Goal: Task Accomplishment & Management: Use online tool/utility

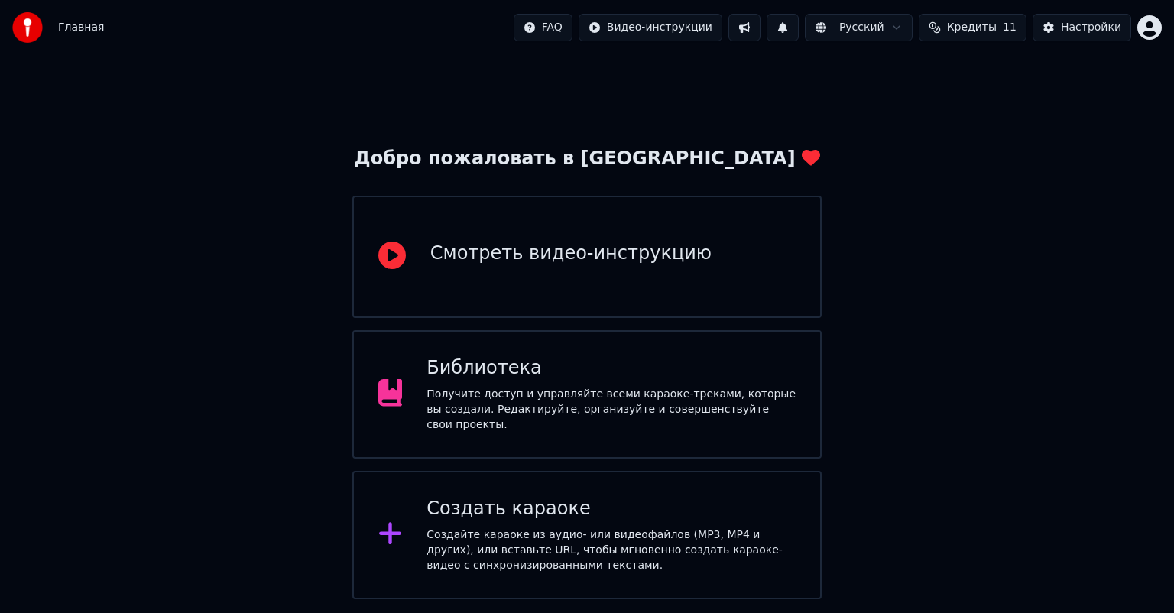
click at [574, 395] on div "Получите доступ и управляйте всеми караоке-треками, которые вы создали. Редакти…" at bounding box center [611, 410] width 369 height 46
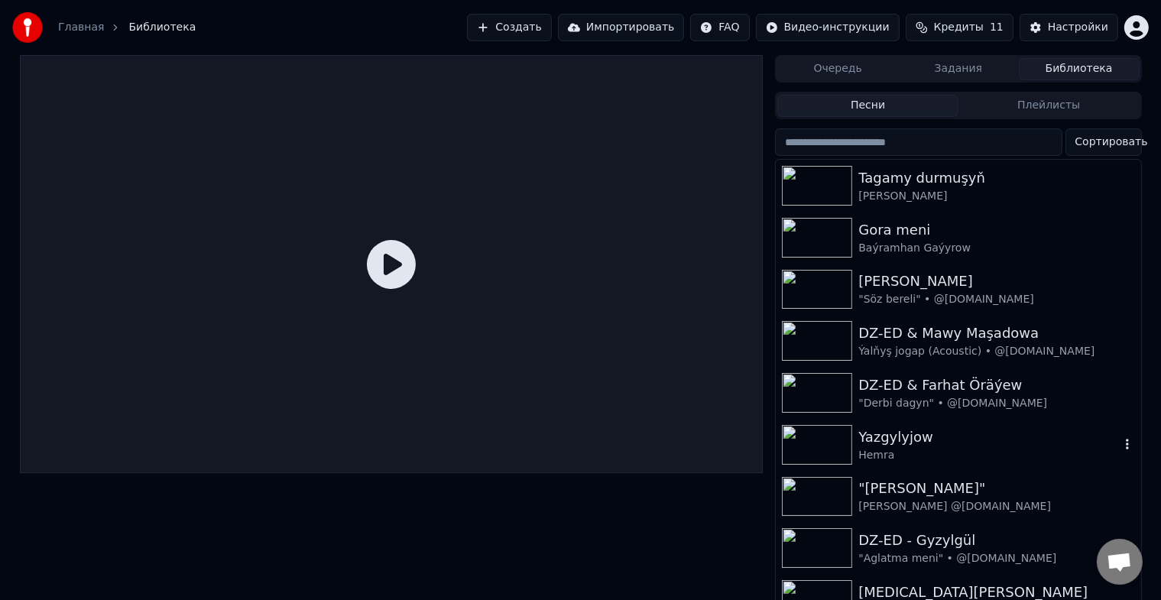
click at [811, 443] on img at bounding box center [817, 445] width 70 height 40
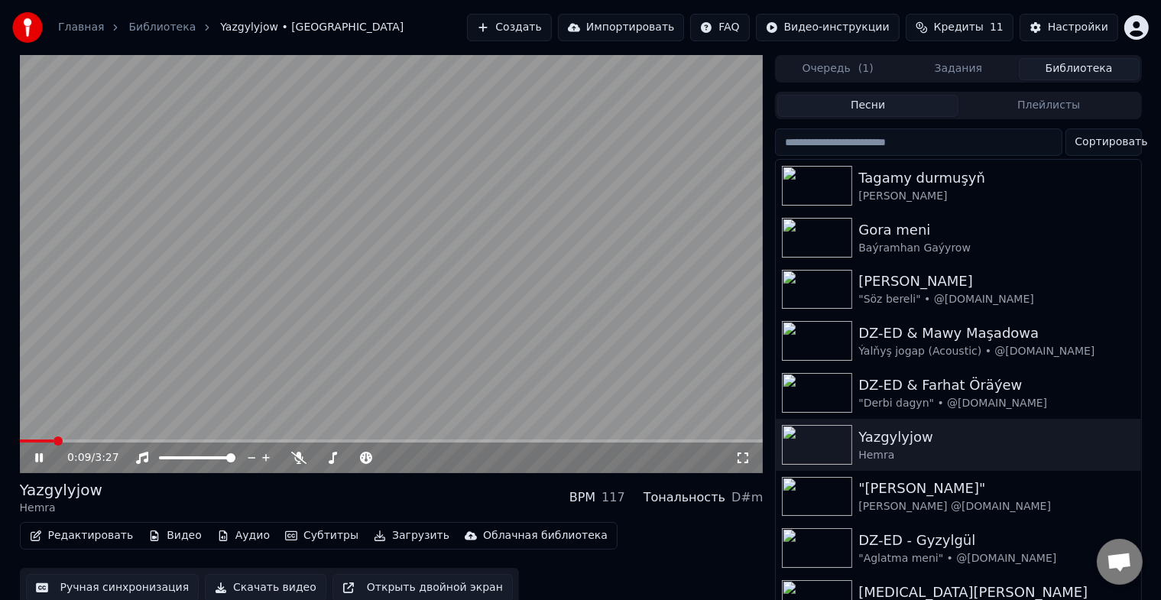
click at [43, 453] on icon at bounding box center [50, 458] width 36 height 12
click at [83, 535] on button "Редактировать" at bounding box center [82, 535] width 116 height 21
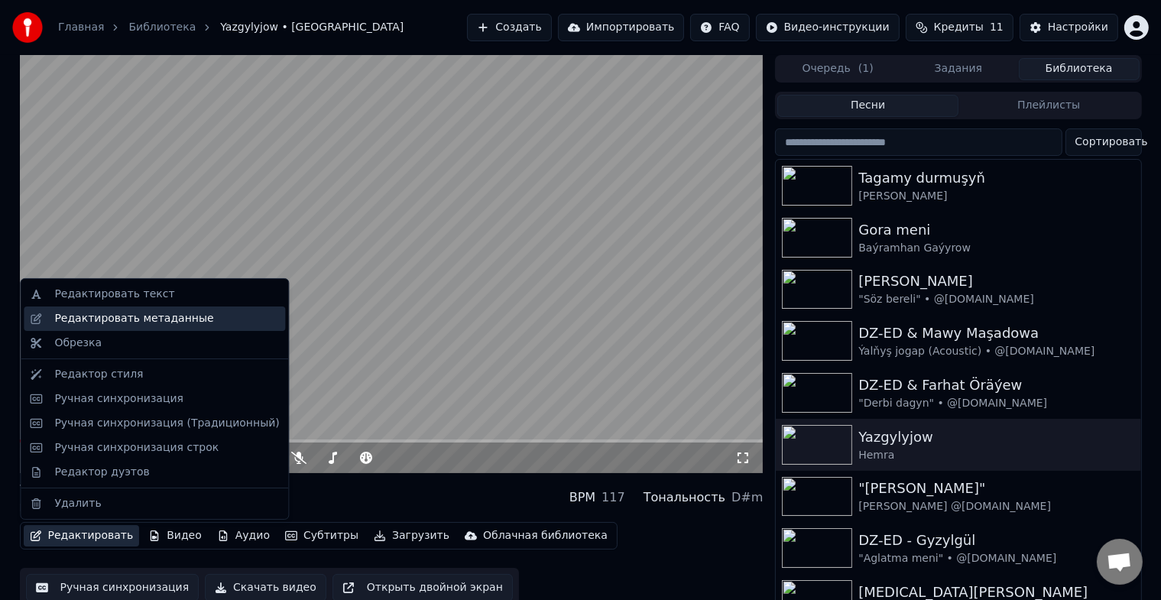
click at [177, 320] on div "Редактировать метаданные" at bounding box center [133, 318] width 159 height 15
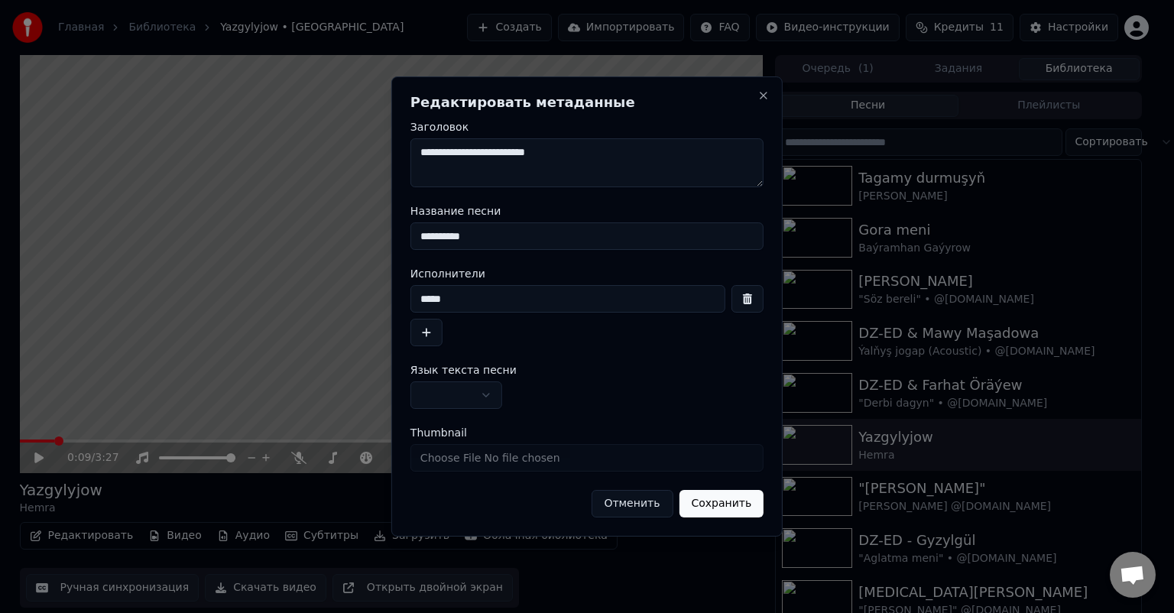
drag, startPoint x: 475, startPoint y: 300, endPoint x: 300, endPoint y: 300, distance: 175.1
click at [294, 300] on body "**********" at bounding box center [580, 306] width 1161 height 613
drag, startPoint x: 499, startPoint y: 229, endPoint x: 398, endPoint y: 246, distance: 102.3
click at [398, 246] on div "**********" at bounding box center [586, 306] width 391 height 460
drag, startPoint x: 485, startPoint y: 306, endPoint x: 370, endPoint y: 312, distance: 114.9
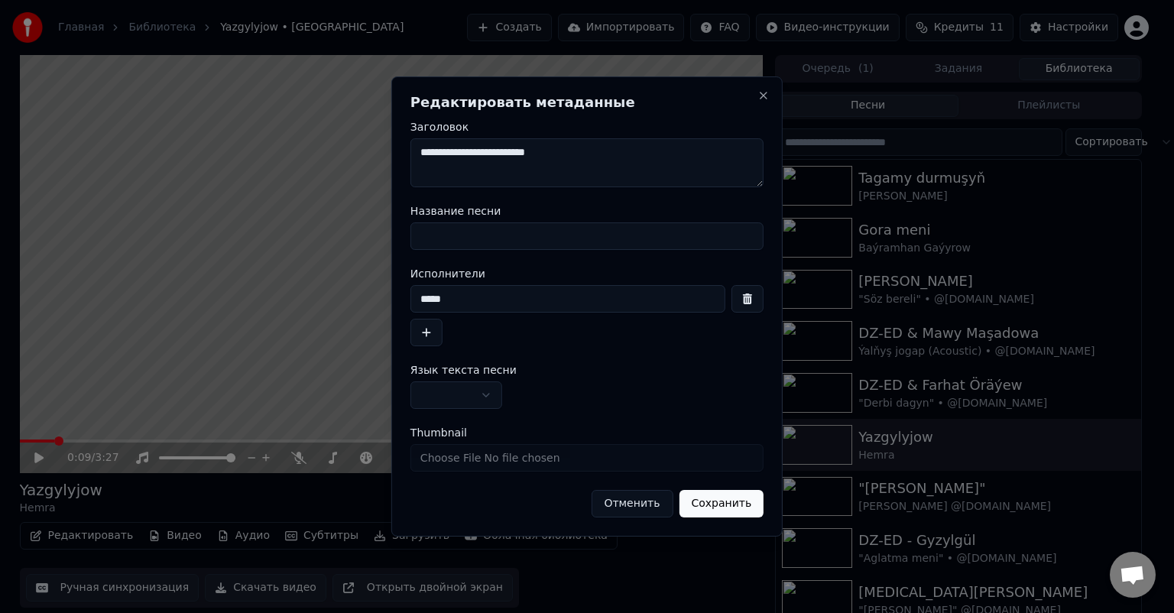
click at [370, 312] on body "Главная Библиотека Yazgylyjow • Hemra Создать Импортировать FAQ Видео-инструкци…" at bounding box center [580, 306] width 1161 height 613
click at [491, 239] on input "Название песни" at bounding box center [587, 236] width 353 height 28
type input "**********"
click at [488, 290] on input at bounding box center [568, 299] width 315 height 28
click at [544, 241] on input "**********" at bounding box center [587, 236] width 353 height 28
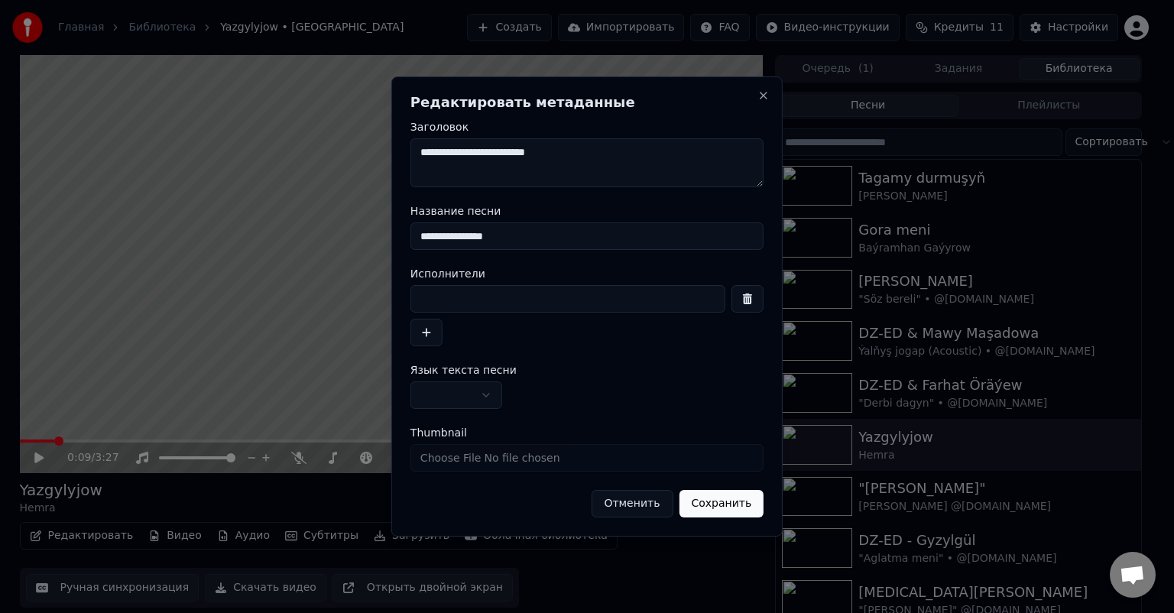
click at [507, 300] on input at bounding box center [568, 299] width 315 height 28
type input "**********"
click at [425, 334] on button "button" at bounding box center [427, 333] width 32 height 28
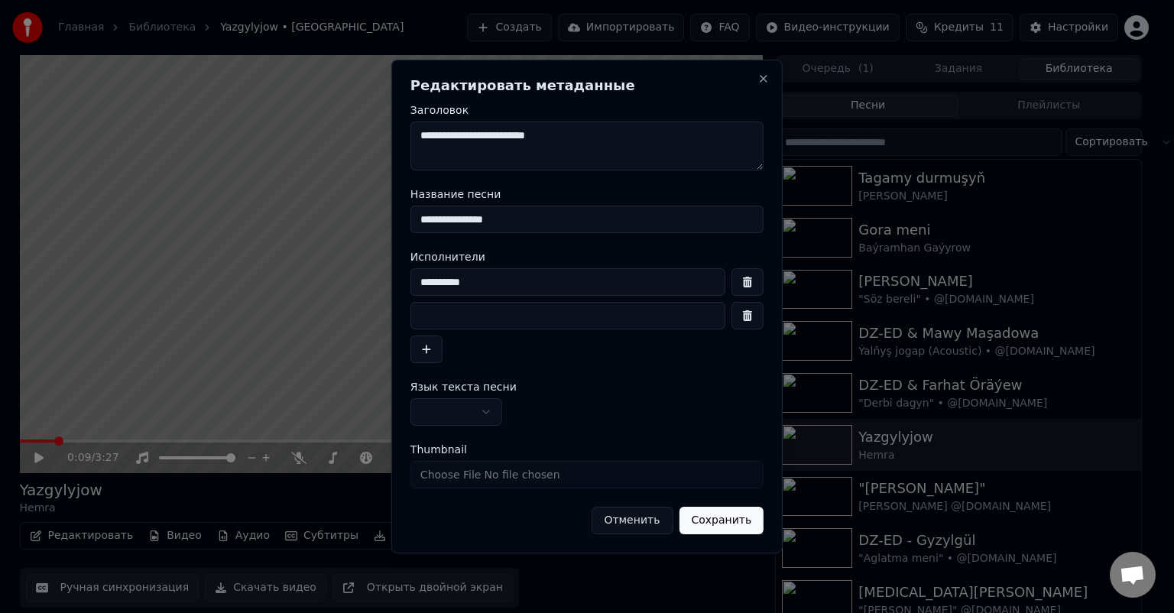
click at [596, 324] on input at bounding box center [568, 316] width 315 height 28
type input "**********"
click at [505, 282] on input "**********" at bounding box center [568, 282] width 315 height 28
type input "**********"
click at [740, 521] on button "Сохранить" at bounding box center [721, 521] width 85 height 28
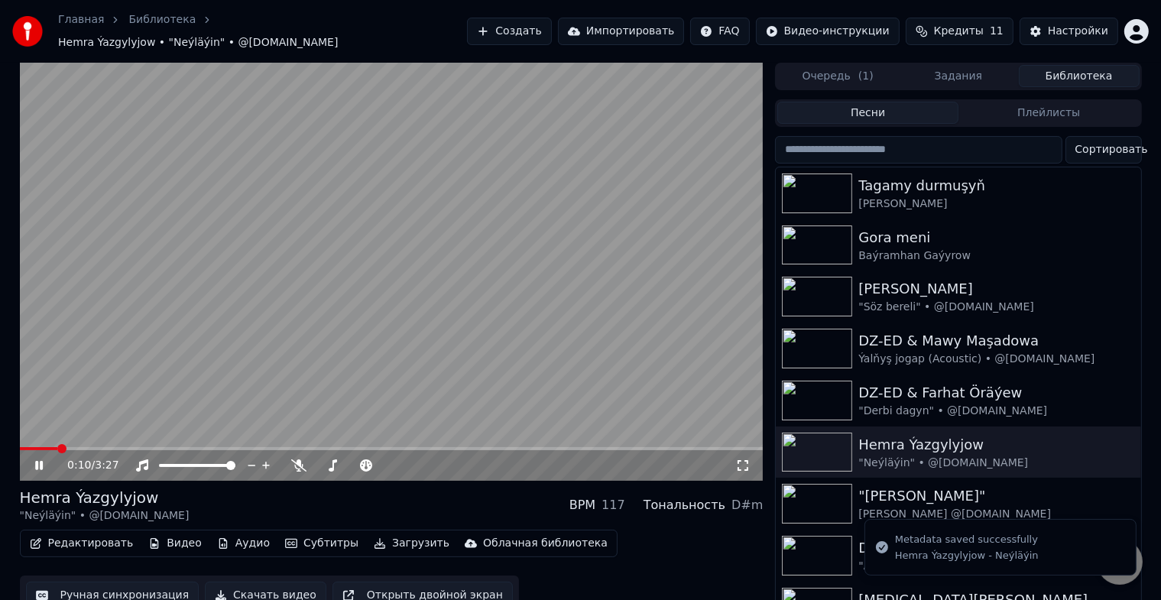
click at [32, 447] on span at bounding box center [39, 448] width 38 height 3
click at [20, 447] on span at bounding box center [20, 448] width 0 height 3
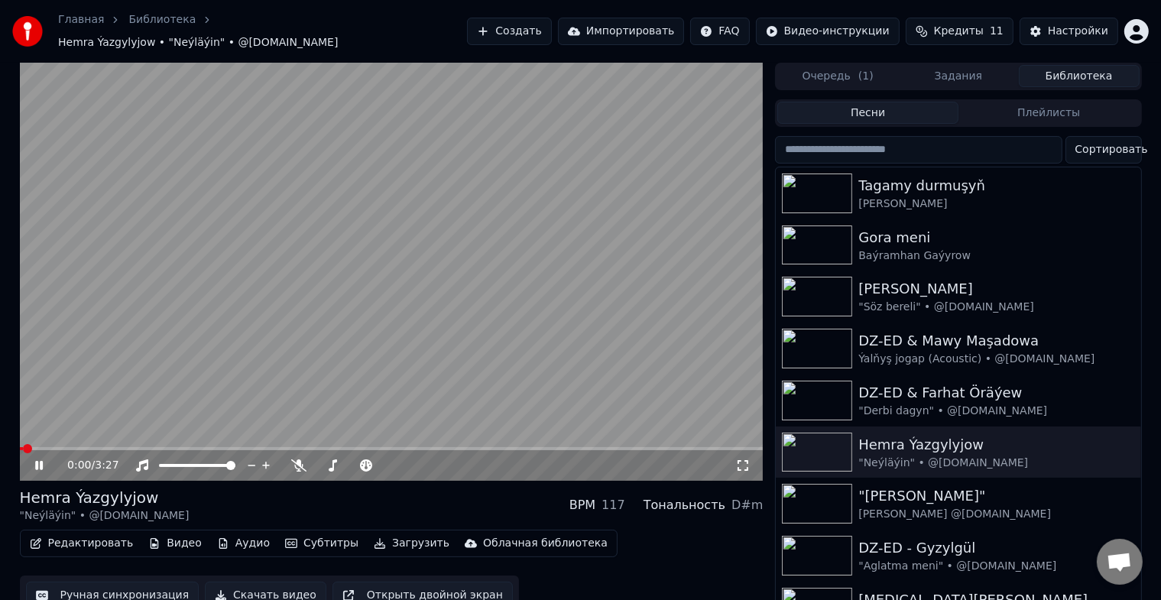
click at [43, 462] on icon at bounding box center [50, 466] width 36 height 12
click at [73, 538] on button "Редактировать" at bounding box center [82, 543] width 116 height 21
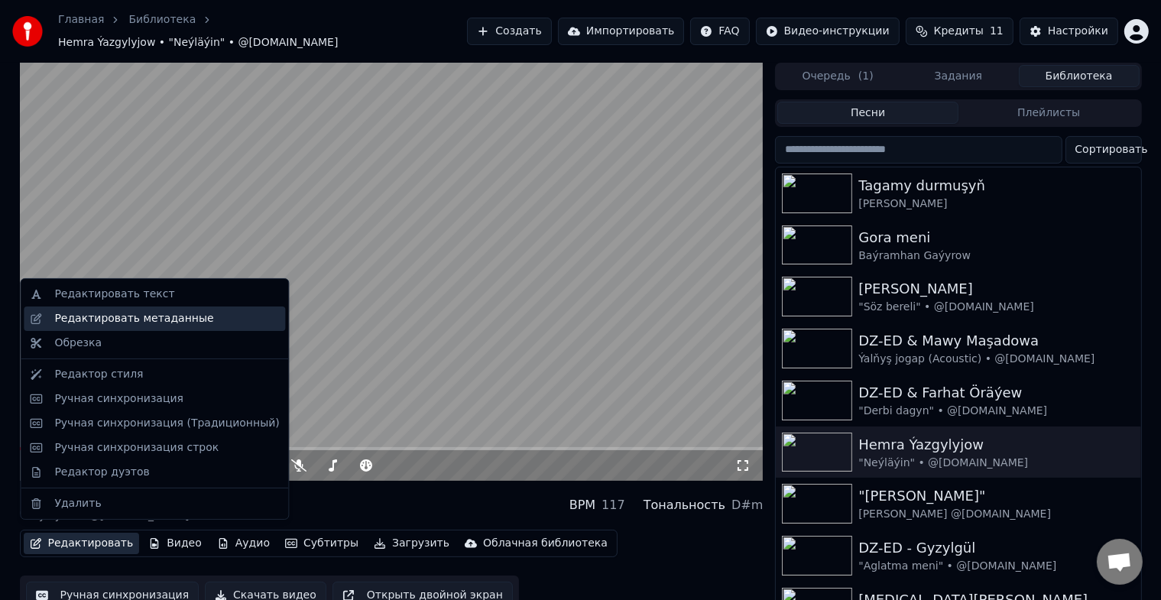
click at [165, 321] on div "Редактировать метаданные" at bounding box center [133, 318] width 159 height 15
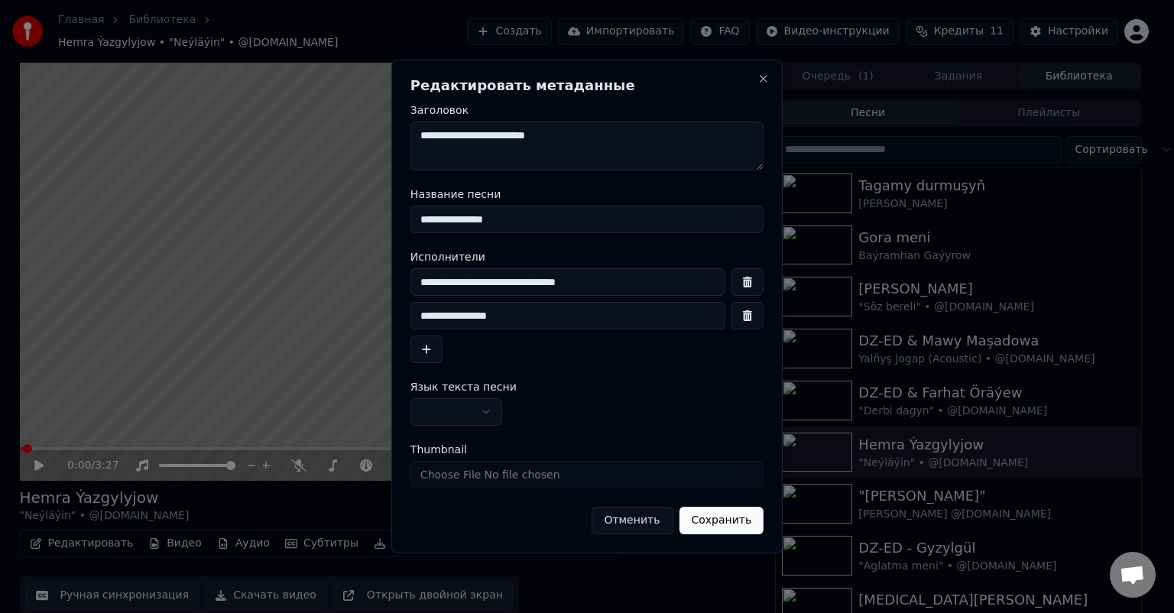
click at [561, 275] on input "**********" at bounding box center [568, 282] width 315 height 28
type input "**********"
click at [732, 525] on button "Сохранить" at bounding box center [721, 521] width 85 height 28
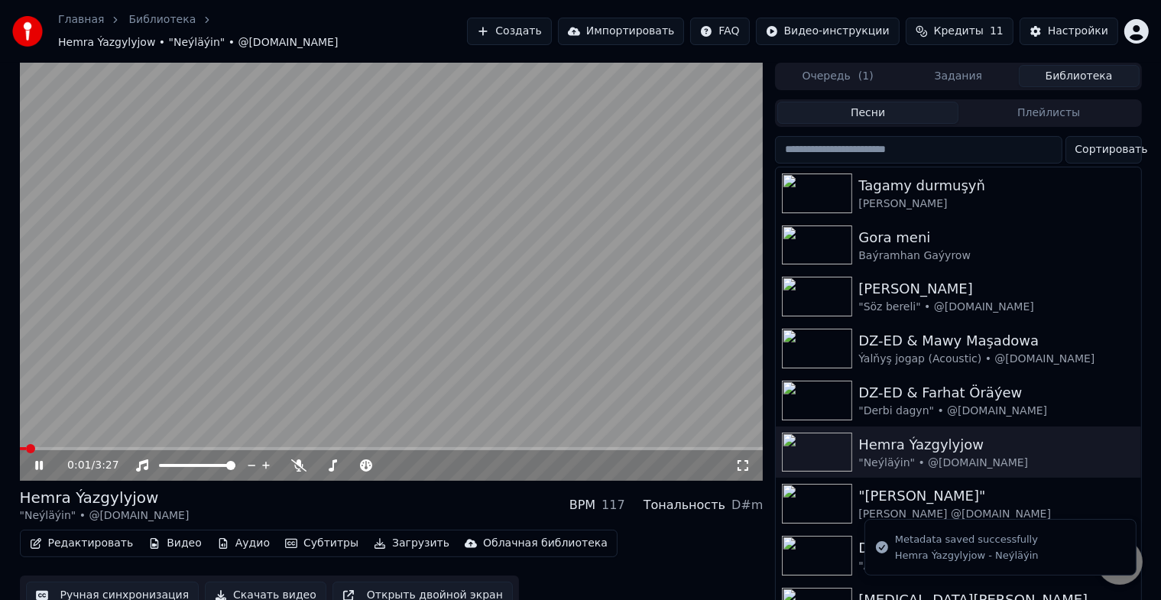
scroll to position [18, 0]
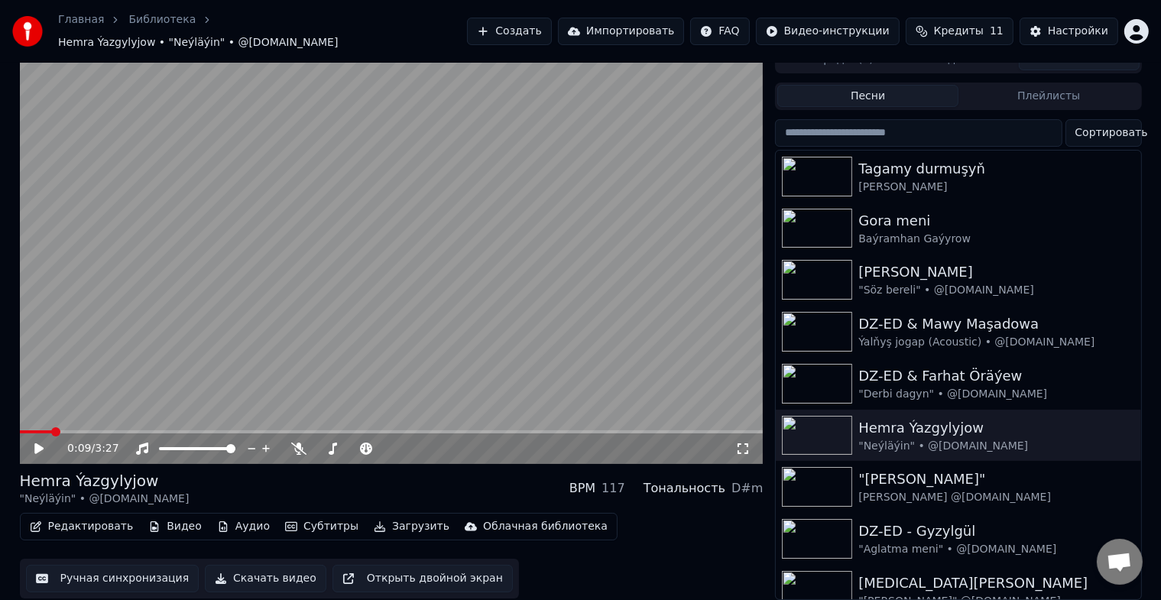
click at [26, 430] on span at bounding box center [36, 431] width 32 height 3
click at [592, 303] on video at bounding box center [392, 255] width 744 height 418
click at [48, 430] on span at bounding box center [47, 431] width 54 height 3
click at [131, 566] on button "Ручная синхронизация" at bounding box center [113, 579] width 174 height 28
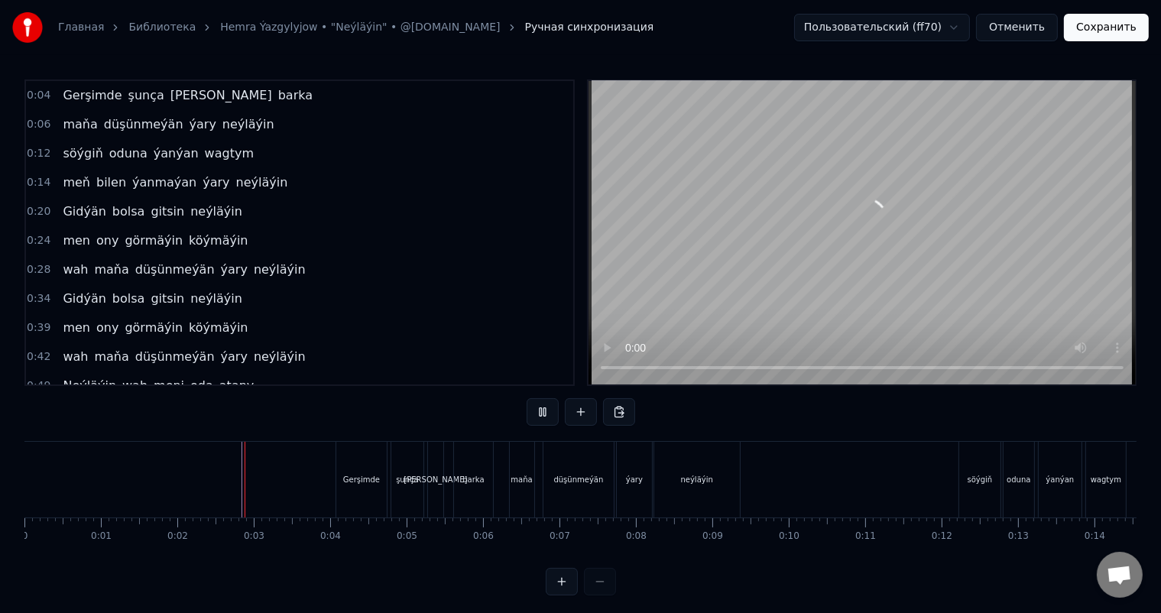
scroll to position [20, 0]
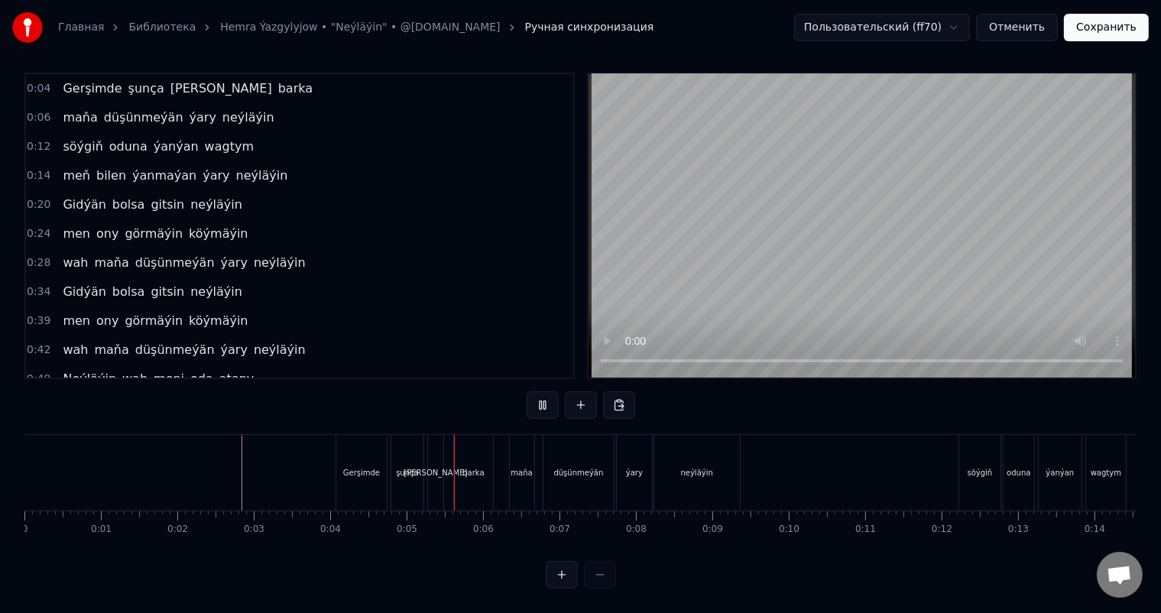
click at [365, 467] on div "Gerşimde" at bounding box center [361, 472] width 37 height 11
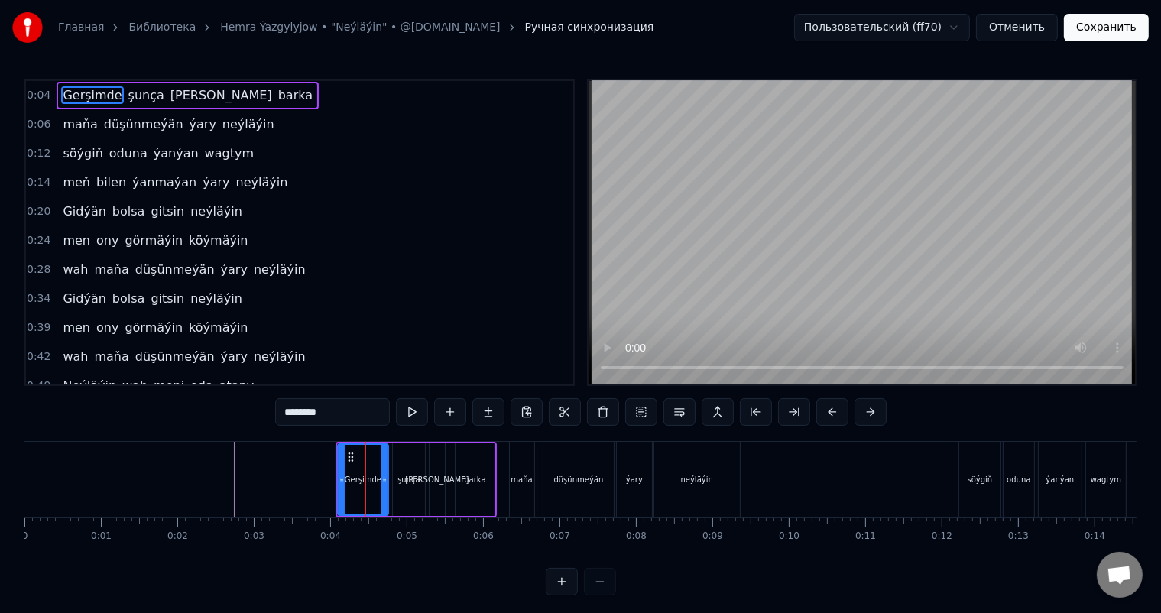
click at [342, 450] on div "Gerşimde" at bounding box center [363, 480] width 49 height 70
click at [349, 453] on icon at bounding box center [349, 457] width 12 height 12
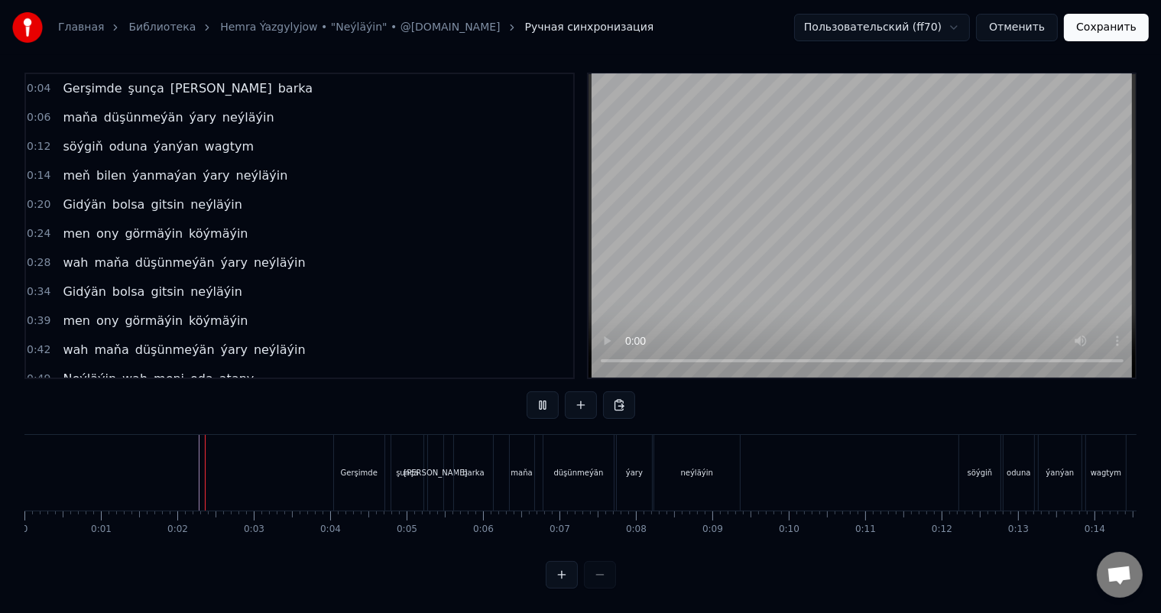
scroll to position [20, 0]
click at [628, 467] on div "ýary" at bounding box center [634, 472] width 17 height 11
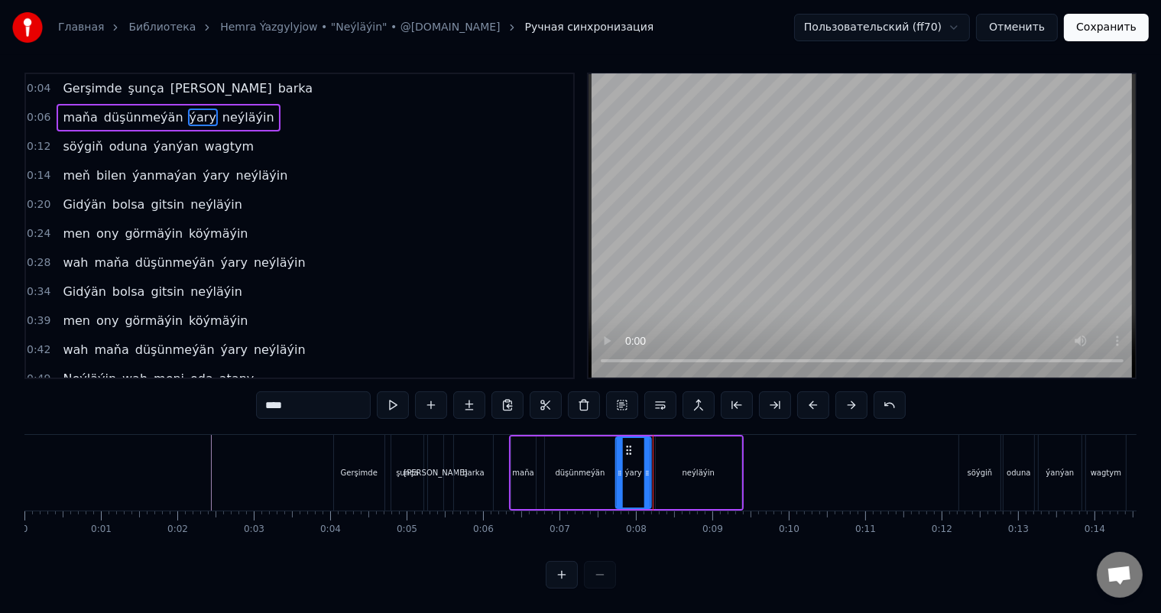
click at [627, 447] on circle at bounding box center [627, 447] width 1 height 1
click at [567, 450] on div "düşünmeýän" at bounding box center [580, 473] width 70 height 73
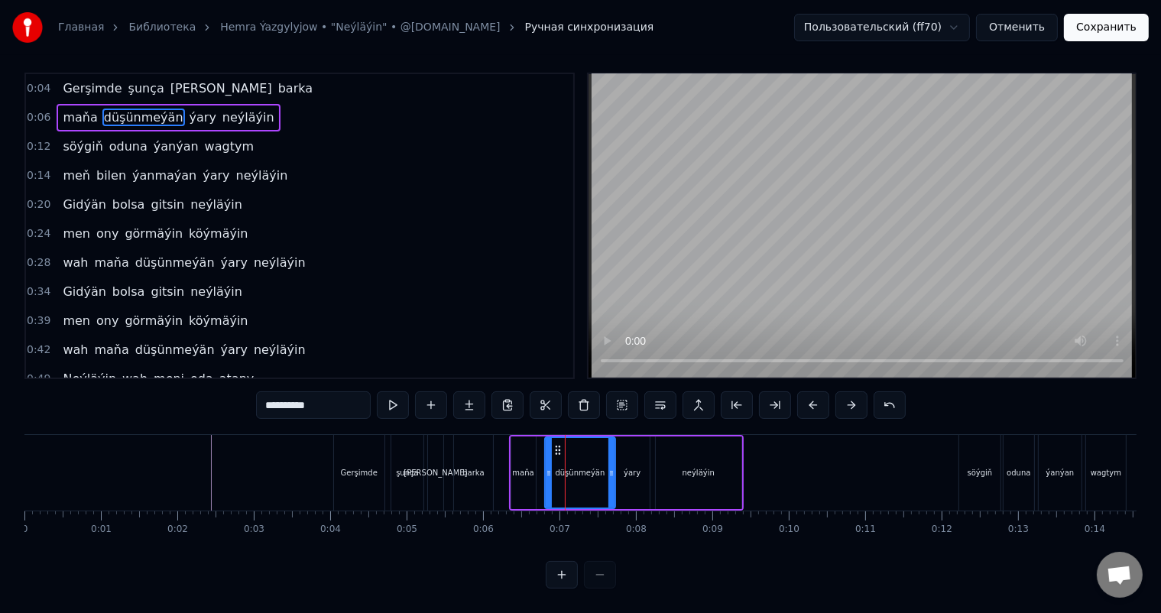
scroll to position [0, 0]
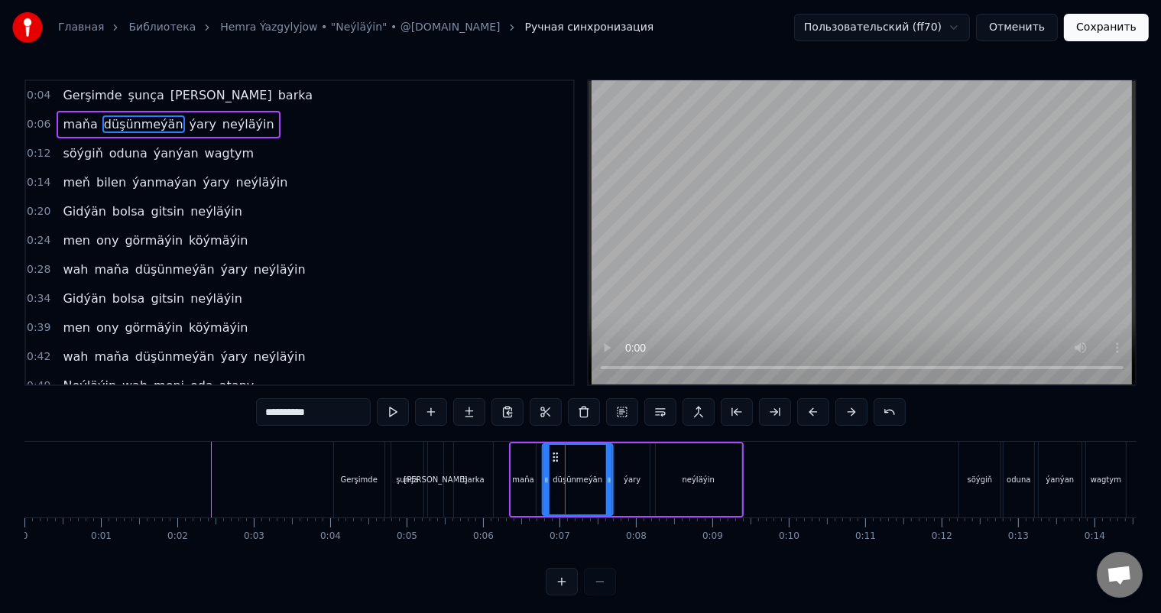
click at [553, 451] on icon at bounding box center [556, 457] width 12 height 12
click at [474, 458] on div "barka" at bounding box center [473, 480] width 39 height 76
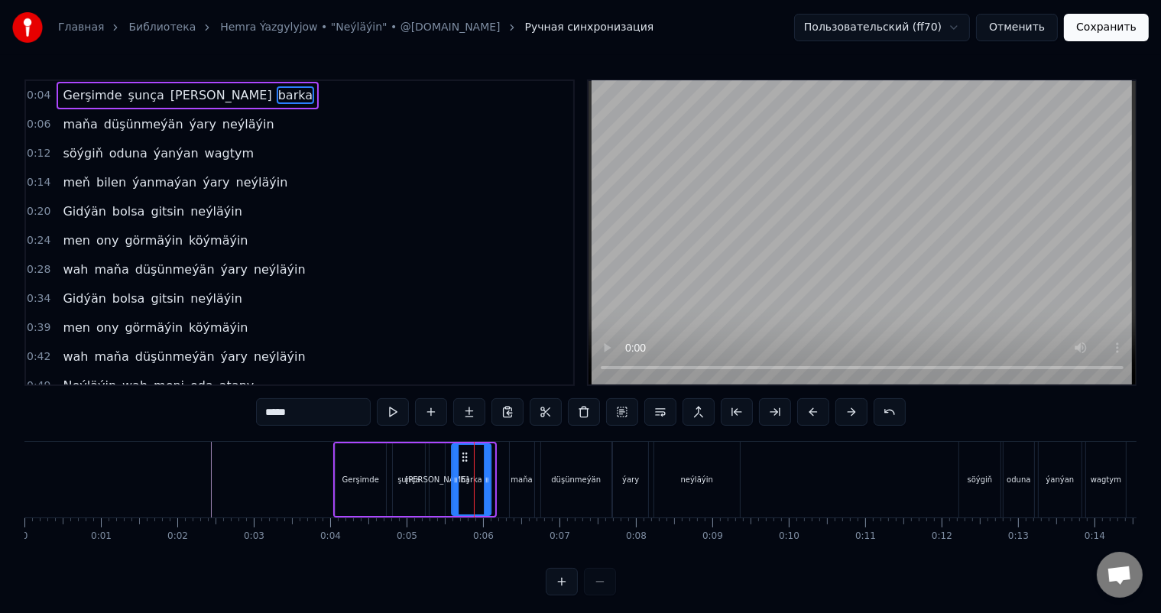
click at [463, 453] on circle at bounding box center [463, 453] width 1 height 1
click at [517, 456] on div "maňa" at bounding box center [522, 480] width 24 height 76
type input "****"
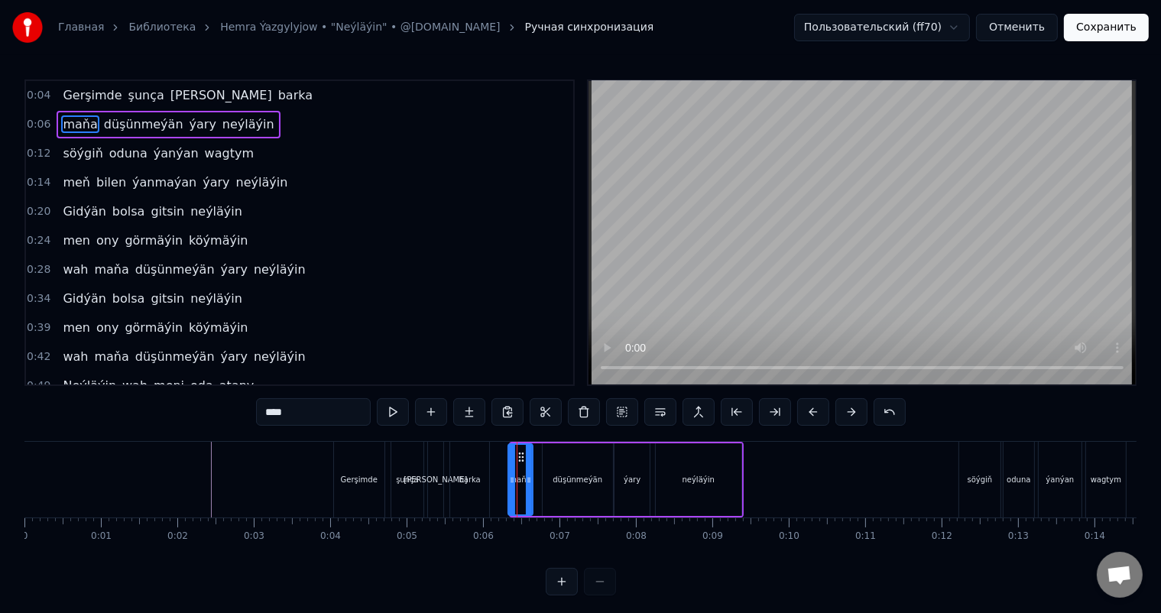
click at [521, 456] on icon at bounding box center [521, 457] width 12 height 12
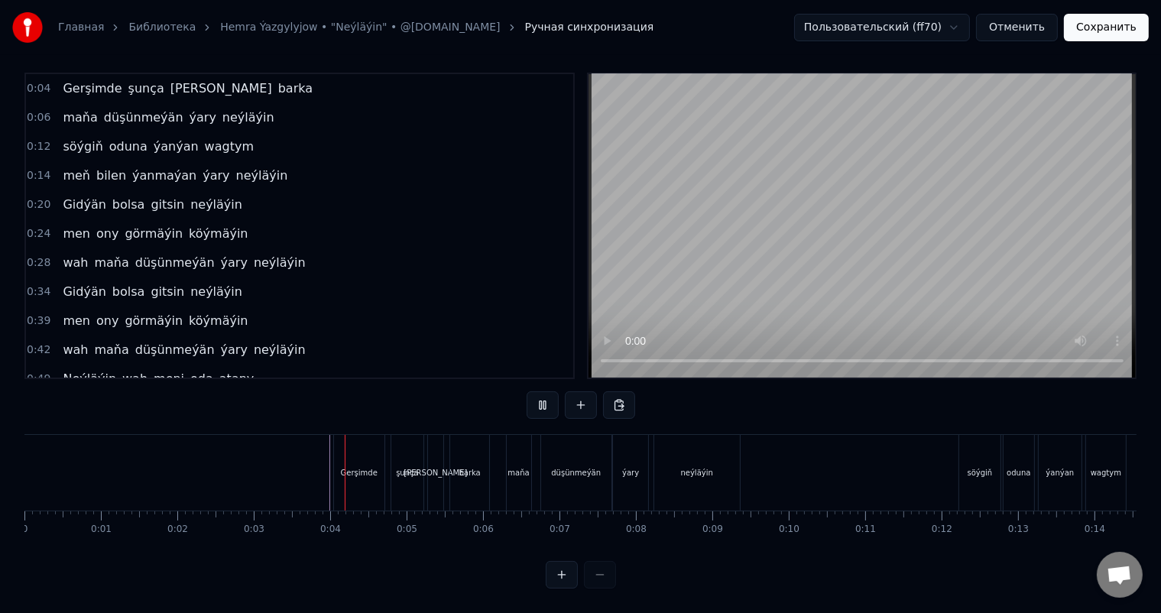
scroll to position [20, 0]
click at [367, 467] on div "Gerşimde" at bounding box center [359, 472] width 37 height 11
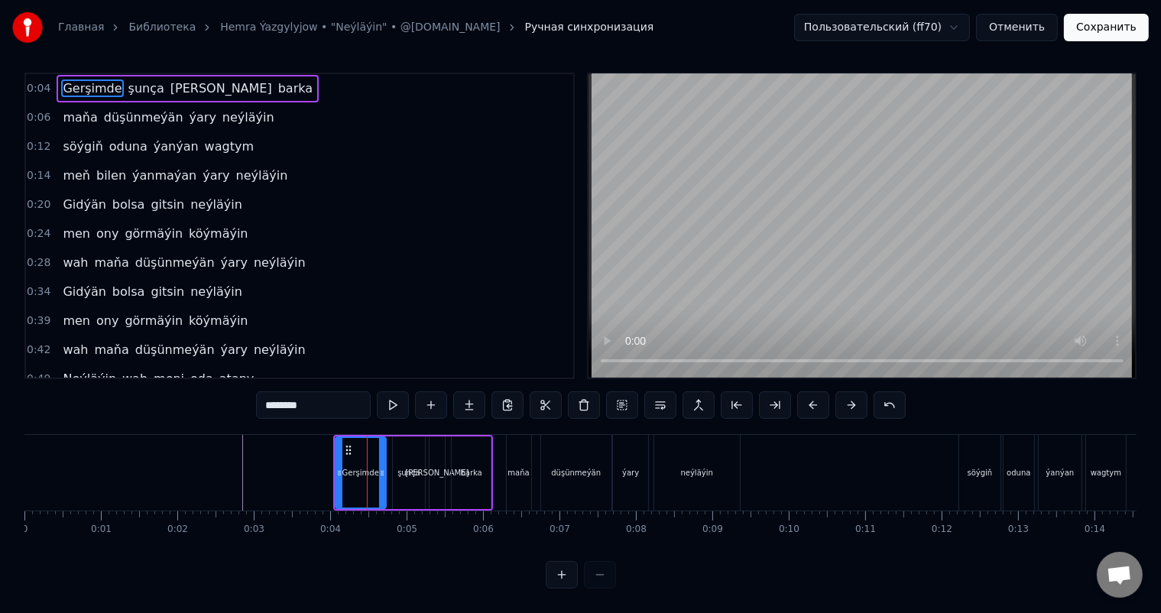
scroll to position [0, 0]
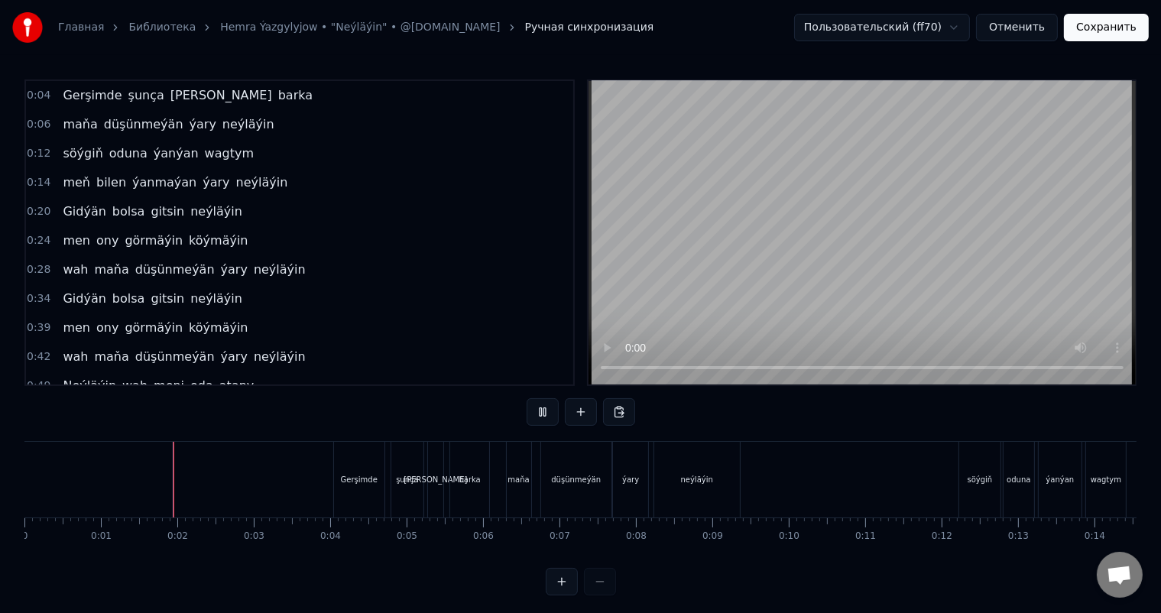
scroll to position [20, 0]
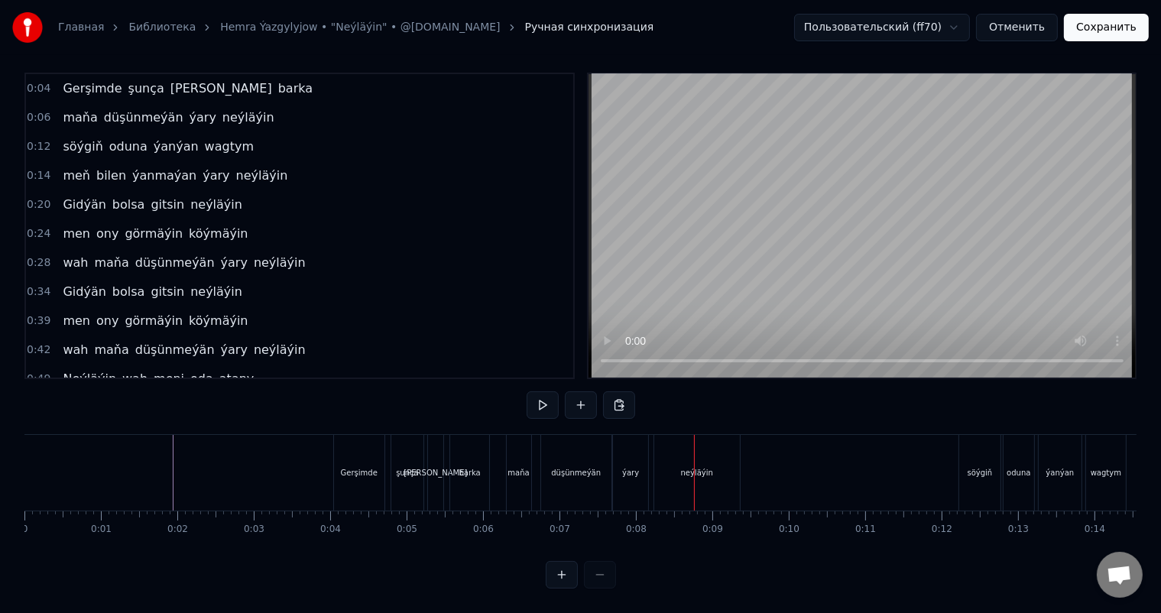
click at [471, 467] on div "barka" at bounding box center [469, 472] width 21 height 11
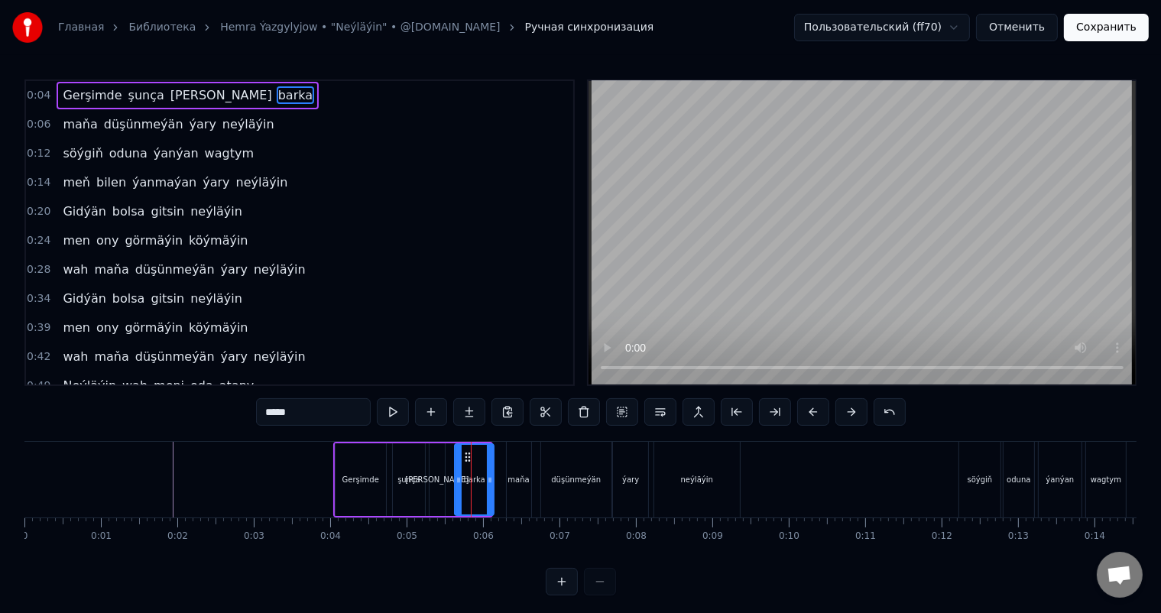
click at [466, 453] on icon at bounding box center [468, 457] width 12 height 12
click at [522, 460] on div "maňa" at bounding box center [519, 480] width 24 height 76
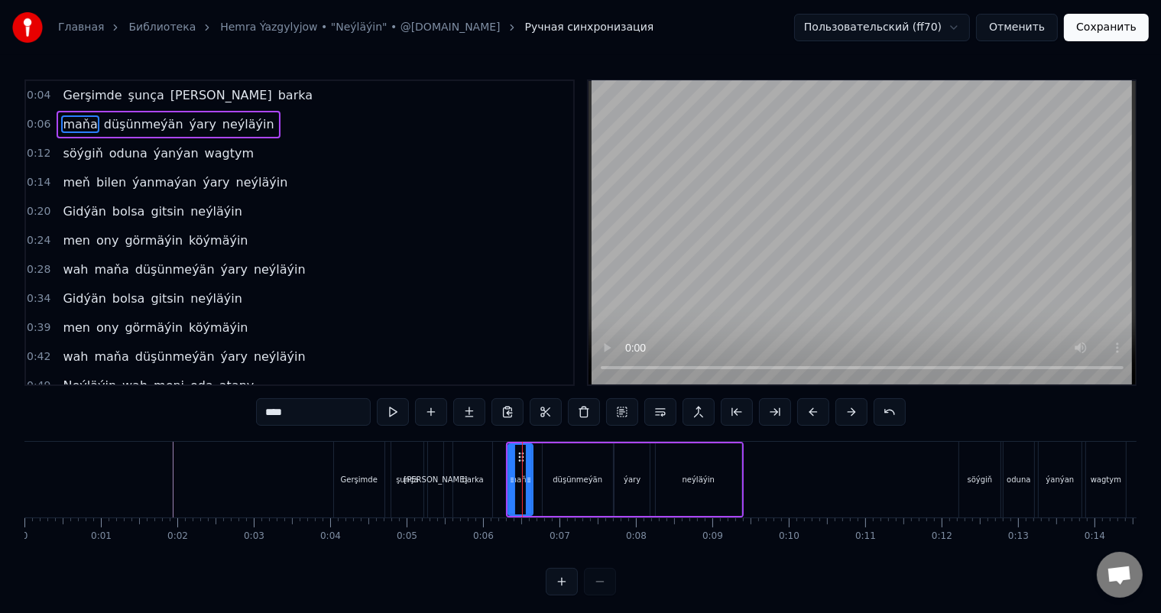
scroll to position [20, 0]
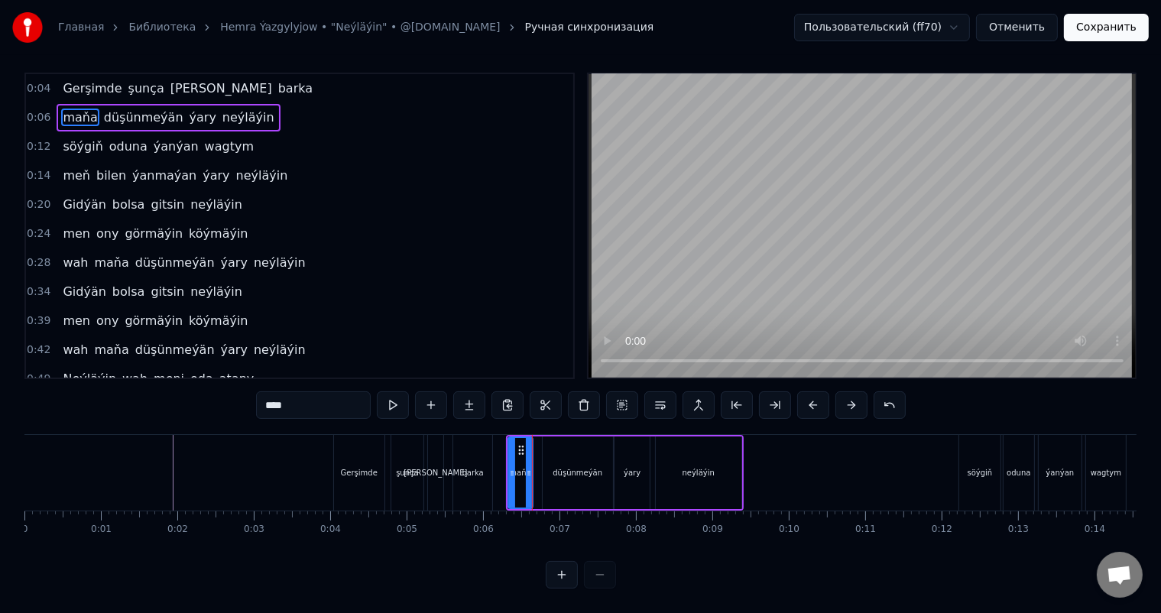
click at [566, 444] on div "düşünmeýän" at bounding box center [578, 473] width 70 height 73
type input "**********"
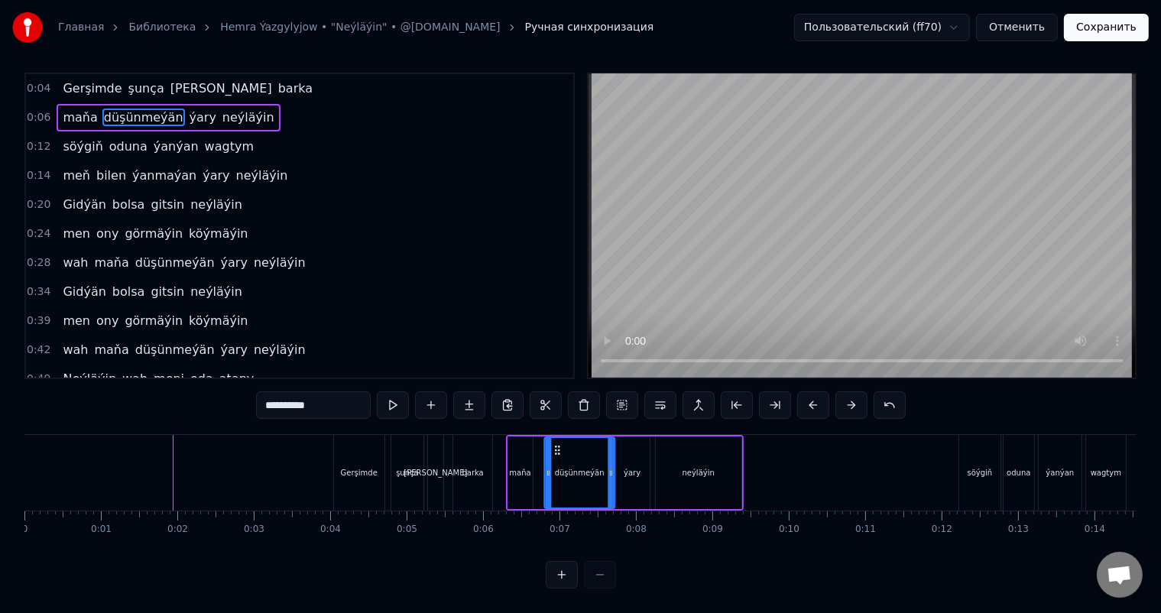
click at [555, 447] on circle at bounding box center [555, 447] width 1 height 1
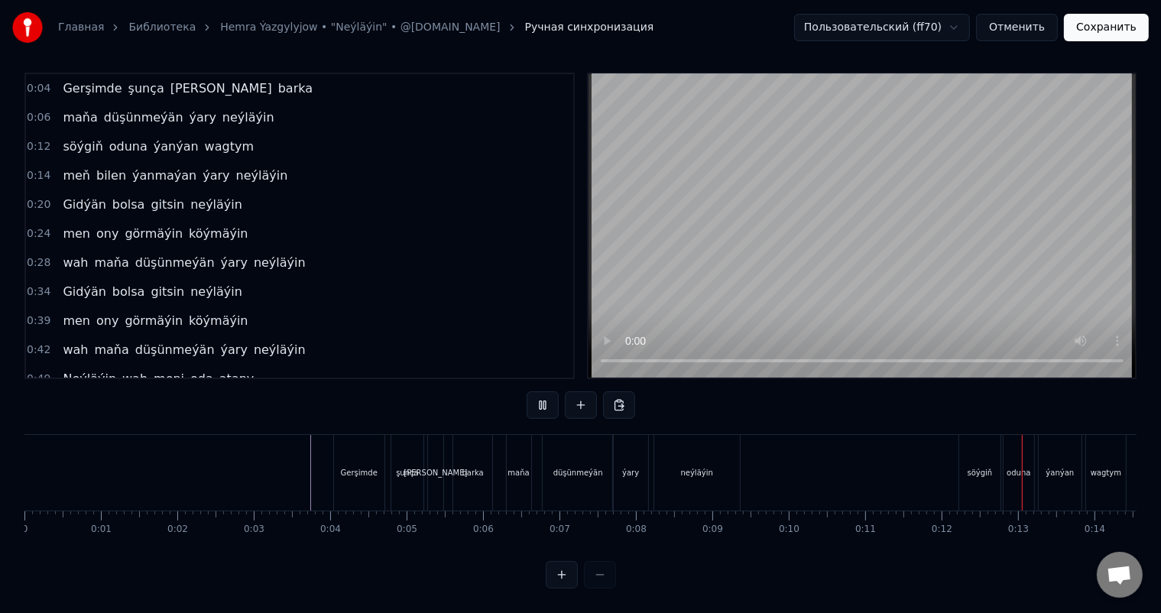
click at [713, 462] on div "neýläýin" at bounding box center [698, 473] width 86 height 76
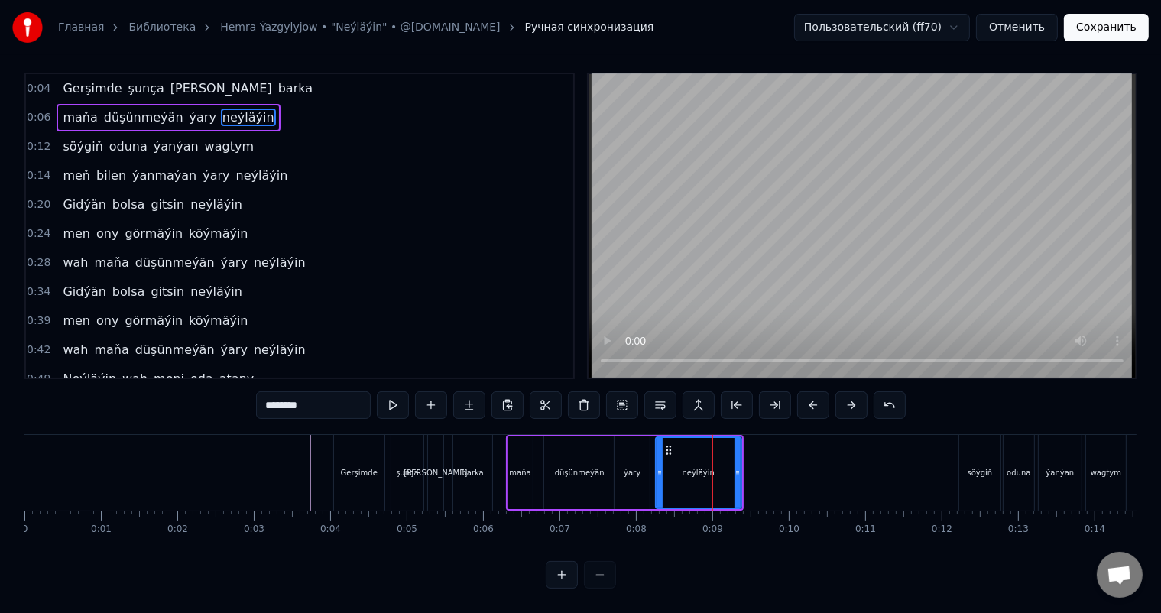
scroll to position [0, 0]
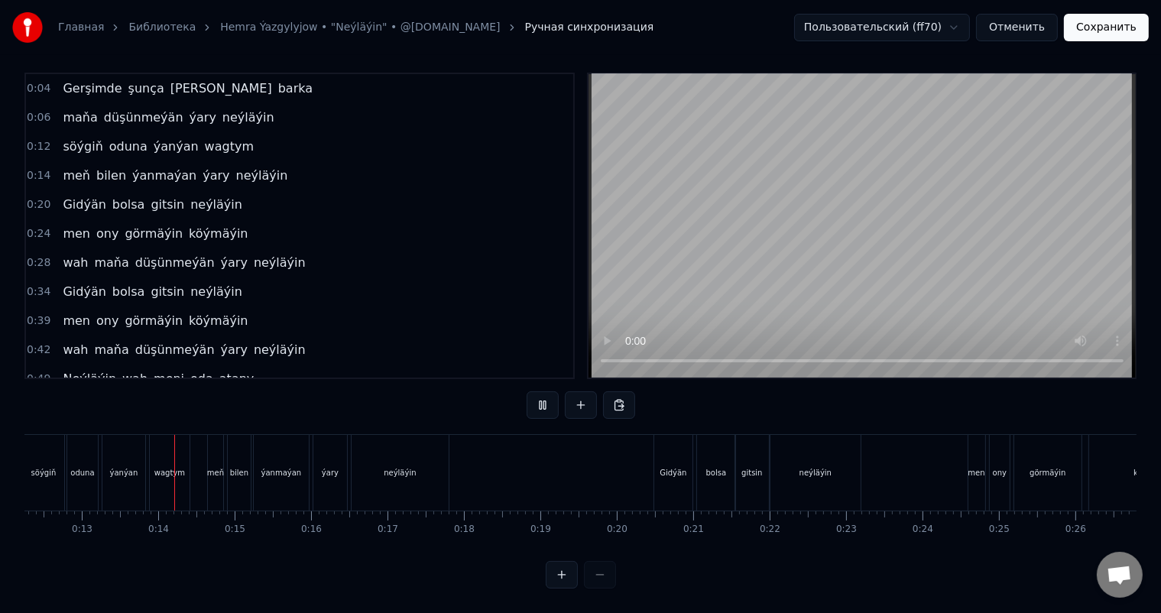
scroll to position [0, 963]
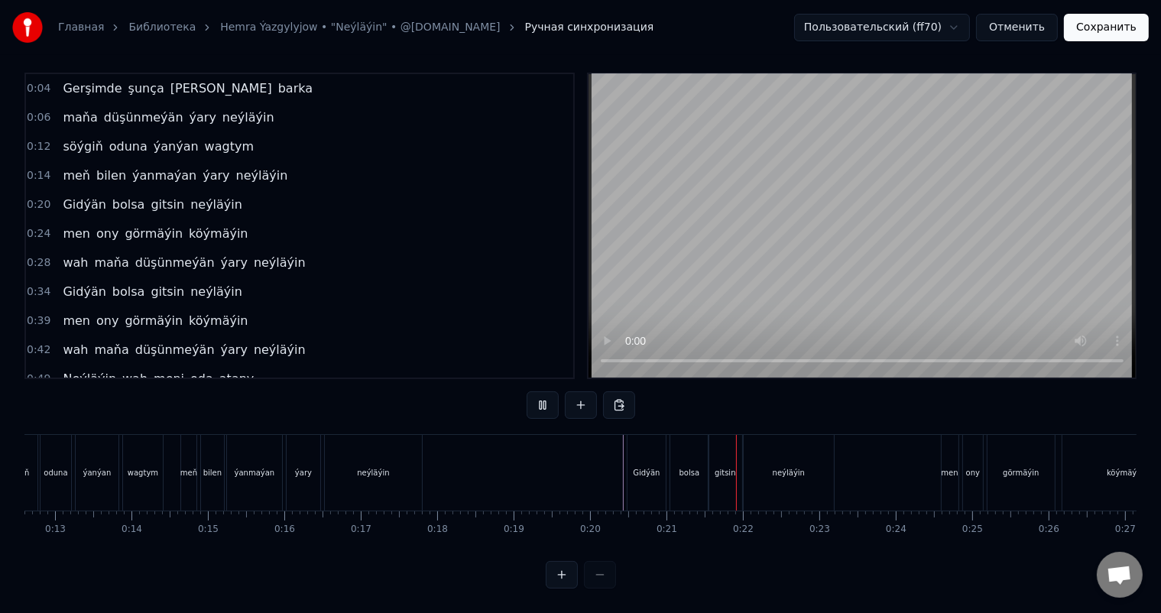
click at [814, 458] on div "neýläýin" at bounding box center [789, 473] width 90 height 76
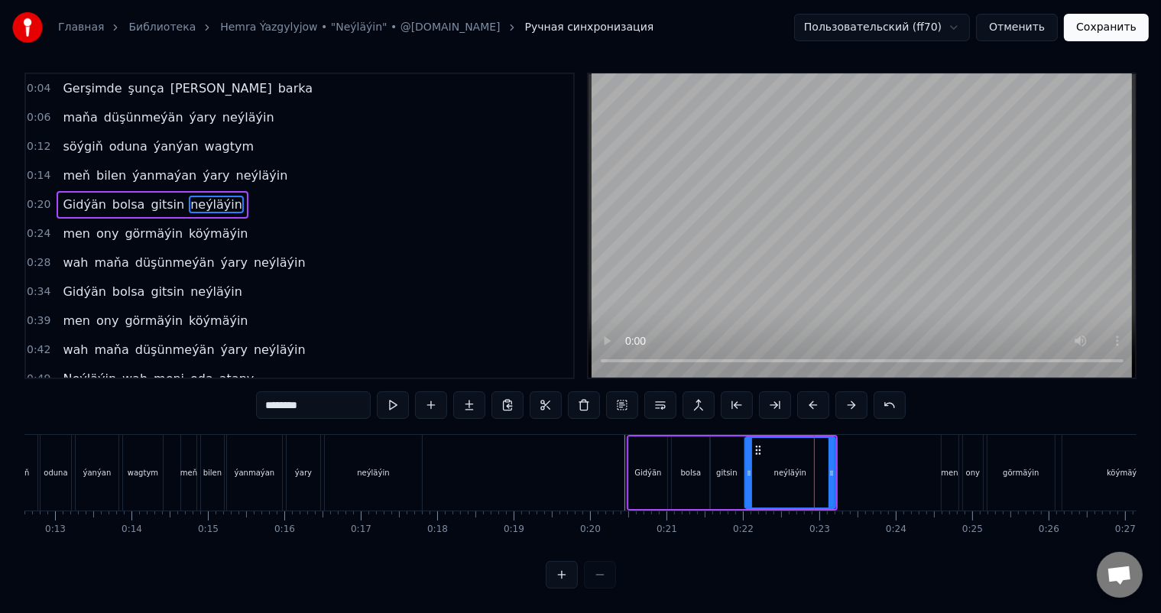
scroll to position [0, 0]
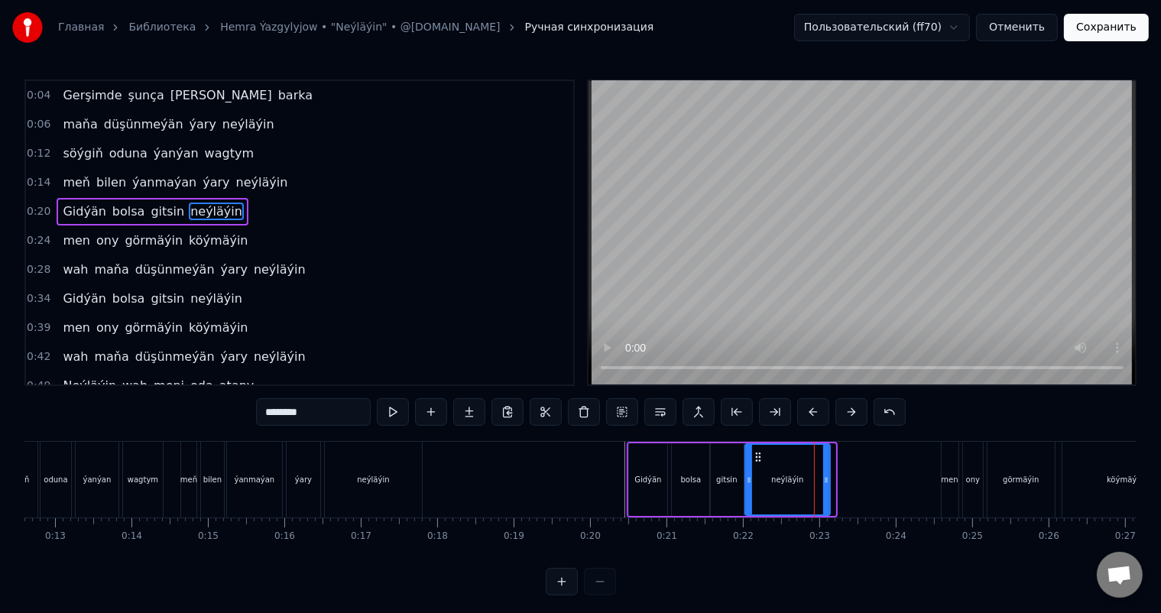
click at [827, 479] on circle at bounding box center [827, 479] width 1 height 1
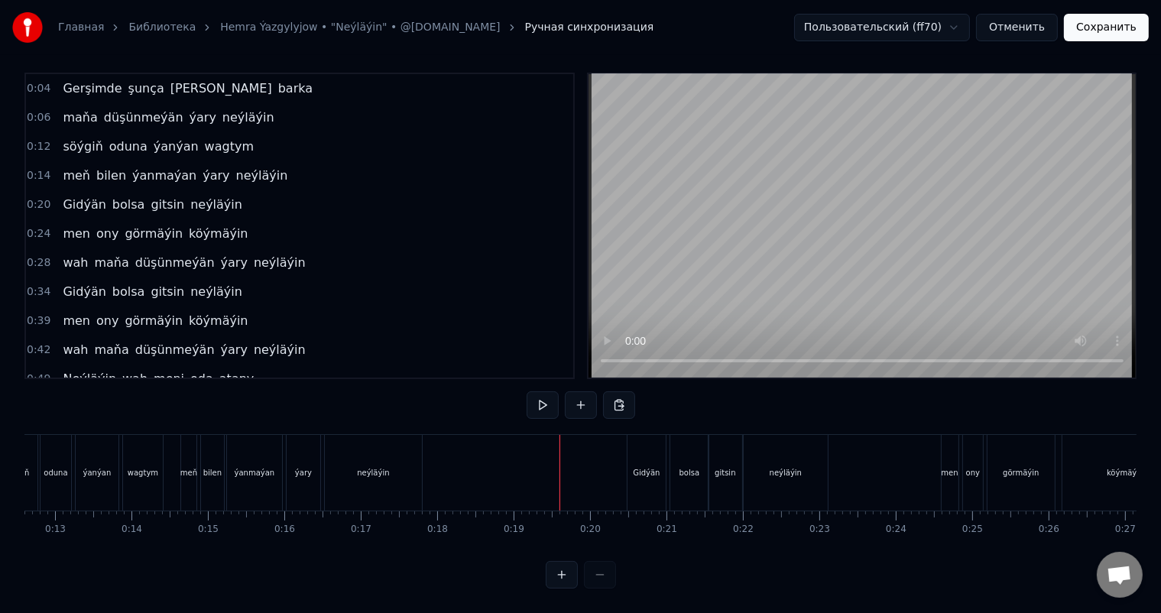
scroll to position [20, 0]
click at [792, 468] on div "neýläýin" at bounding box center [786, 473] width 84 height 76
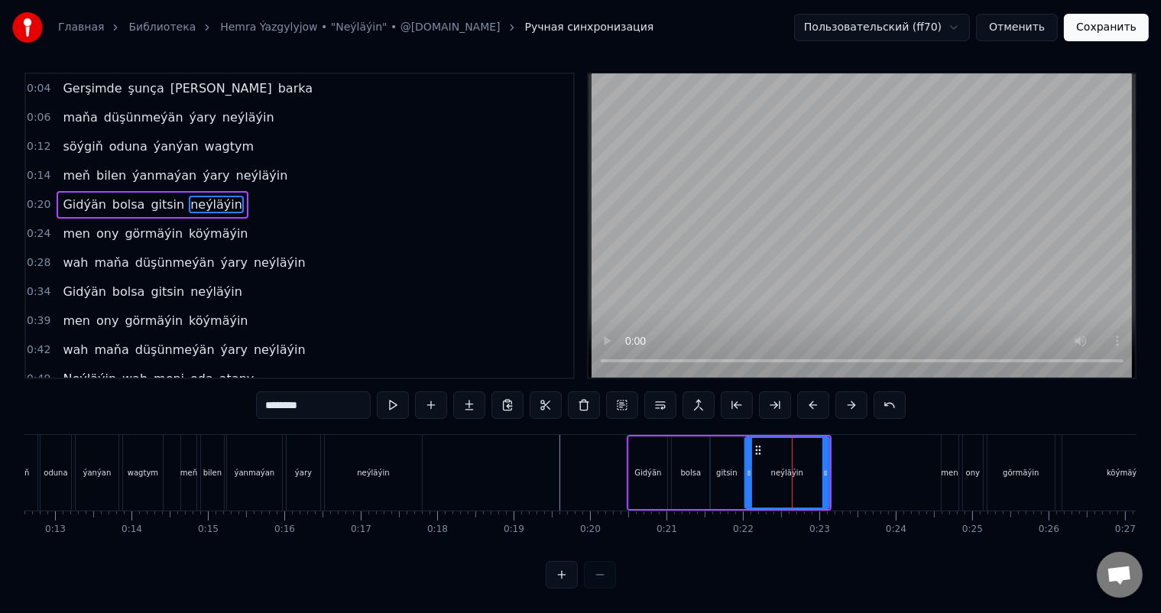
scroll to position [0, 0]
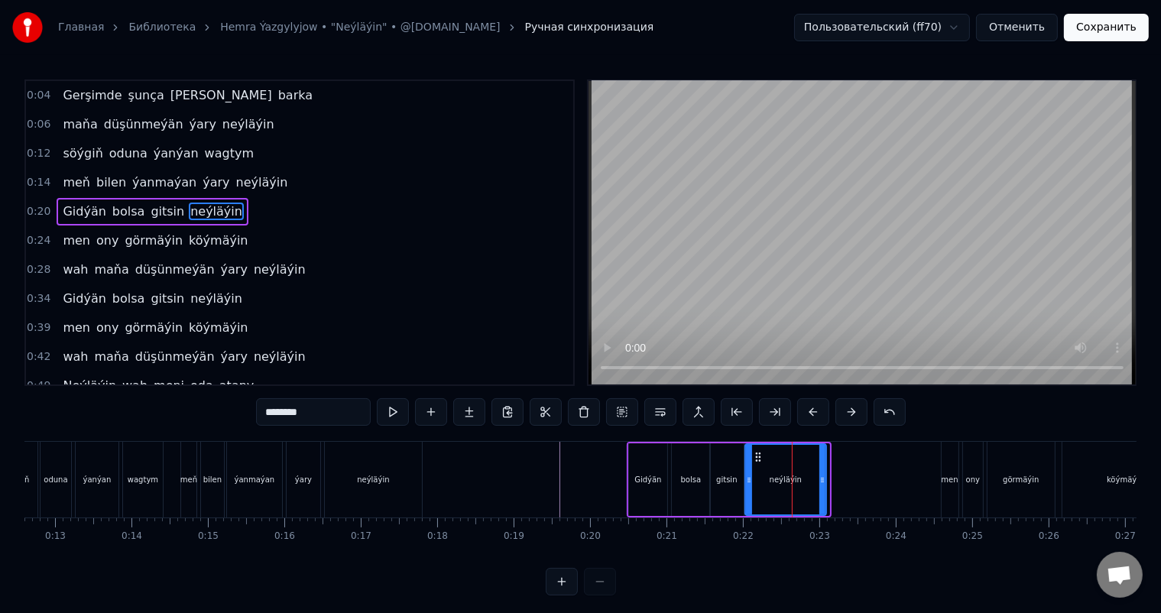
click at [823, 477] on icon at bounding box center [823, 480] width 6 height 12
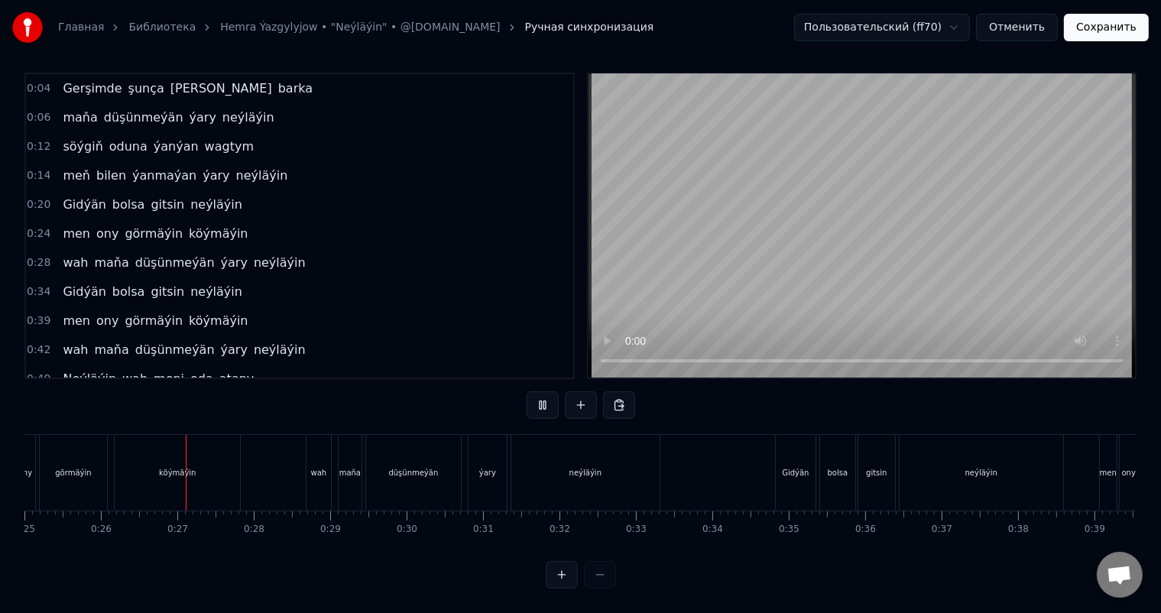
scroll to position [0, 1942]
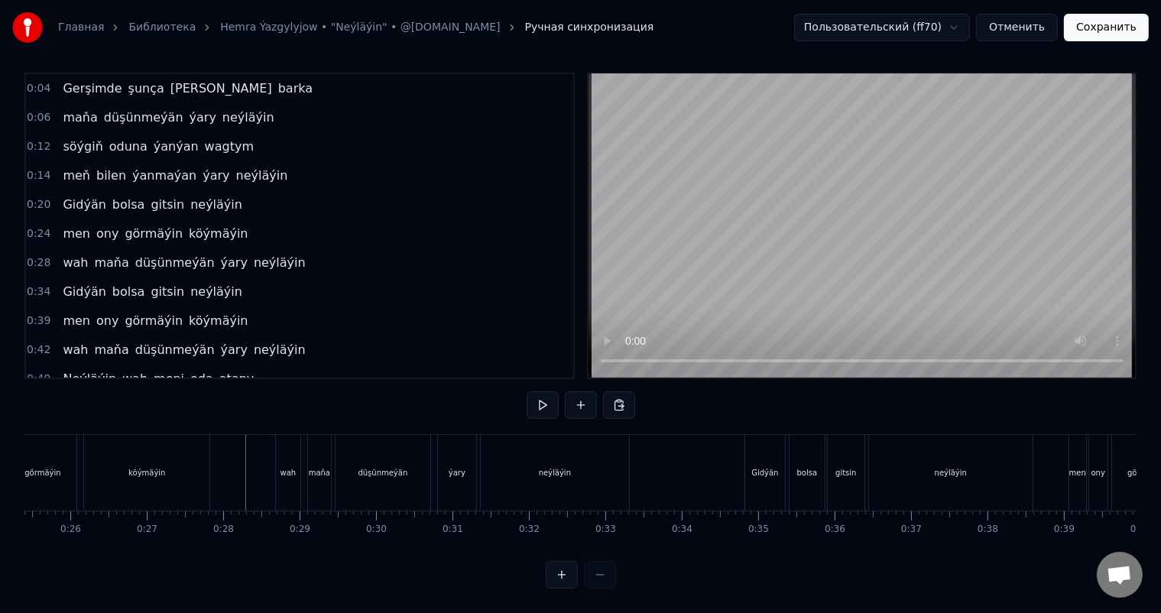
click at [179, 467] on div "köýmäýin" at bounding box center [146, 473] width 125 height 76
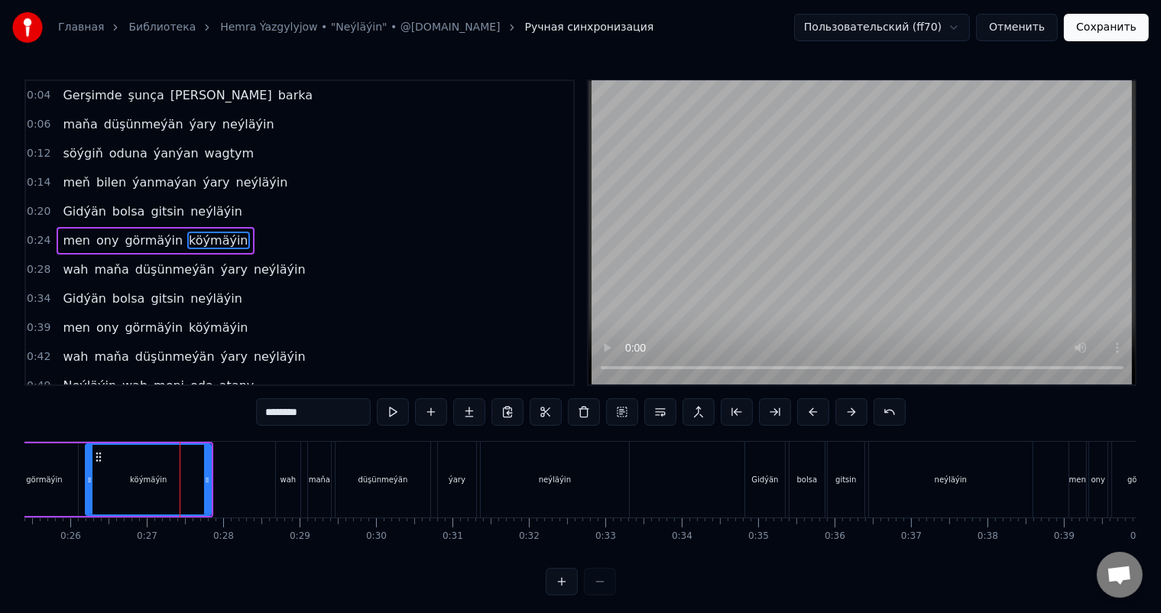
scroll to position [2, 0]
click at [211, 477] on div "men ony görmäýin köýmäýin" at bounding box center [89, 480] width 252 height 76
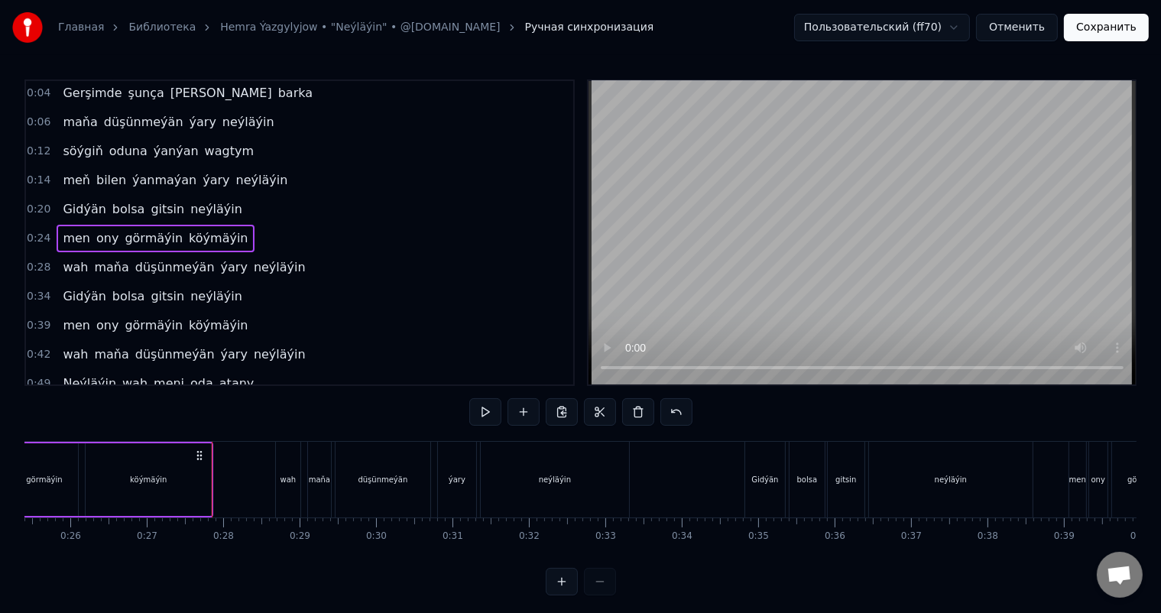
click at [202, 474] on div "köýmäýin" at bounding box center [148, 479] width 125 height 73
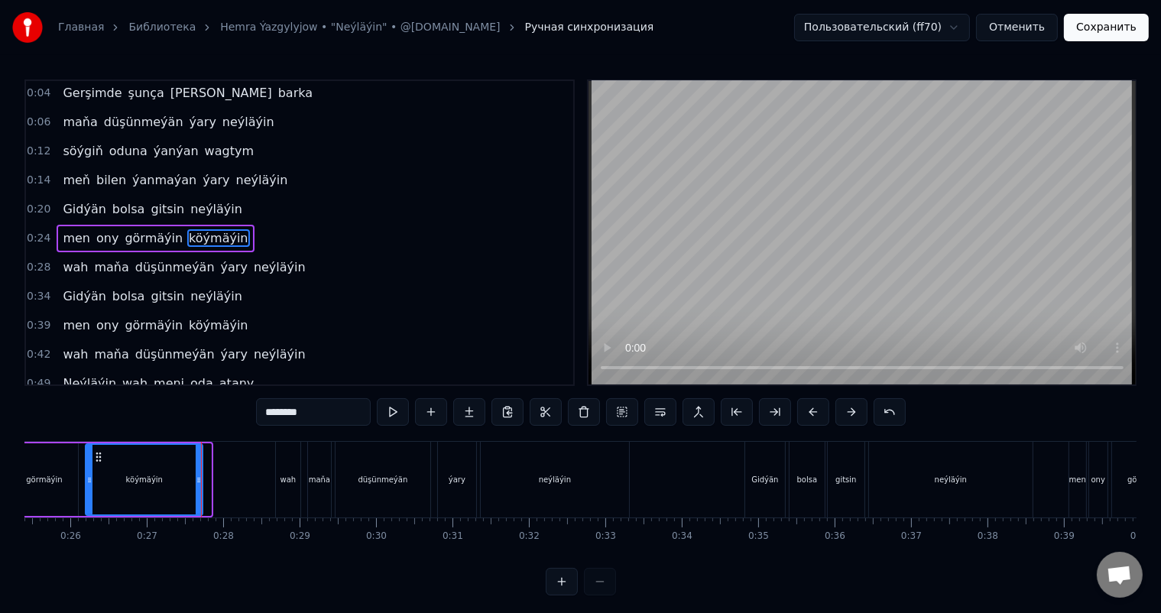
drag, startPoint x: 208, startPoint y: 478, endPoint x: 200, endPoint y: 478, distance: 8.4
click at [200, 478] on icon at bounding box center [199, 480] width 6 height 12
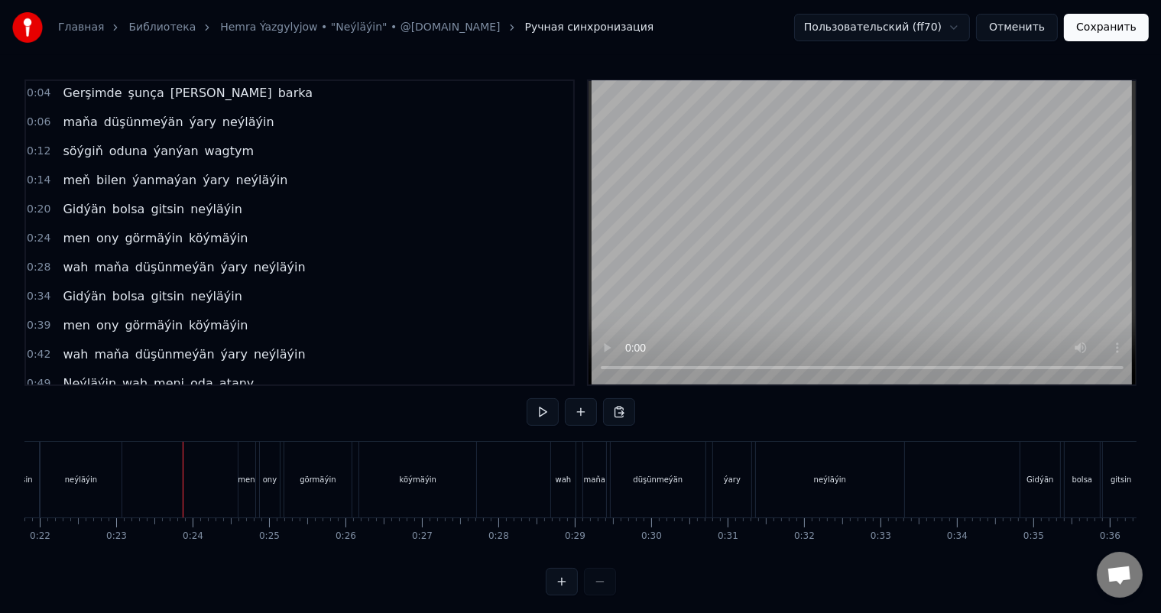
scroll to position [20, 0]
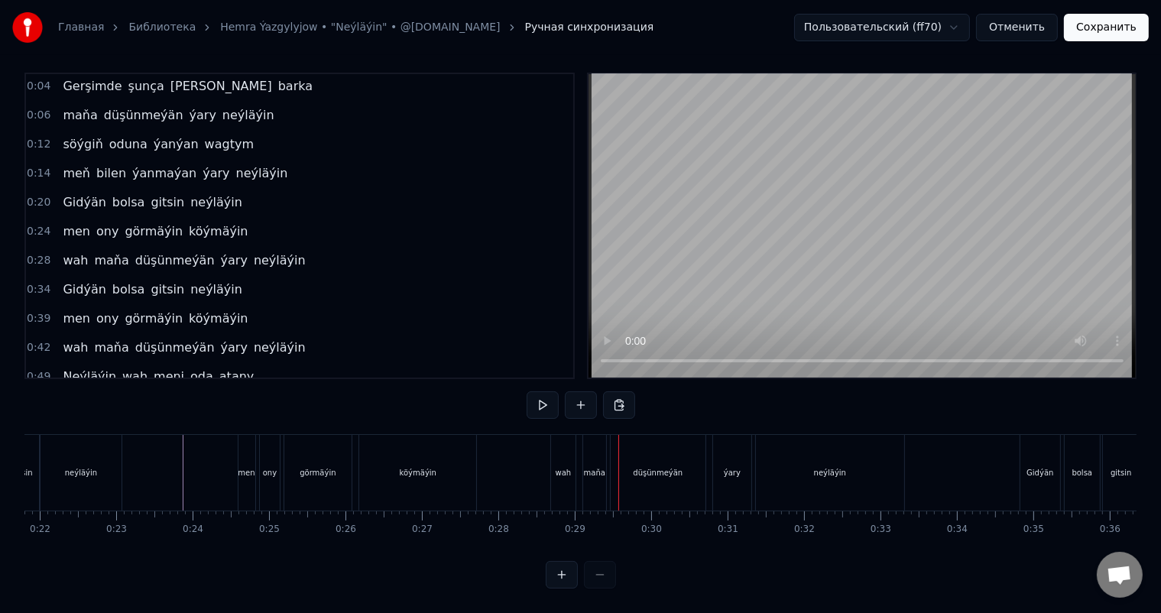
click at [557, 467] on div "wah" at bounding box center [564, 472] width 16 height 11
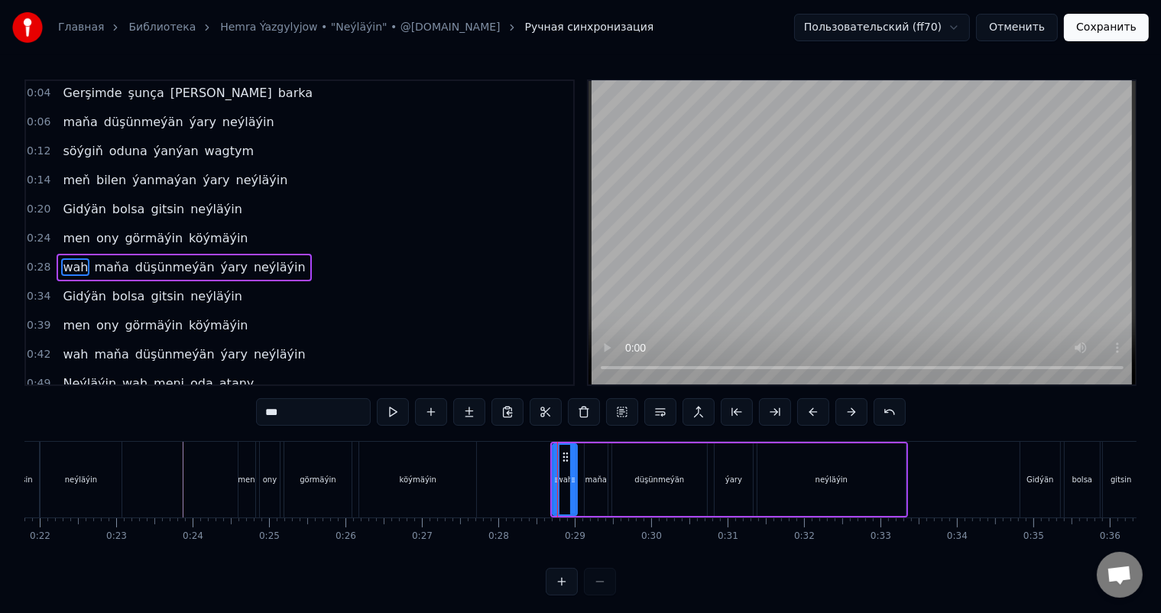
scroll to position [31, 0]
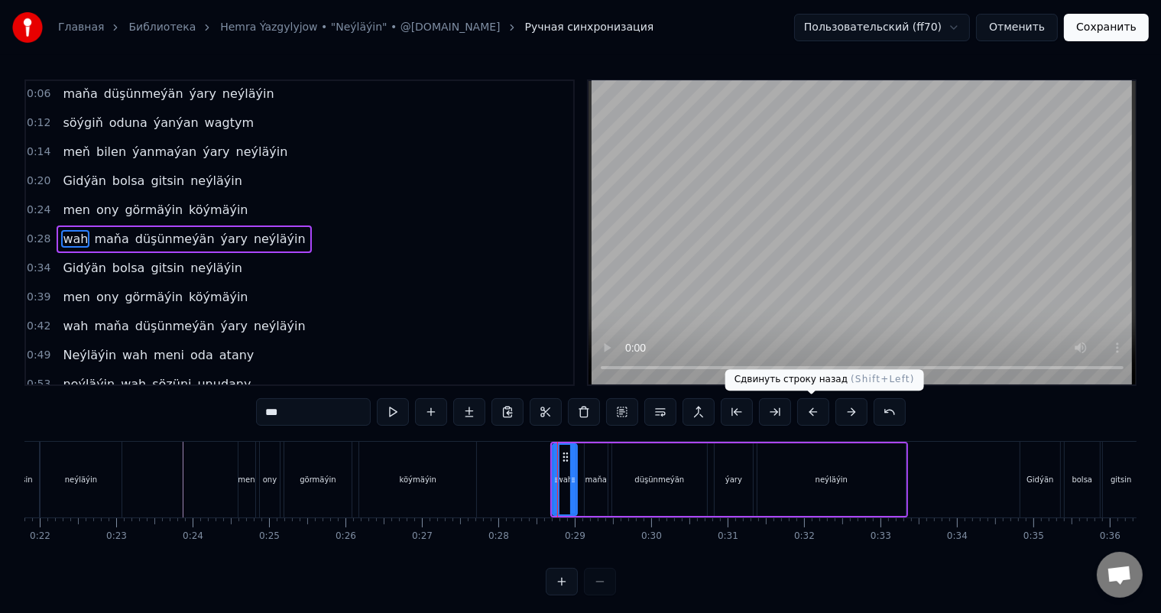
click at [817, 414] on button at bounding box center [813, 412] width 32 height 28
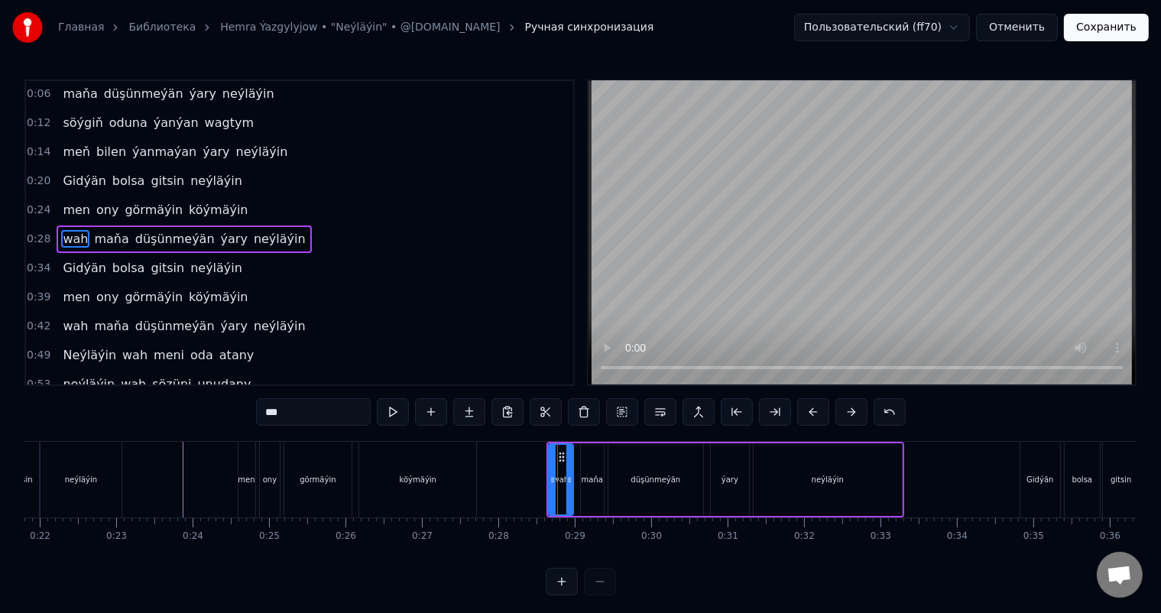
click at [817, 414] on button at bounding box center [813, 412] width 32 height 28
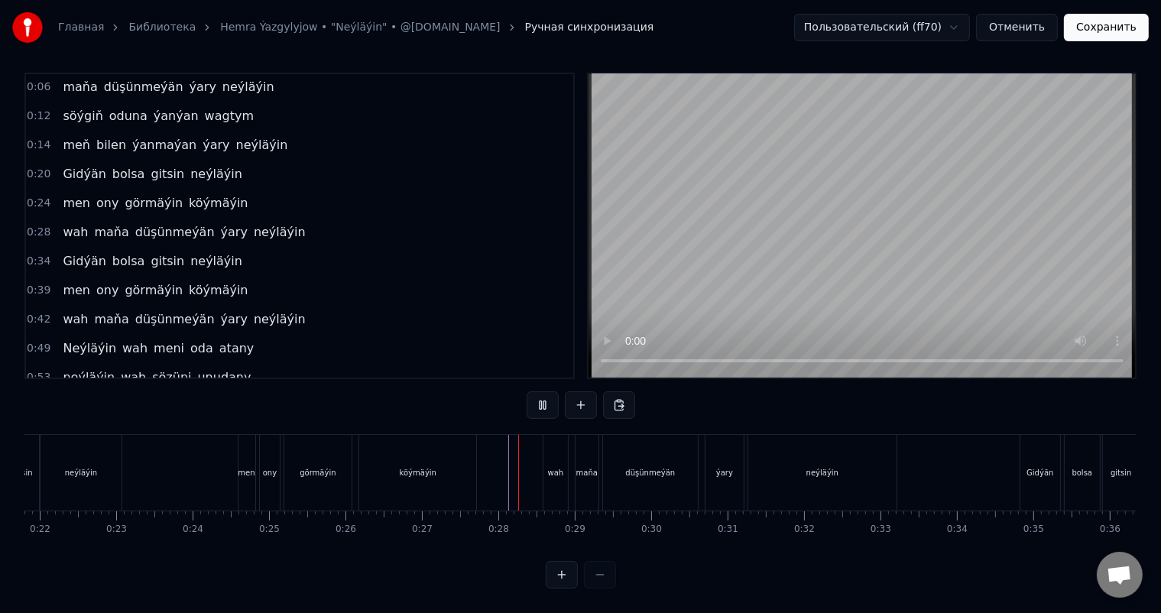
scroll to position [20, 0]
click at [867, 466] on div "neýläýin" at bounding box center [823, 473] width 148 height 76
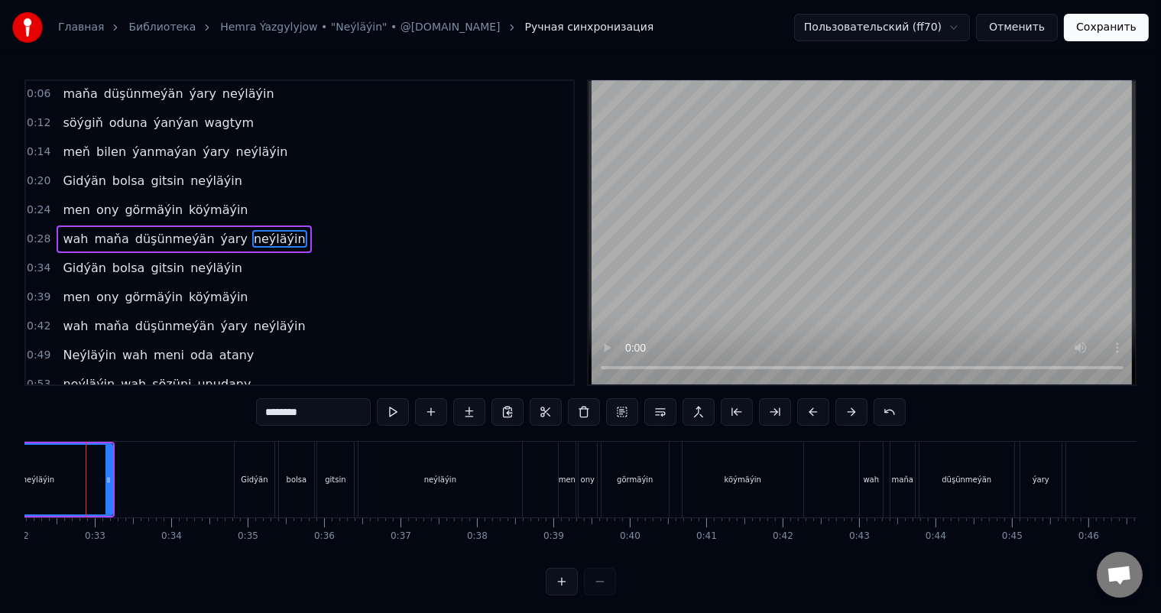
scroll to position [0, 2363]
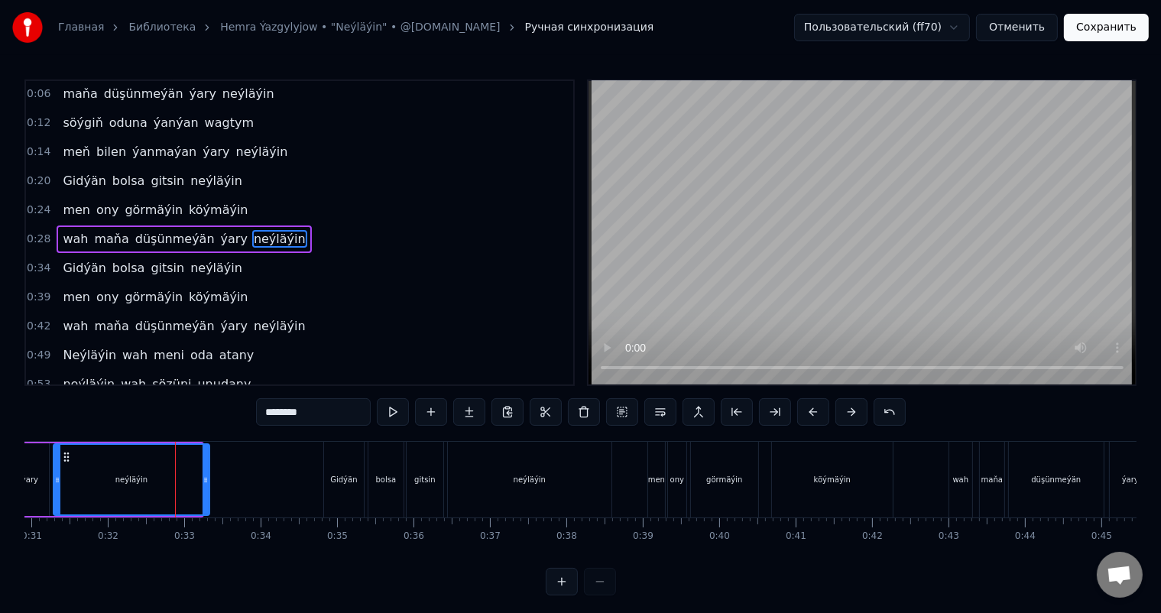
drag, startPoint x: 199, startPoint y: 482, endPoint x: 207, endPoint y: 482, distance: 8.4
click at [207, 482] on icon at bounding box center [206, 480] width 6 height 12
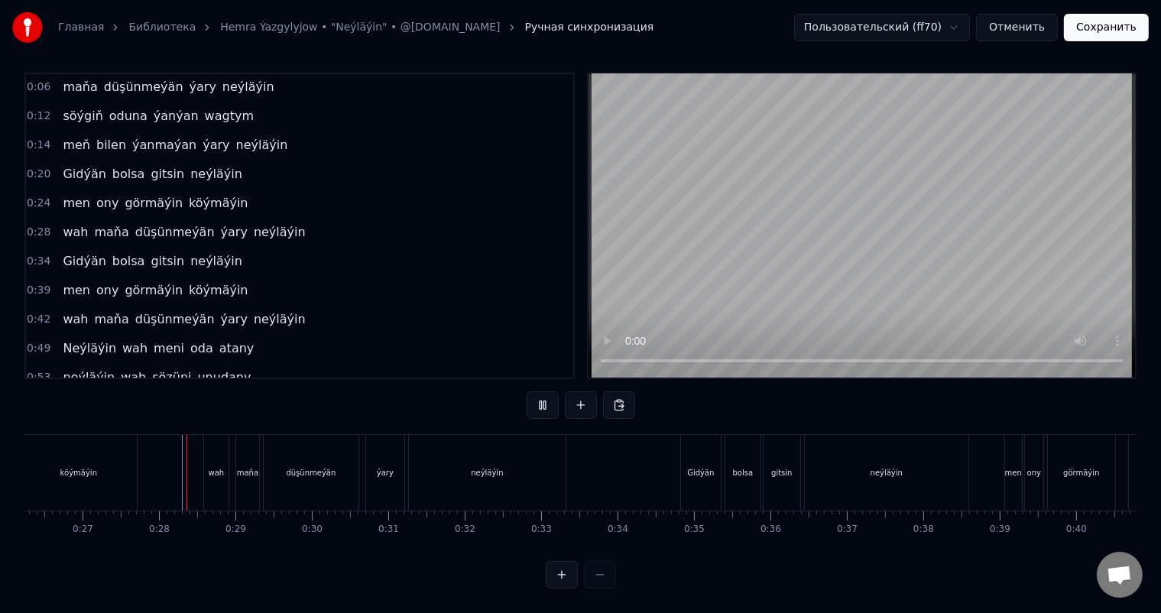
scroll to position [20, 0]
click at [336, 448] on div "düşünmeýän" at bounding box center [311, 473] width 95 height 76
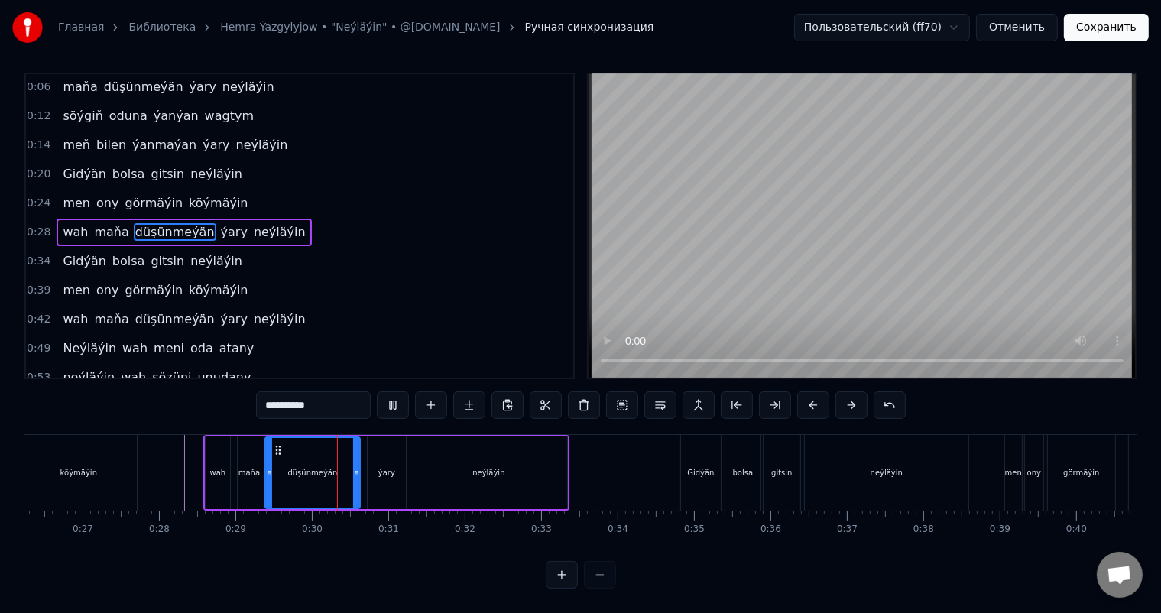
click at [284, 453] on div "düşünmeýän" at bounding box center [312, 473] width 93 height 70
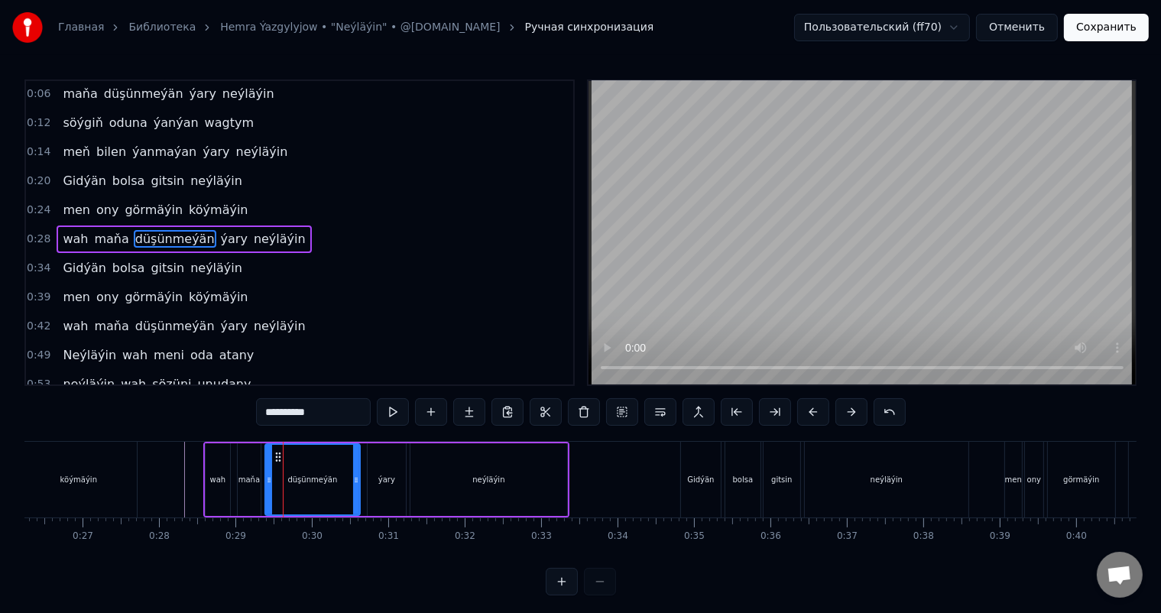
click at [274, 468] on div "düşünmeýän" at bounding box center [312, 480] width 93 height 70
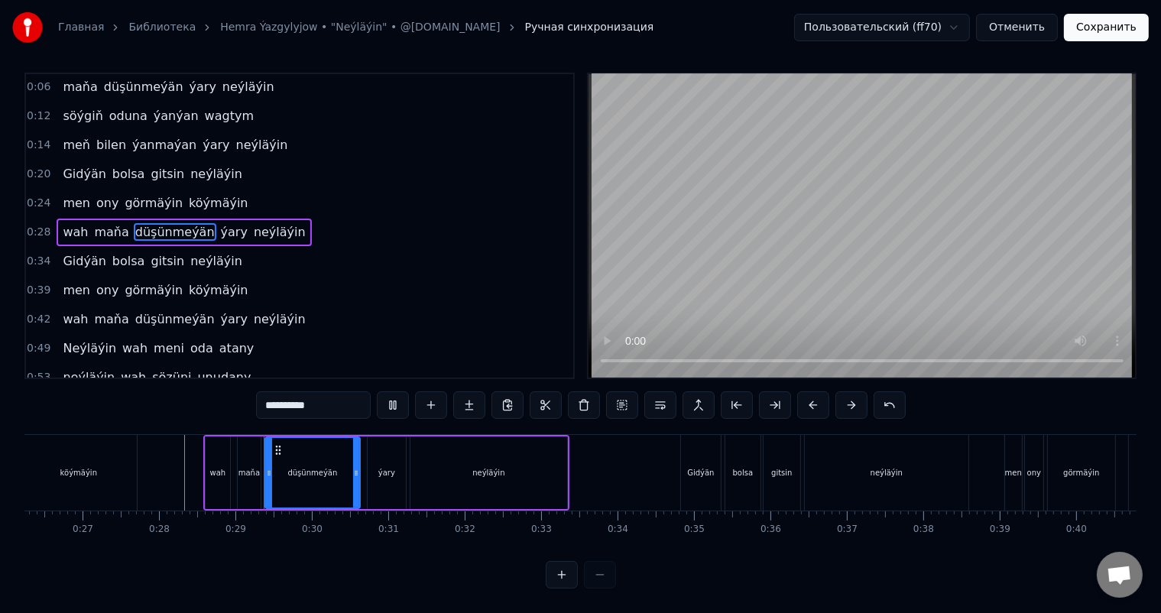
scroll to position [20, 0]
click at [280, 453] on div "düşünmeýän" at bounding box center [312, 473] width 93 height 70
click at [378, 447] on div "ýary" at bounding box center [387, 473] width 38 height 73
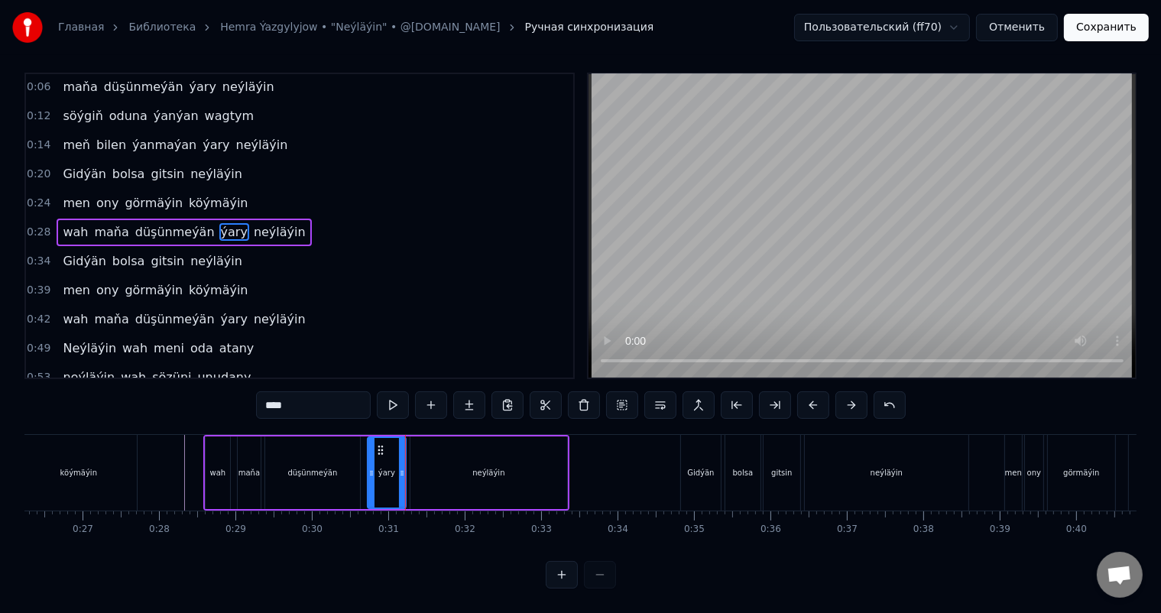
click at [473, 450] on div "neýläýin" at bounding box center [489, 473] width 157 height 73
type input "********"
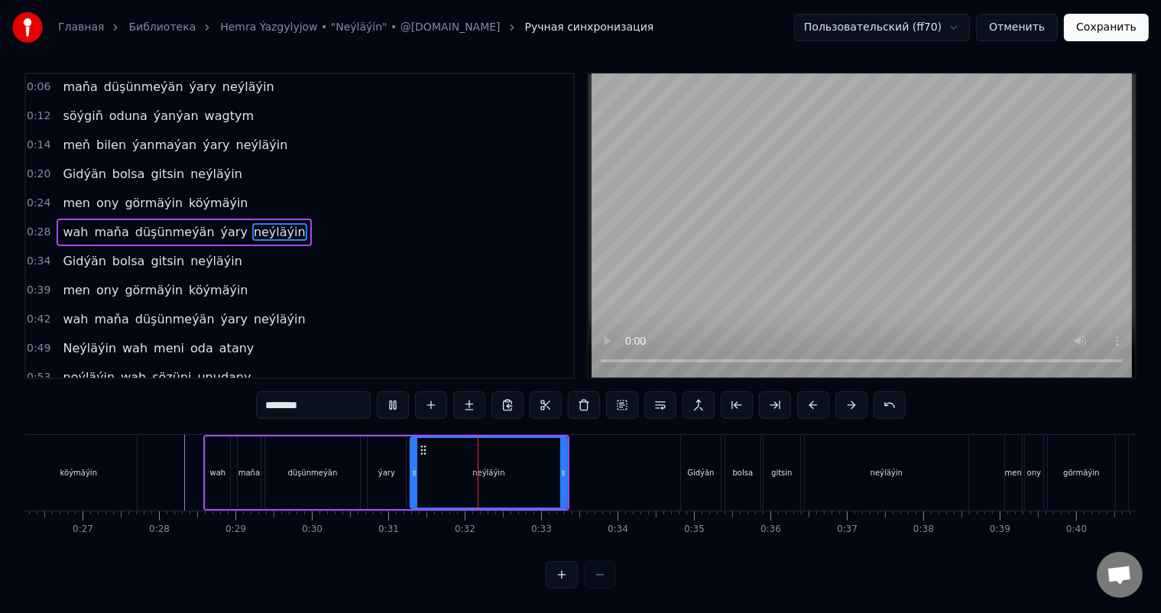
click at [418, 452] on div "neýläýin" at bounding box center [488, 473] width 155 height 70
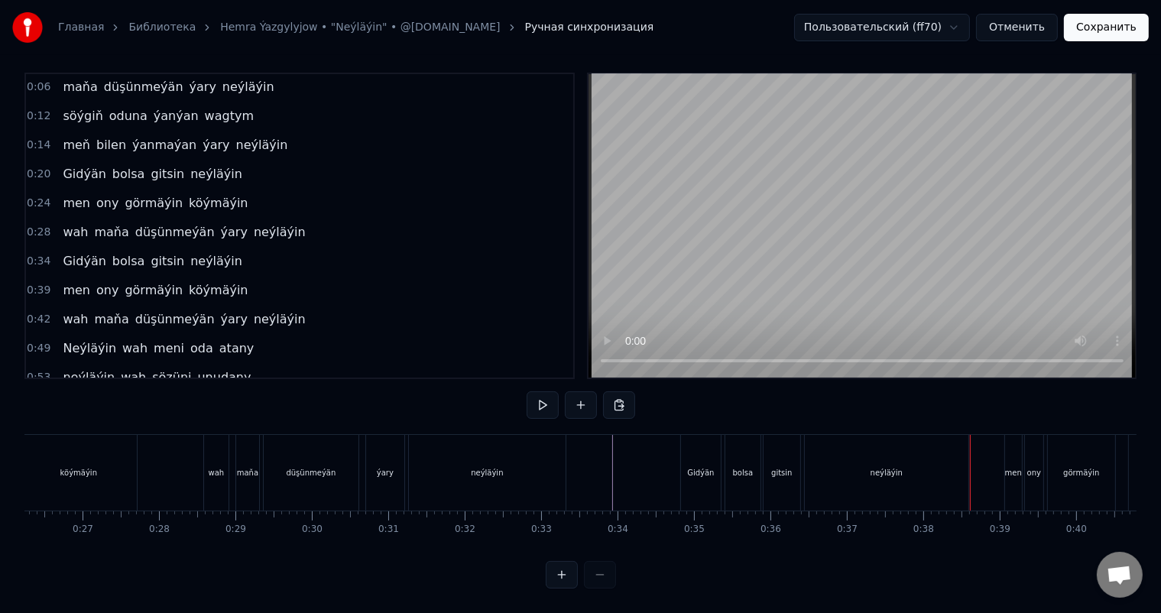
click at [700, 467] on div "Gidýän" at bounding box center [700, 472] width 27 height 11
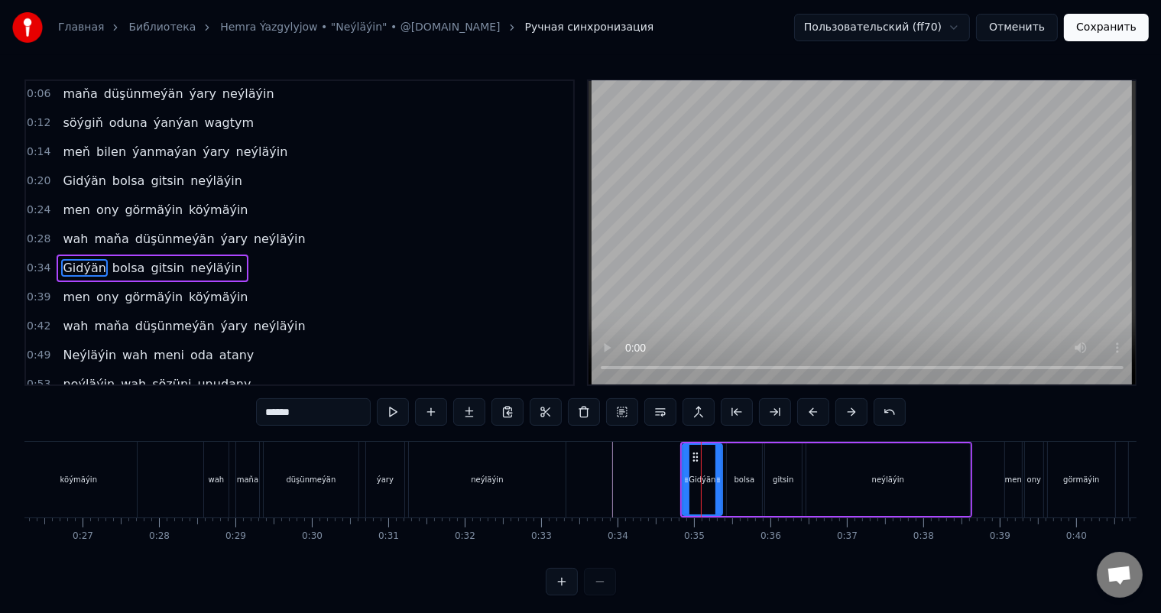
scroll to position [58, 0]
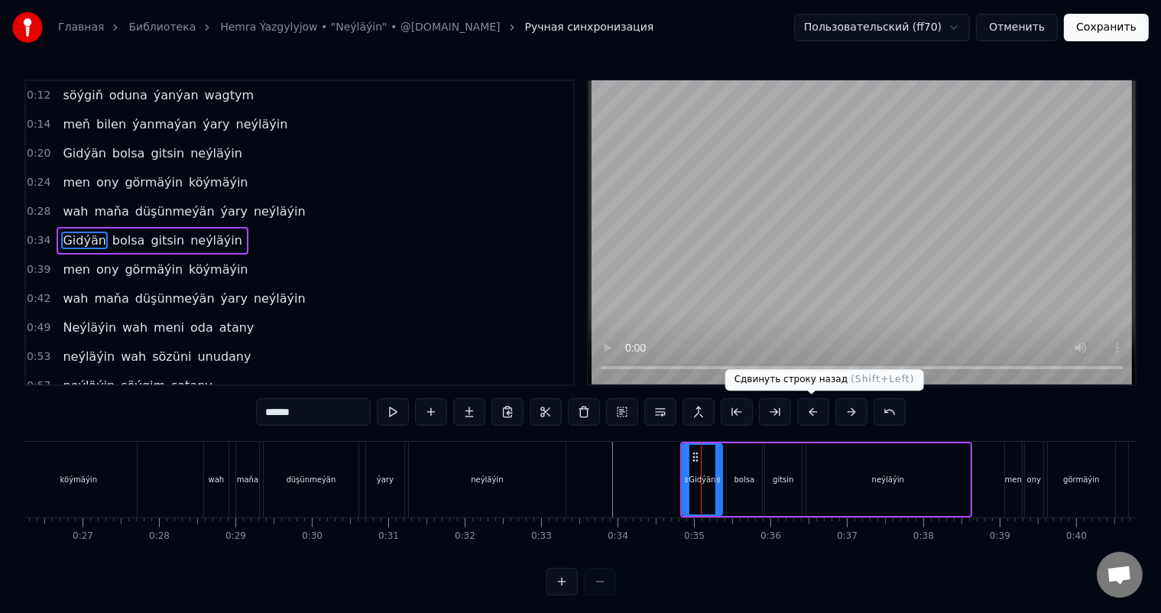
click at [810, 411] on button at bounding box center [813, 412] width 32 height 28
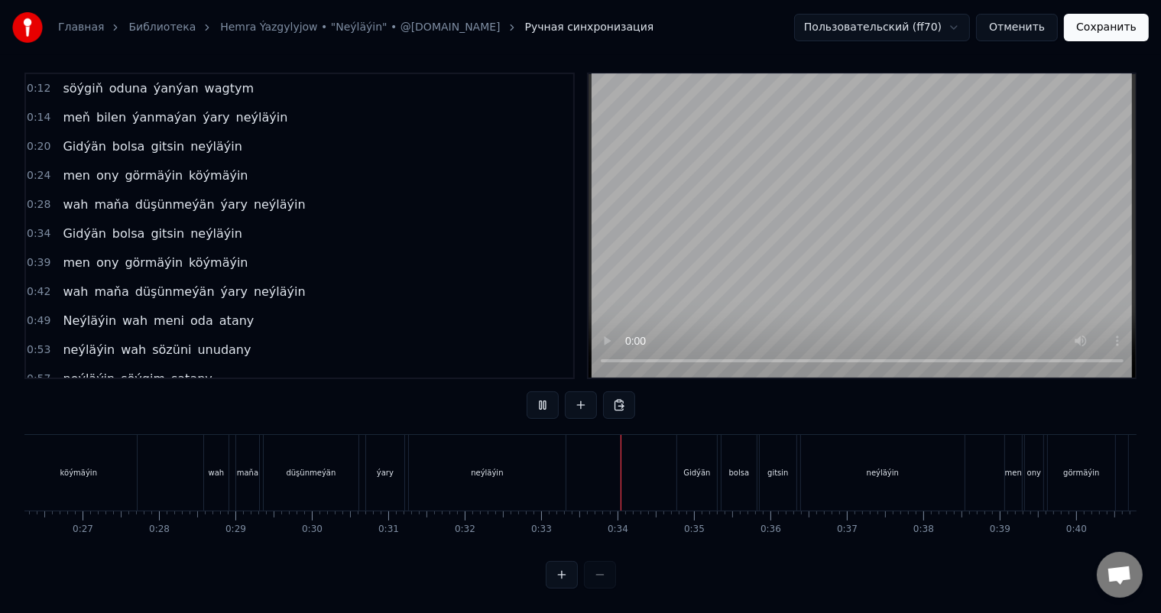
scroll to position [20, 0]
click at [677, 447] on div "Gidýän" at bounding box center [697, 473] width 40 height 76
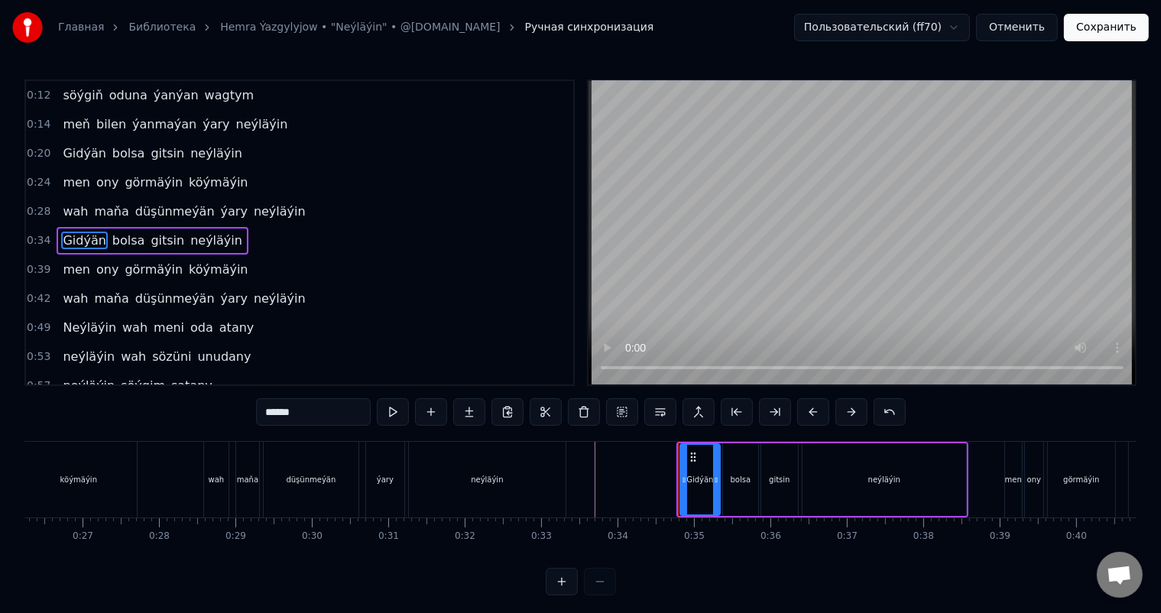
click at [692, 451] on icon at bounding box center [693, 457] width 12 height 12
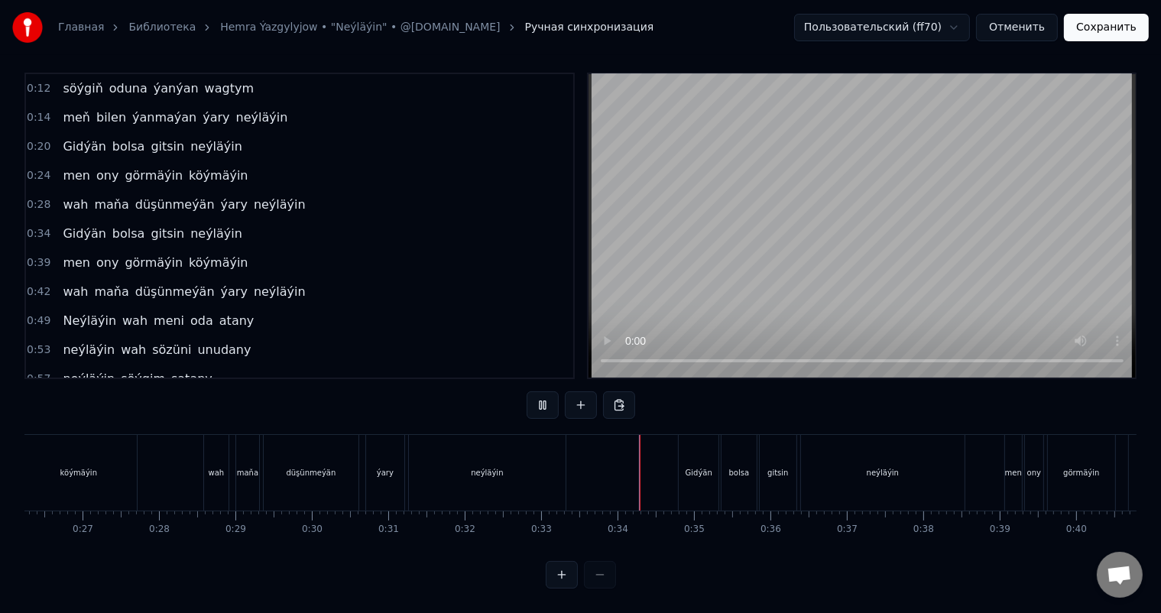
scroll to position [20, 0]
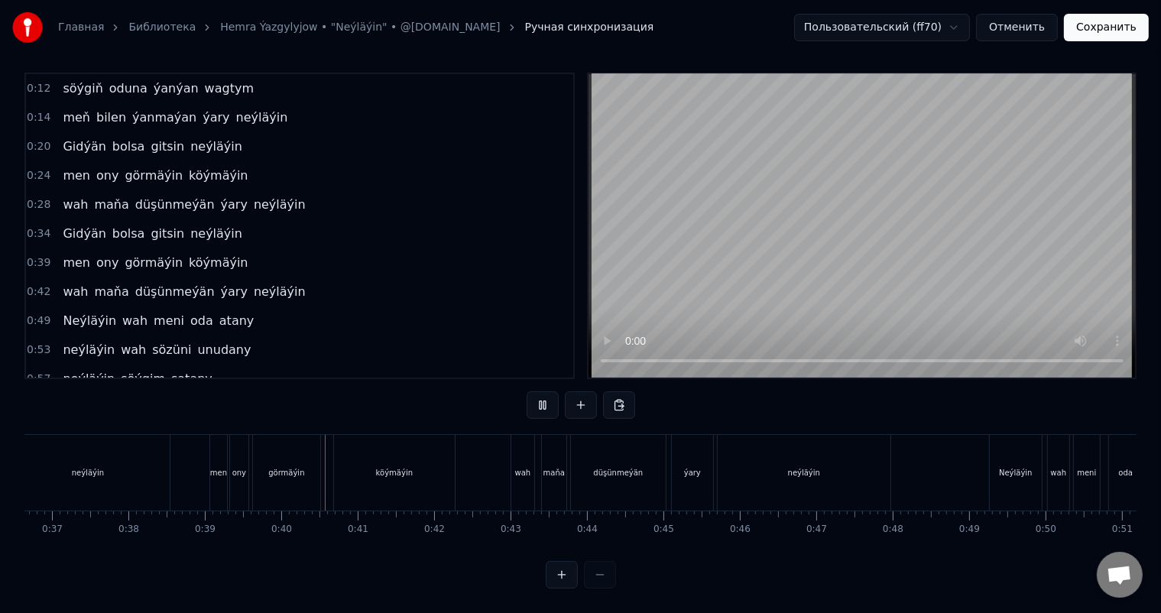
scroll to position [0, 2986]
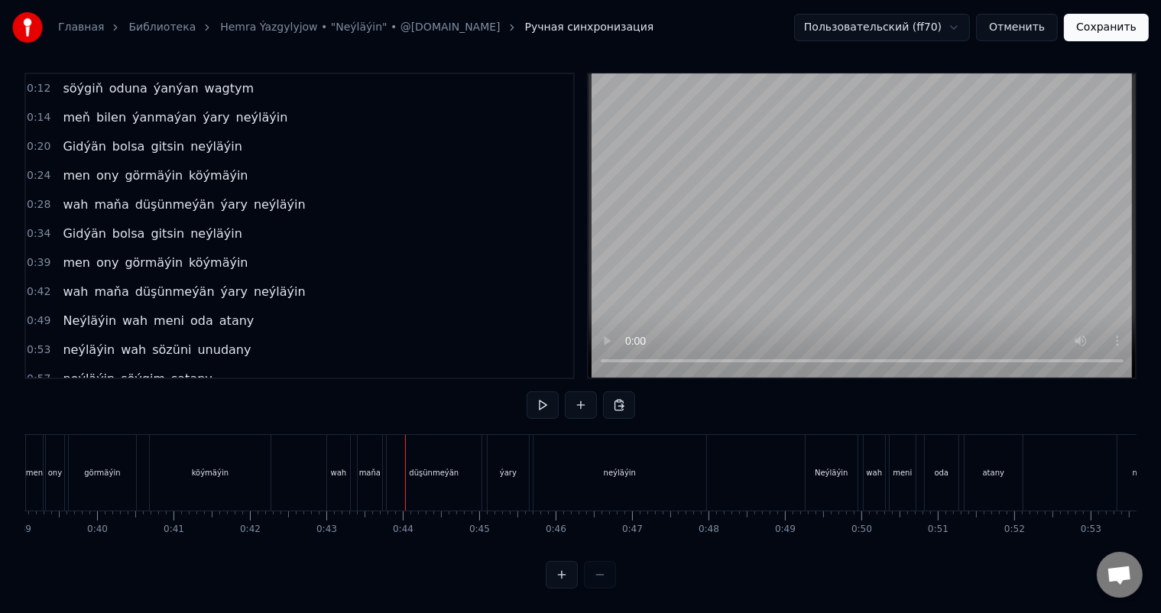
click at [332, 467] on div "wah" at bounding box center [339, 472] width 16 height 11
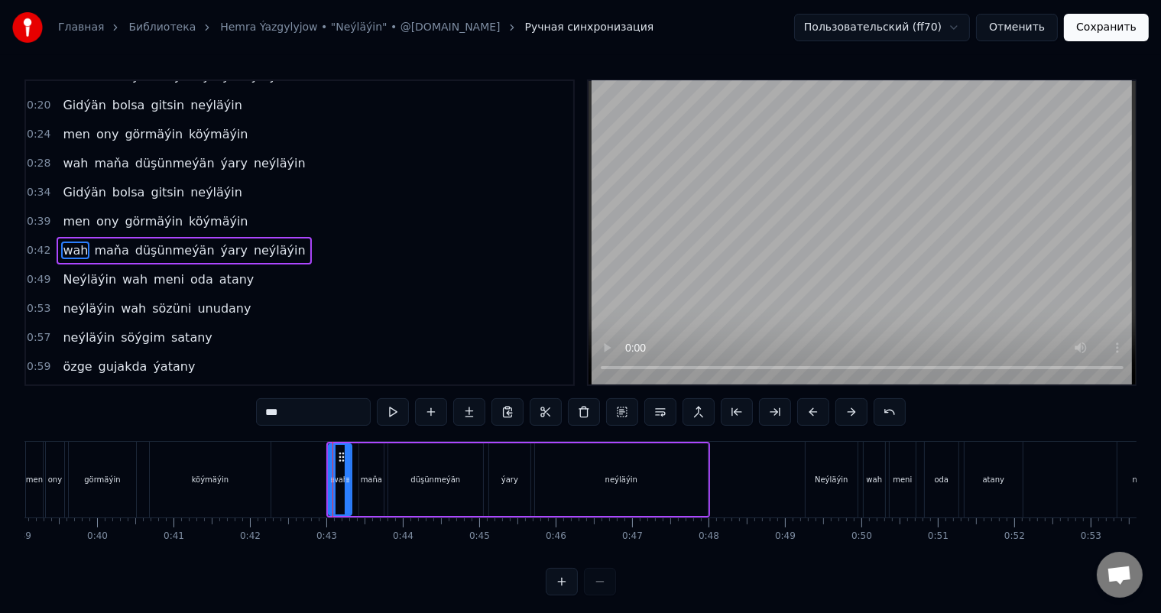
scroll to position [115, 0]
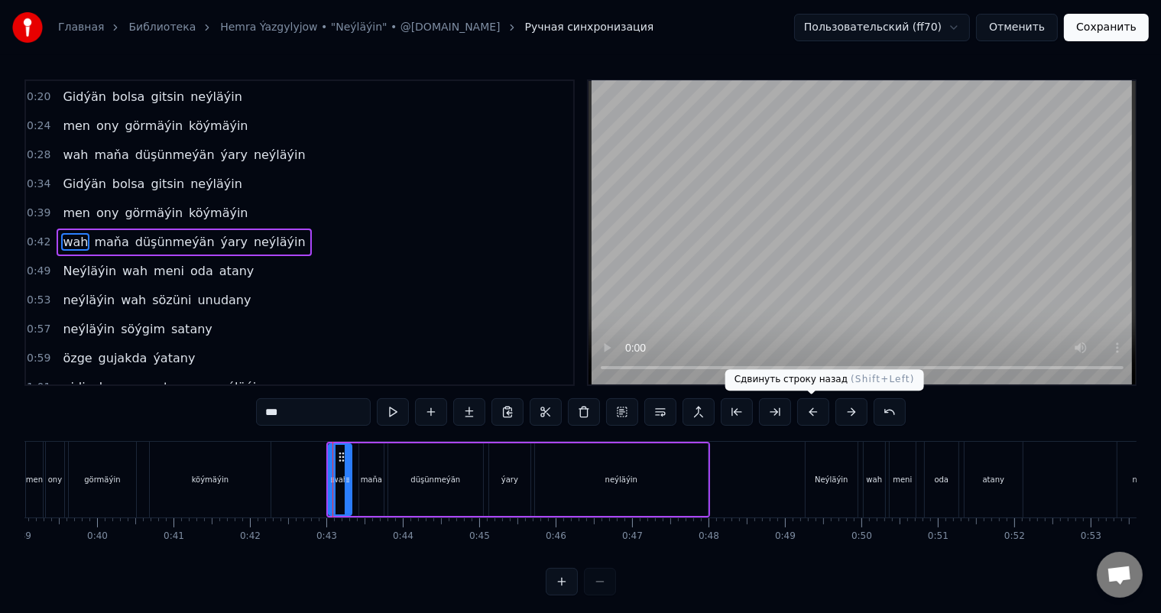
click at [818, 411] on button at bounding box center [813, 412] width 32 height 28
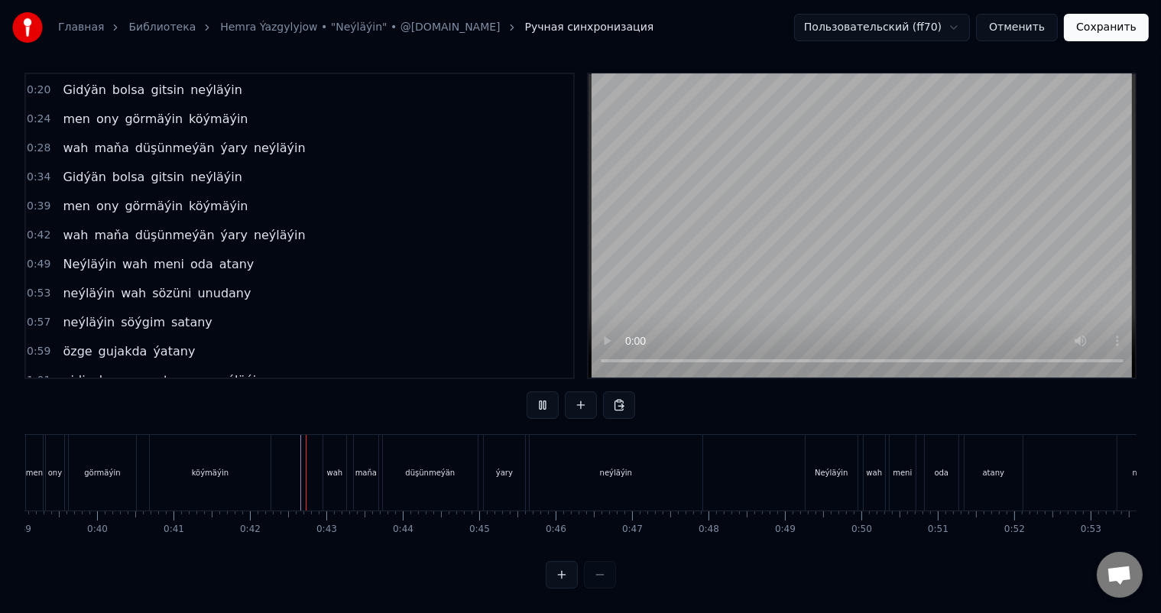
scroll to position [20, 0]
click at [833, 453] on div "Neýläýin" at bounding box center [832, 473] width 52 height 76
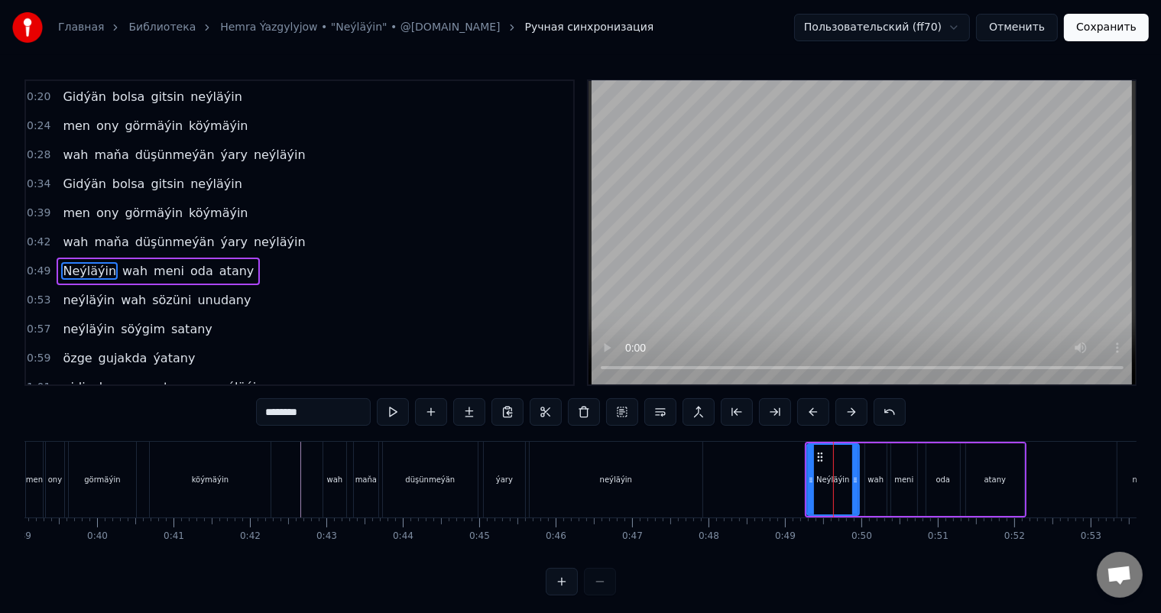
scroll to position [143, 0]
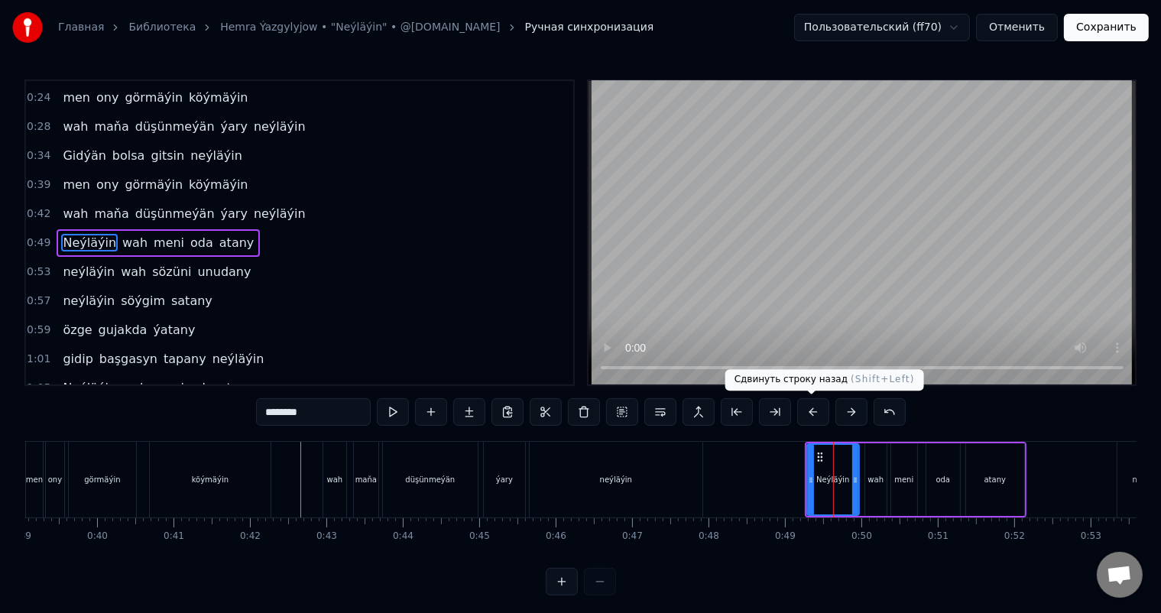
click at [818, 407] on button at bounding box center [813, 412] width 32 height 28
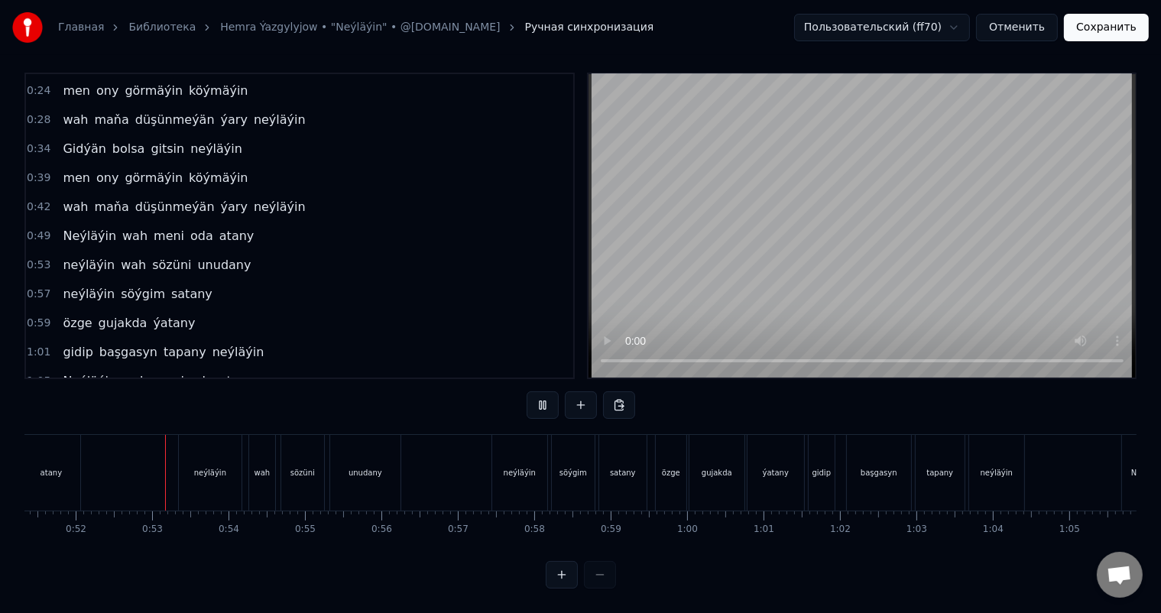
scroll to position [0, 3952]
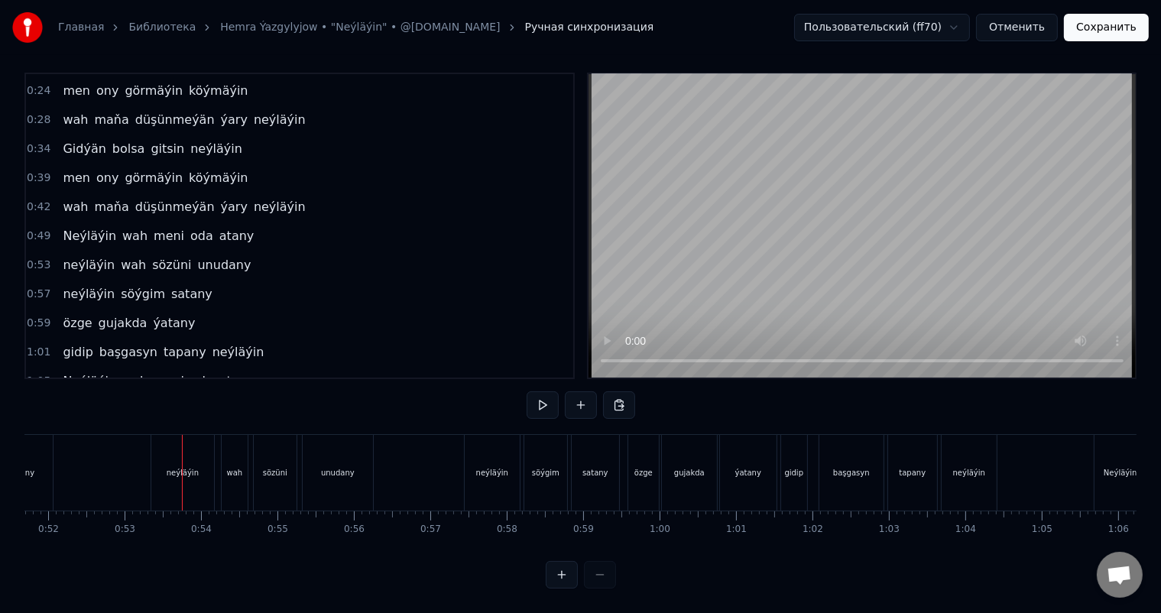
click at [164, 456] on div "neýläýin" at bounding box center [182, 473] width 63 height 76
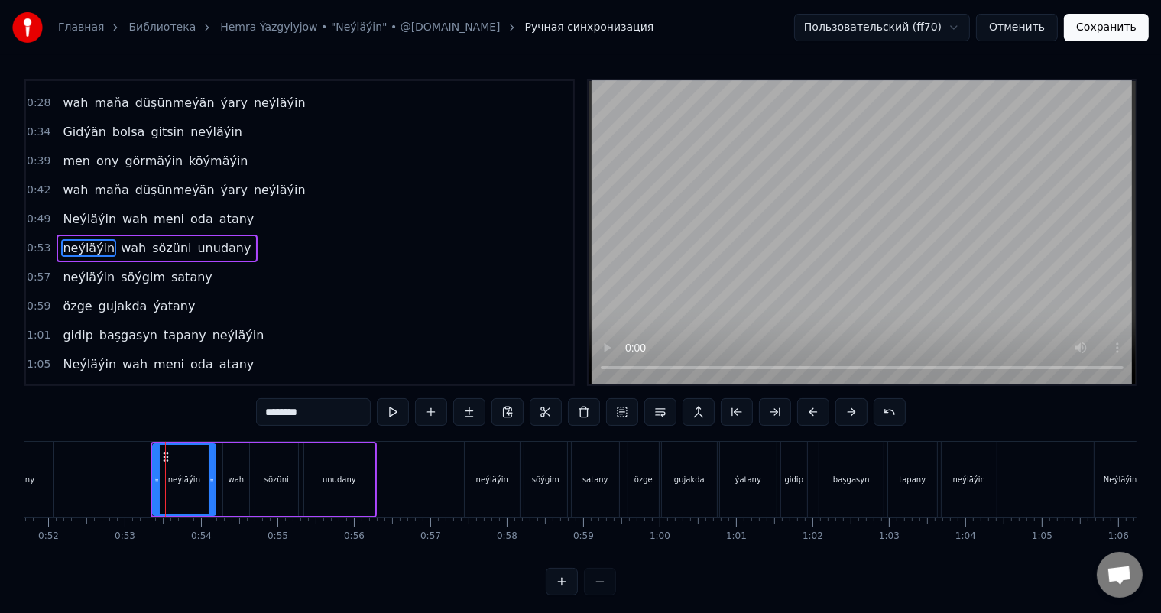
scroll to position [171, 0]
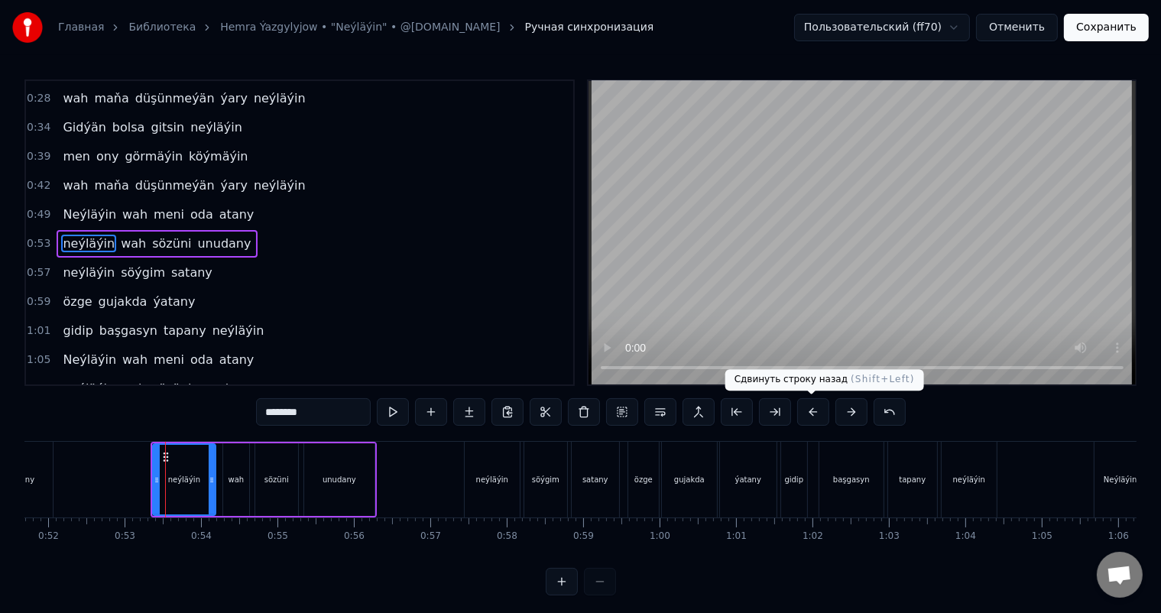
click at [817, 409] on button at bounding box center [813, 412] width 32 height 28
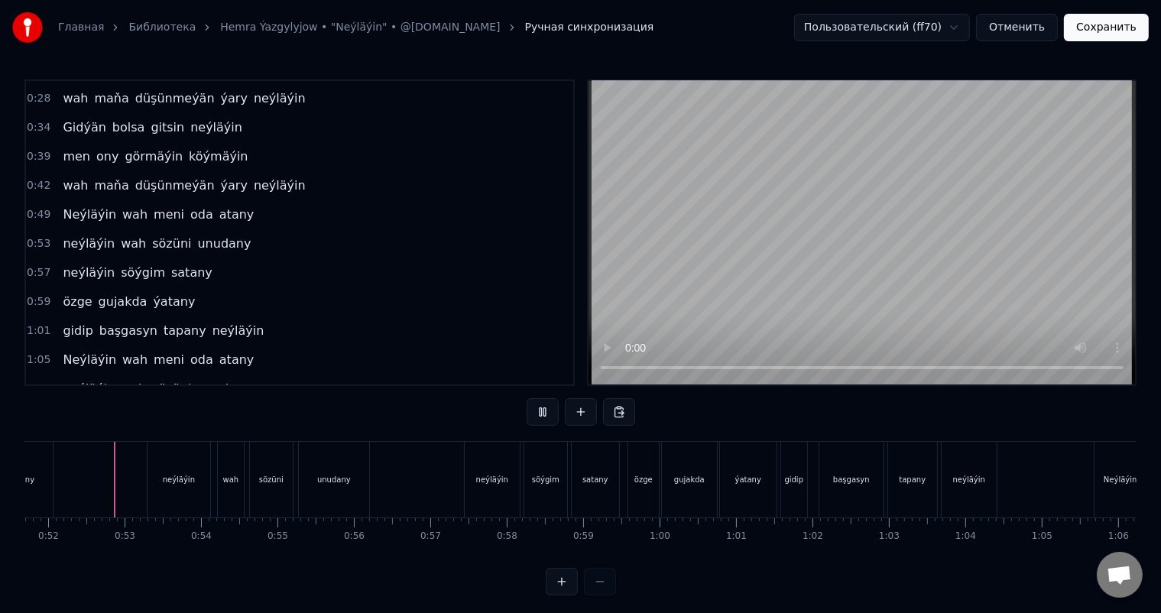
scroll to position [20, 0]
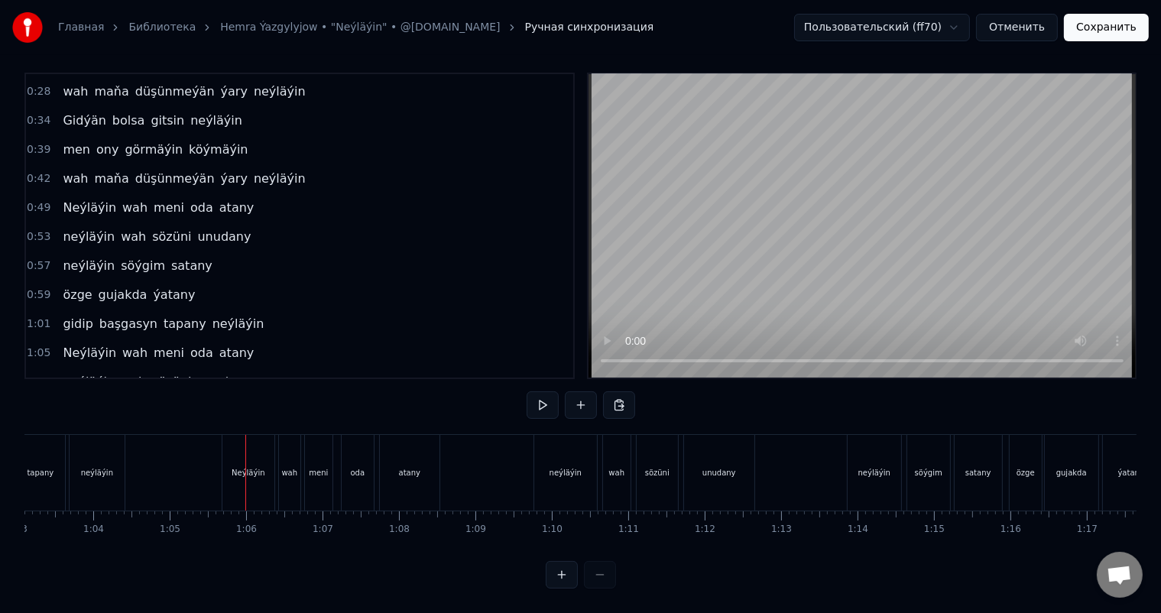
scroll to position [0, 4789]
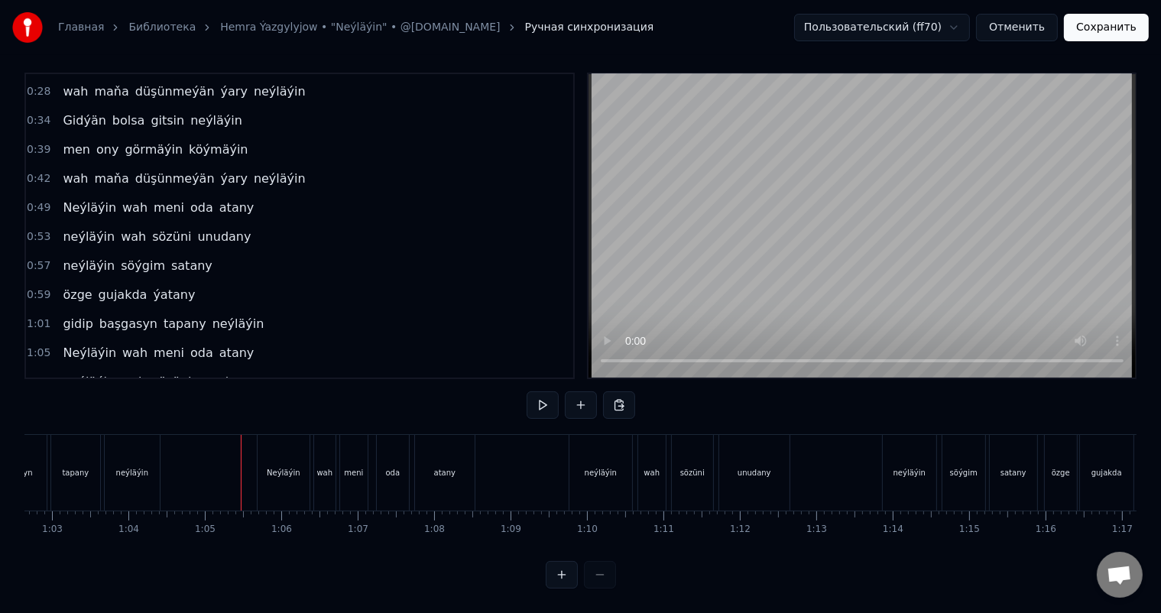
click at [267, 454] on div "Neýläýin" at bounding box center [284, 473] width 52 height 76
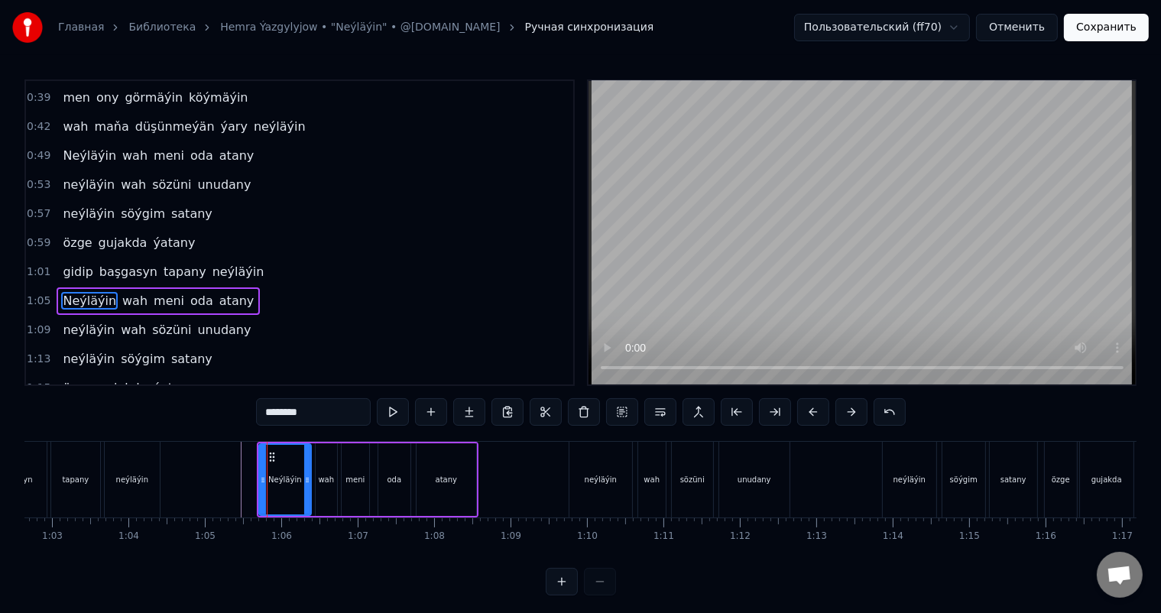
scroll to position [284, 0]
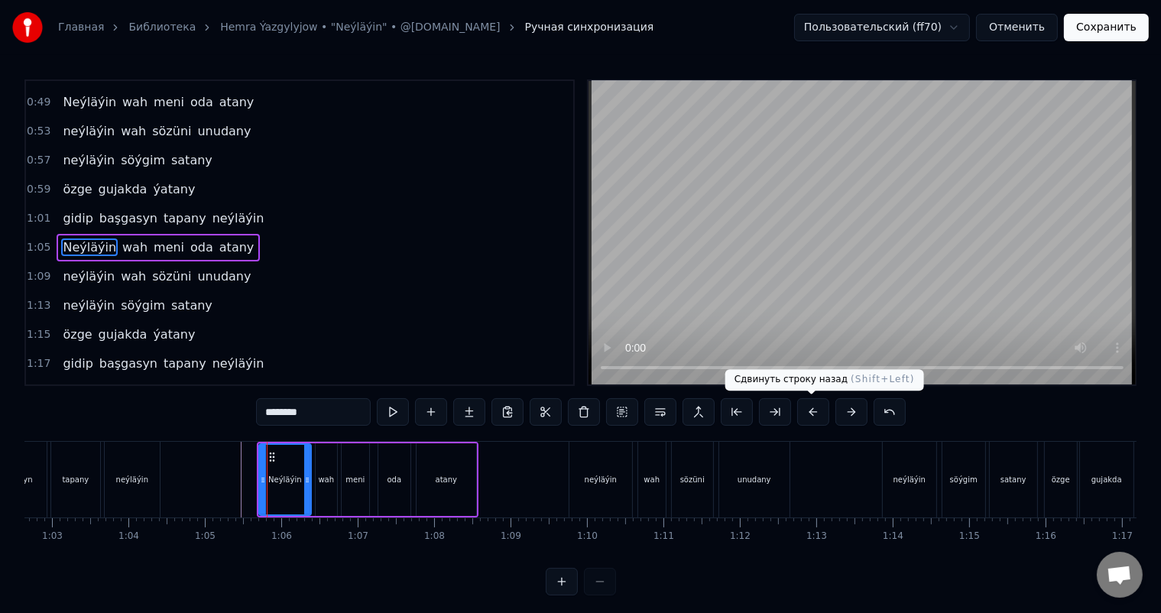
click at [814, 414] on button at bounding box center [813, 412] width 32 height 28
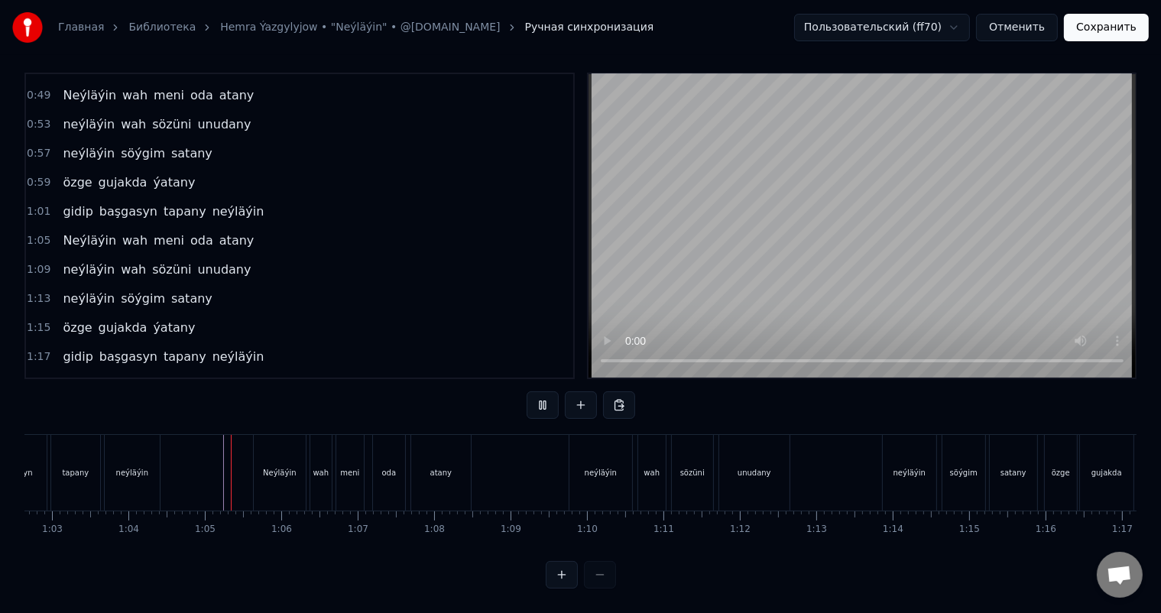
scroll to position [20, 0]
click at [579, 462] on div "neýläýin" at bounding box center [601, 473] width 63 height 76
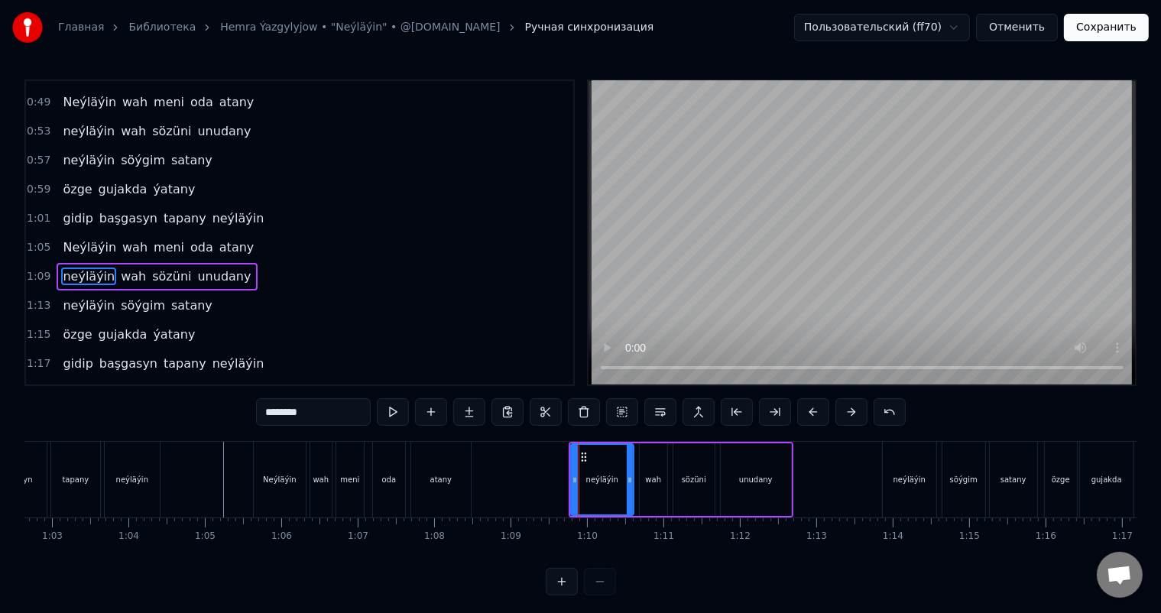
scroll to position [312, 0]
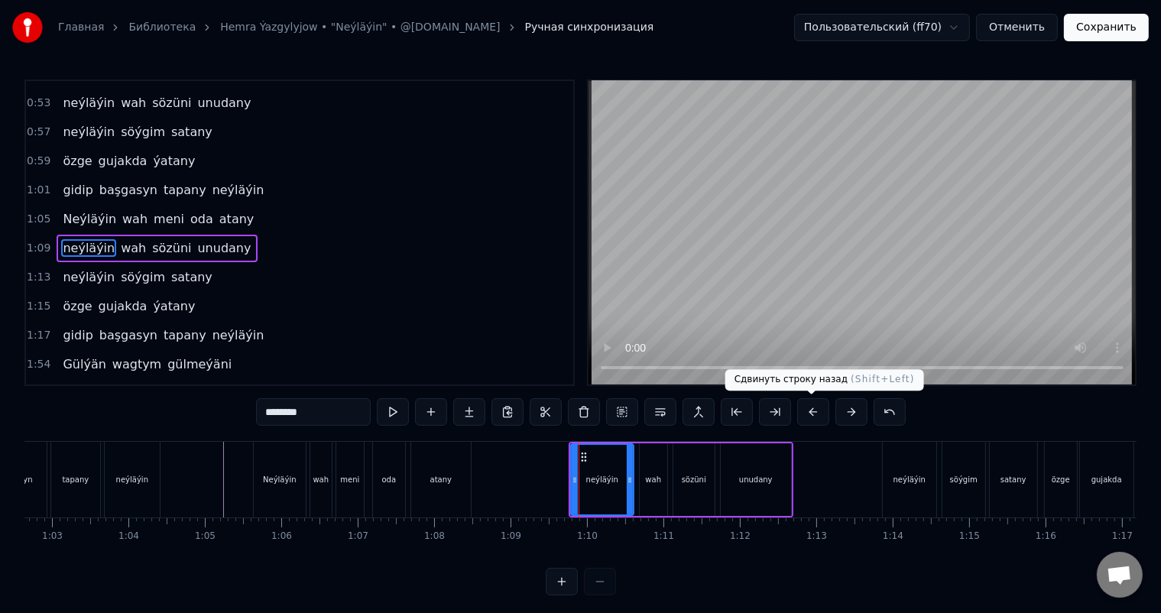
click at [812, 410] on button at bounding box center [813, 412] width 32 height 28
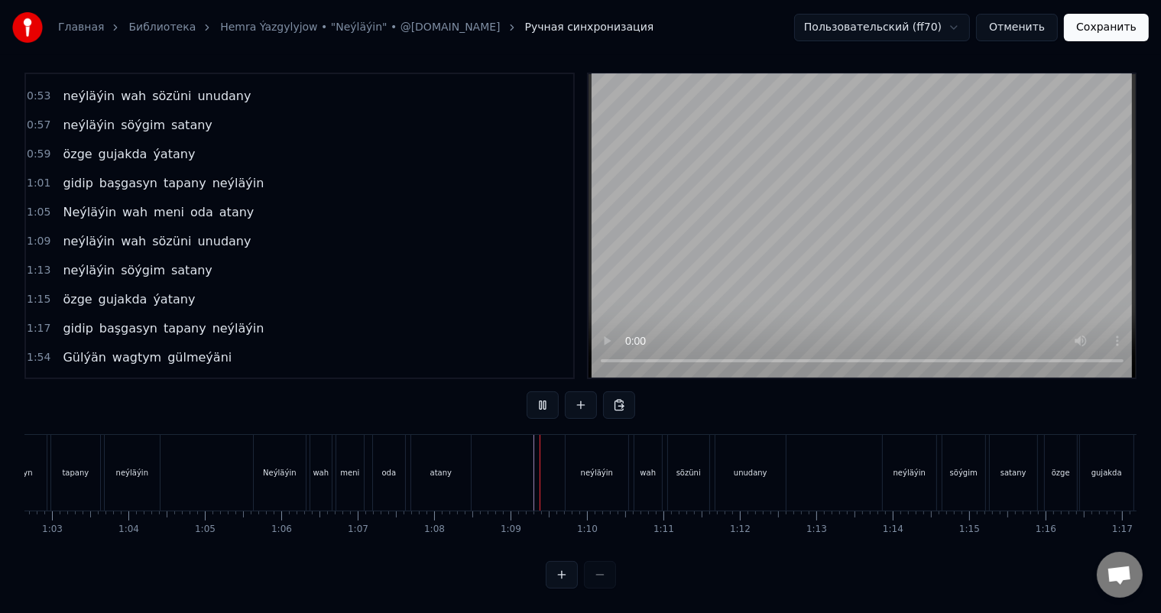
scroll to position [20, 0]
click at [895, 467] on div "neýläýin" at bounding box center [910, 472] width 32 height 11
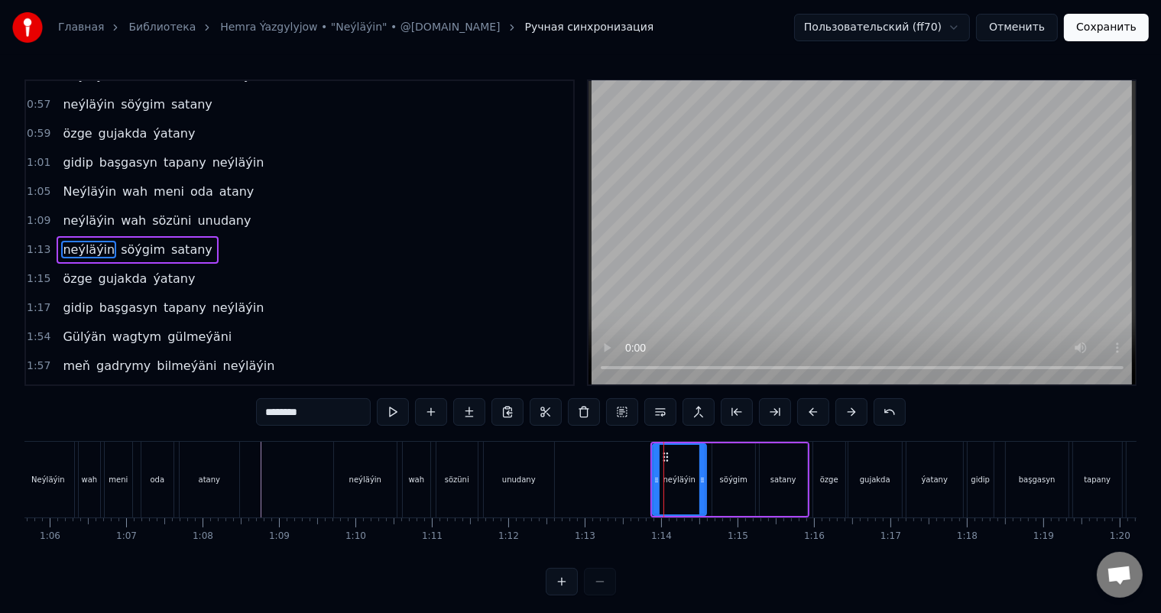
scroll to position [0, 5111]
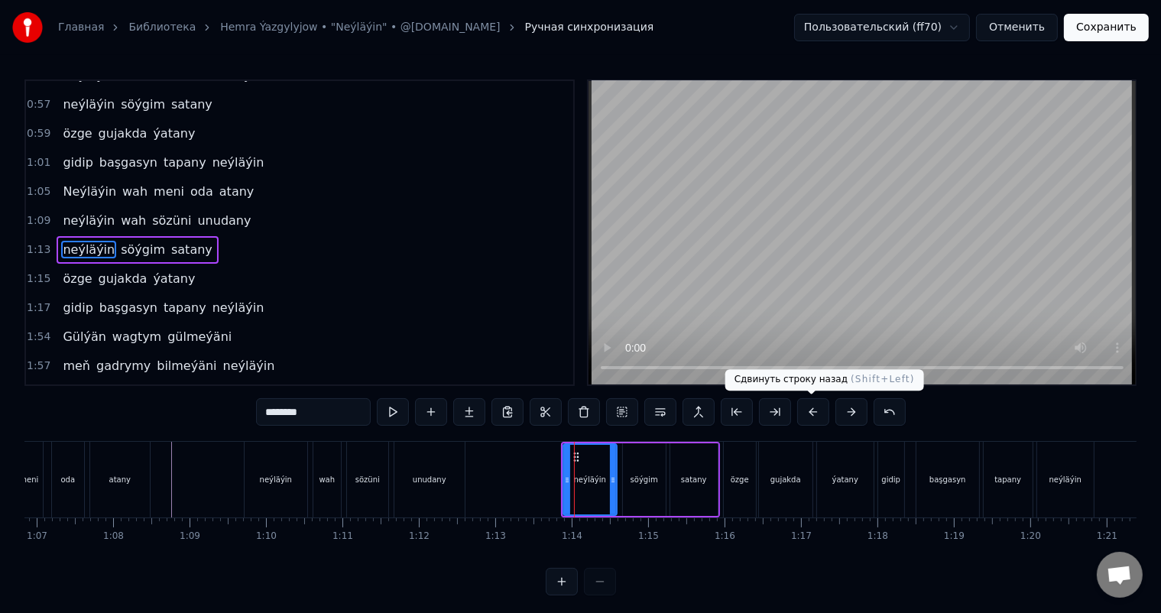
click at [820, 411] on button at bounding box center [813, 412] width 32 height 28
click at [815, 412] on button at bounding box center [813, 412] width 32 height 28
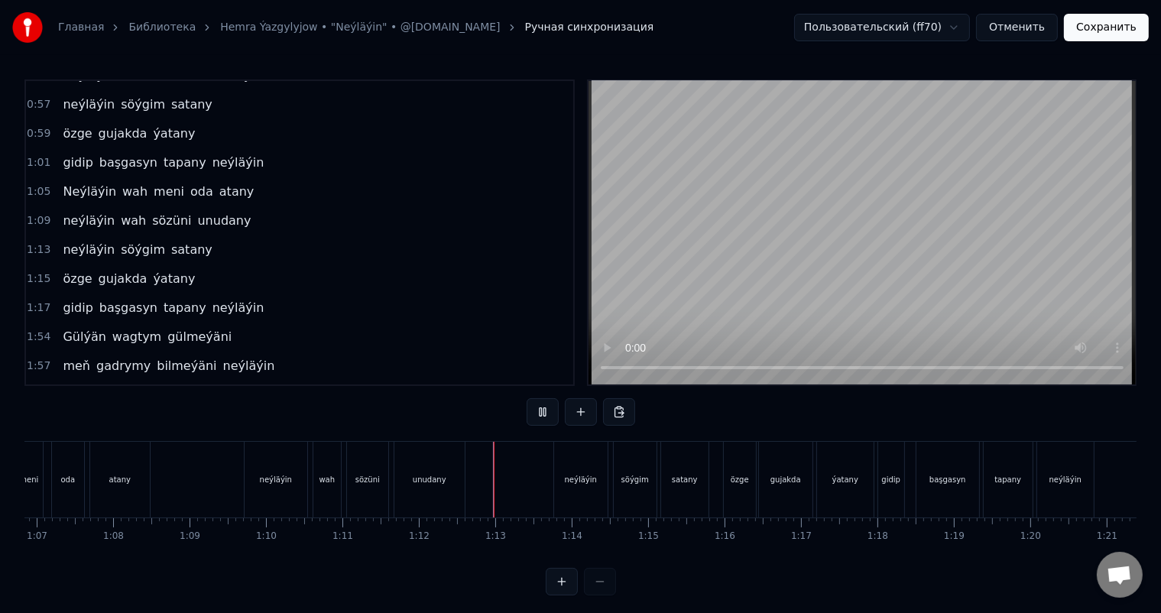
scroll to position [20, 0]
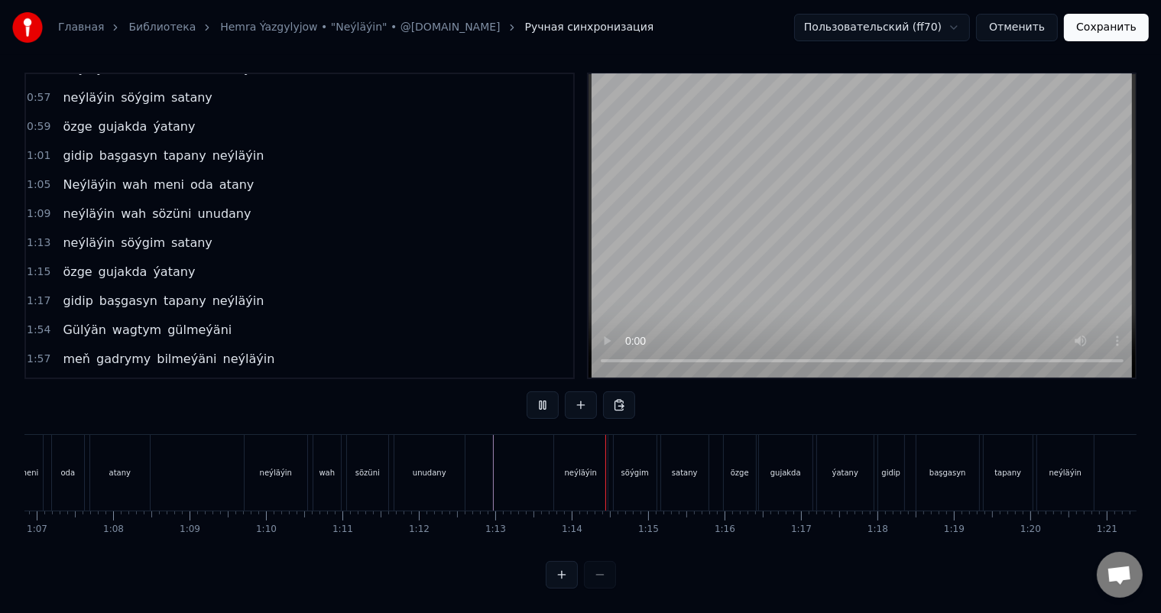
click at [844, 467] on div "ýatany" at bounding box center [846, 472] width 26 height 11
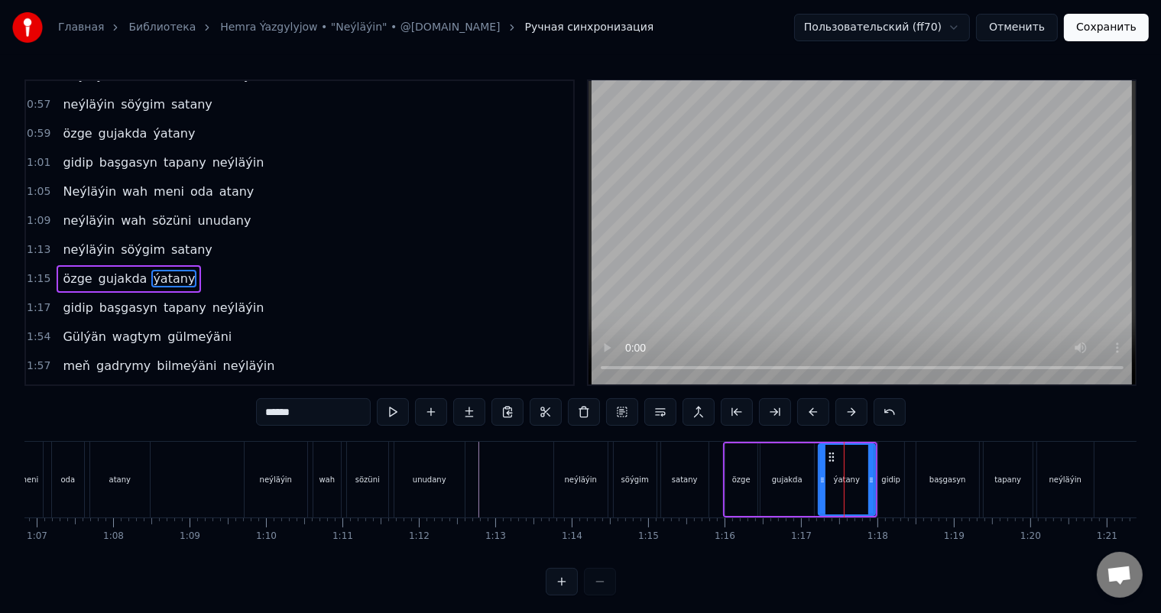
scroll to position [368, 0]
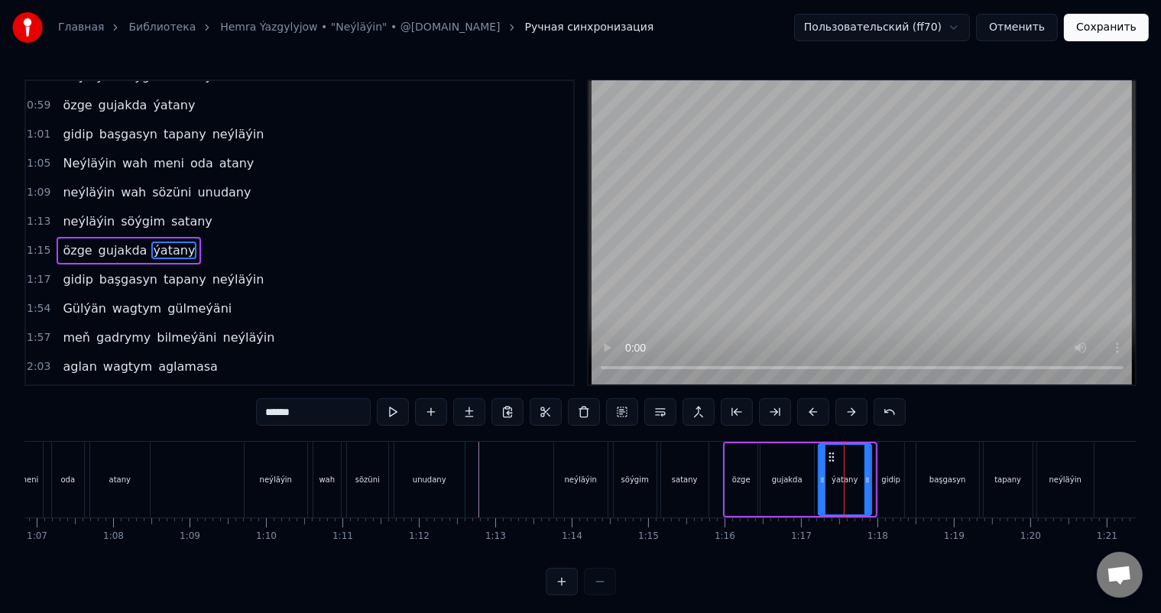
click at [869, 480] on icon at bounding box center [868, 480] width 6 height 12
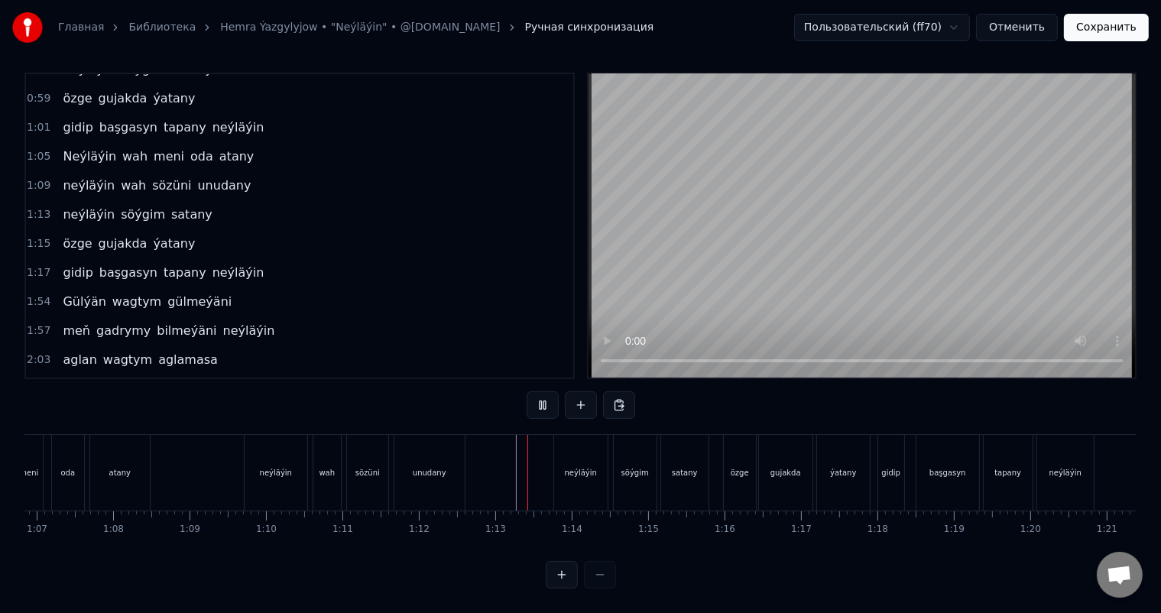
scroll to position [20, 0]
click at [855, 460] on div "ýatany" at bounding box center [843, 473] width 53 height 76
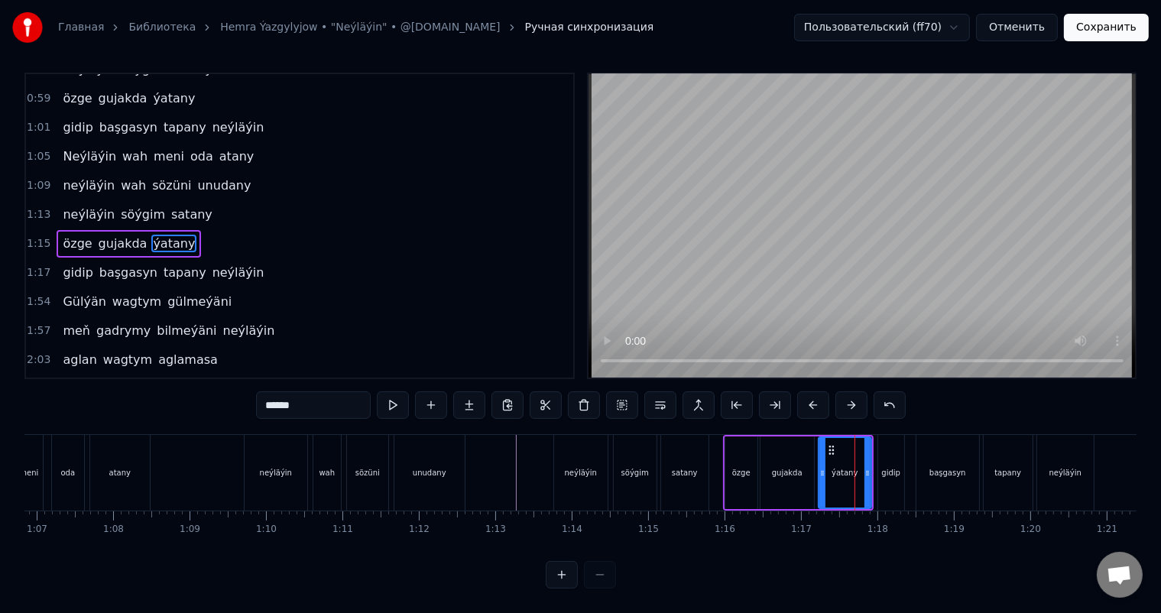
scroll to position [0, 0]
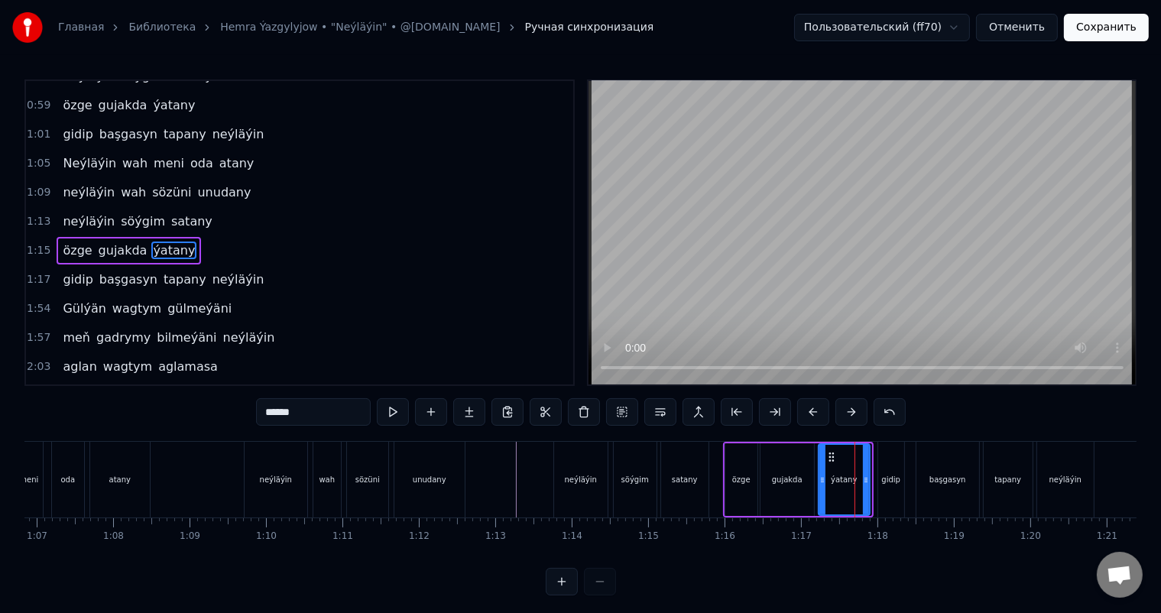
click at [866, 475] on icon at bounding box center [866, 480] width 6 height 12
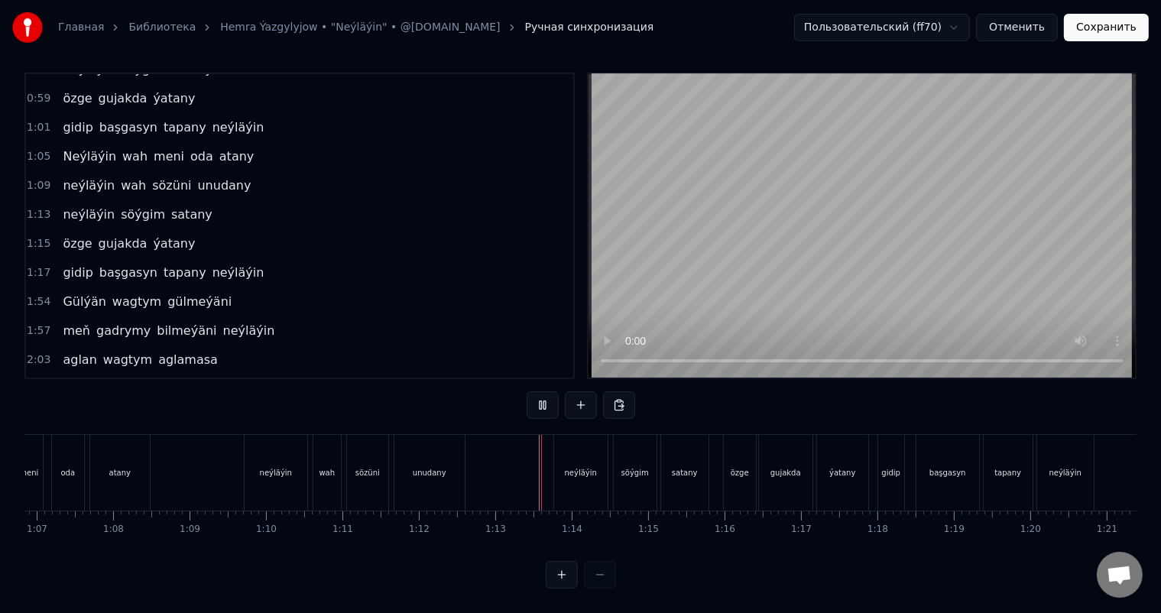
scroll to position [20, 0]
click at [753, 456] on div "özge" at bounding box center [740, 473] width 32 height 76
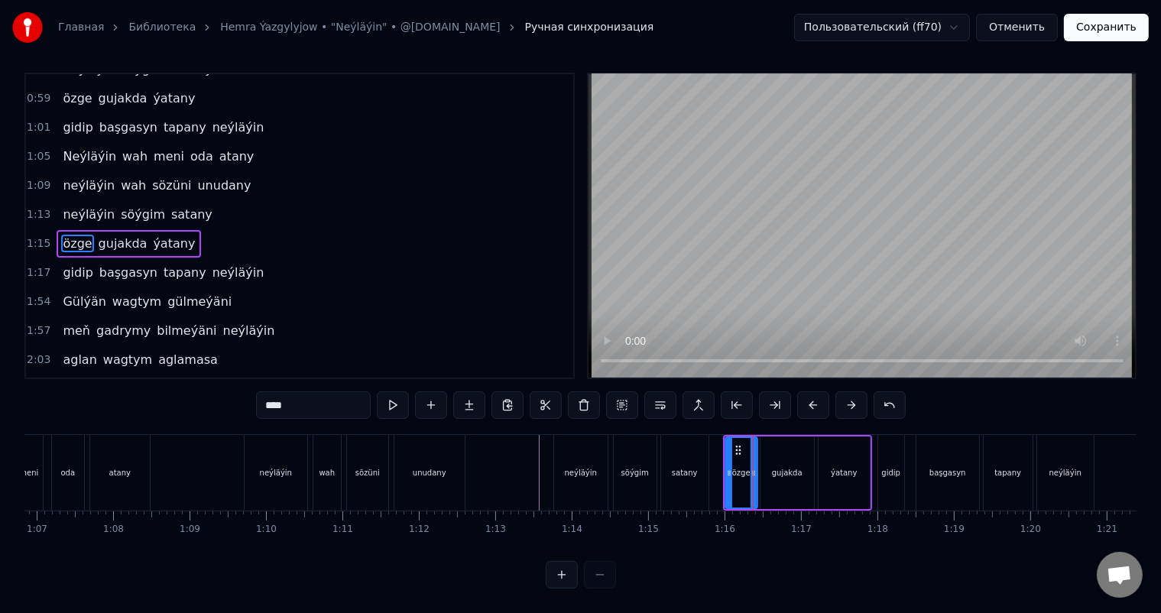
scroll to position [0, 0]
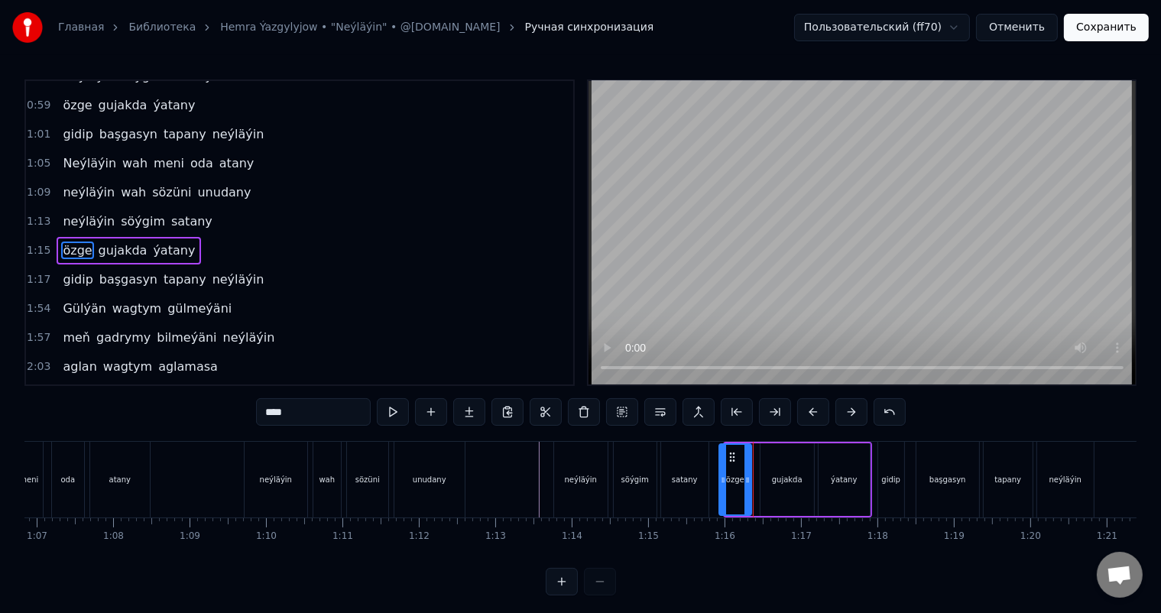
click at [731, 453] on icon at bounding box center [732, 457] width 12 height 12
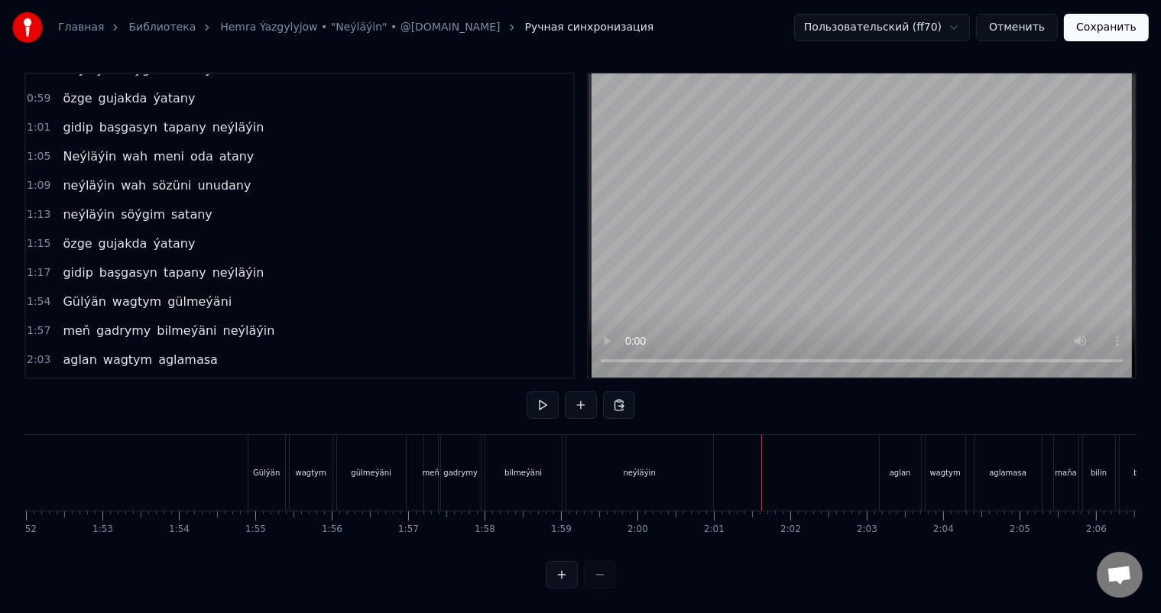
scroll to position [0, 8545]
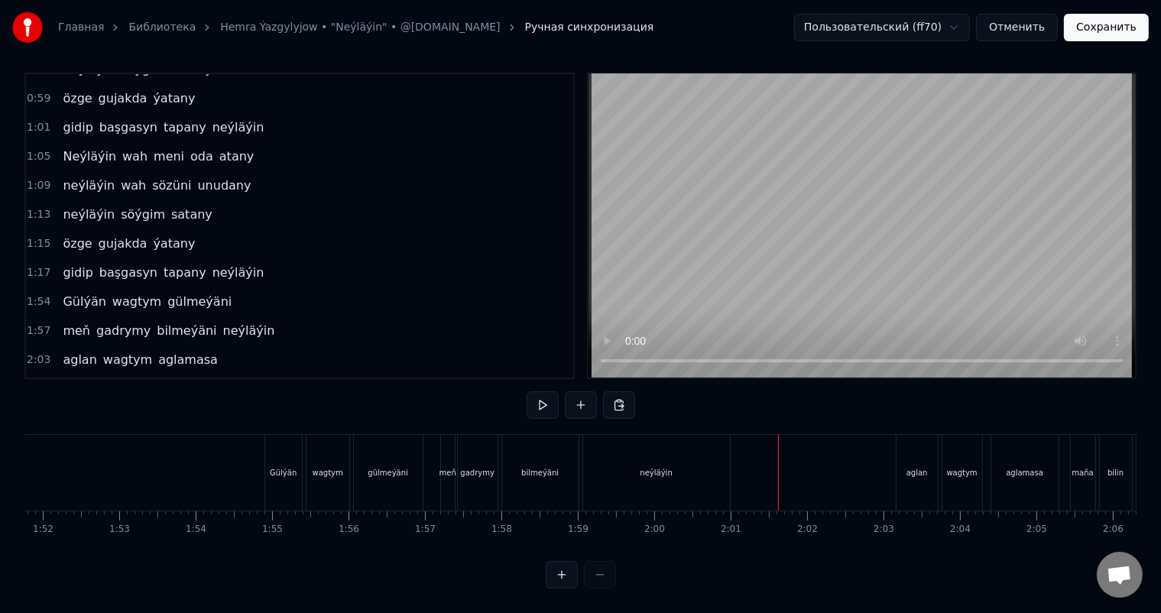
click at [682, 473] on div "neýläýin" at bounding box center [656, 473] width 147 height 76
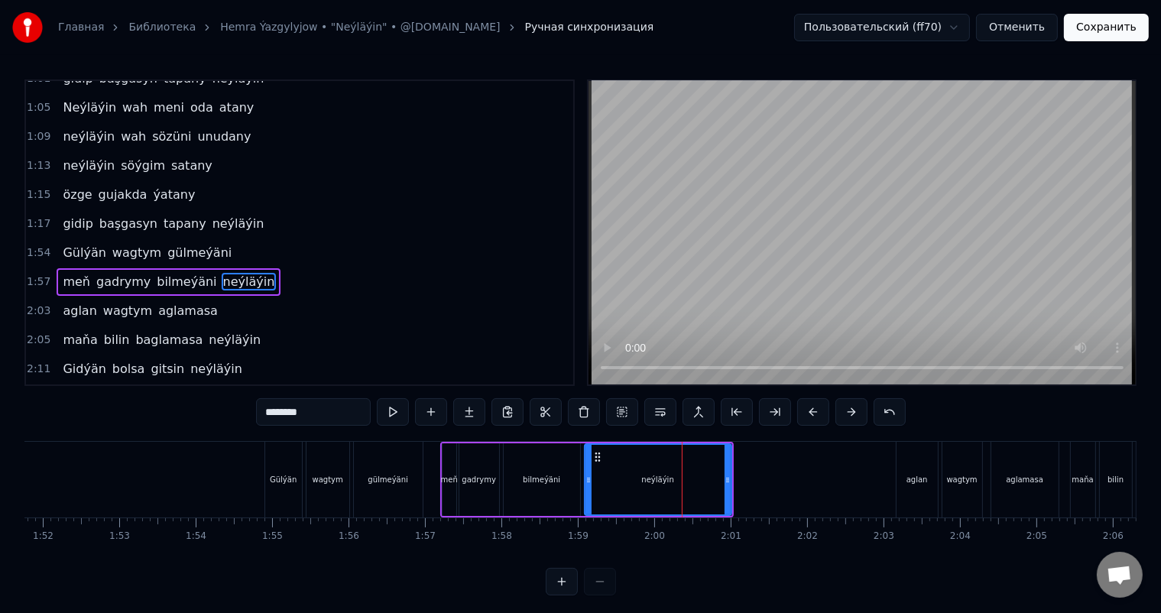
scroll to position [453, 0]
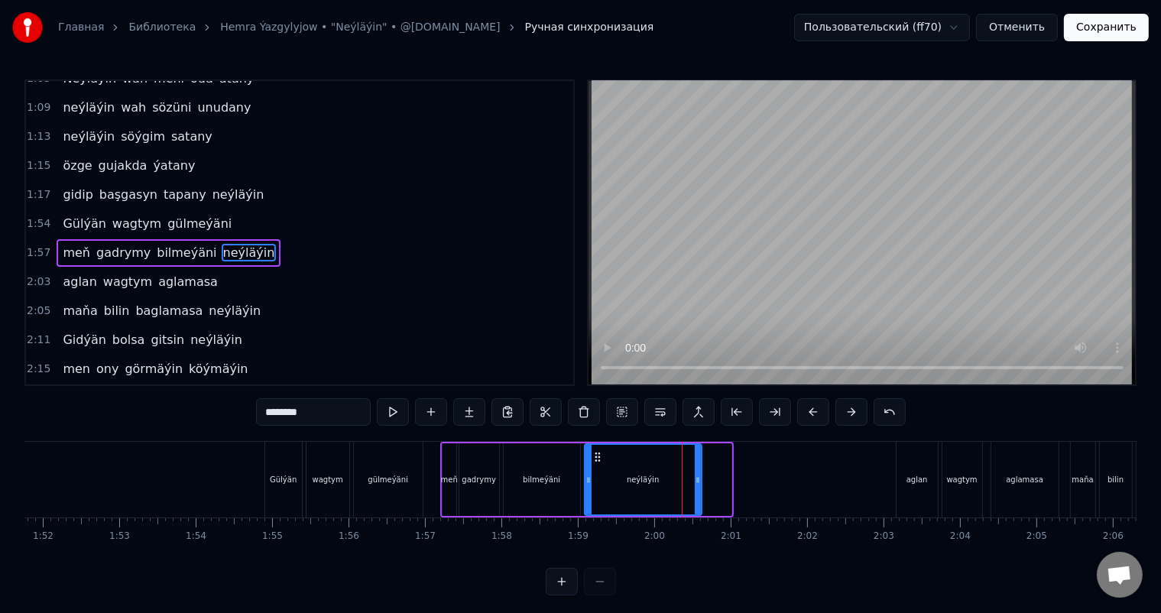
drag, startPoint x: 727, startPoint y: 477, endPoint x: 697, endPoint y: 477, distance: 29.8
click at [697, 477] on icon at bounding box center [698, 480] width 6 height 12
click at [278, 465] on div "Gülýän" at bounding box center [283, 480] width 37 height 76
type input "******"
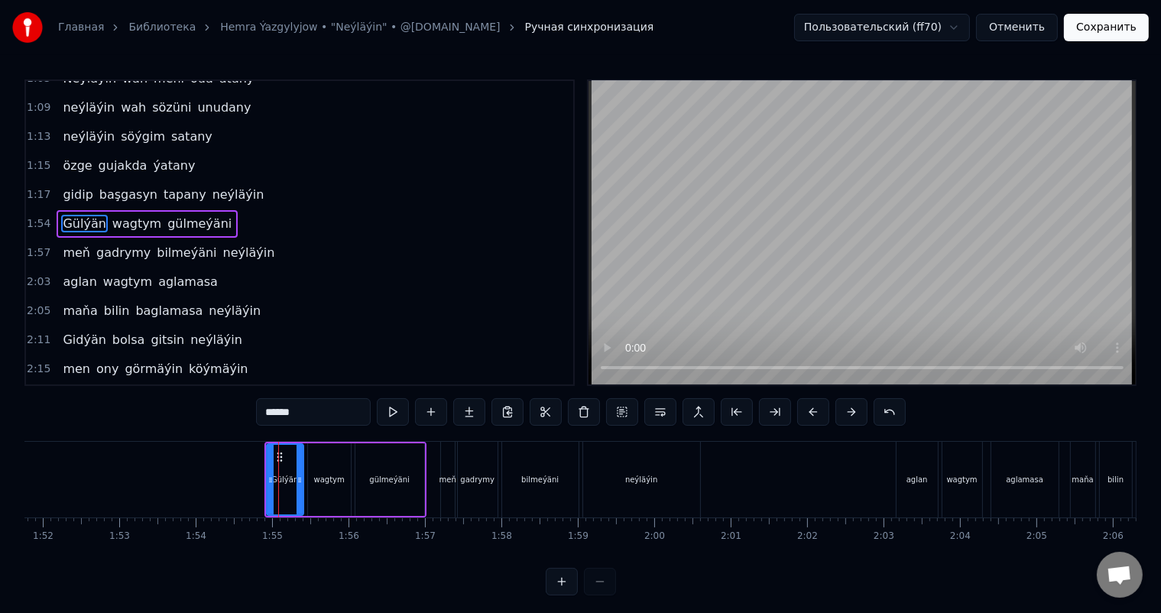
scroll to position [424, 0]
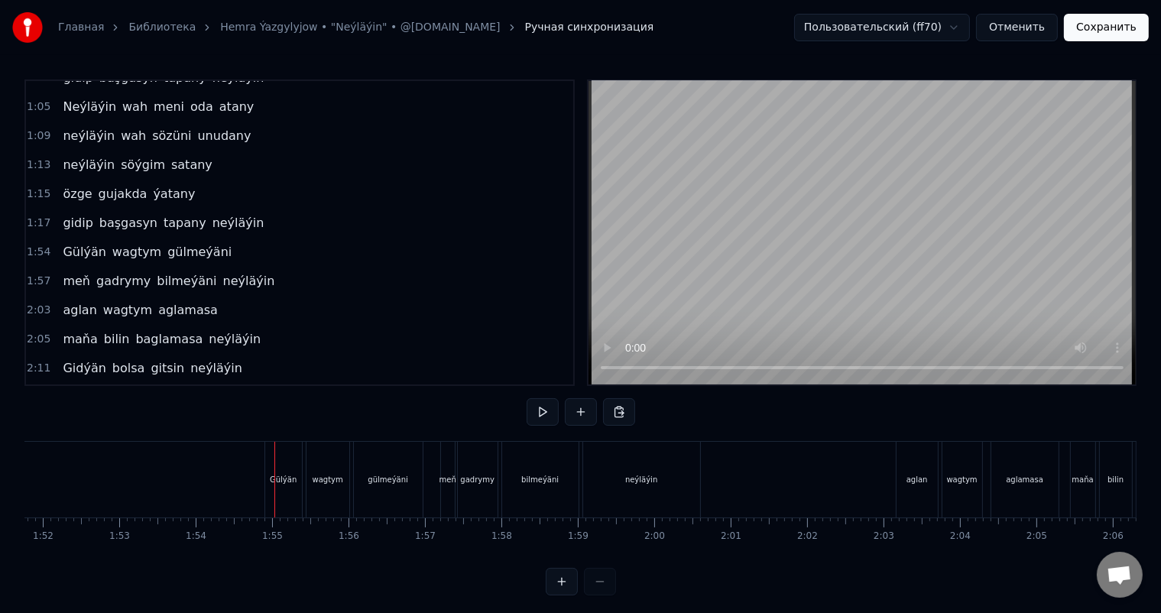
click at [292, 482] on div "Gülýän" at bounding box center [283, 479] width 27 height 11
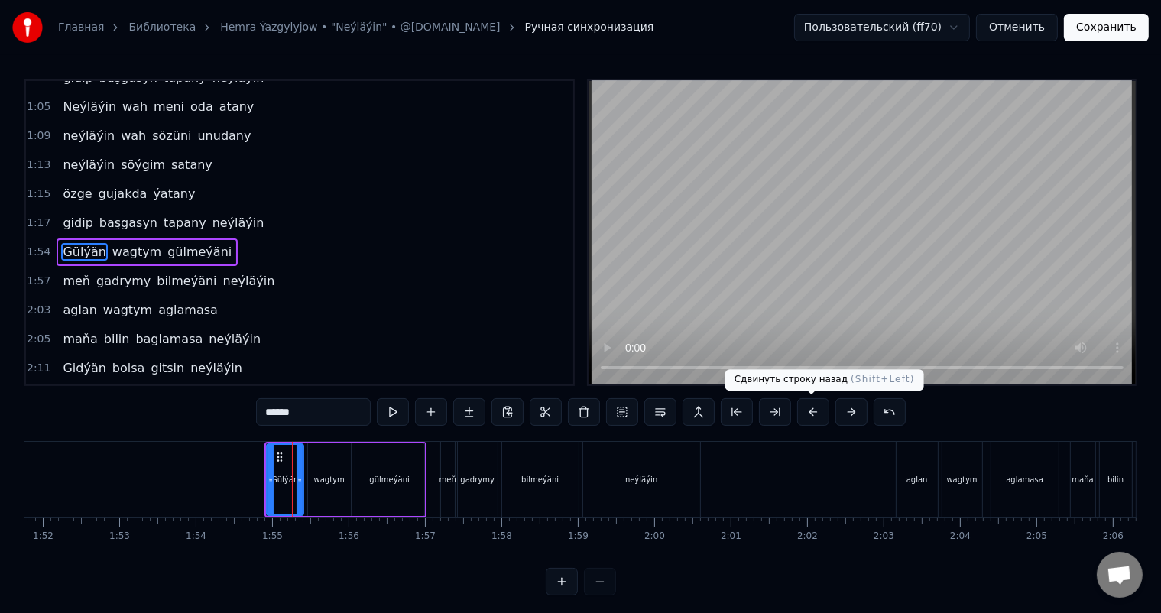
click at [807, 414] on button at bounding box center [813, 412] width 32 height 28
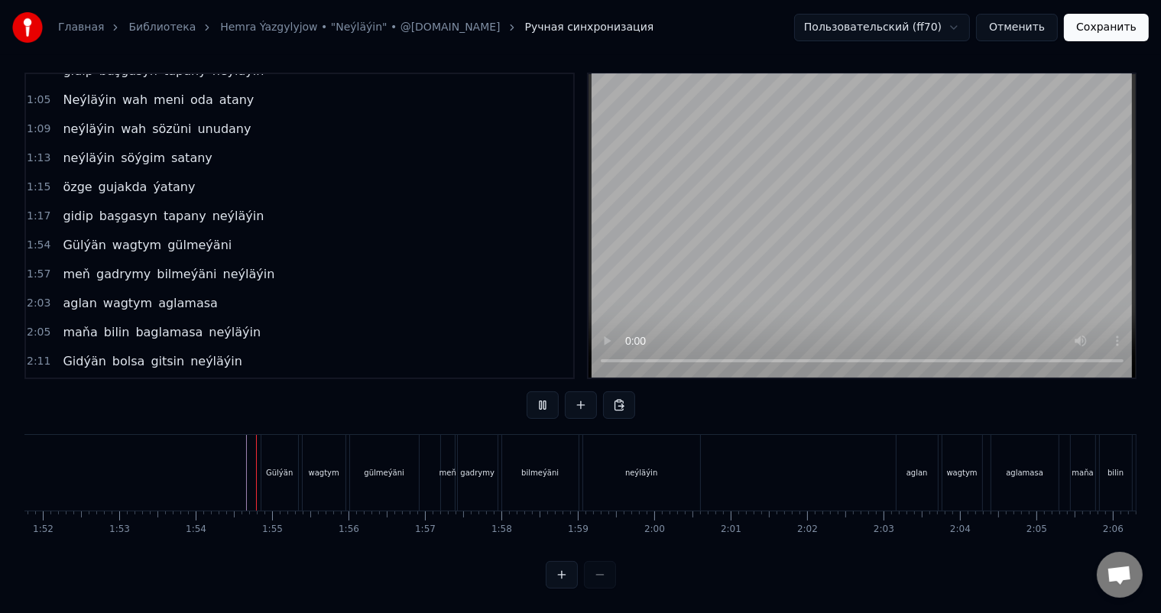
scroll to position [20, 0]
click at [450, 446] on div "meň" at bounding box center [448, 473] width 14 height 76
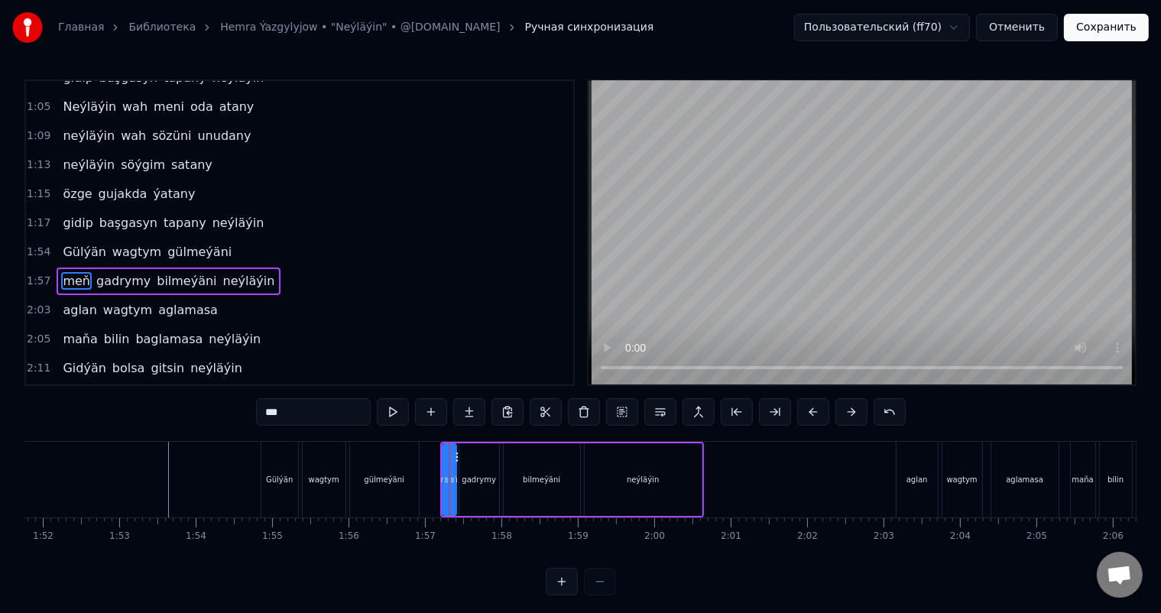
scroll to position [453, 0]
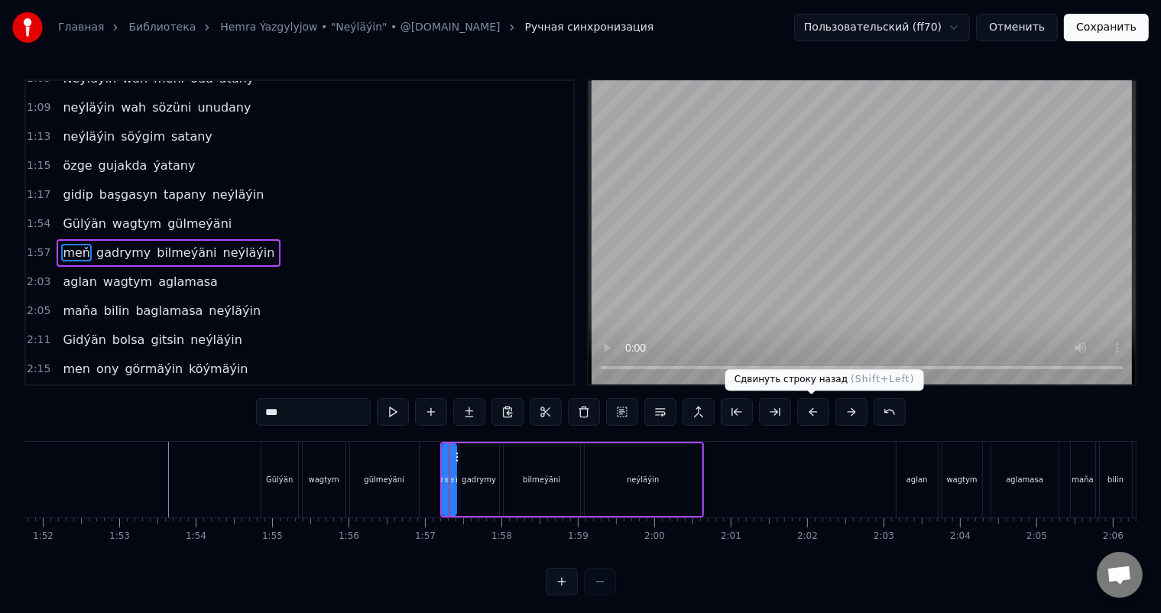
click at [812, 414] on button at bounding box center [813, 412] width 32 height 28
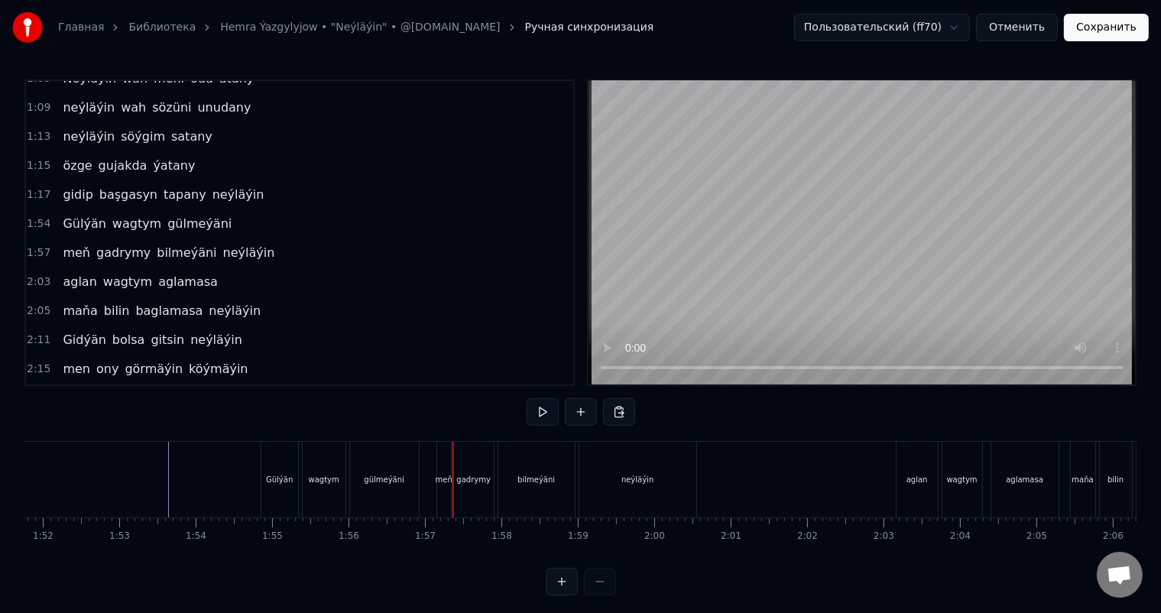
click at [450, 455] on div "meň" at bounding box center [444, 480] width 14 height 76
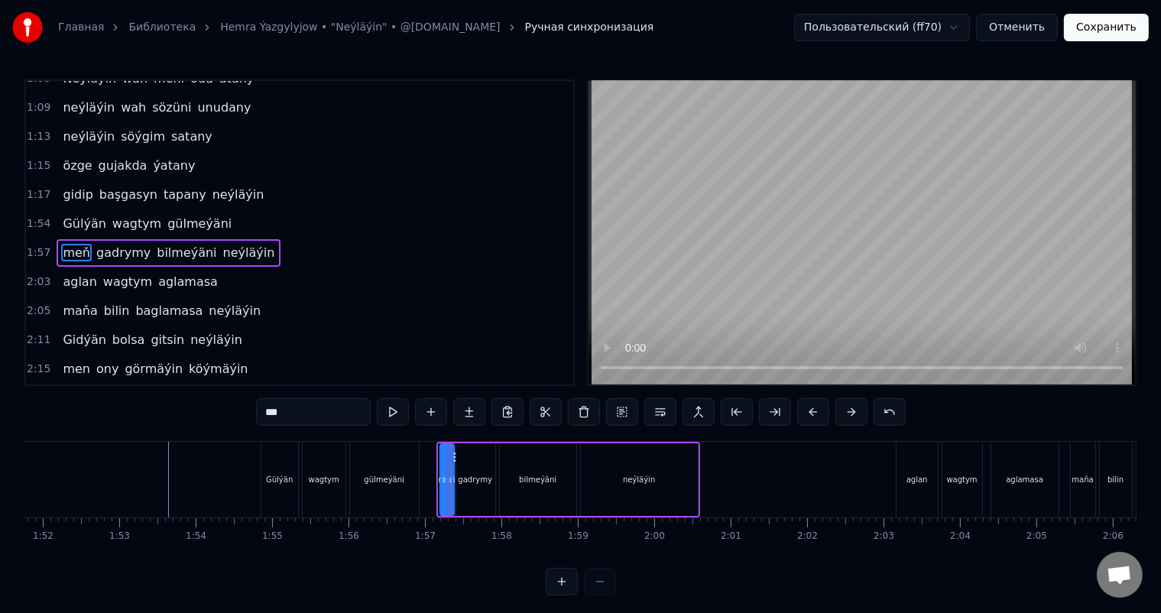
click at [454, 453] on circle at bounding box center [454, 453] width 1 height 1
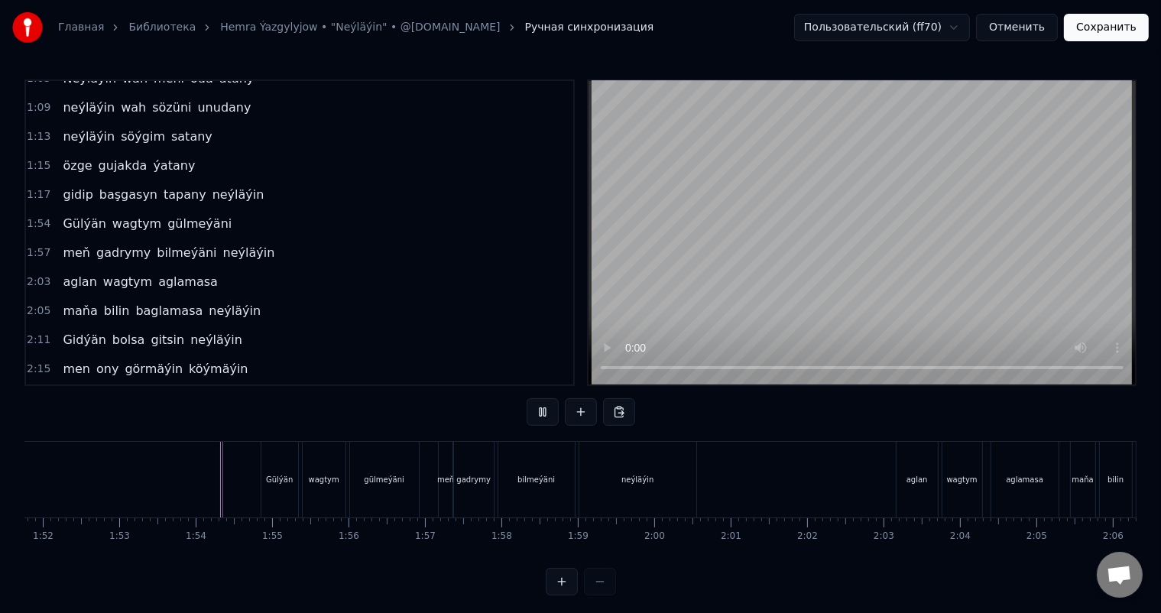
scroll to position [20, 0]
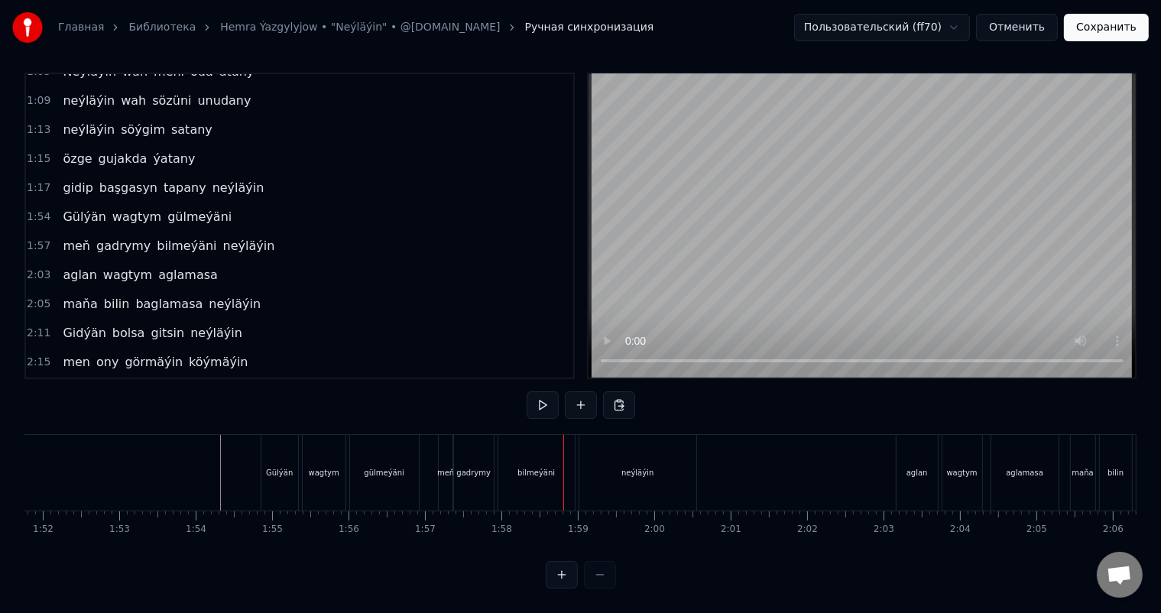
click at [472, 447] on div "gadrymy" at bounding box center [474, 473] width 40 height 76
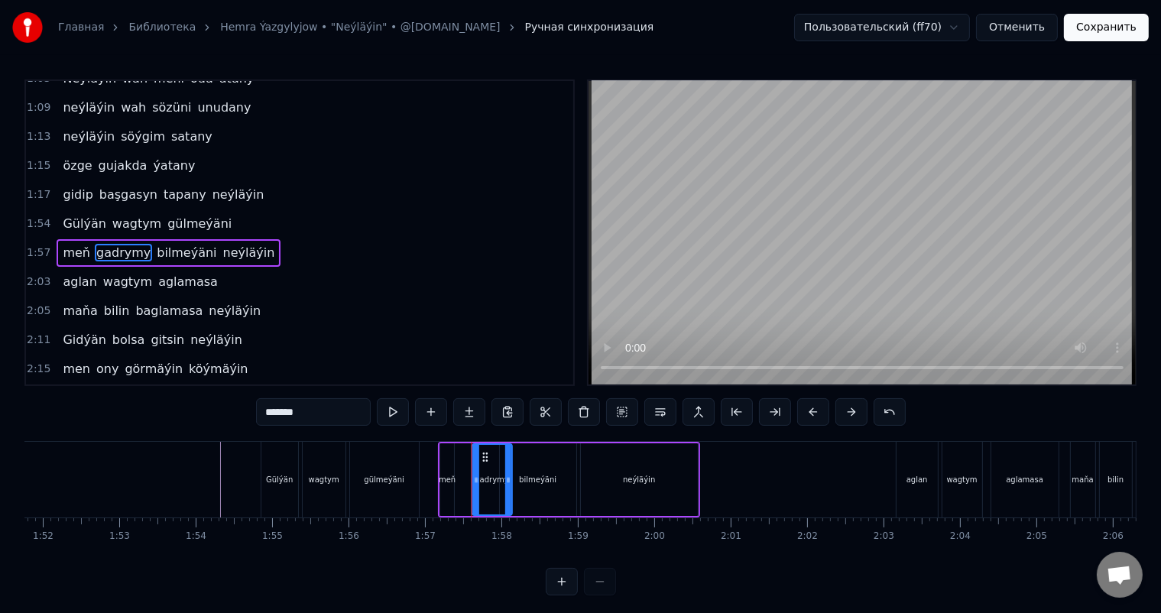
drag, startPoint x: 467, startPoint y: 452, endPoint x: 484, endPoint y: 450, distance: 16.9
click at [484, 451] on icon at bounding box center [485, 457] width 12 height 12
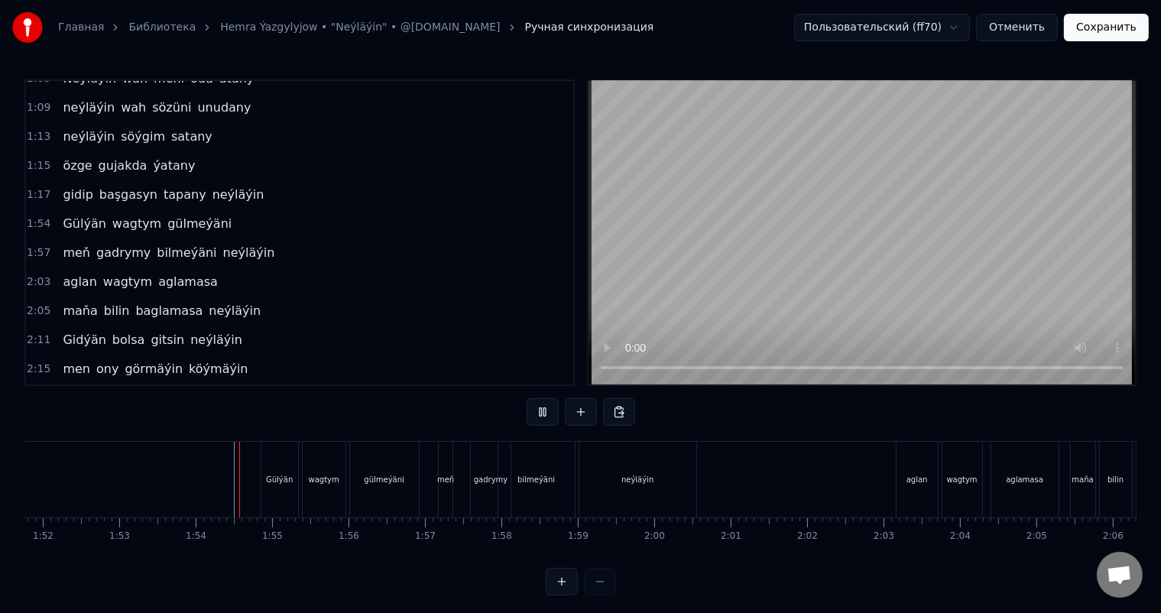
scroll to position [20, 0]
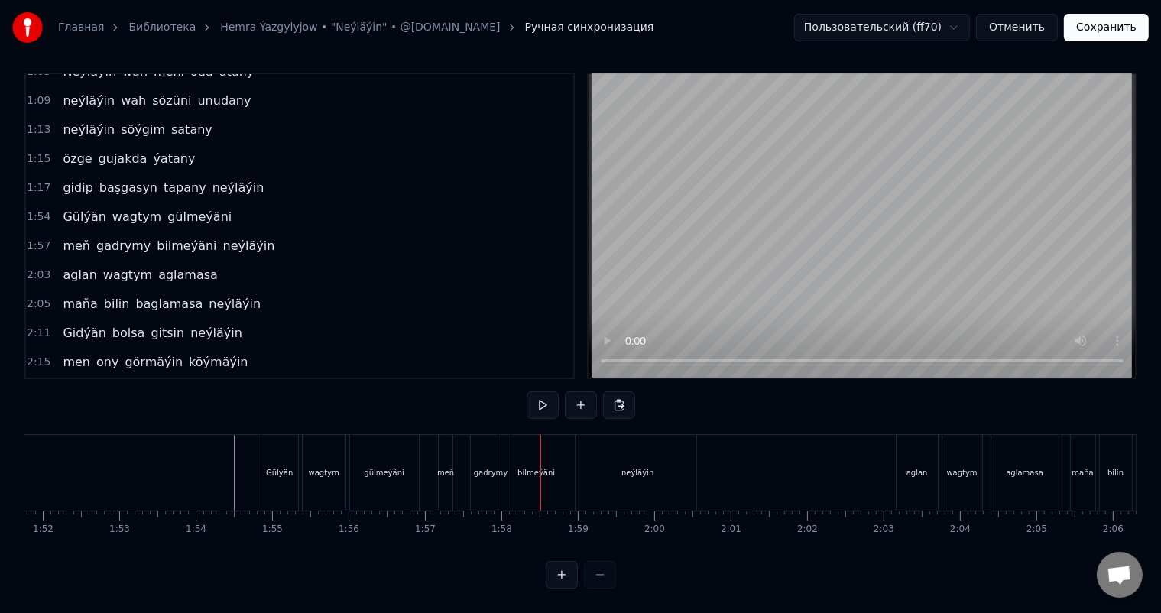
click at [483, 441] on div "gadrymy" at bounding box center [491, 473] width 40 height 76
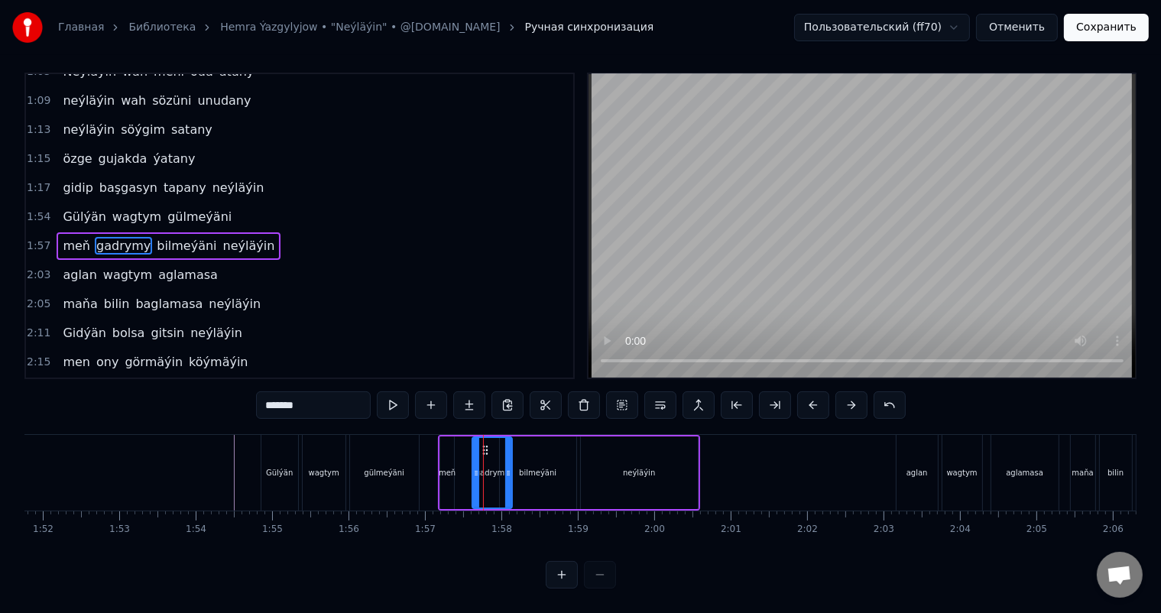
scroll to position [0, 0]
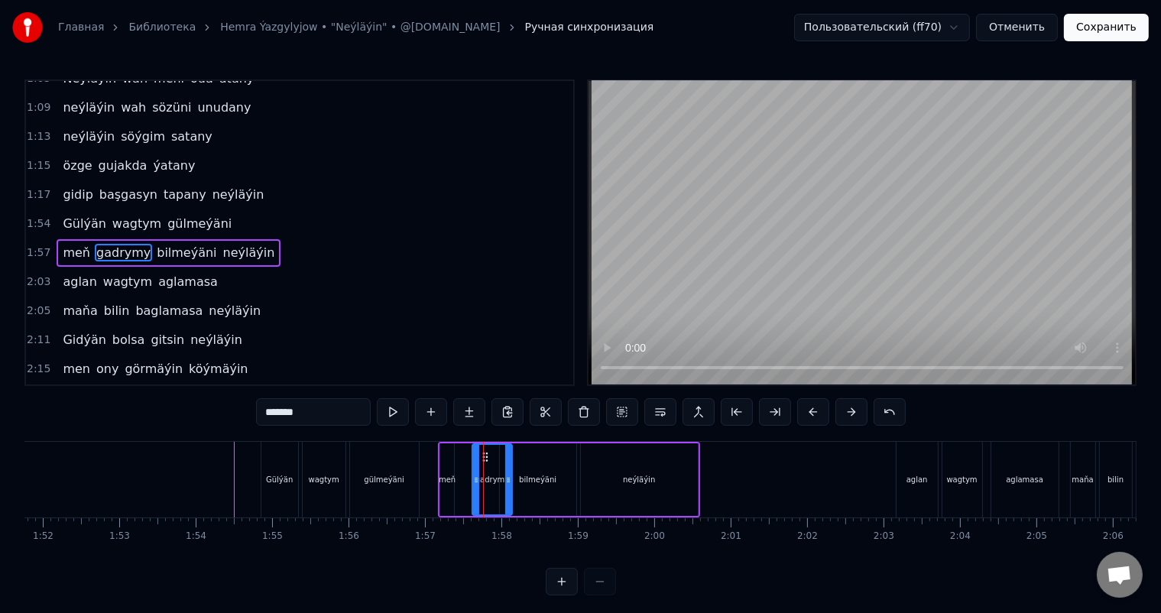
drag, startPoint x: 483, startPoint y: 450, endPoint x: 476, endPoint y: 451, distance: 7.7
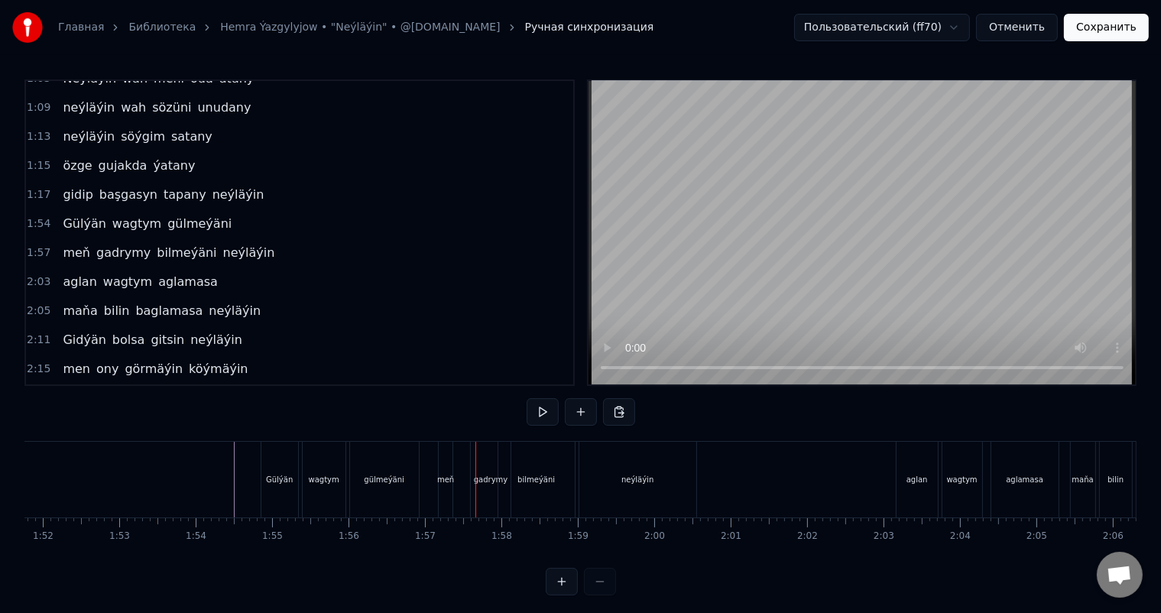
click at [485, 453] on div "gadrymy" at bounding box center [491, 480] width 40 height 76
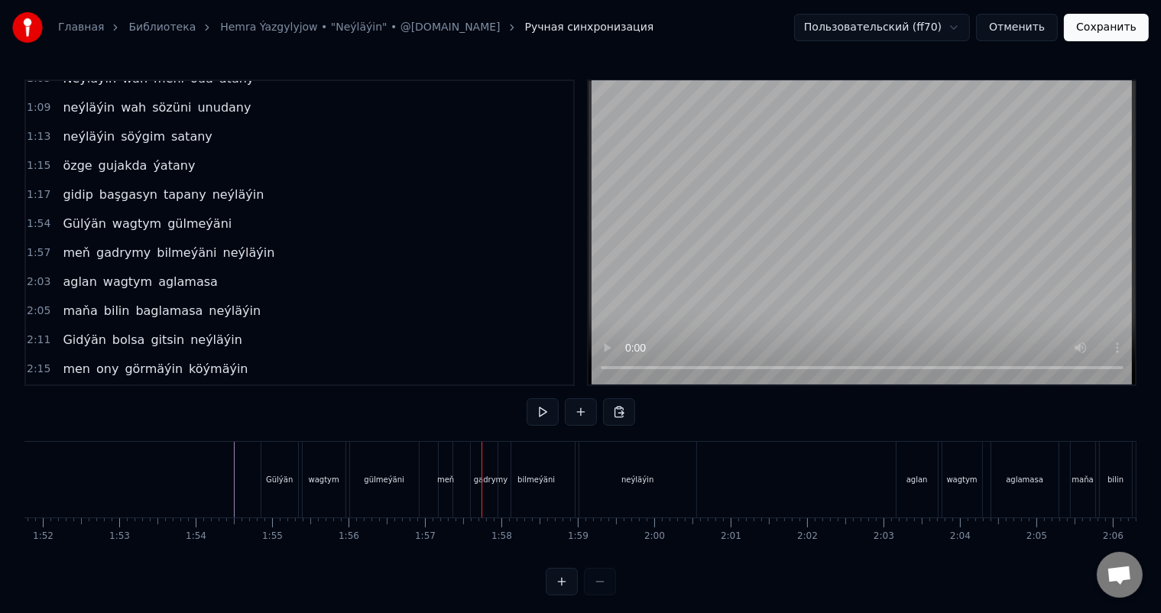
click at [486, 457] on div "gadrymy" at bounding box center [491, 480] width 40 height 76
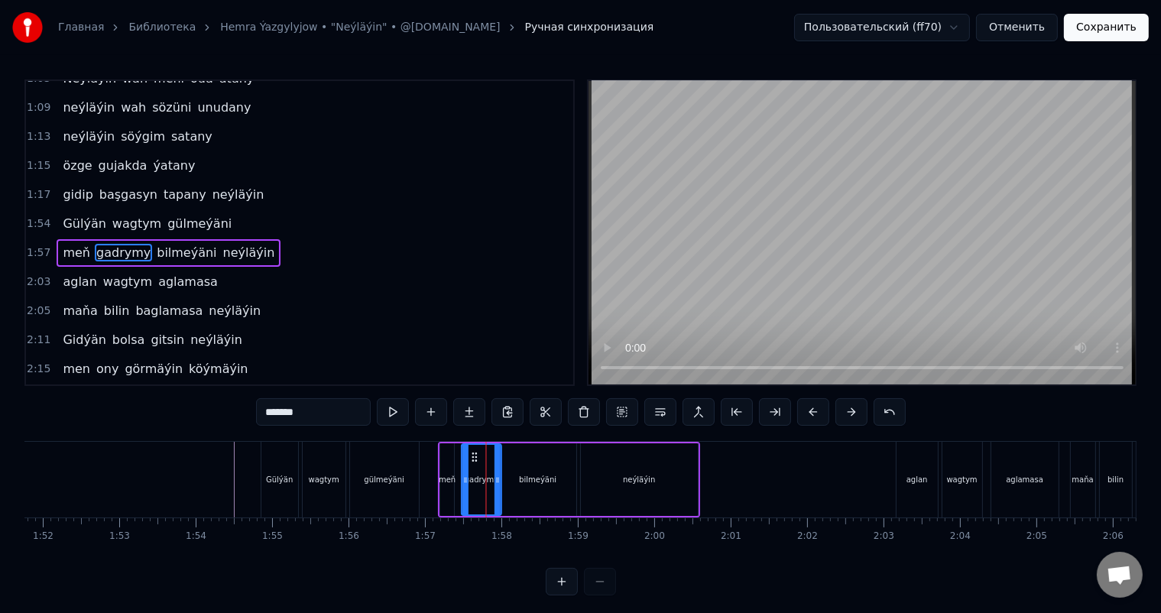
drag, startPoint x: 483, startPoint y: 456, endPoint x: 473, endPoint y: 455, distance: 10.7
click at [473, 455] on icon at bounding box center [475, 457] width 12 height 12
click at [415, 480] on div "gülmeýäni" at bounding box center [384, 480] width 69 height 76
type input "*********"
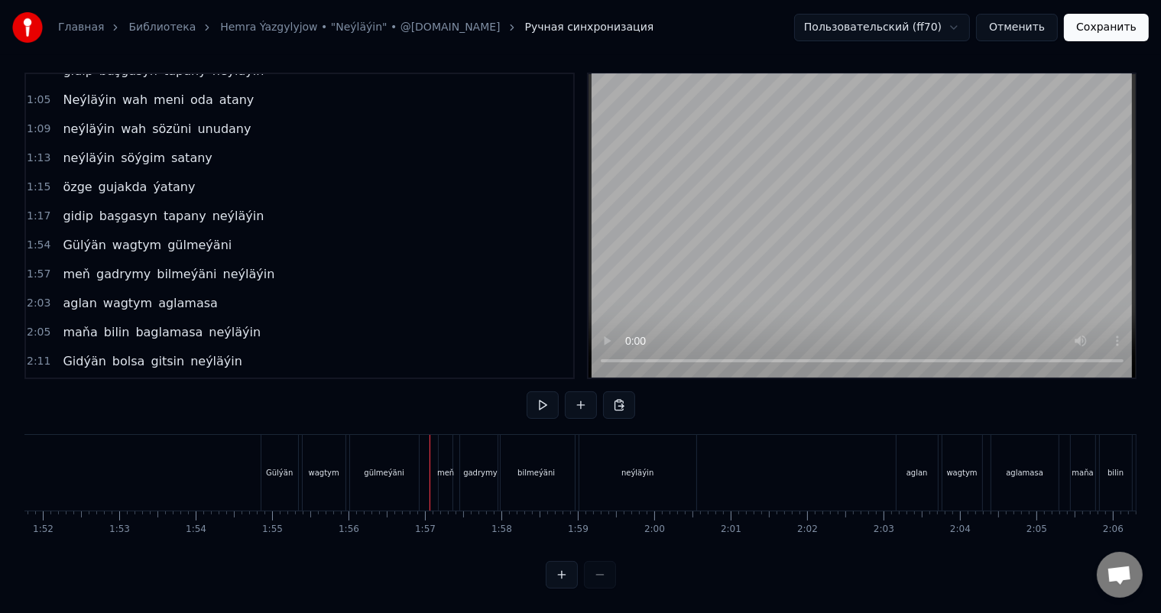
scroll to position [20, 0]
click at [663, 453] on div "neýläýin" at bounding box center [638, 473] width 117 height 76
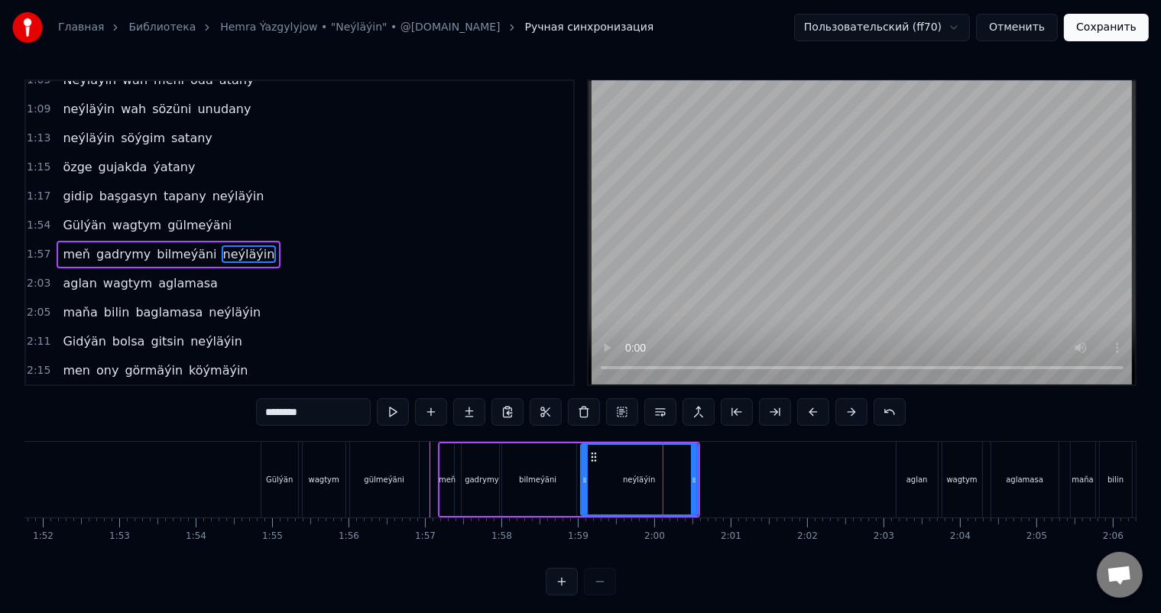
scroll to position [453, 0]
click at [688, 476] on icon at bounding box center [688, 480] width 6 height 12
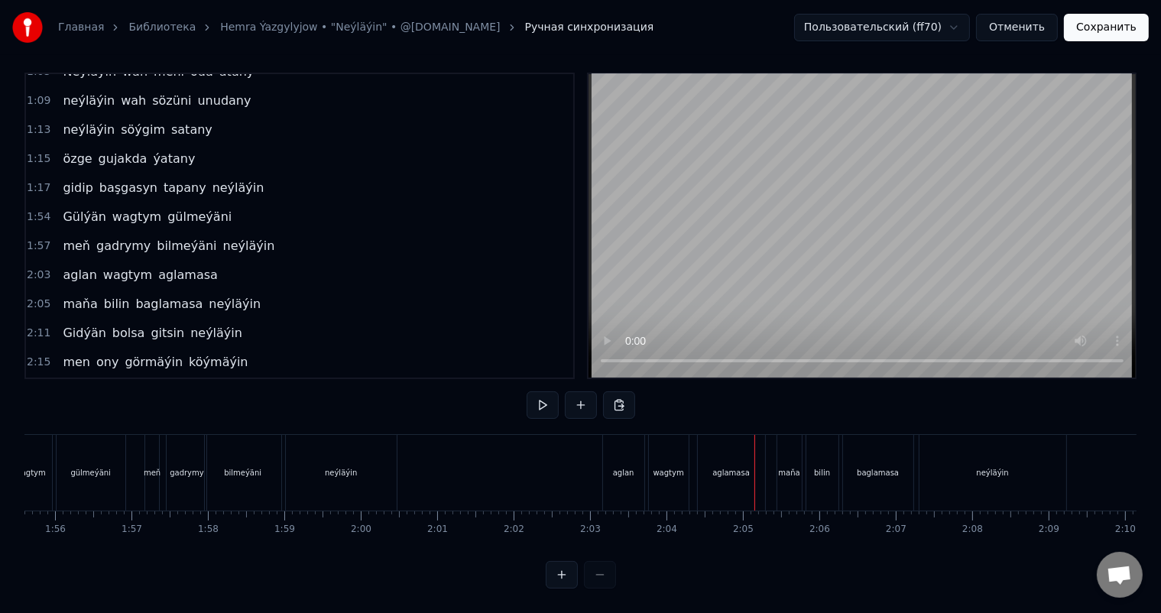
scroll to position [0, 8928]
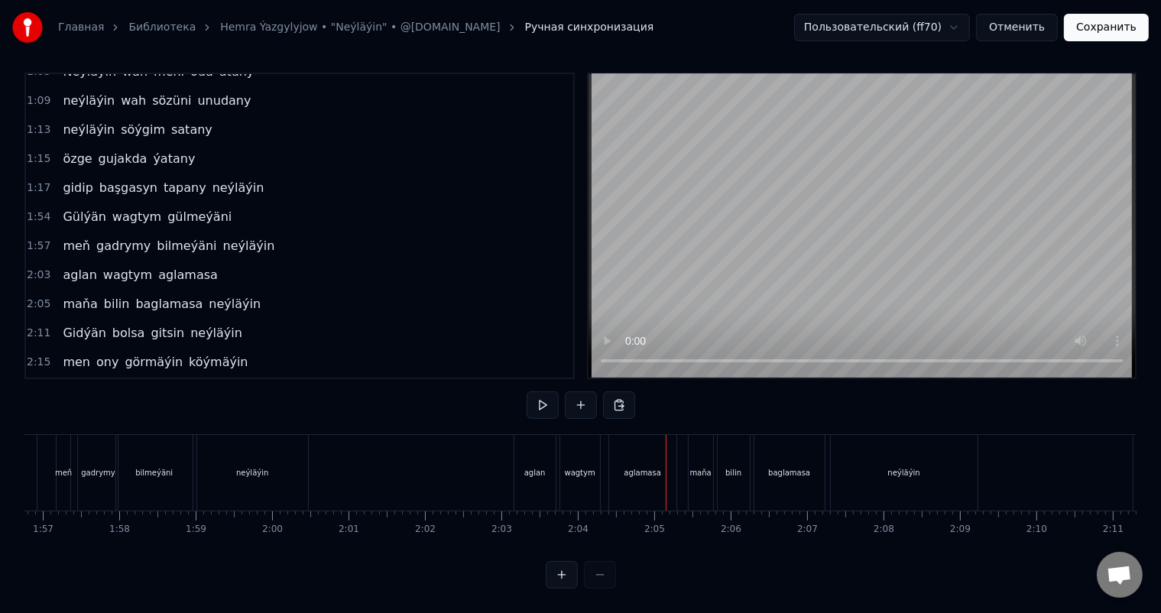
click at [542, 467] on div "aglan" at bounding box center [535, 472] width 21 height 11
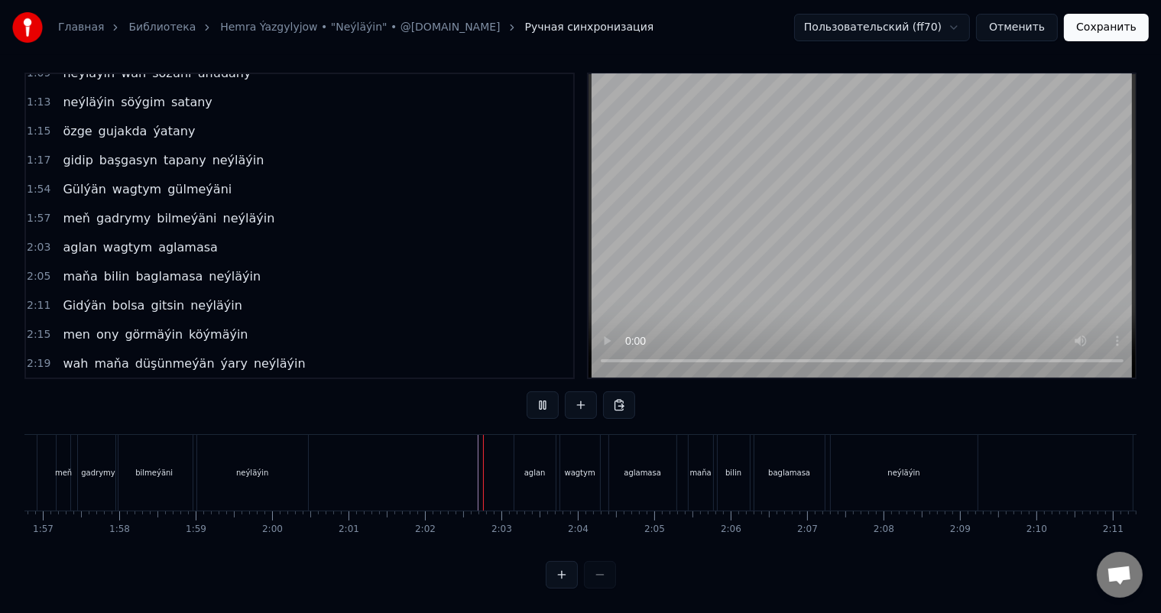
scroll to position [20, 0]
click at [651, 468] on div "aglamasa" at bounding box center [642, 473] width 67 height 76
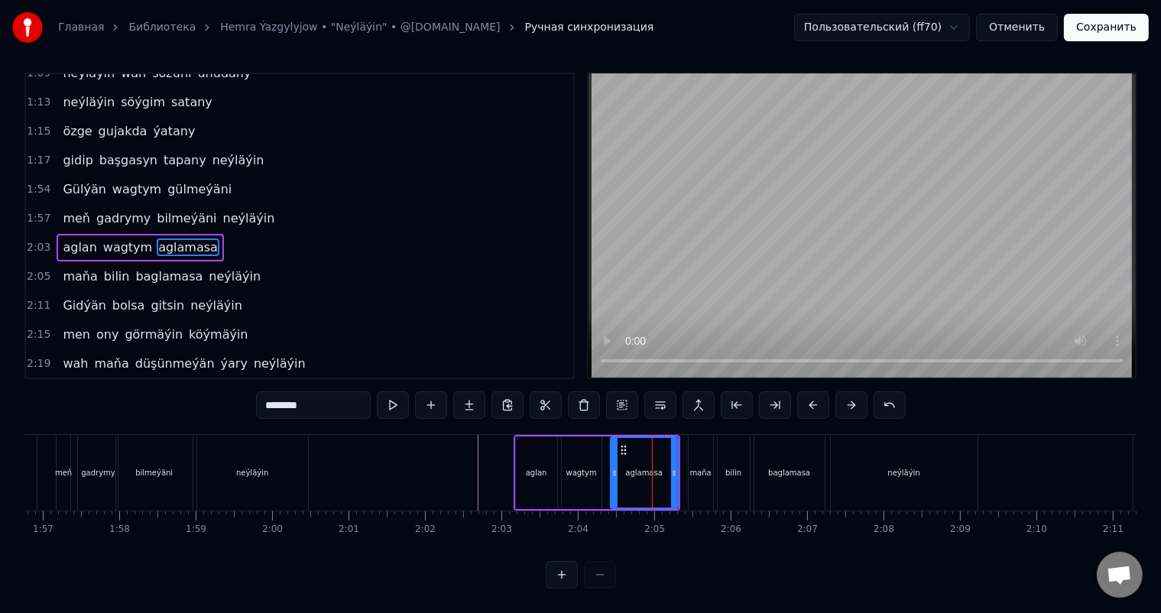
scroll to position [0, 0]
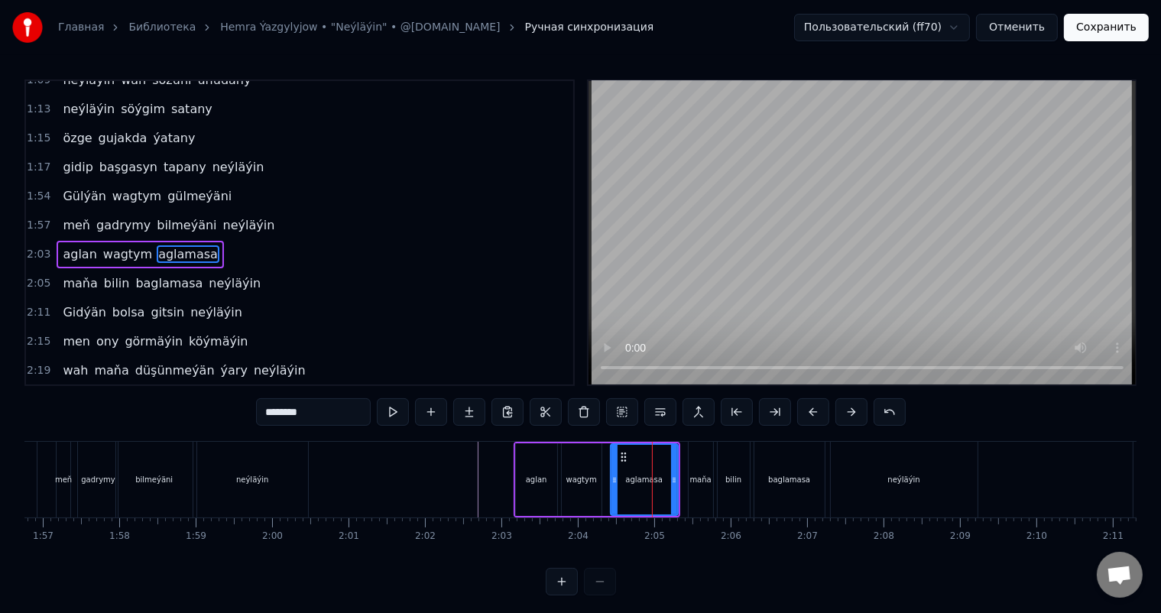
click at [677, 482] on div "aglamasa" at bounding box center [644, 479] width 69 height 73
click at [664, 477] on div "aglamasa" at bounding box center [645, 480] width 66 height 70
click at [667, 478] on icon at bounding box center [669, 480] width 6 height 12
click at [621, 453] on circle at bounding box center [621, 453] width 1 height 1
click at [571, 463] on div "wagtym" at bounding box center [582, 479] width 40 height 73
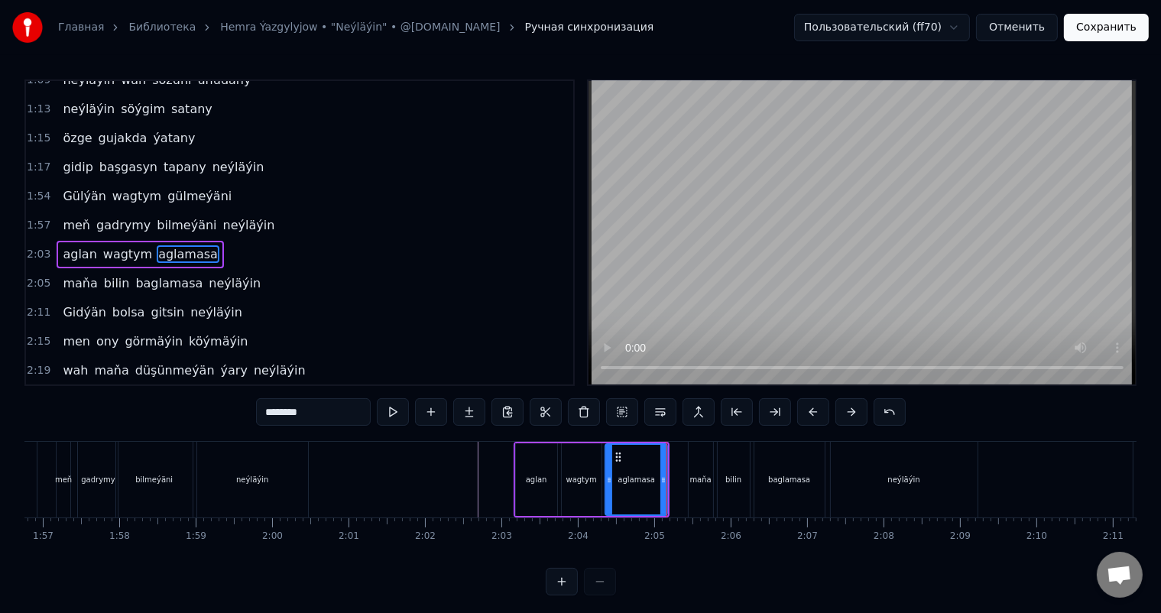
type input "******"
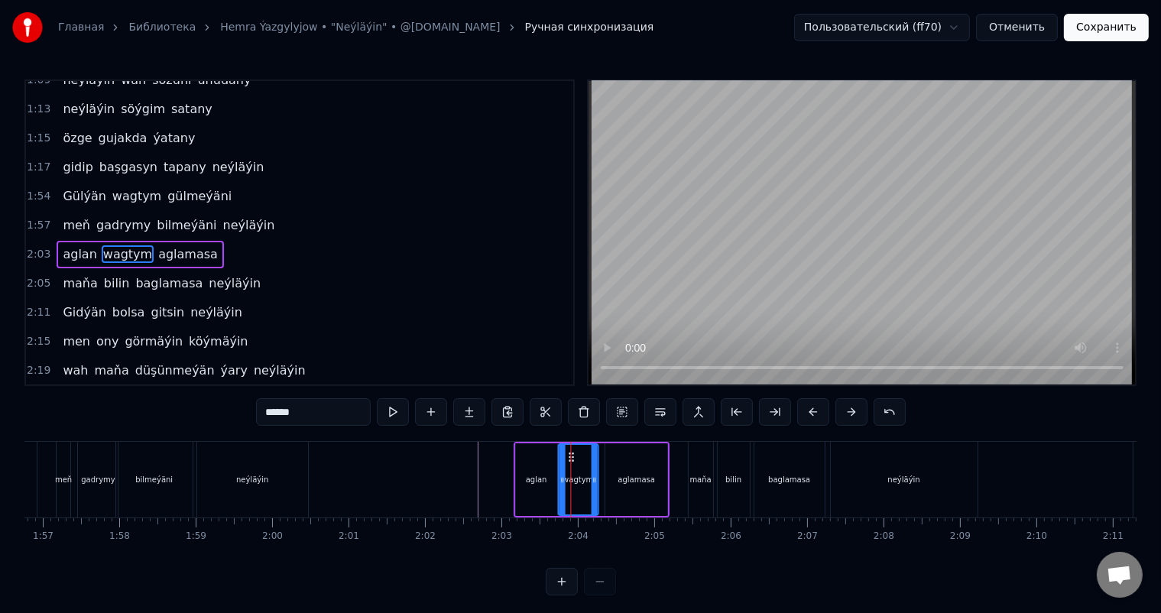
click at [569, 453] on circle at bounding box center [569, 453] width 1 height 1
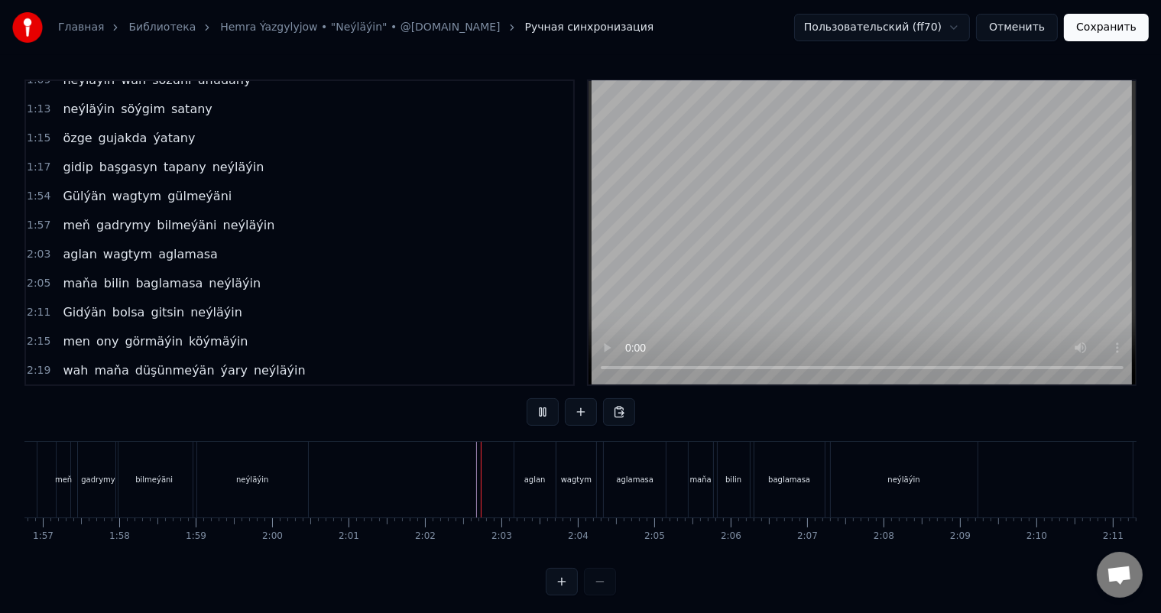
scroll to position [20, 0]
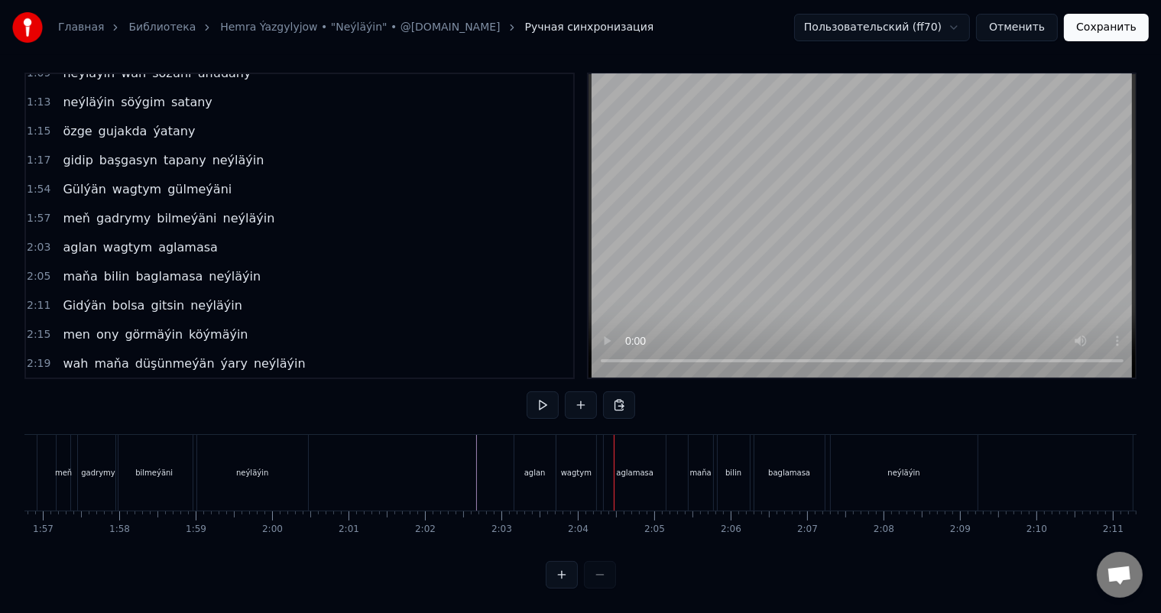
click at [572, 435] on div "wagtym" at bounding box center [577, 473] width 40 height 76
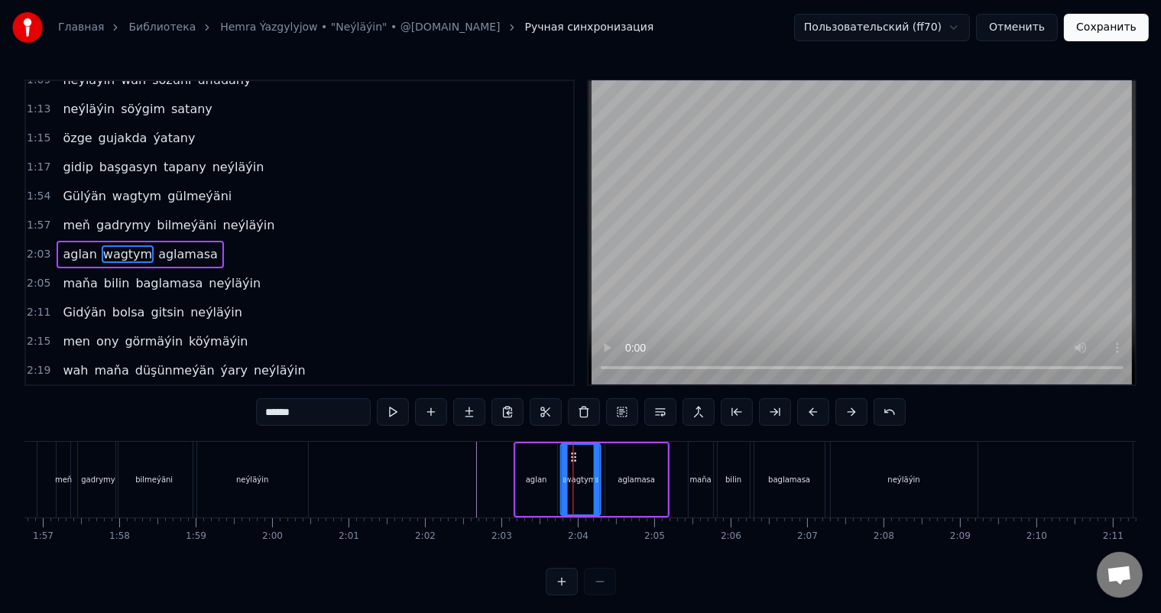
click at [575, 453] on icon at bounding box center [573, 457] width 12 height 12
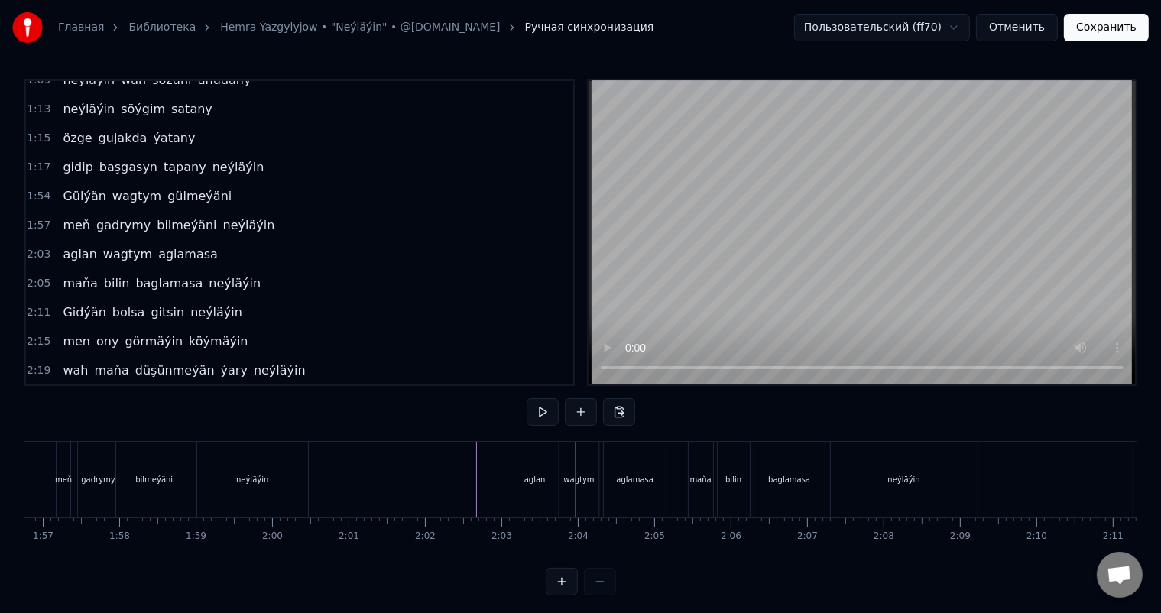
click at [572, 456] on div "wagtym" at bounding box center [579, 480] width 40 height 76
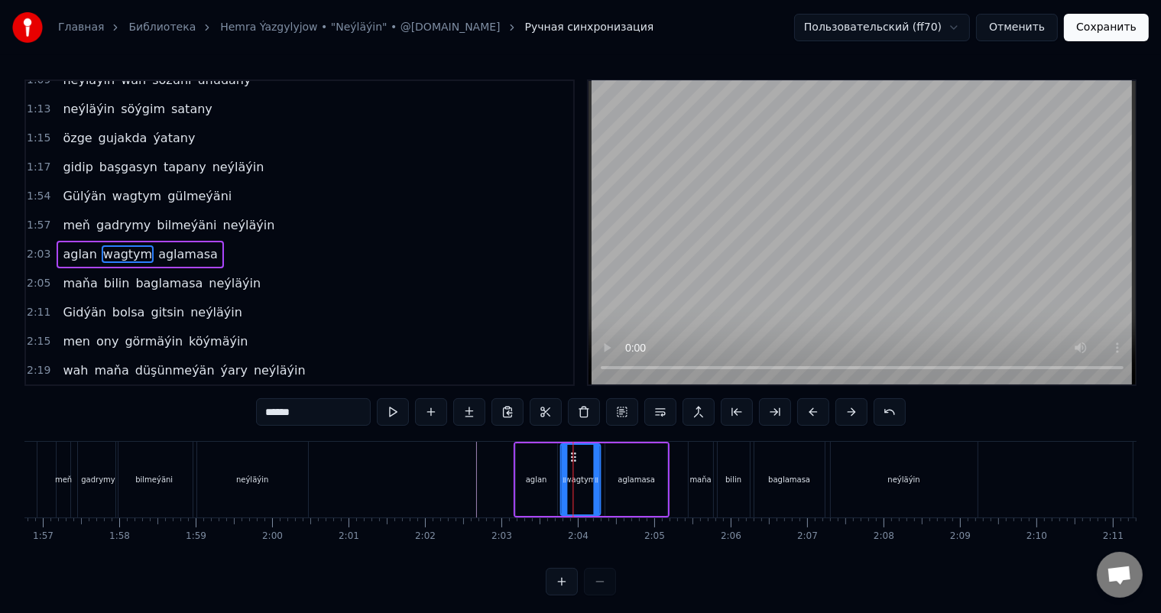
click at [547, 468] on div "aglan" at bounding box center [536, 479] width 41 height 73
type input "*****"
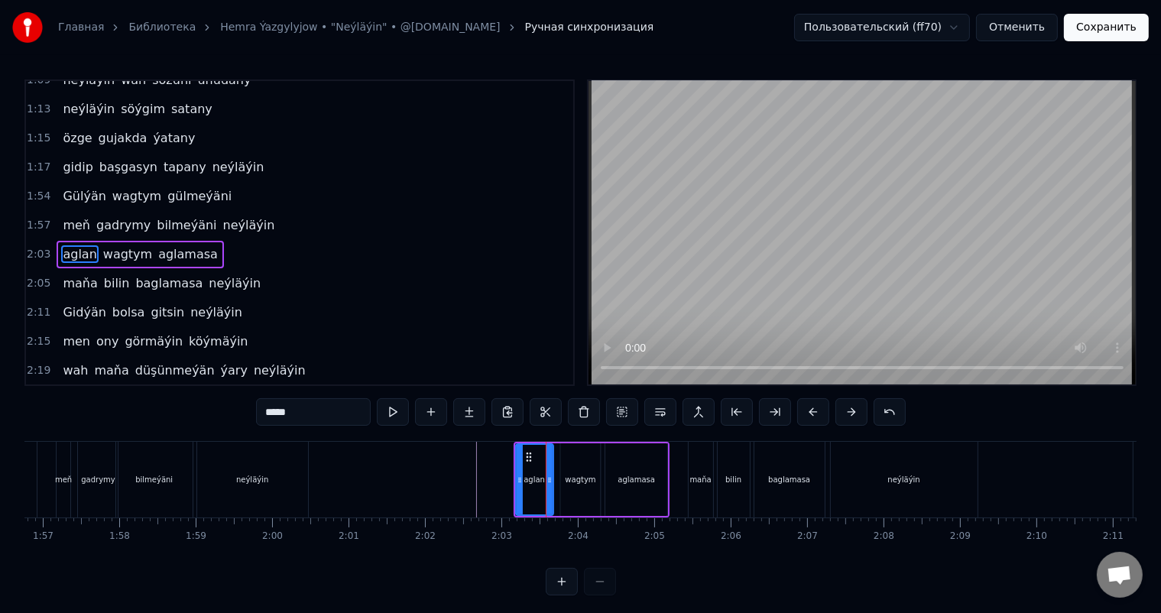
click at [548, 474] on icon at bounding box center [550, 480] width 6 height 12
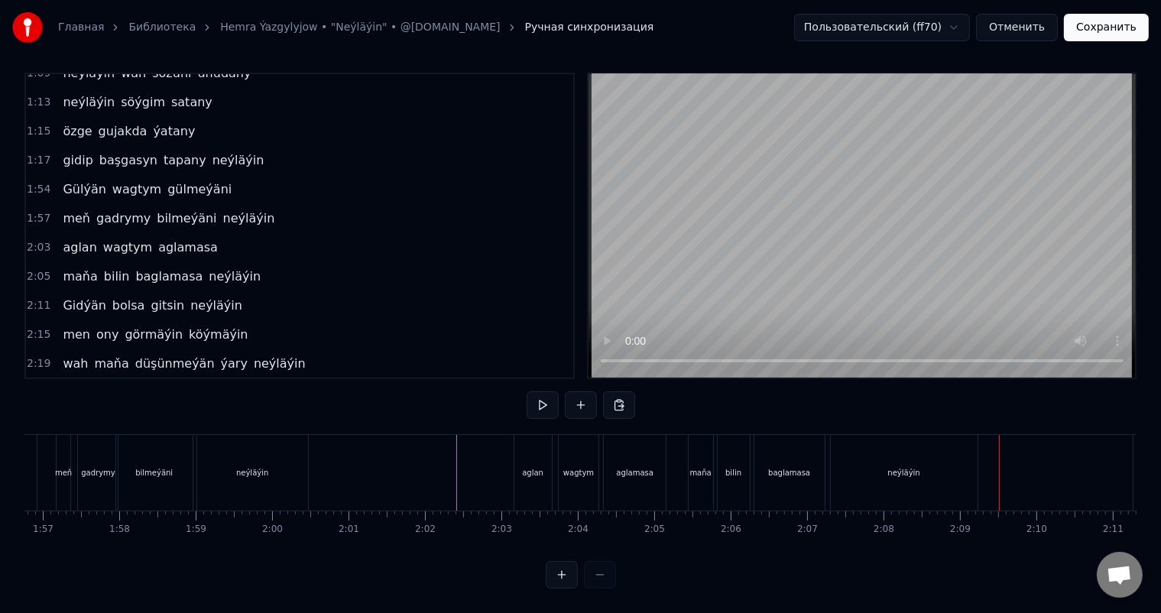
click at [795, 477] on div "baglamasa" at bounding box center [790, 473] width 70 height 76
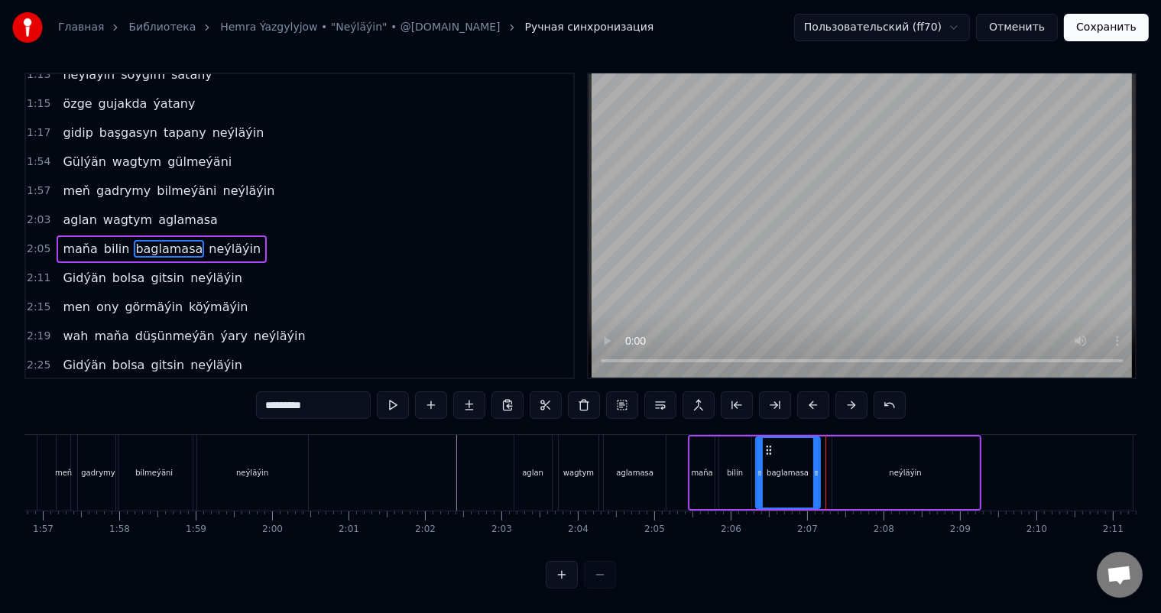
click at [814, 467] on icon at bounding box center [817, 473] width 6 height 12
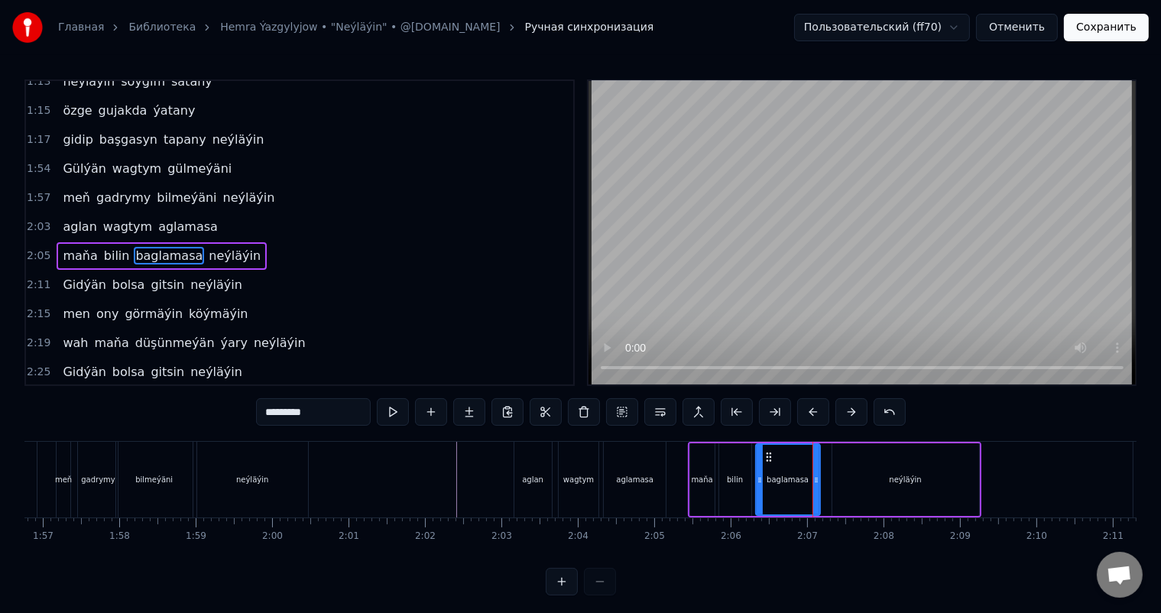
scroll to position [508, 0]
click at [853, 471] on div "neýläýin" at bounding box center [906, 479] width 147 height 73
type input "********"
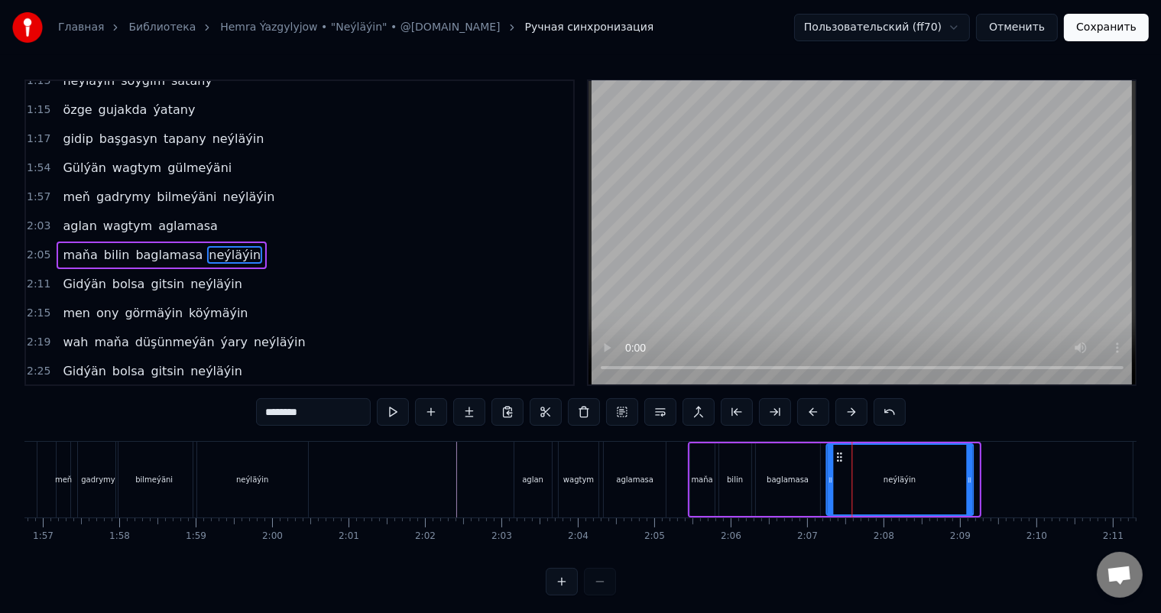
click at [837, 455] on icon at bounding box center [839, 457] width 12 height 12
drag, startPoint x: 970, startPoint y: 478, endPoint x: 937, endPoint y: 480, distance: 33.7
click at [937, 480] on icon at bounding box center [936, 480] width 6 height 12
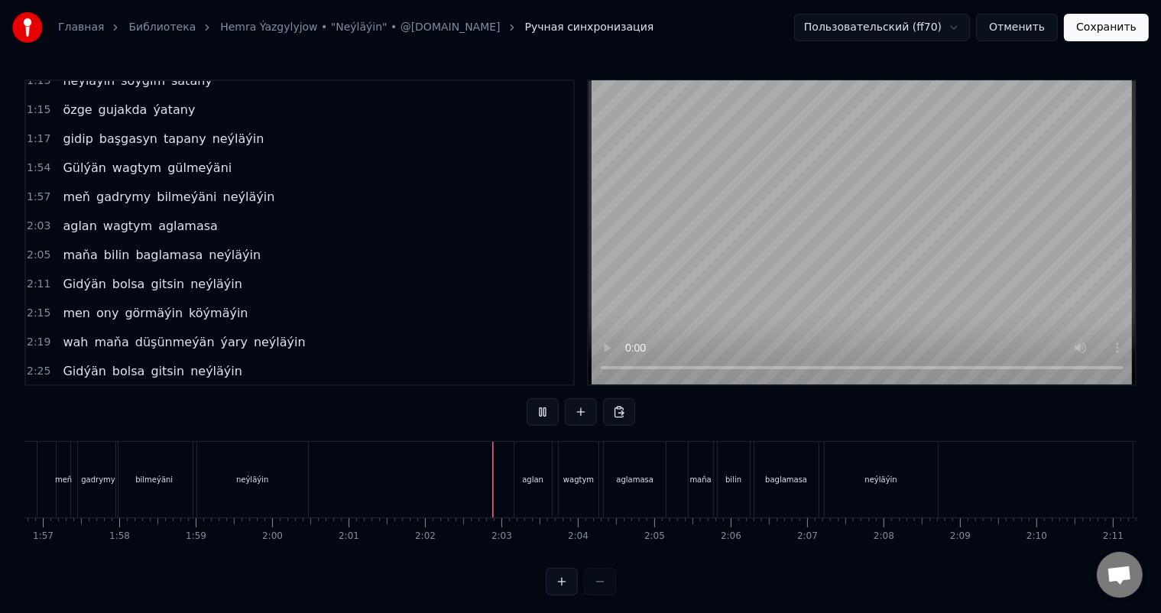
scroll to position [20, 0]
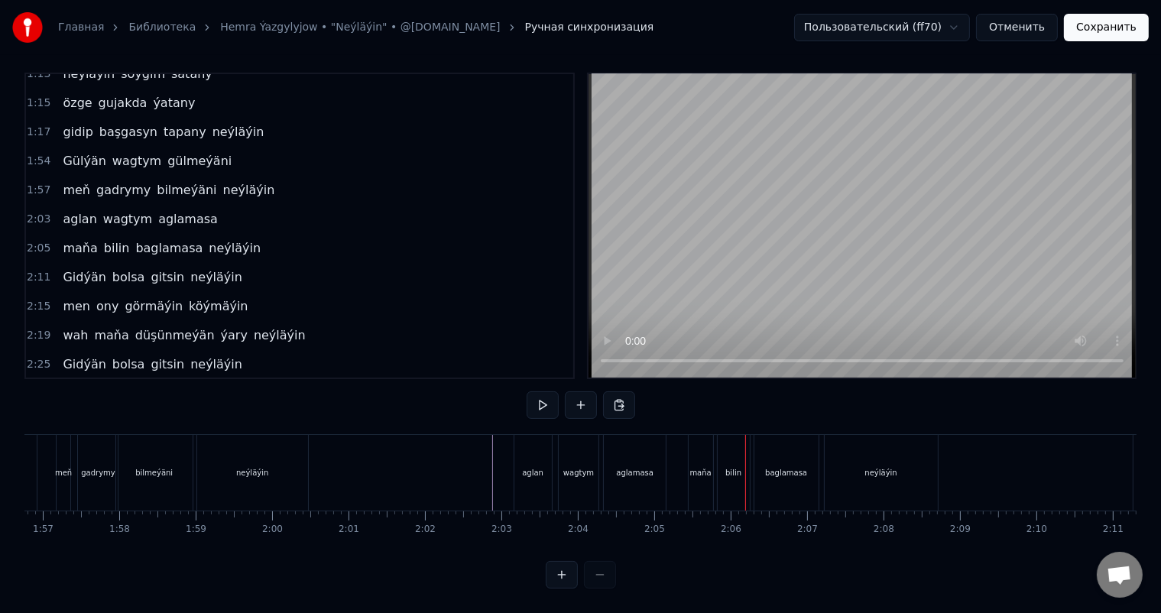
click at [699, 446] on div "maňa" at bounding box center [701, 473] width 24 height 76
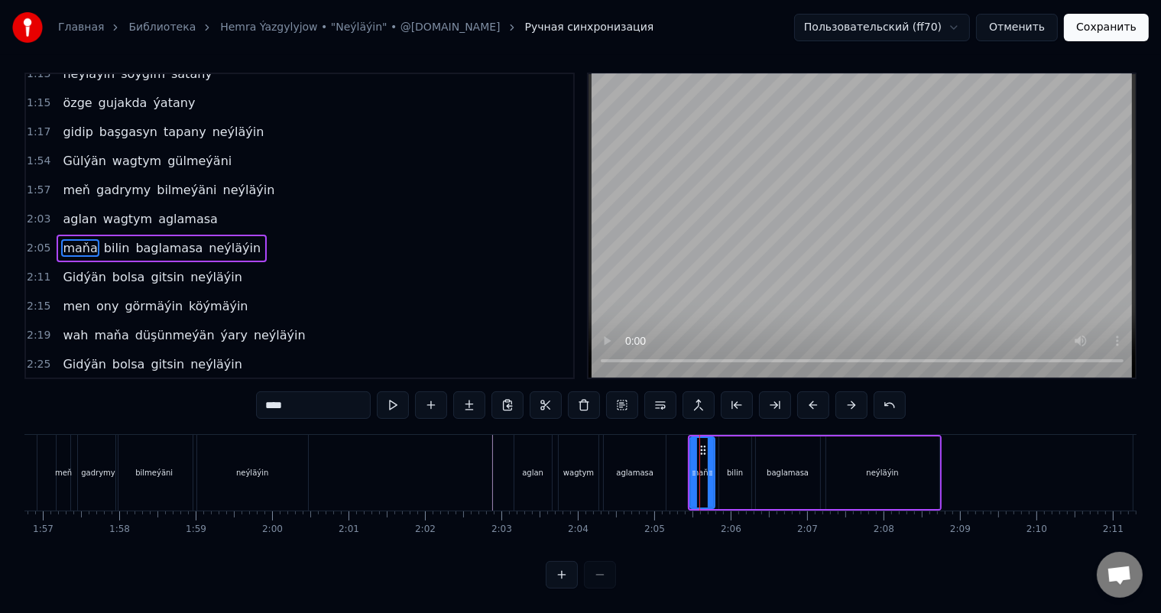
scroll to position [0, 0]
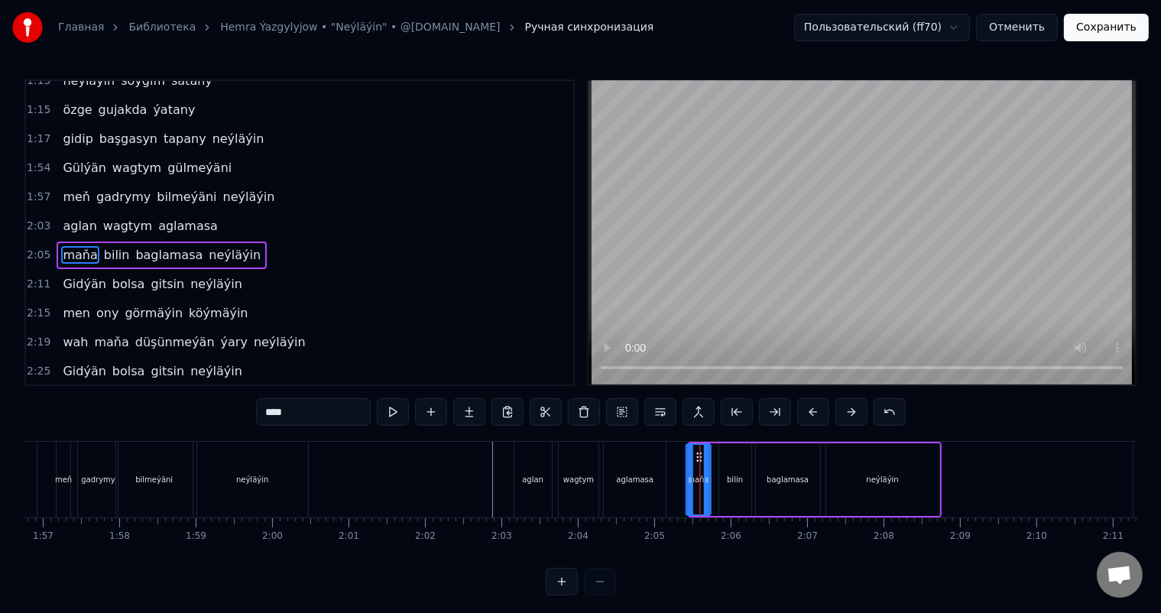
click at [697, 456] on icon at bounding box center [699, 457] width 12 height 12
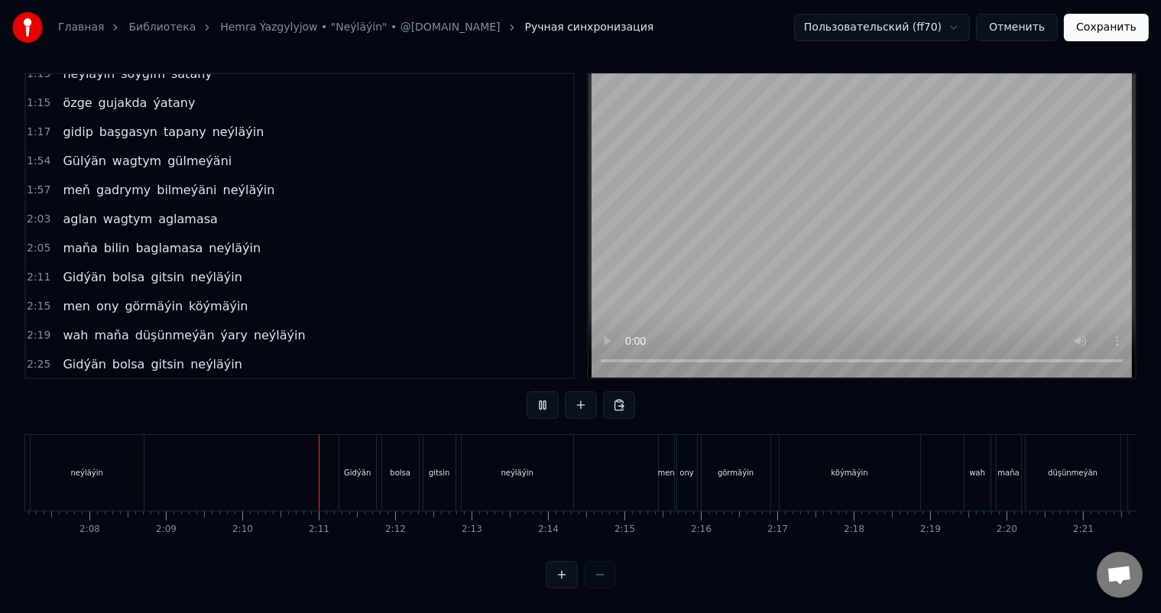
scroll to position [0, 9903]
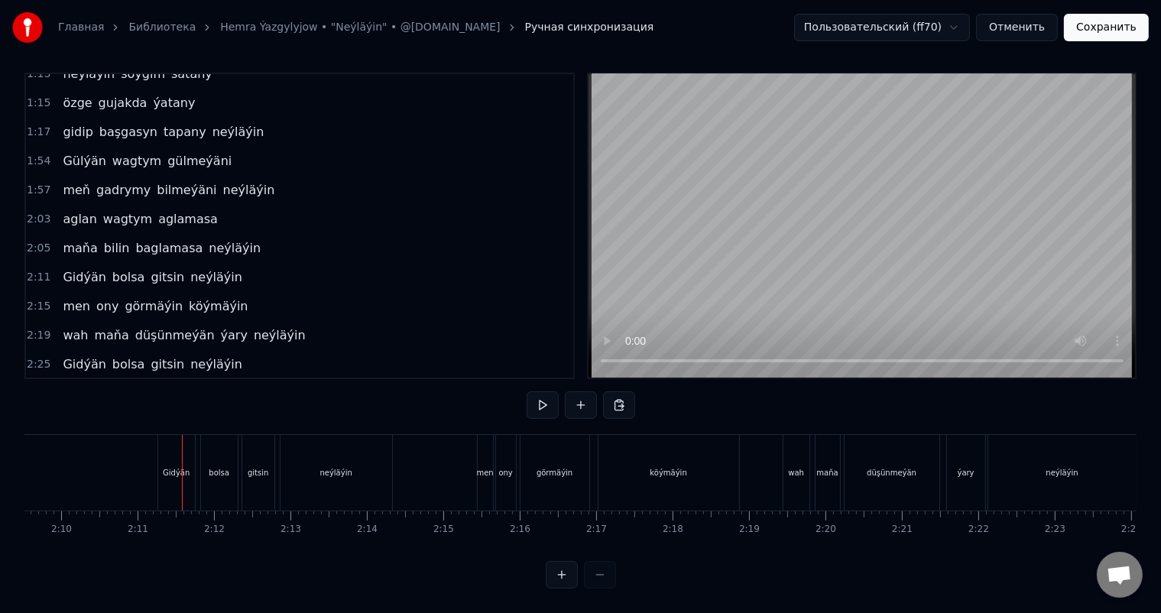
click at [169, 467] on div "Gidýän" at bounding box center [176, 472] width 27 height 11
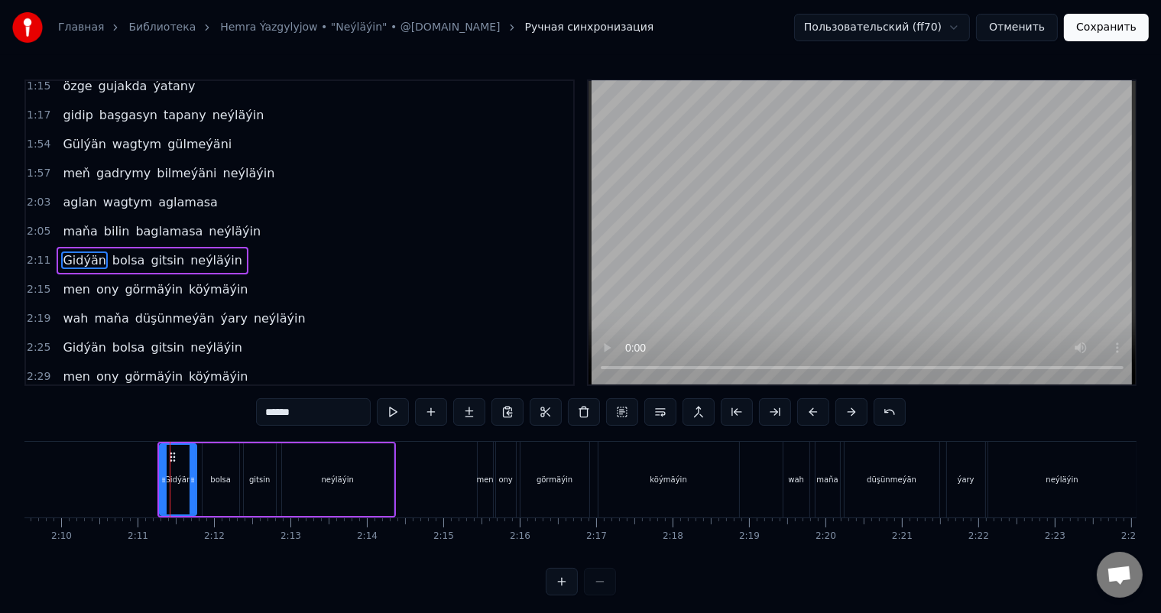
scroll to position [537, 0]
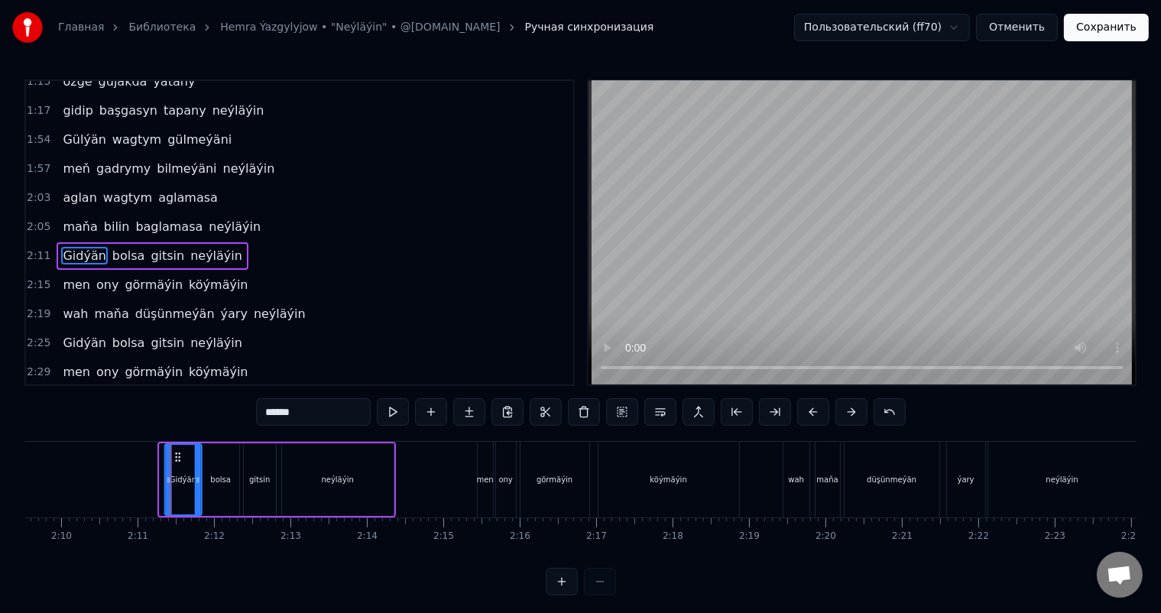
click at [177, 453] on icon at bounding box center [177, 457] width 12 height 12
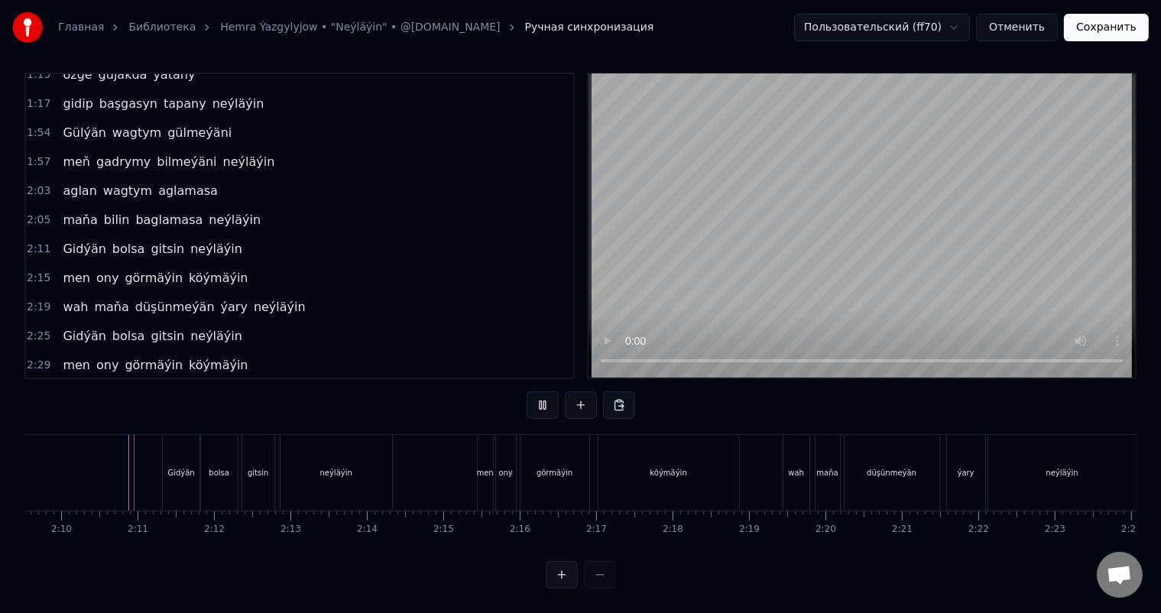
scroll to position [20, 0]
click at [171, 441] on div "Gidýän" at bounding box center [181, 473] width 37 height 76
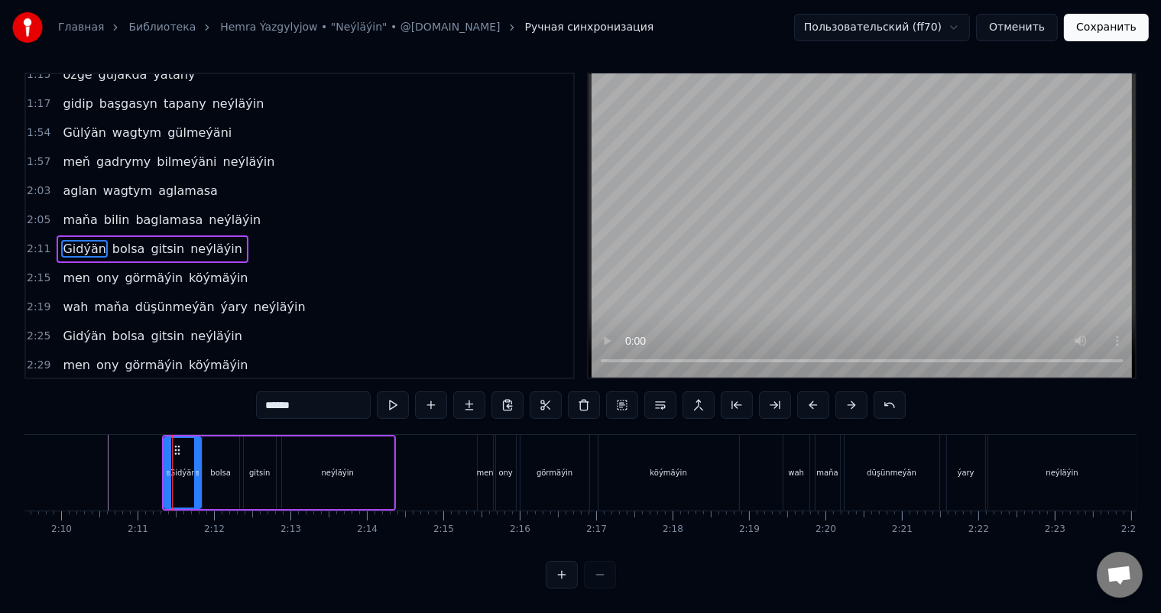
scroll to position [0, 0]
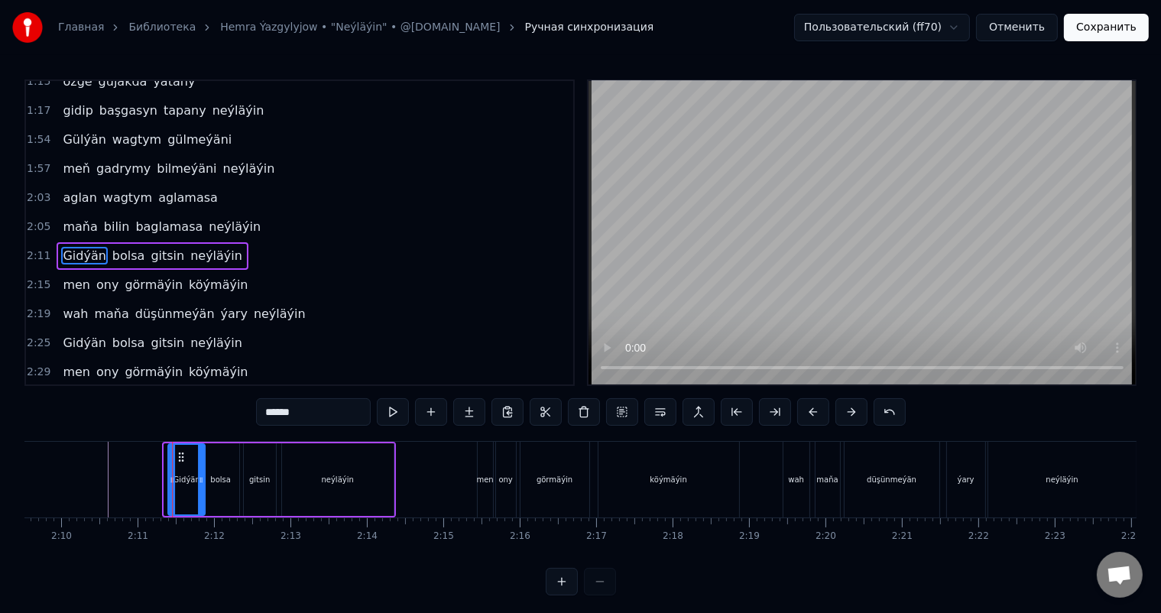
click at [182, 453] on circle at bounding box center [182, 453] width 1 height 1
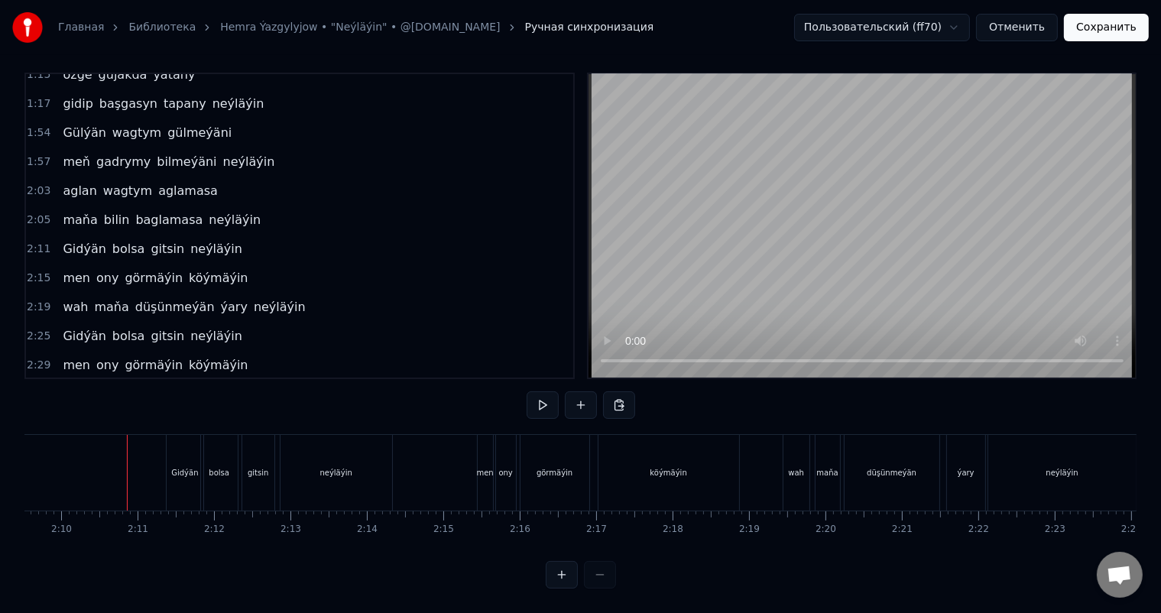
scroll to position [20, 0]
click at [172, 450] on div "Gidýän" at bounding box center [185, 473] width 37 height 76
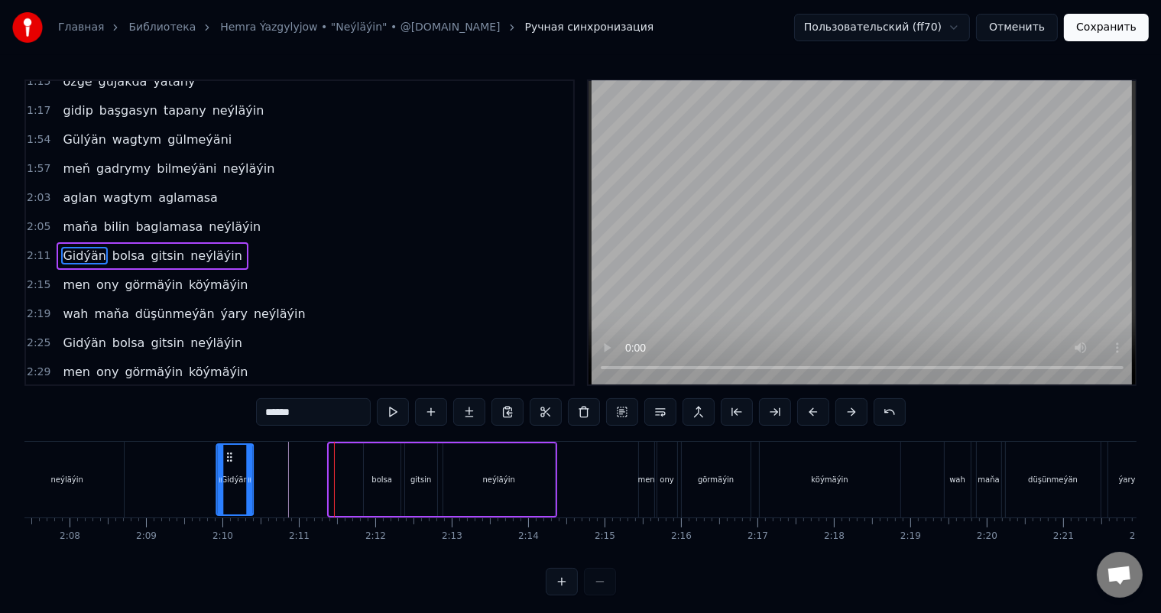
scroll to position [0, 9741]
drag, startPoint x: 179, startPoint y: 453, endPoint x: 333, endPoint y: 452, distance: 154.5
click at [333, 452] on icon at bounding box center [335, 457] width 12 height 12
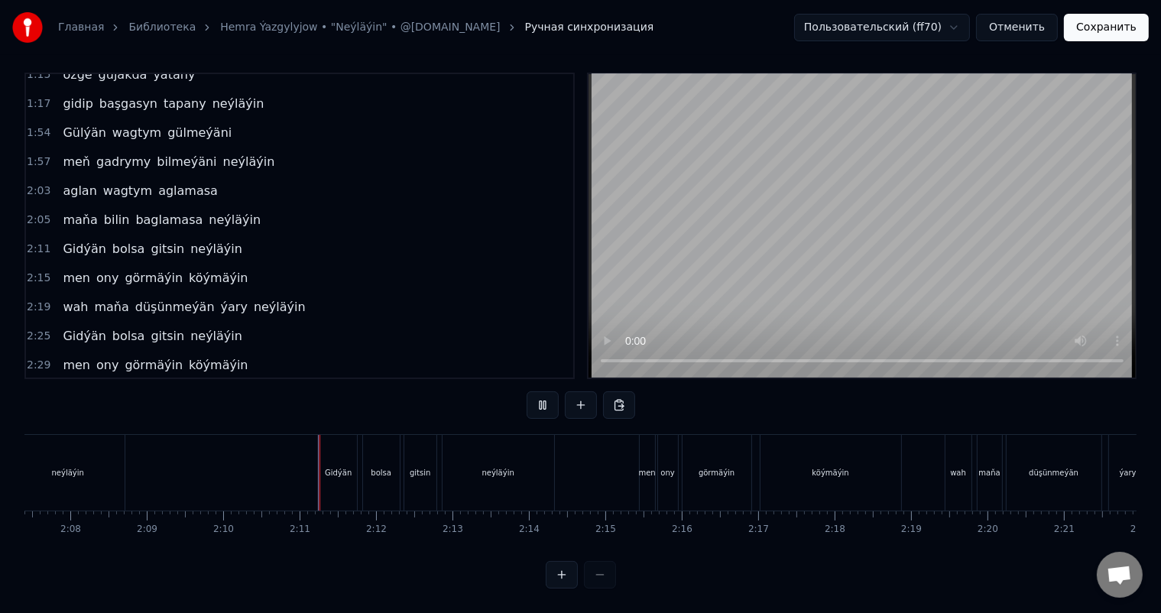
scroll to position [20, 0]
click at [525, 472] on div "neýläýin" at bounding box center [499, 473] width 112 height 76
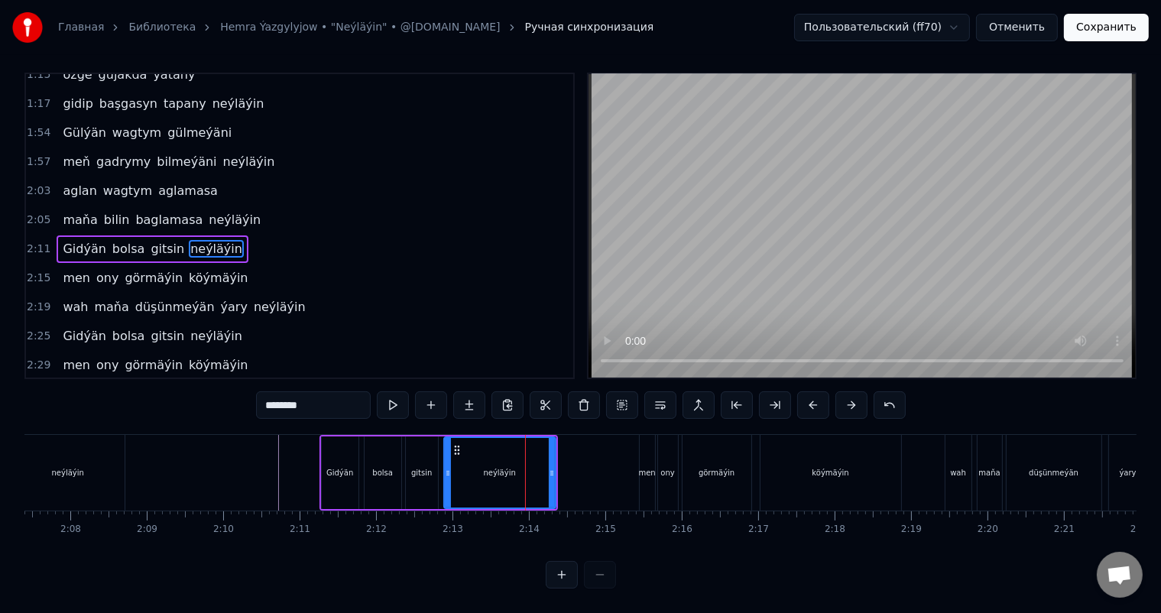
scroll to position [0, 0]
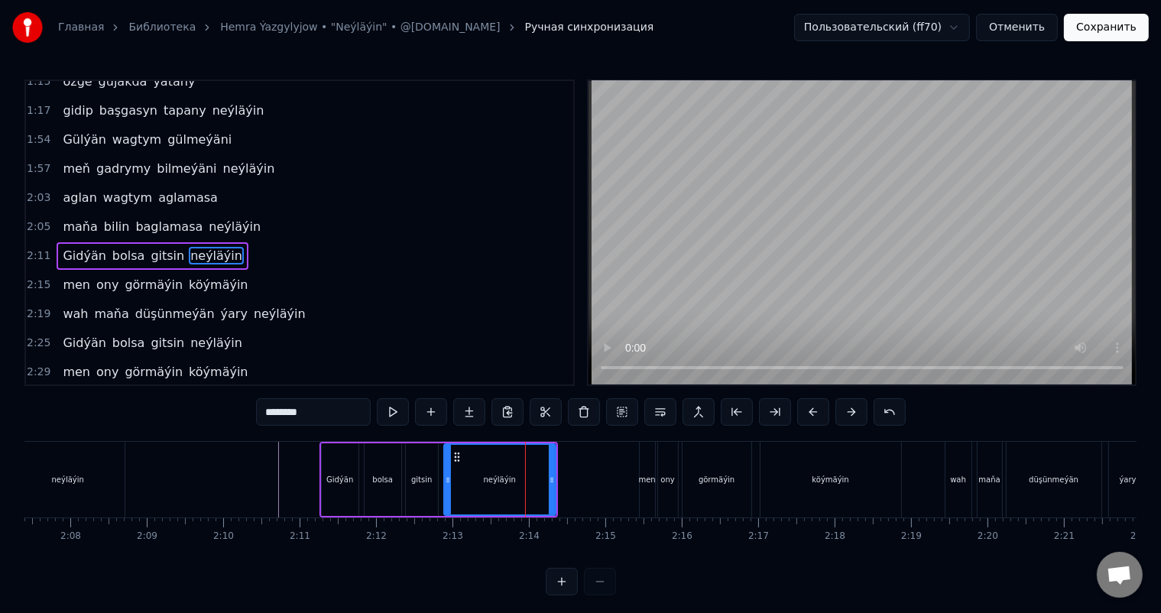
click at [555, 476] on div "neýläýin" at bounding box center [499, 479] width 113 height 73
click at [546, 474] on icon at bounding box center [549, 480] width 6 height 12
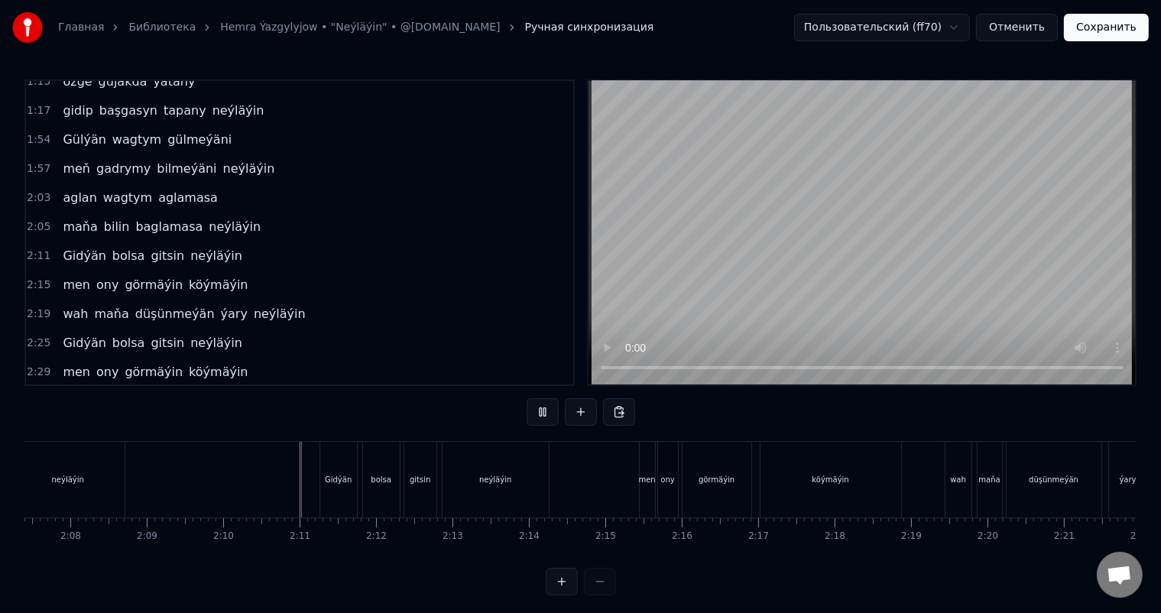
scroll to position [20, 0]
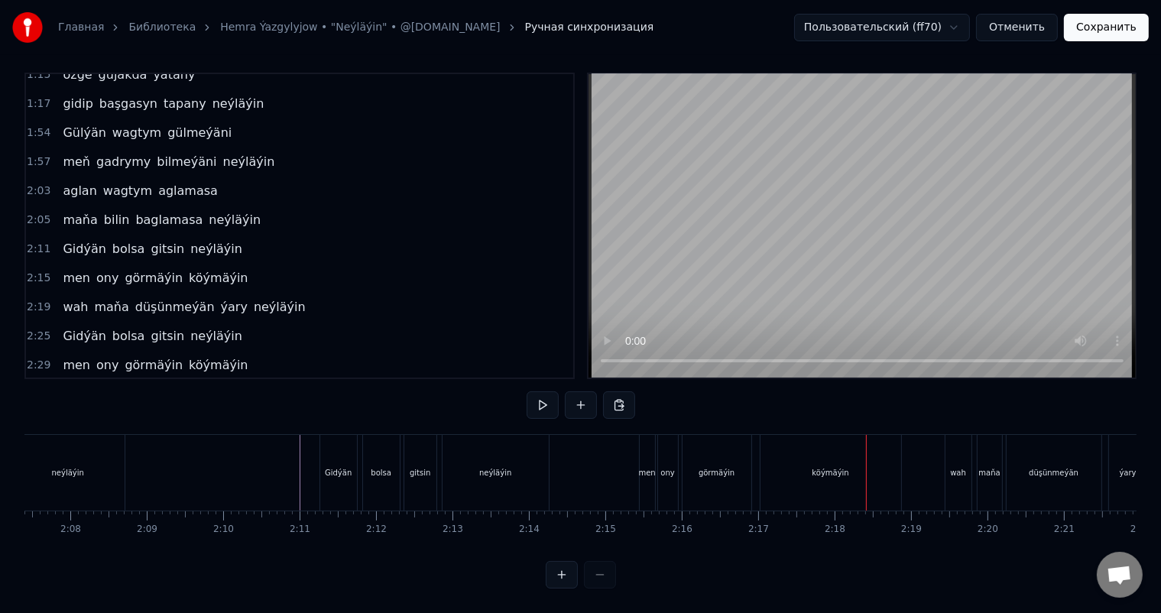
click at [648, 441] on div "men" at bounding box center [647, 473] width 15 height 76
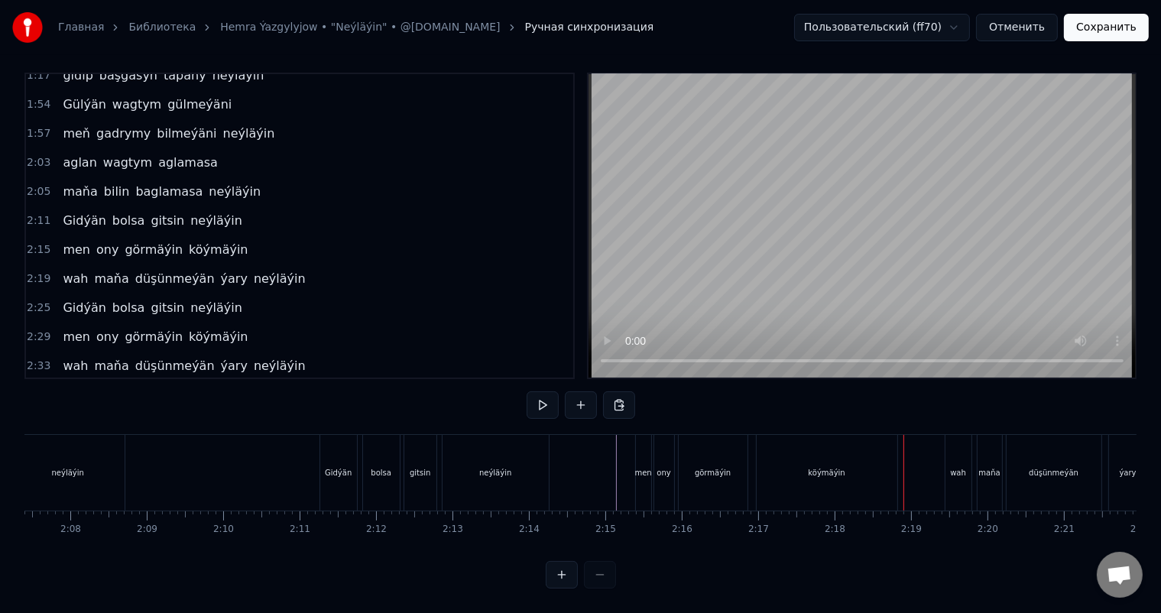
click at [857, 455] on div "köýmäýin" at bounding box center [827, 473] width 141 height 76
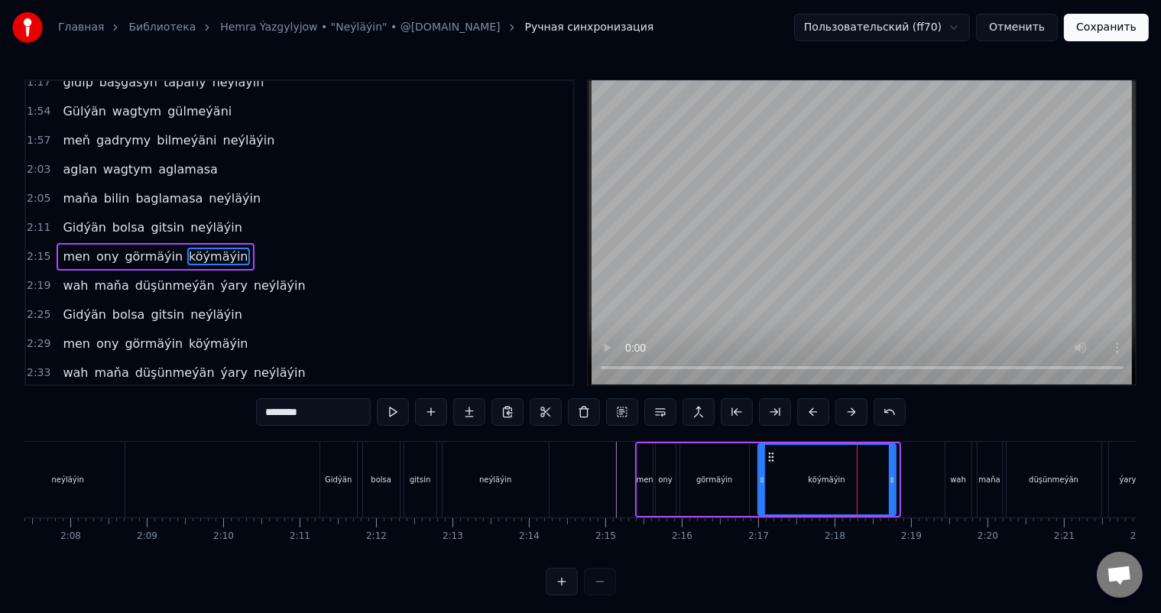
click at [890, 474] on icon at bounding box center [892, 480] width 6 height 12
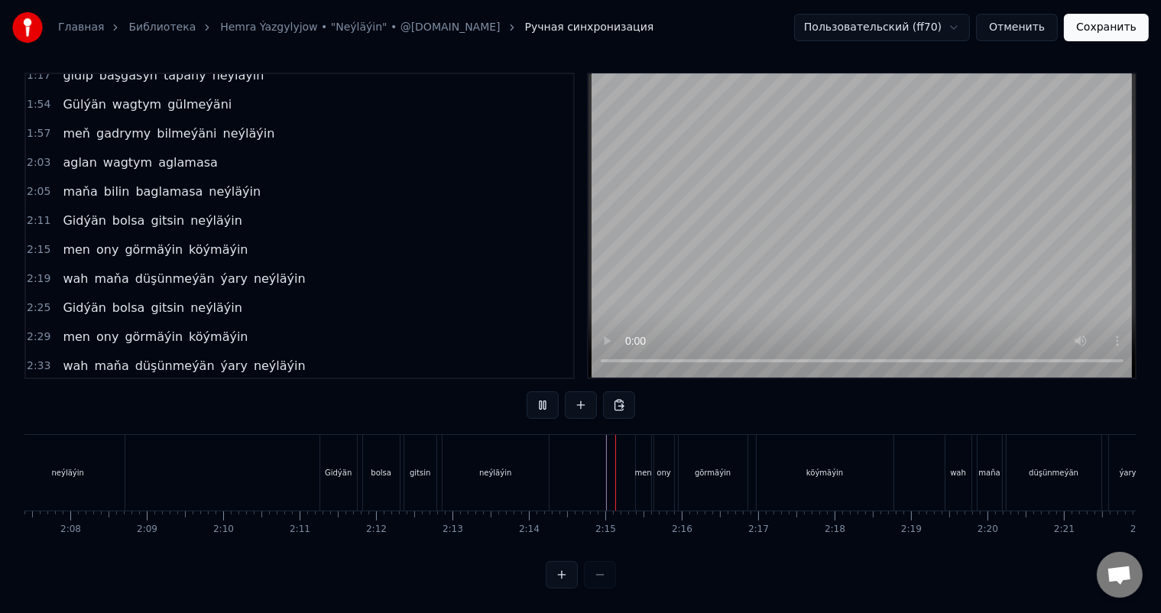
scroll to position [20, 0]
click at [851, 463] on div "köýmäýin" at bounding box center [825, 473] width 137 height 76
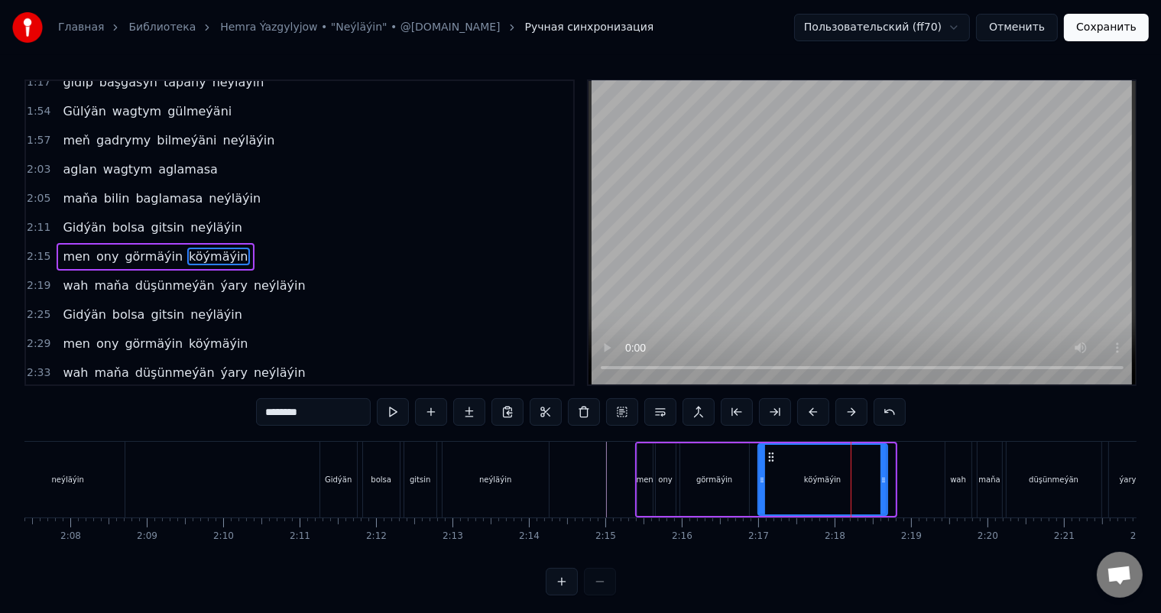
drag, startPoint x: 889, startPoint y: 472, endPoint x: 882, endPoint y: 471, distance: 7.7
click at [882, 471] on div at bounding box center [884, 480] width 6 height 70
click at [888, 474] on icon at bounding box center [888, 480] width 6 height 12
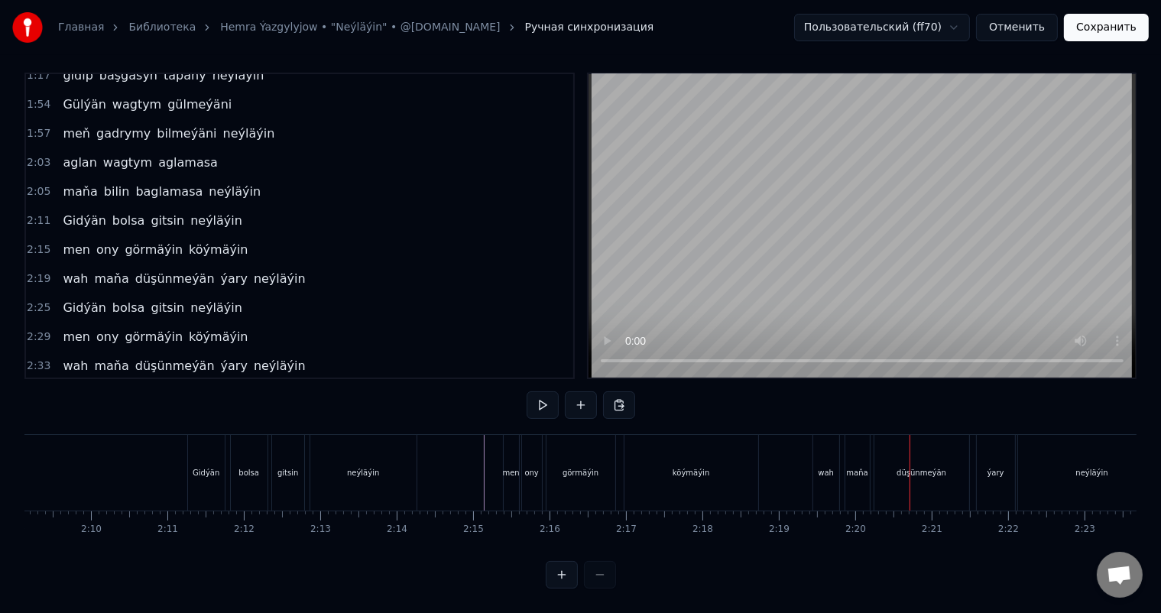
scroll to position [0, 9900]
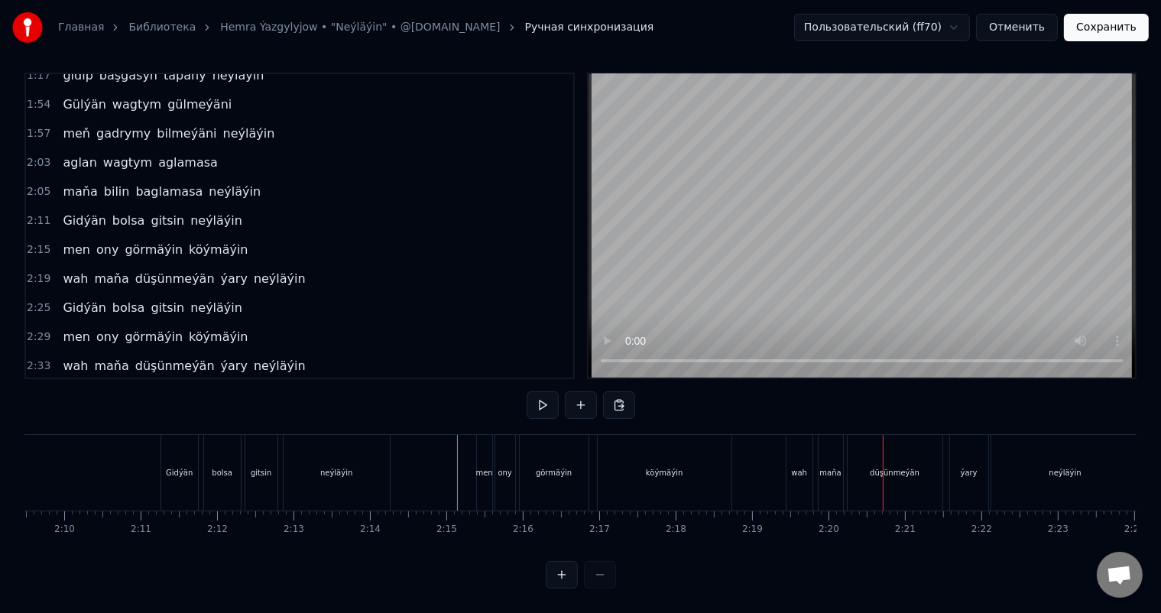
click at [797, 443] on div "wah" at bounding box center [800, 473] width 26 height 76
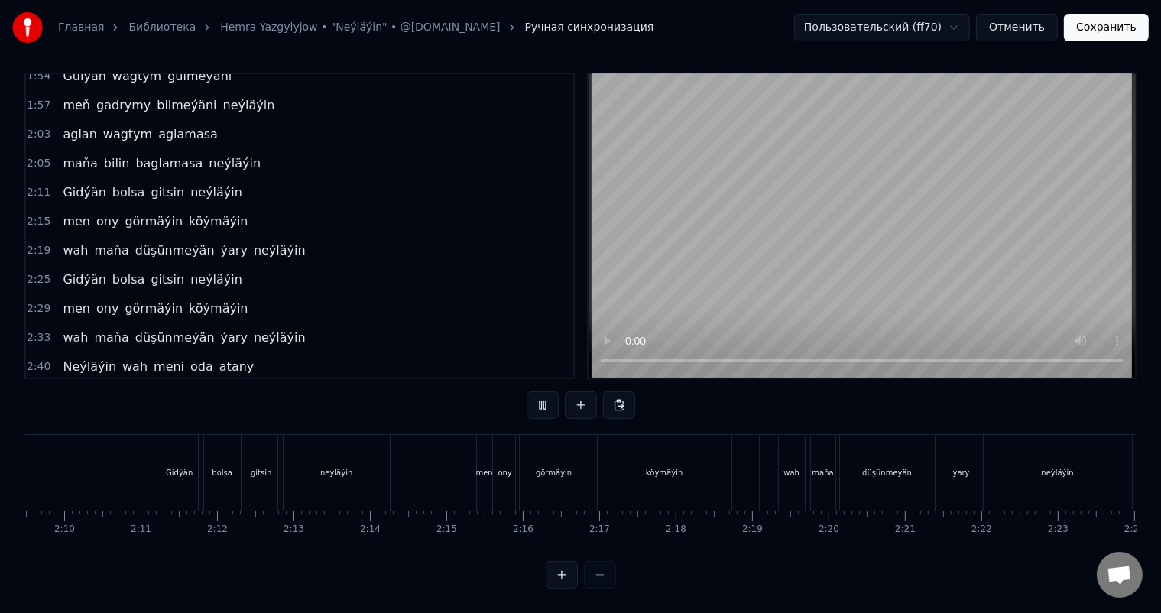
scroll to position [20, 0]
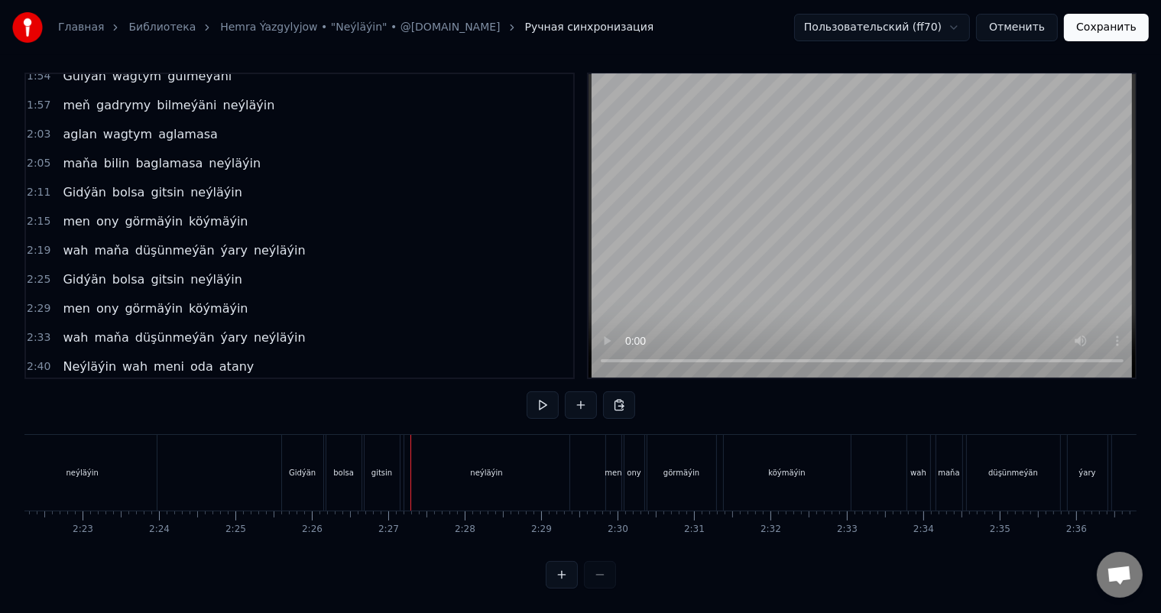
click at [304, 445] on div "Gidýän" at bounding box center [302, 473] width 41 height 76
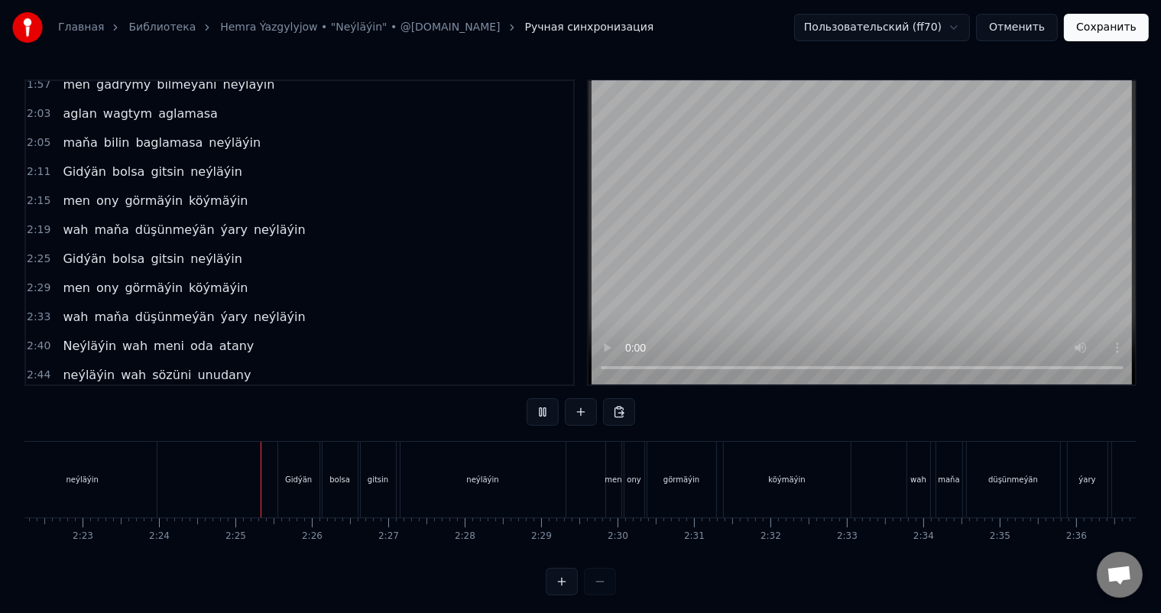
scroll to position [20, 0]
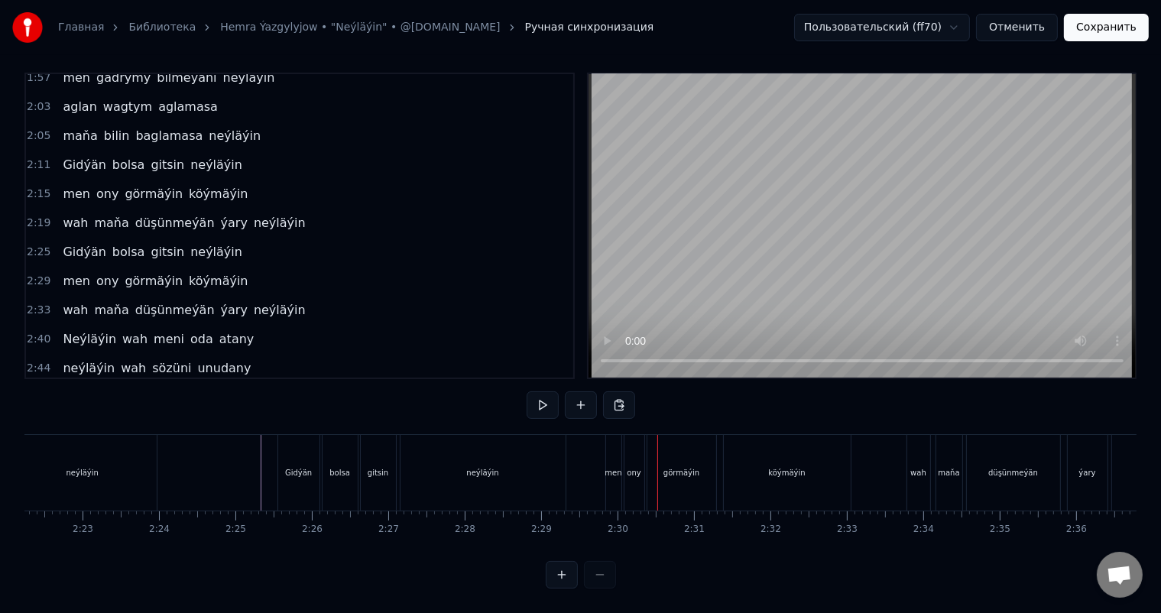
click at [613, 437] on div "men" at bounding box center [613, 473] width 15 height 76
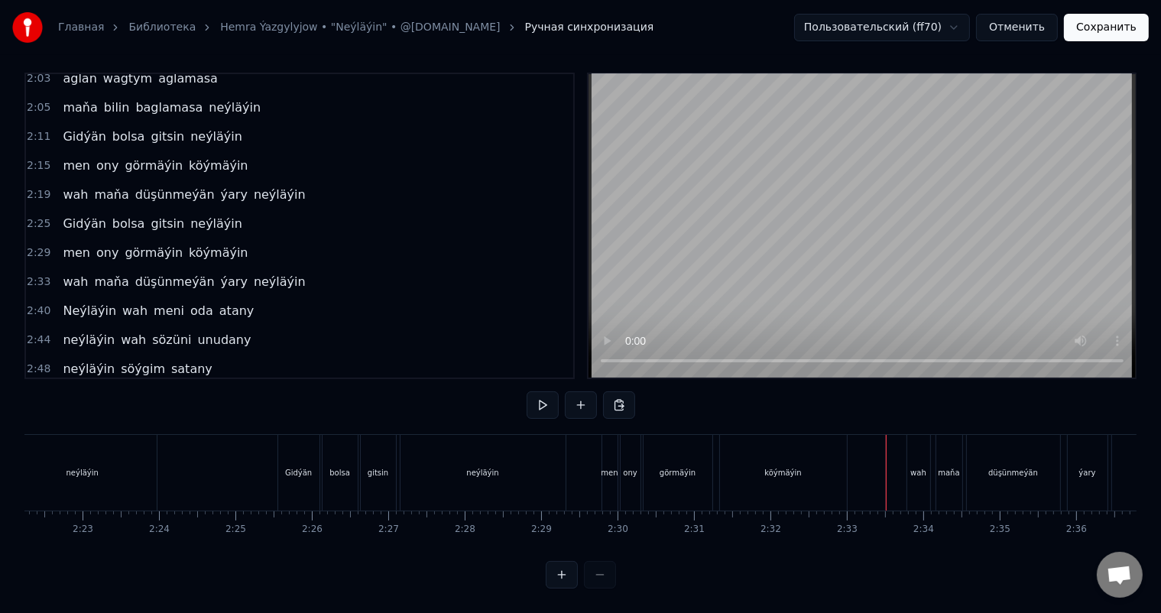
click at [921, 445] on div "wah" at bounding box center [919, 473] width 23 height 76
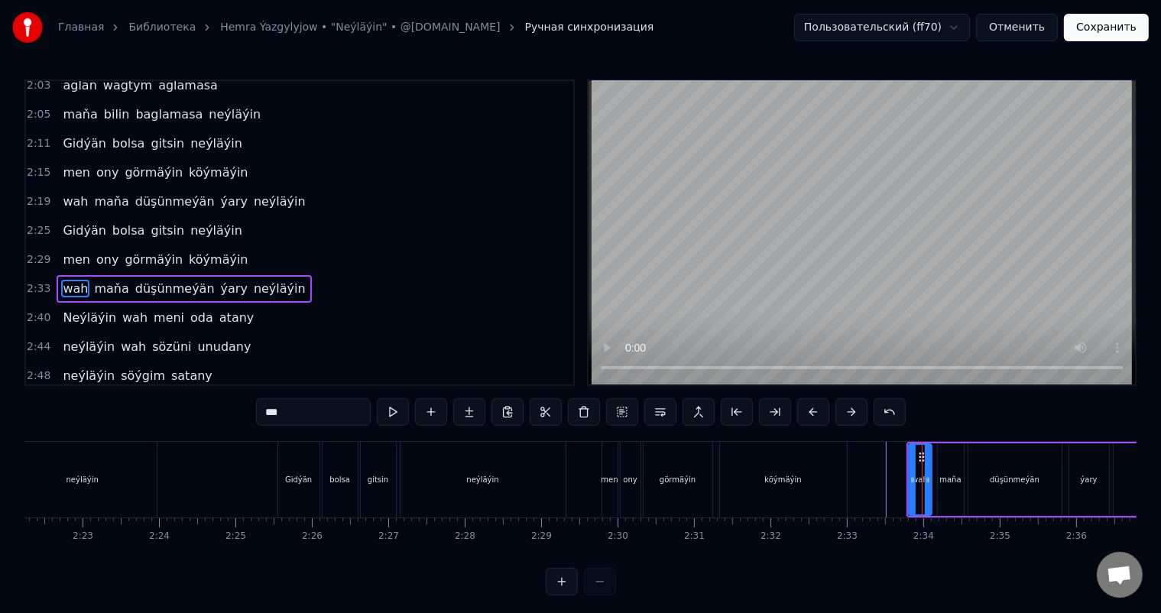
scroll to position [677, 0]
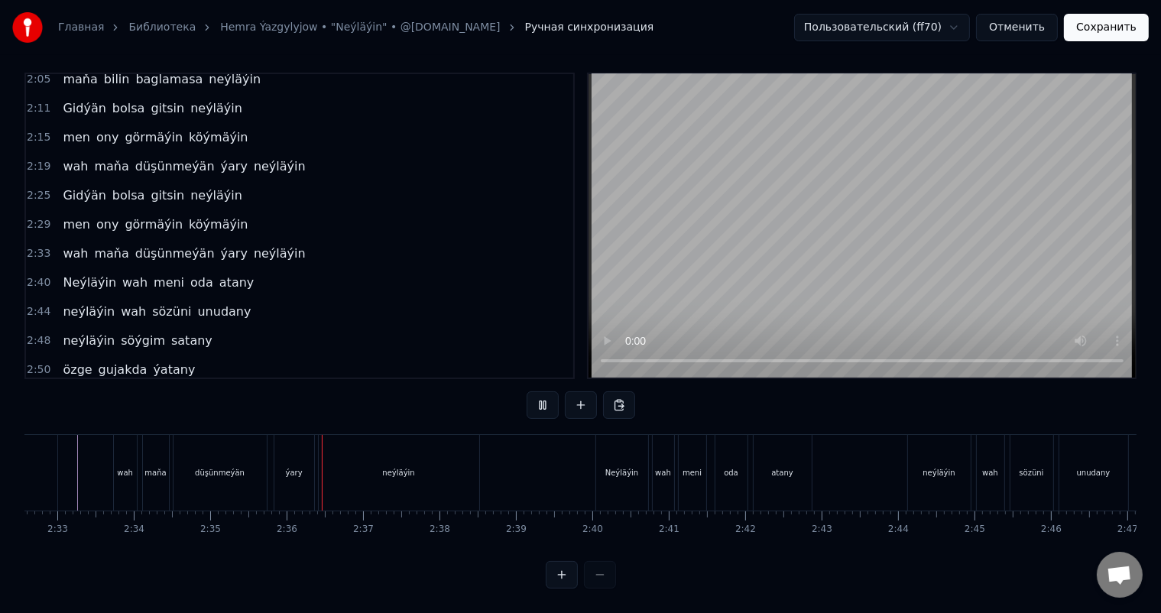
scroll to position [0, 11841]
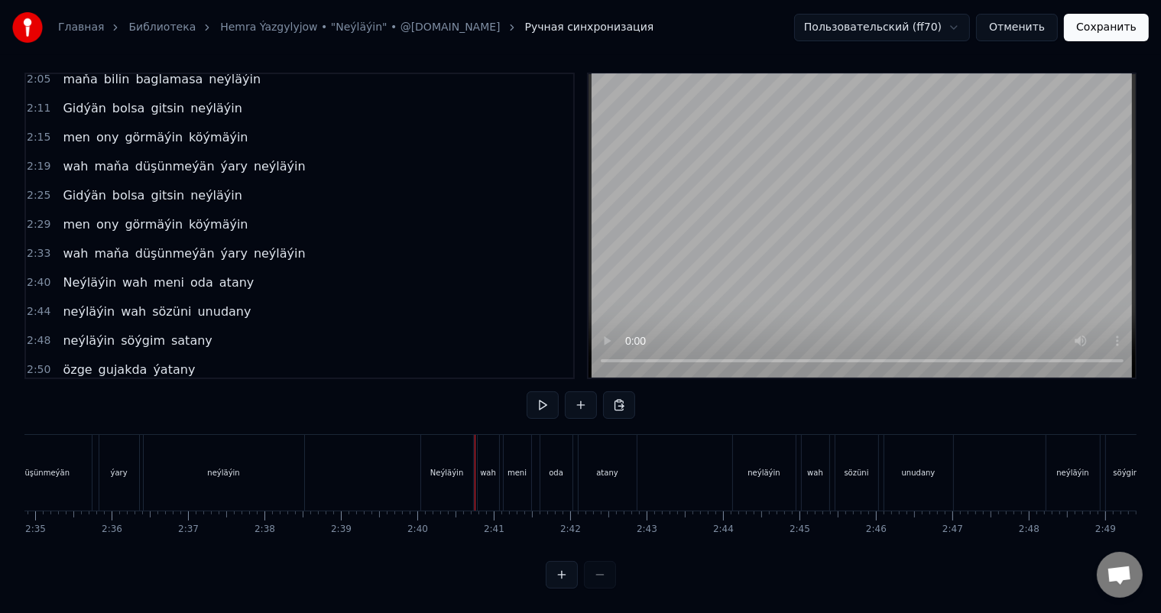
click at [440, 467] on div "Neýläýin" at bounding box center [447, 472] width 34 height 11
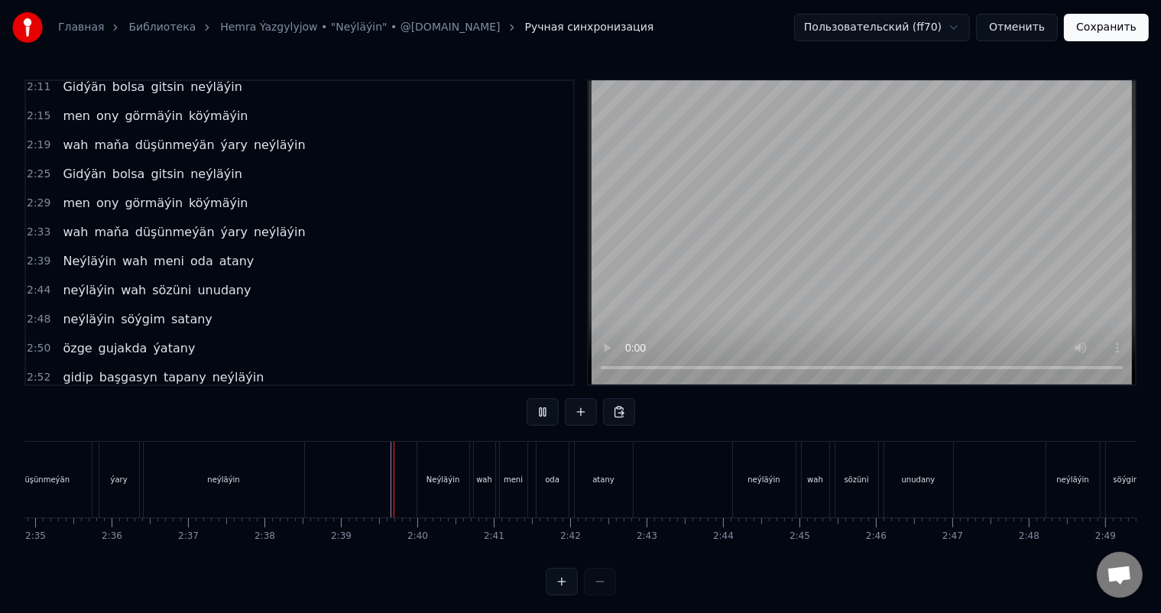
scroll to position [20, 0]
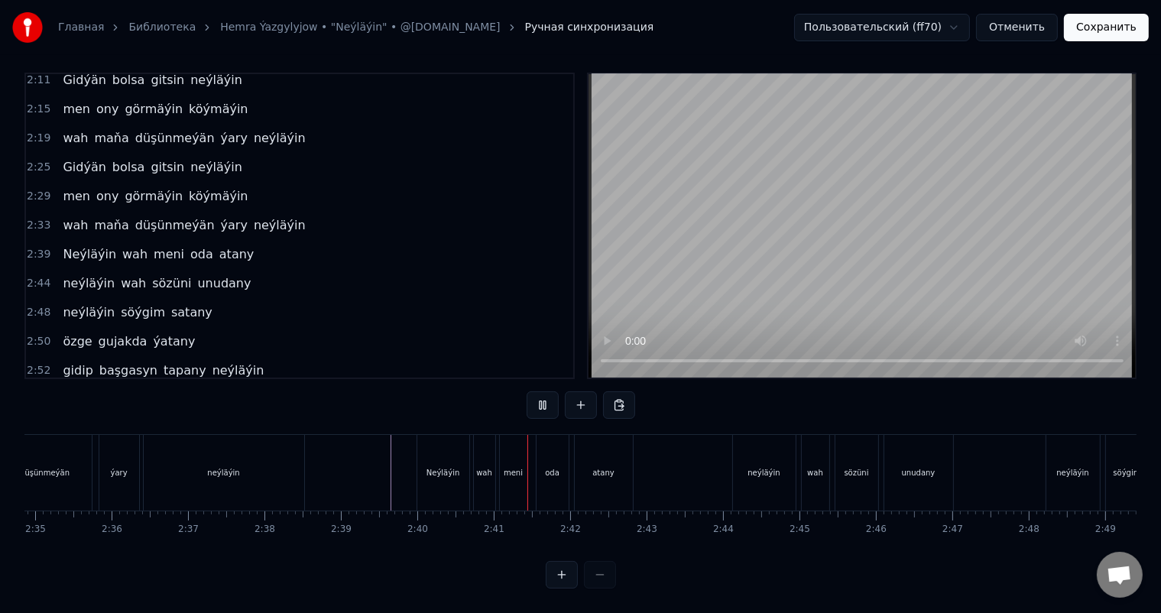
click at [774, 467] on div "neýläýin" at bounding box center [764, 472] width 32 height 11
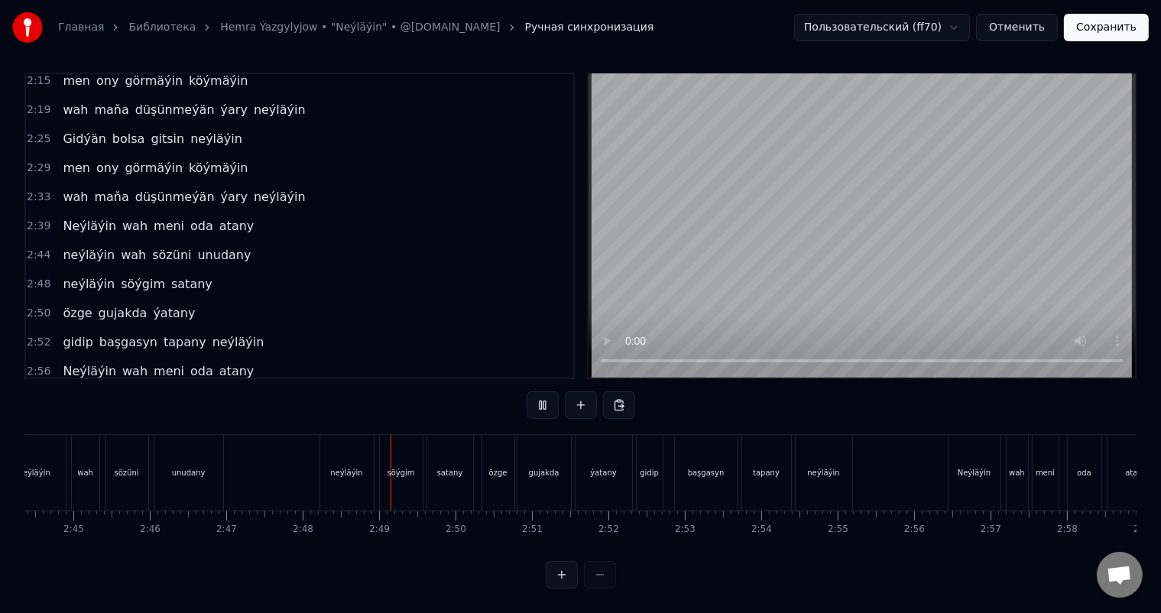
scroll to position [0, 12815]
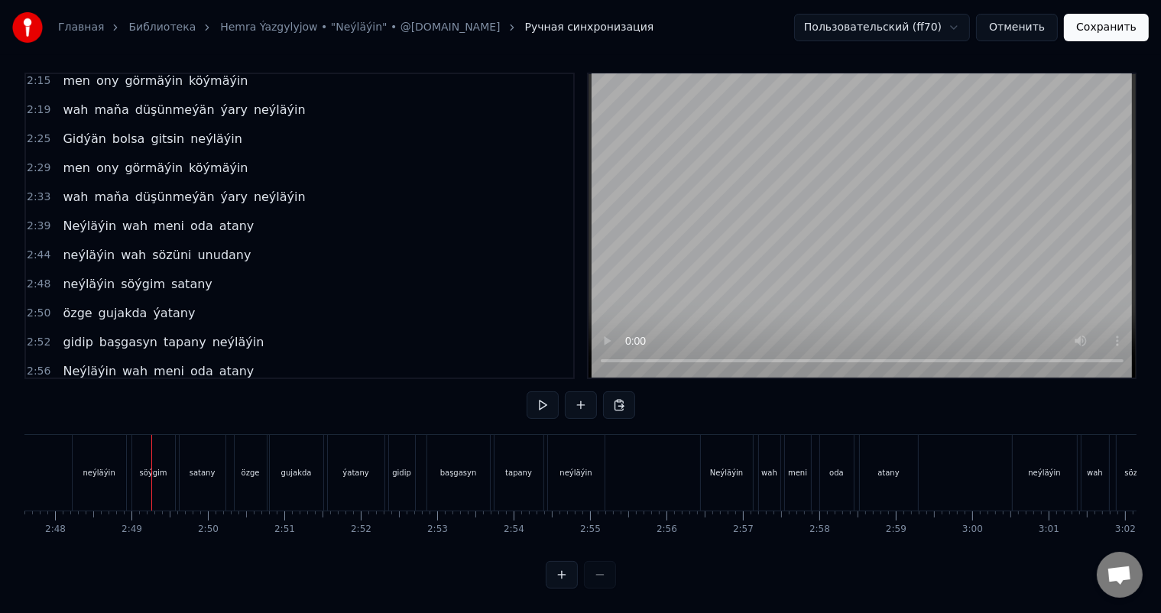
click at [103, 439] on div "neýläýin" at bounding box center [100, 473] width 54 height 76
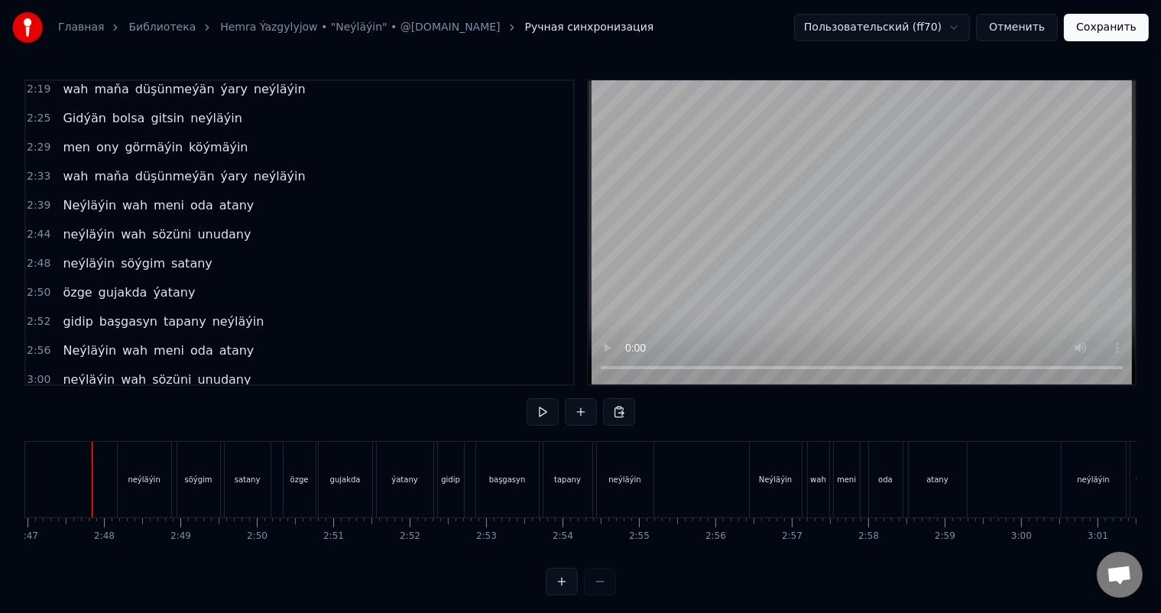
scroll to position [0, 12757]
click at [153, 462] on div "neýläýin" at bounding box center [154, 480] width 54 height 76
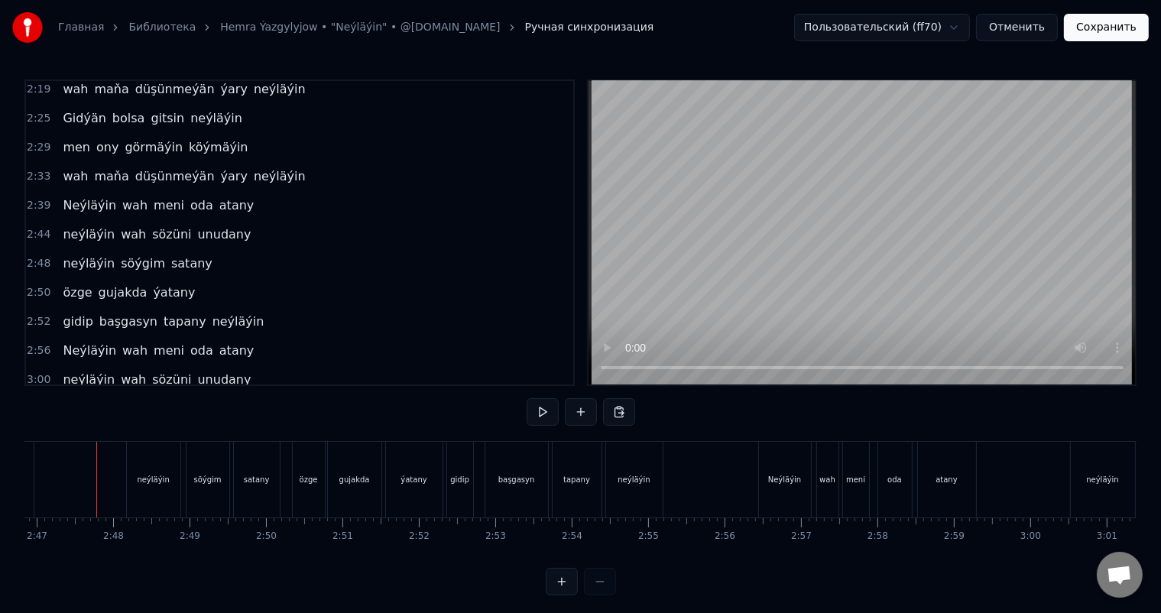
scroll to position [0, 12751]
click at [139, 468] on div "neýläýin" at bounding box center [159, 480] width 54 height 76
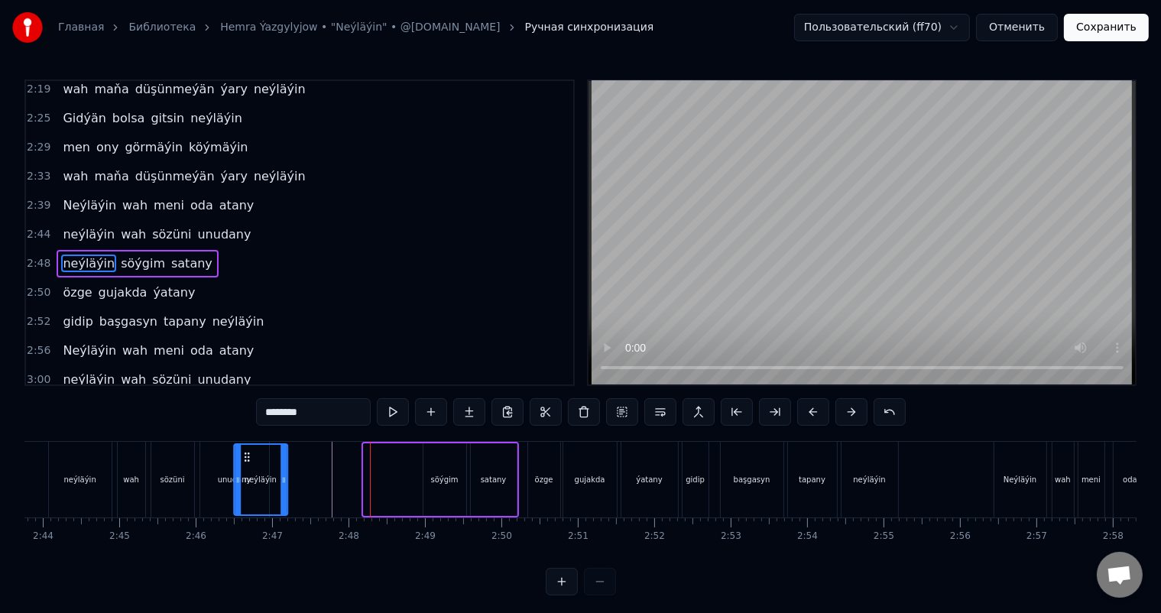
scroll to position [0, 12520]
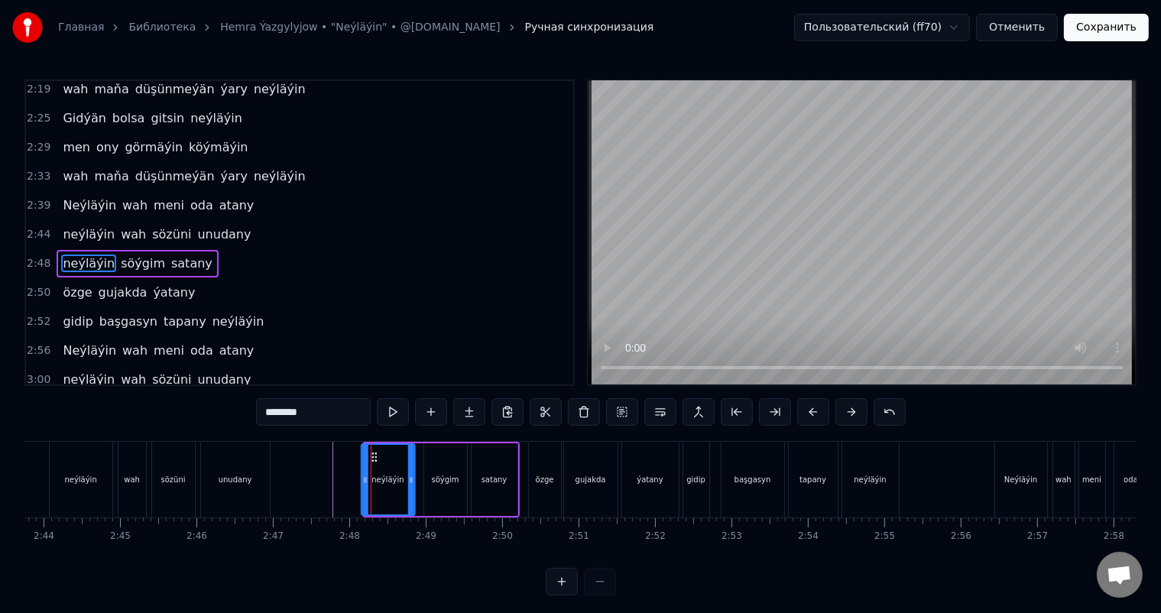
drag, startPoint x: 144, startPoint y: 454, endPoint x: 372, endPoint y: 452, distance: 228.6
click at [372, 452] on icon at bounding box center [375, 457] width 12 height 12
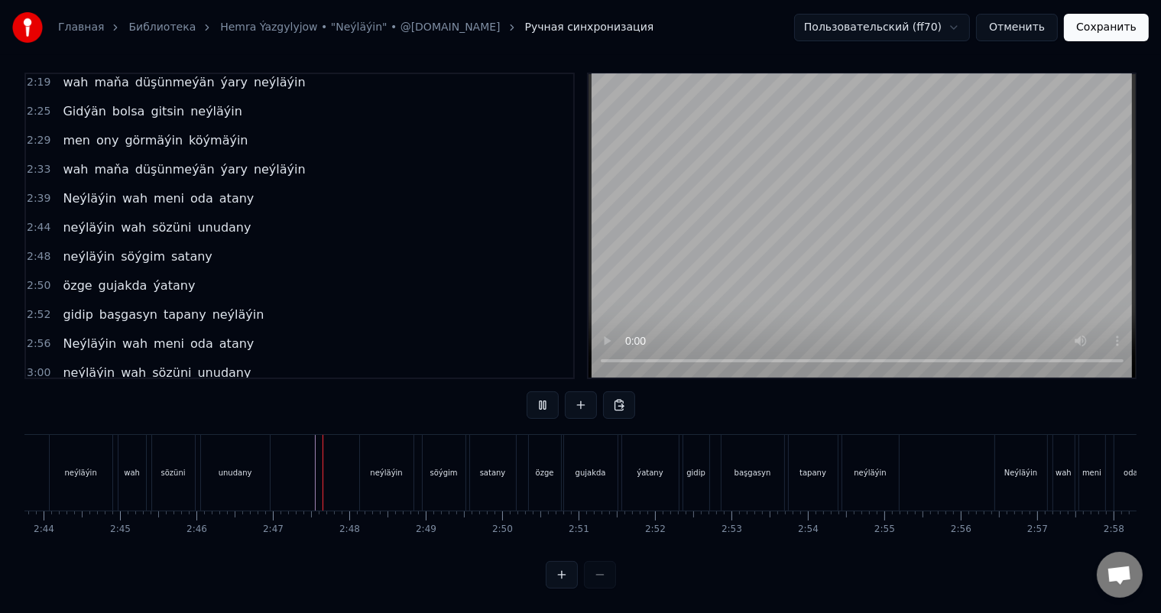
scroll to position [20, 0]
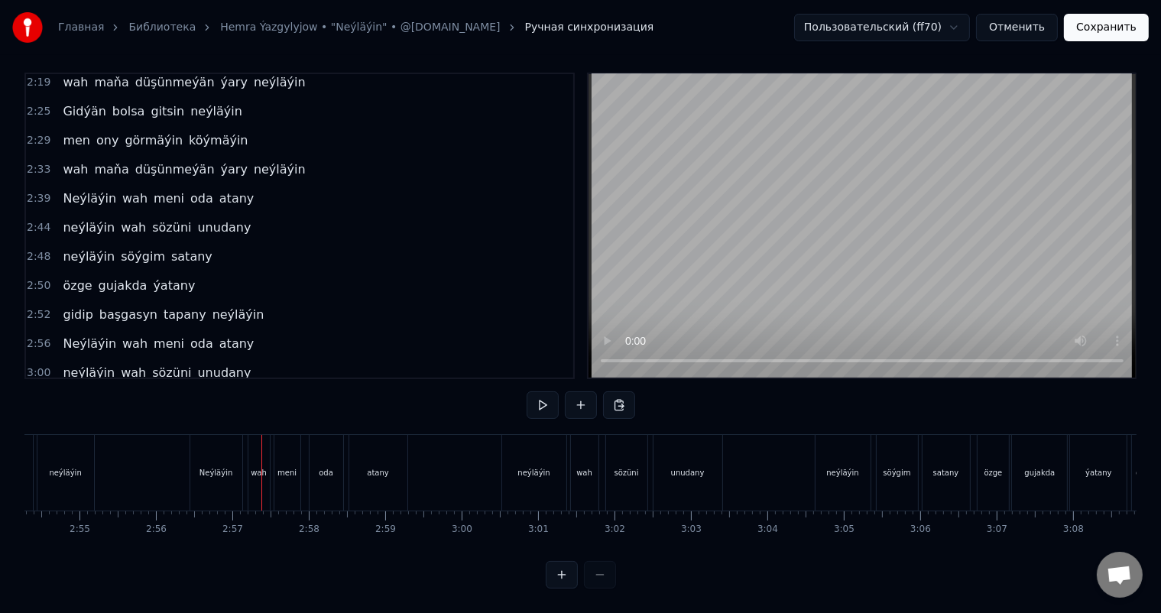
scroll to position [0, 13237]
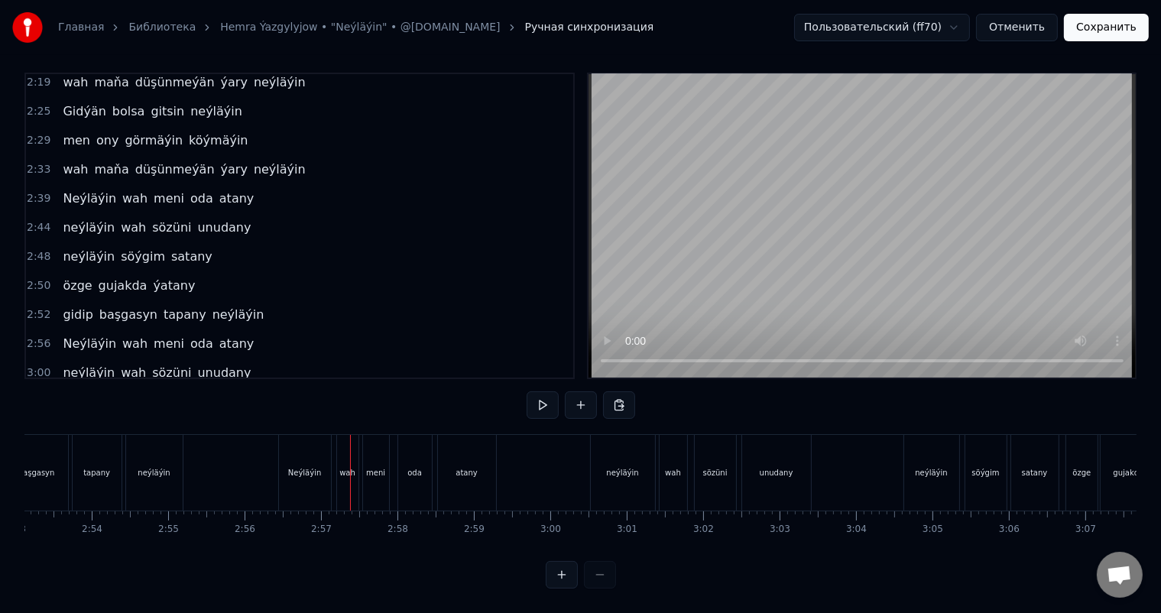
click at [309, 451] on div "Neýläýin" at bounding box center [305, 473] width 52 height 76
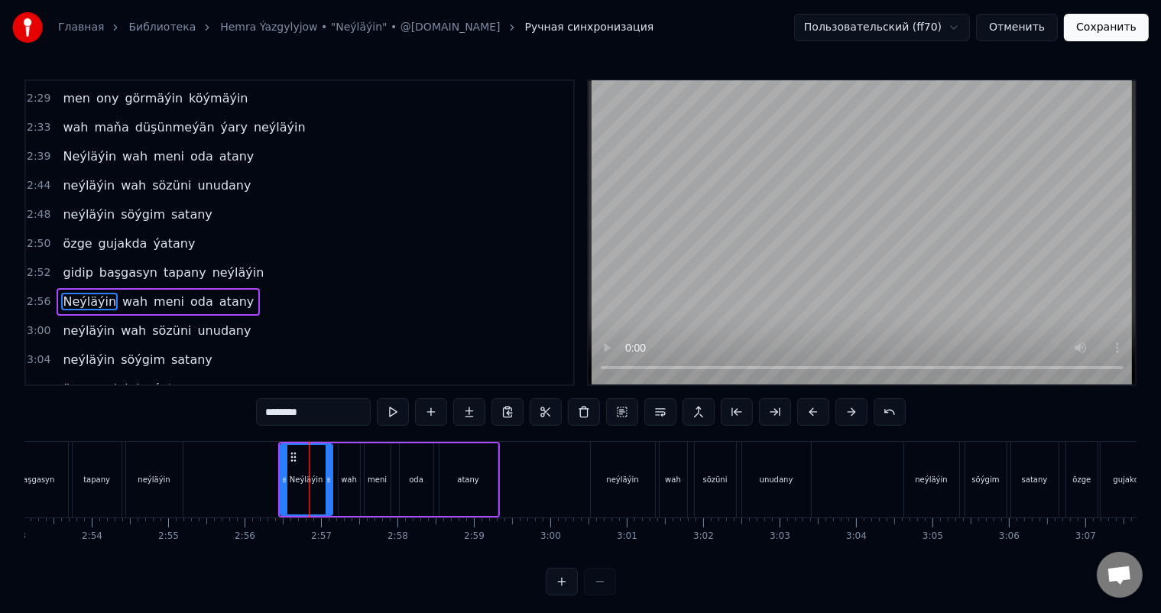
scroll to position [821, 0]
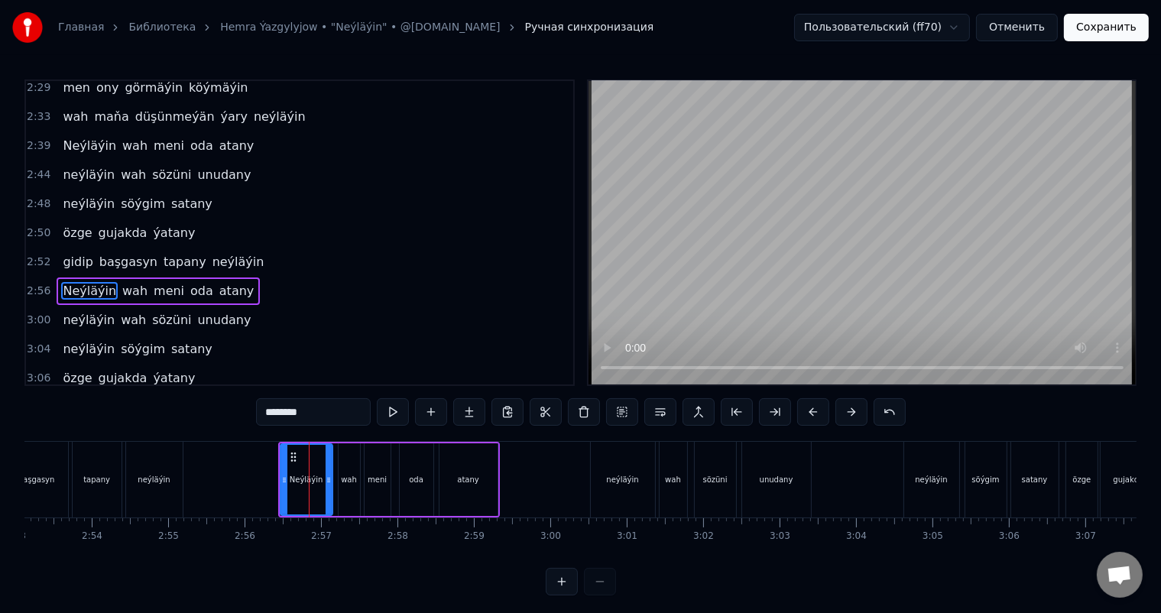
click at [290, 456] on icon at bounding box center [293, 457] width 12 height 12
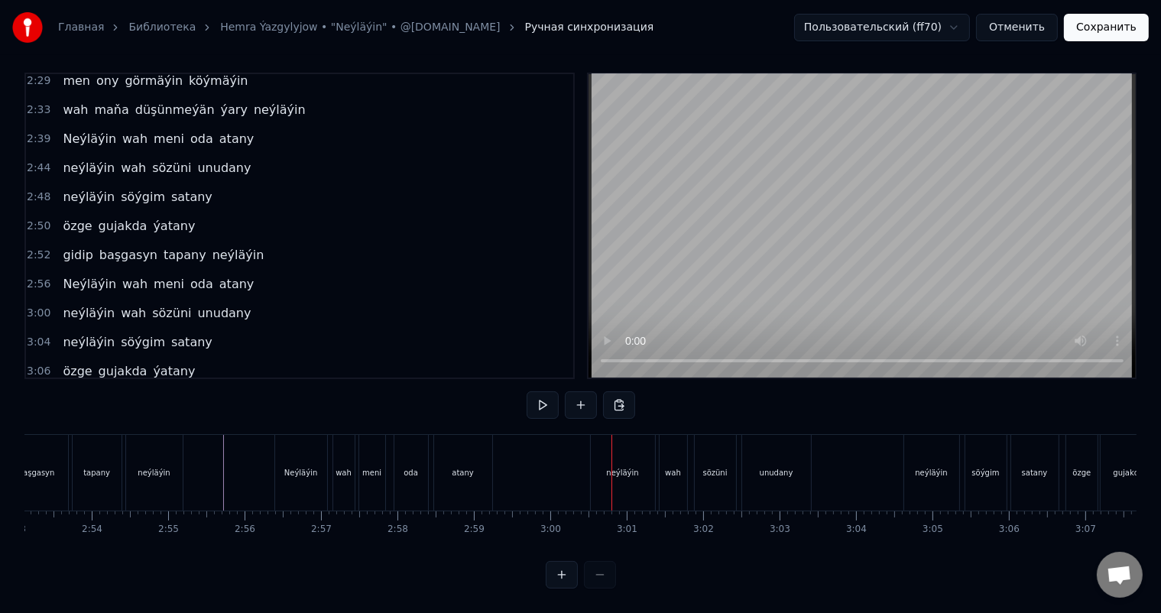
click at [600, 450] on div "neýläýin" at bounding box center [623, 473] width 64 height 76
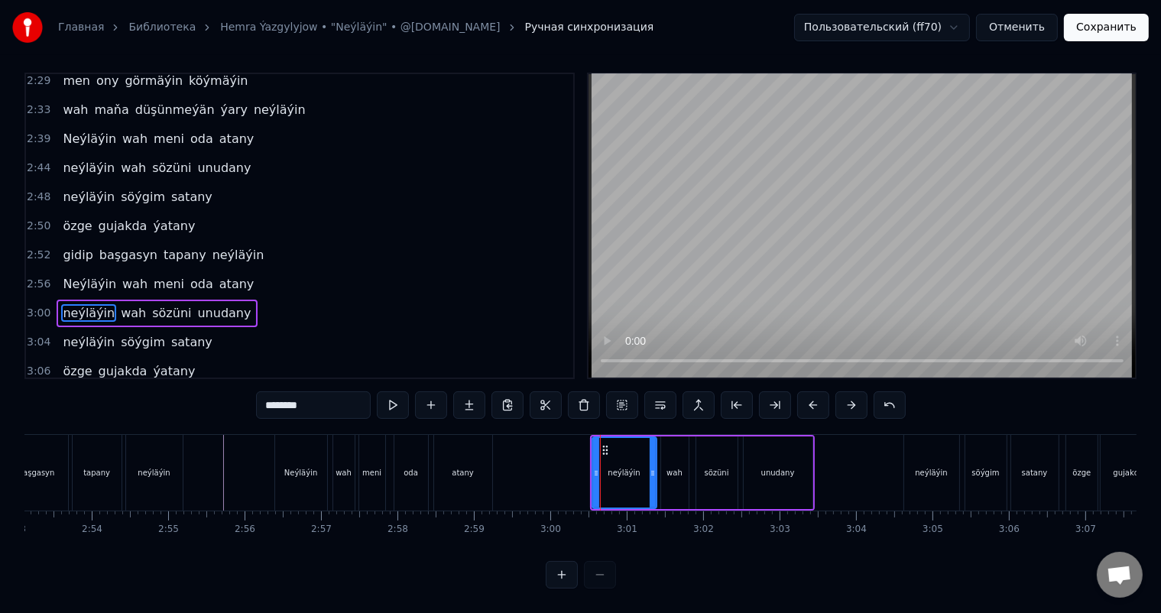
scroll to position [0, 0]
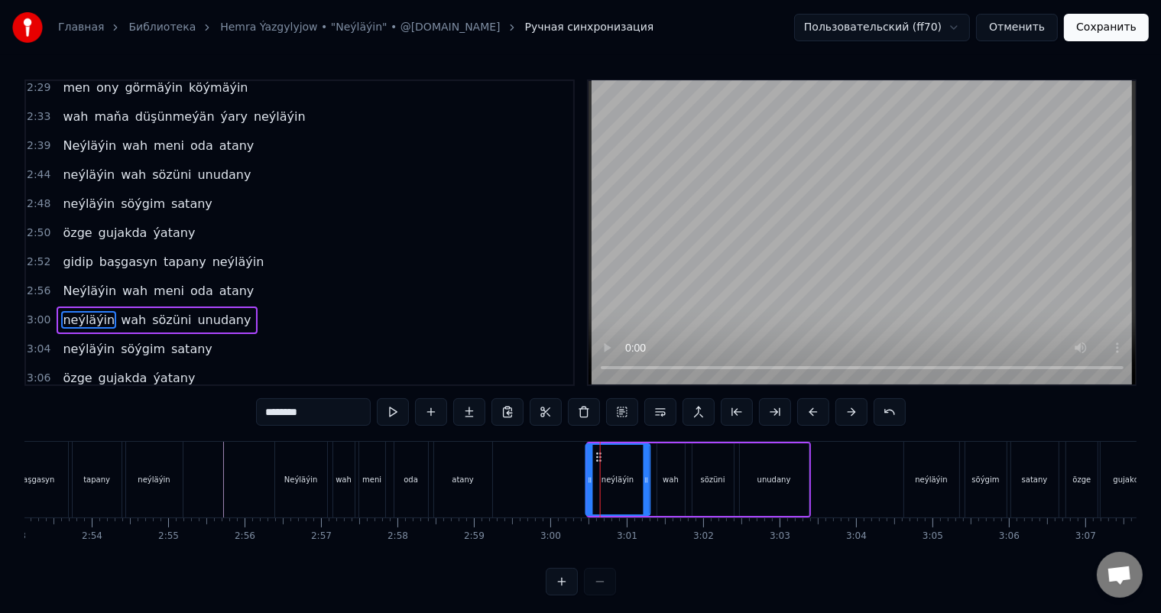
click at [596, 456] on icon at bounding box center [599, 457] width 12 height 12
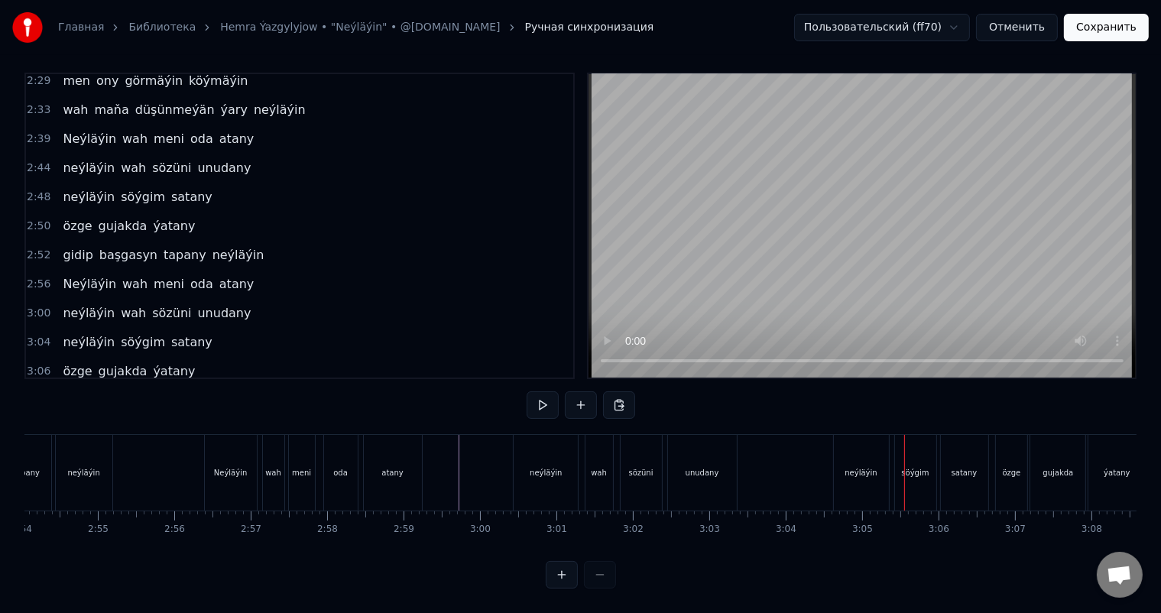
scroll to position [0, 13316]
click at [853, 450] on div "neýläýin" at bounding box center [852, 473] width 55 height 76
click at [840, 453] on div "neýläýin" at bounding box center [848, 473] width 55 height 76
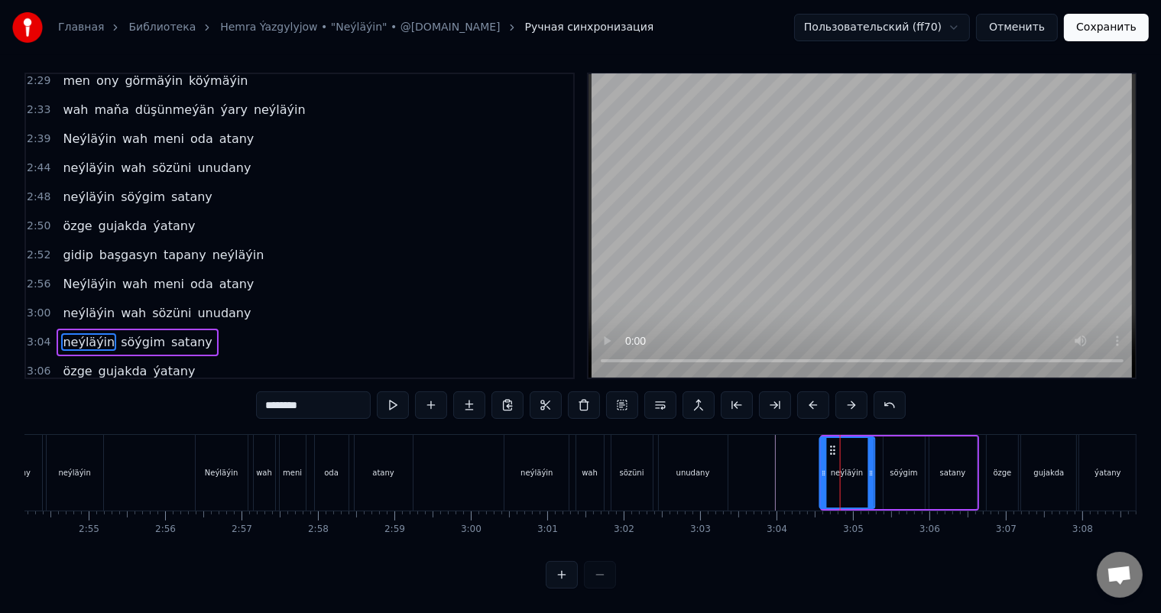
click at [831, 447] on circle at bounding box center [831, 447] width 1 height 1
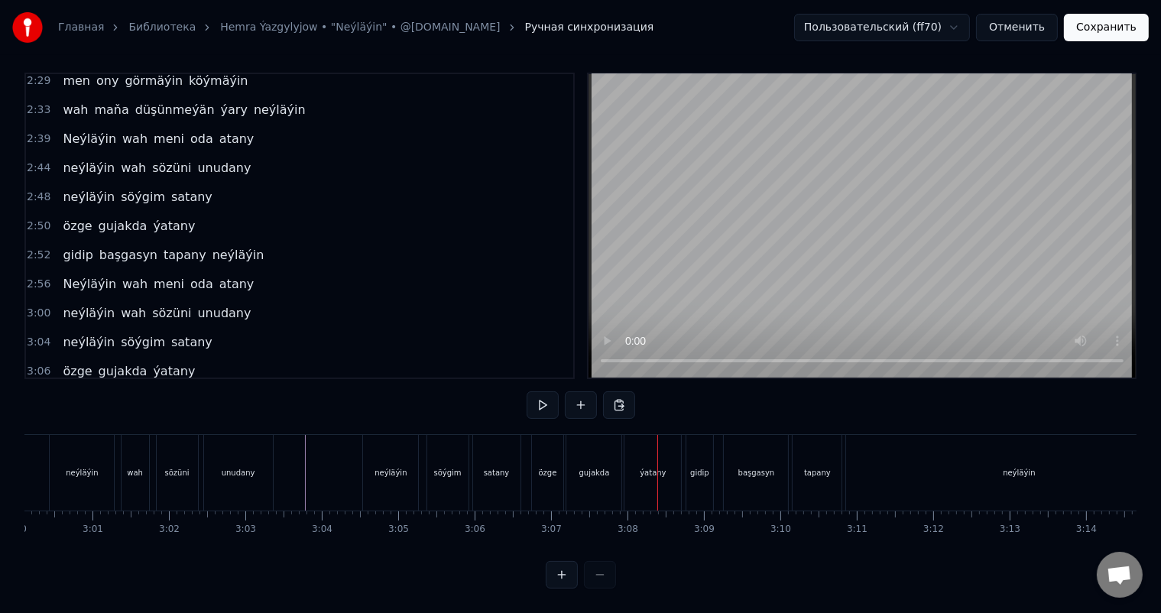
scroll to position [0, 13726]
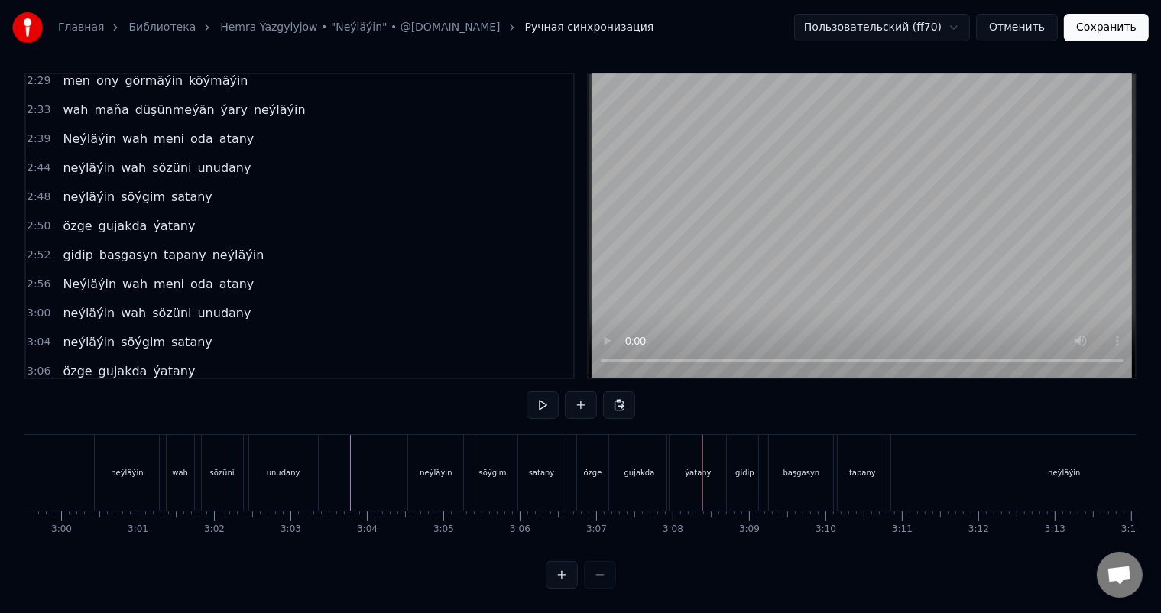
click at [433, 436] on div "neýläýin" at bounding box center [435, 473] width 55 height 76
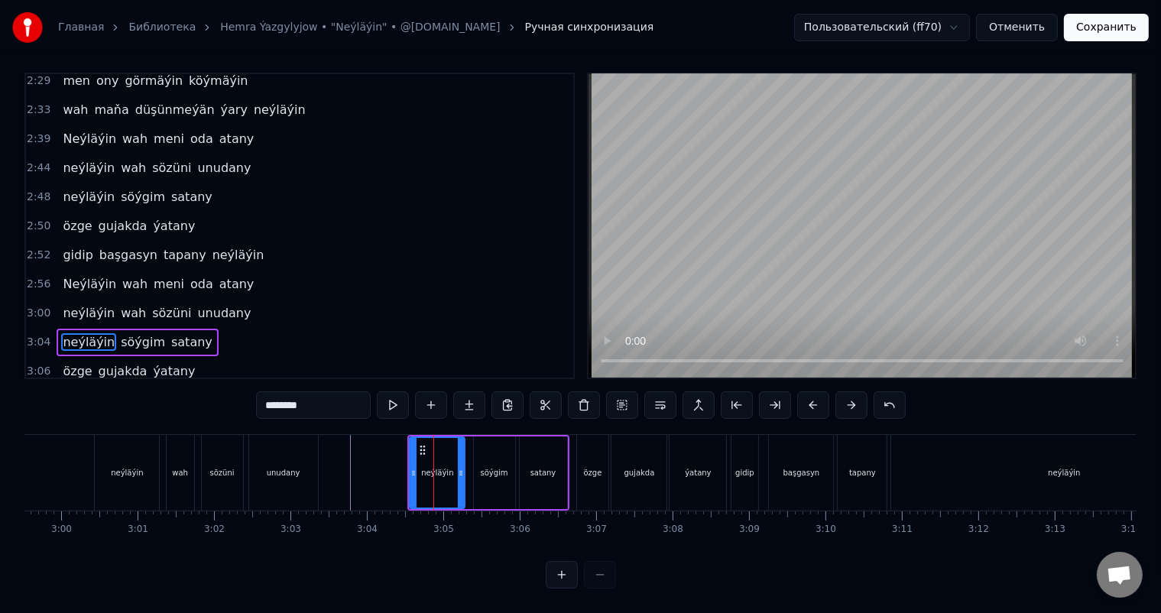
click at [597, 447] on div "özge" at bounding box center [593, 473] width 32 height 76
type input "****"
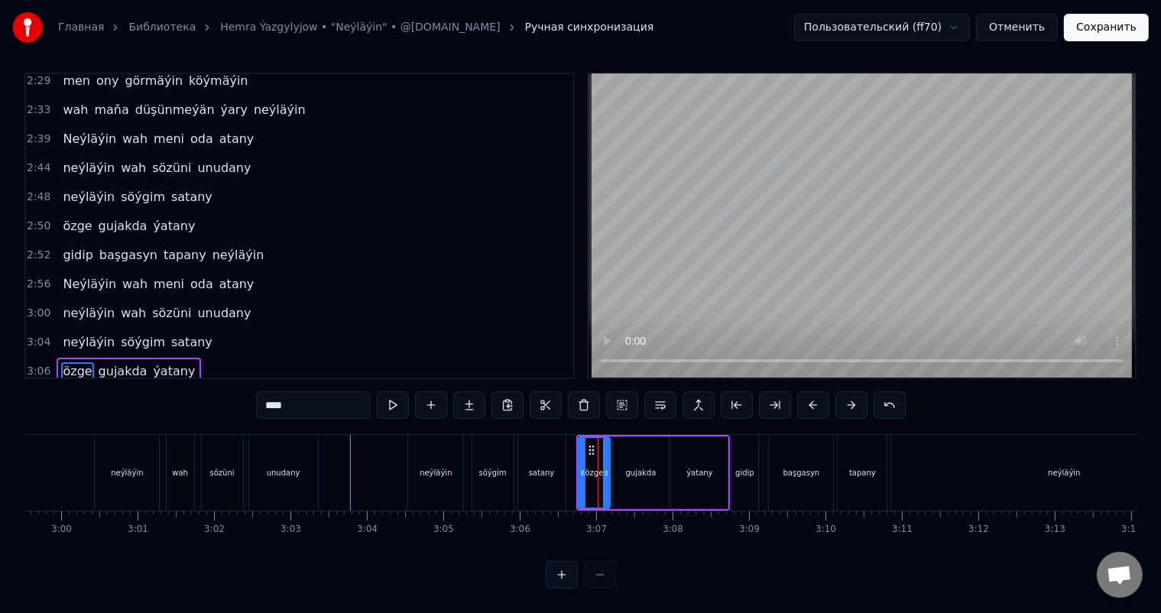
scroll to position [20, 0]
click at [814, 392] on button at bounding box center [813, 405] width 32 height 28
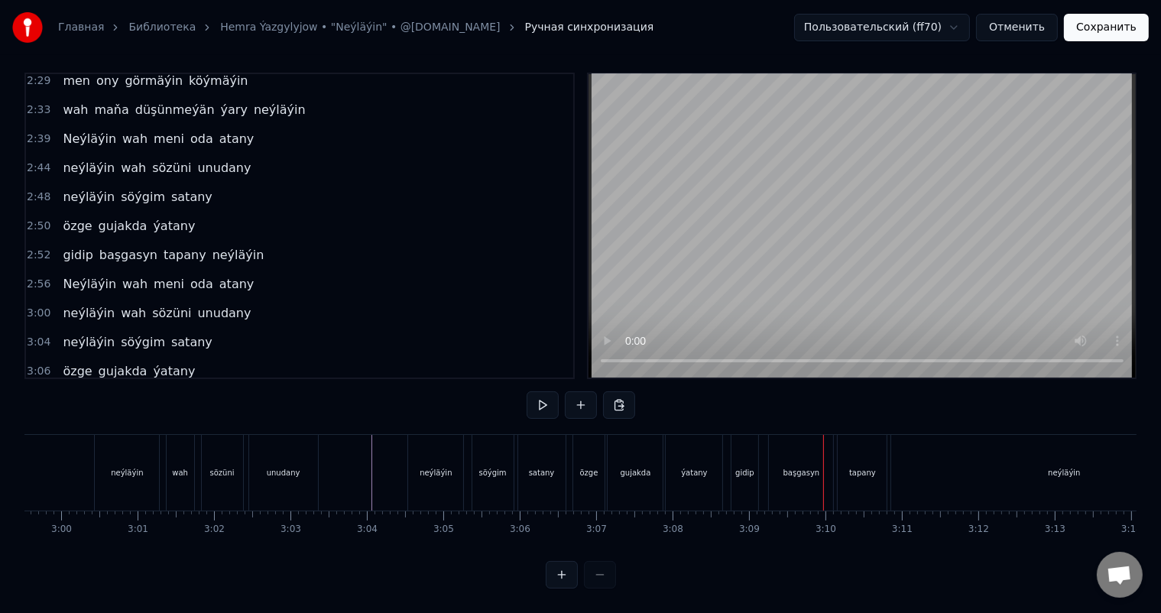
click at [738, 444] on div "gidip" at bounding box center [746, 473] width 28 height 76
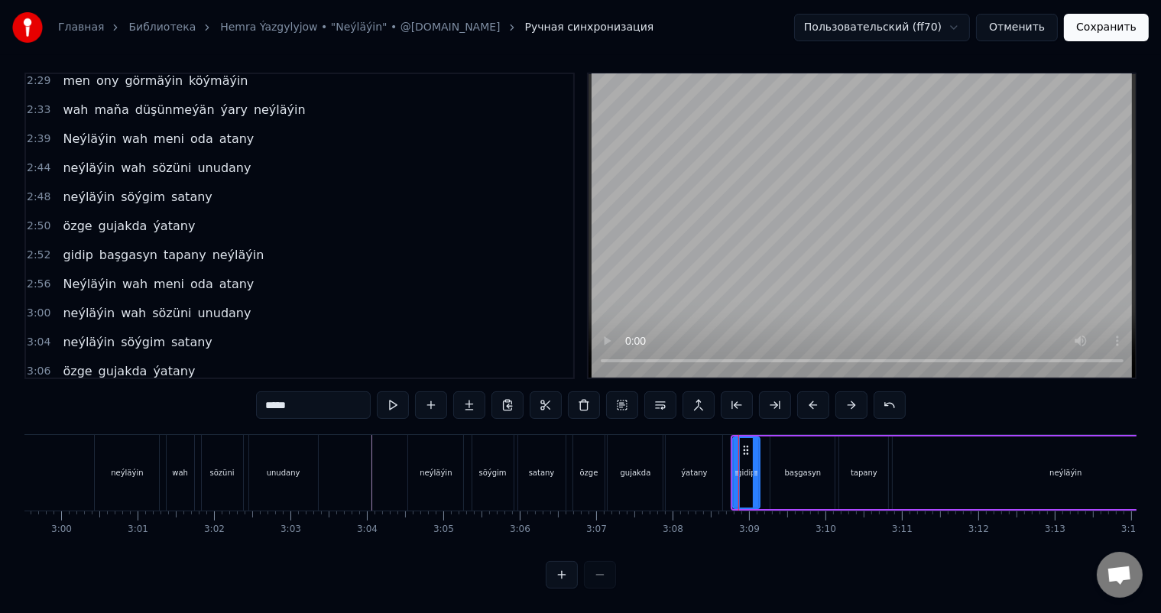
click at [726, 447] on div "[PERSON_NAME] ýatany" at bounding box center [650, 473] width 154 height 76
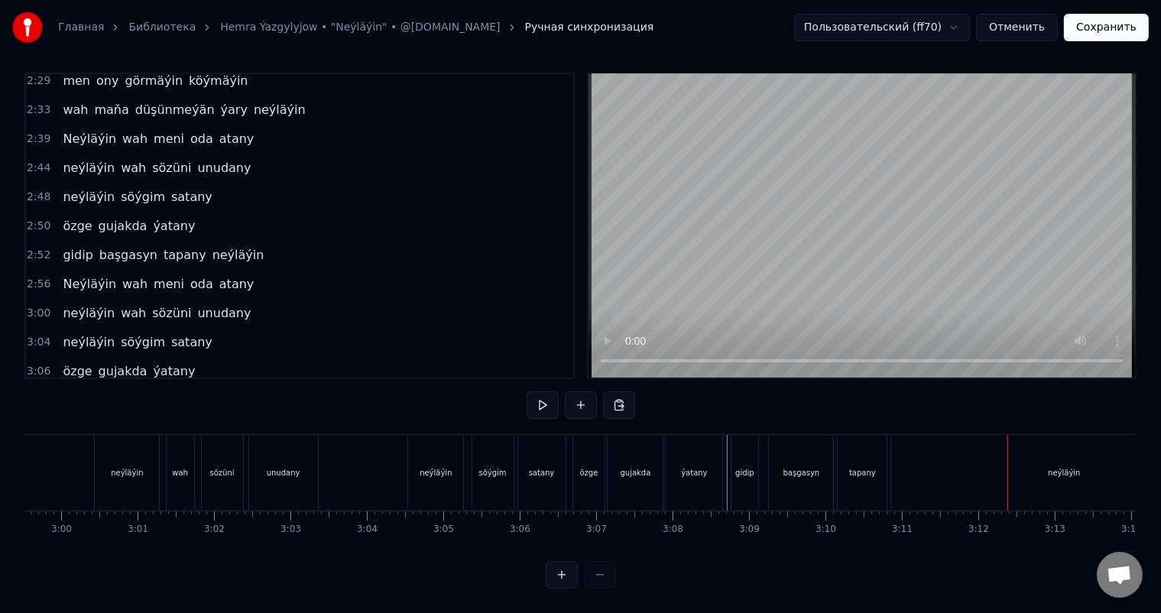
click at [947, 454] on div "neýläýin" at bounding box center [1065, 473] width 346 height 76
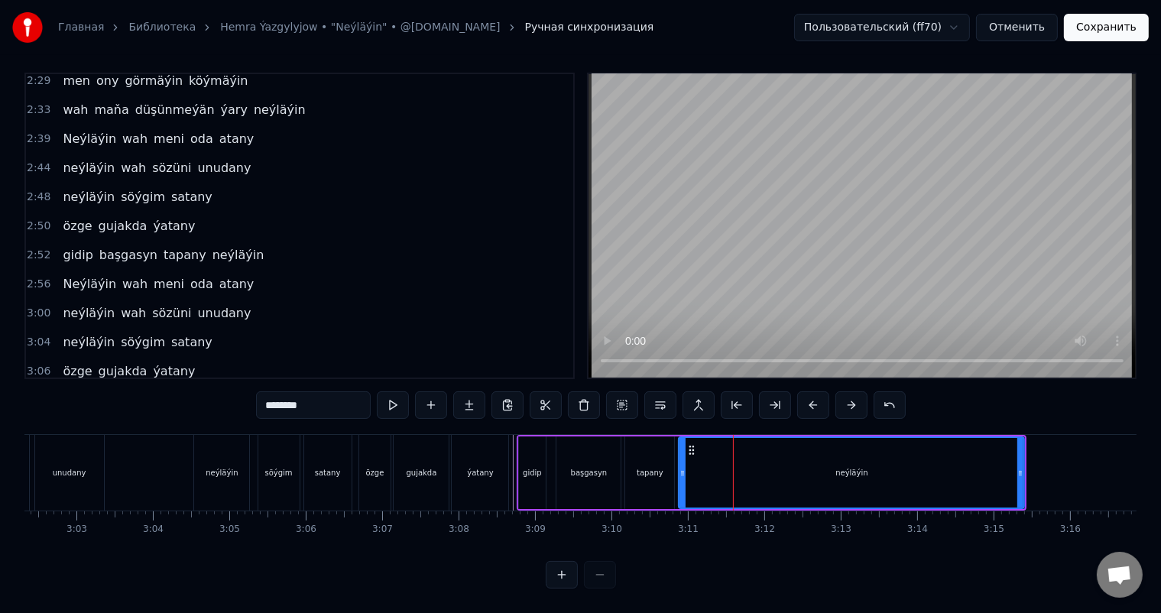
scroll to position [0, 14003]
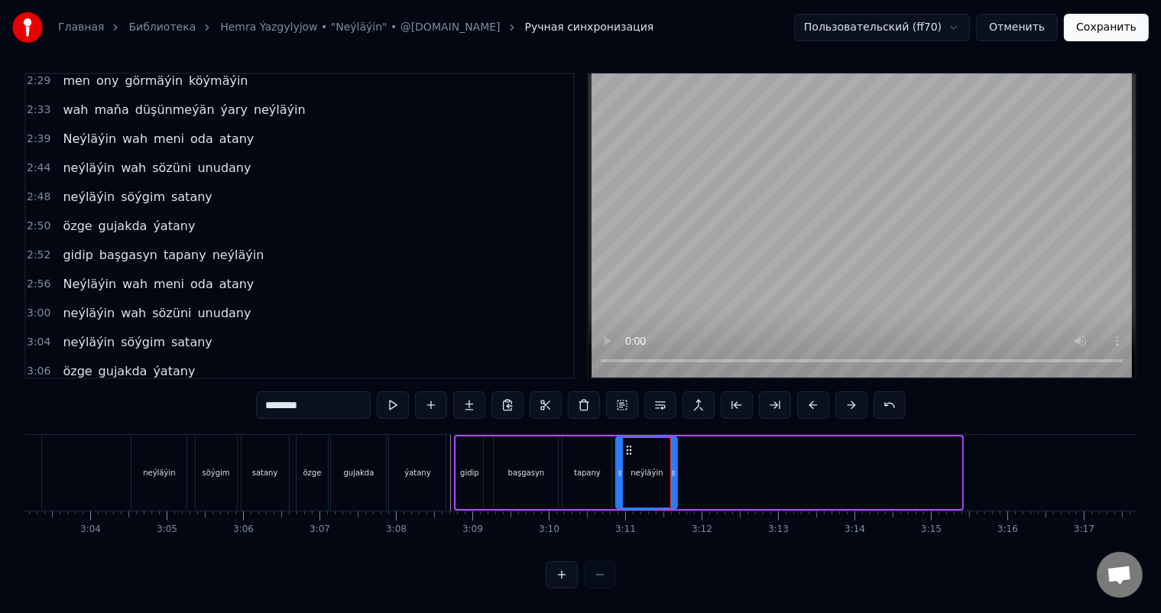
drag, startPoint x: 960, startPoint y: 457, endPoint x: 676, endPoint y: 454, distance: 284.4
click at [676, 467] on icon at bounding box center [674, 473] width 6 height 12
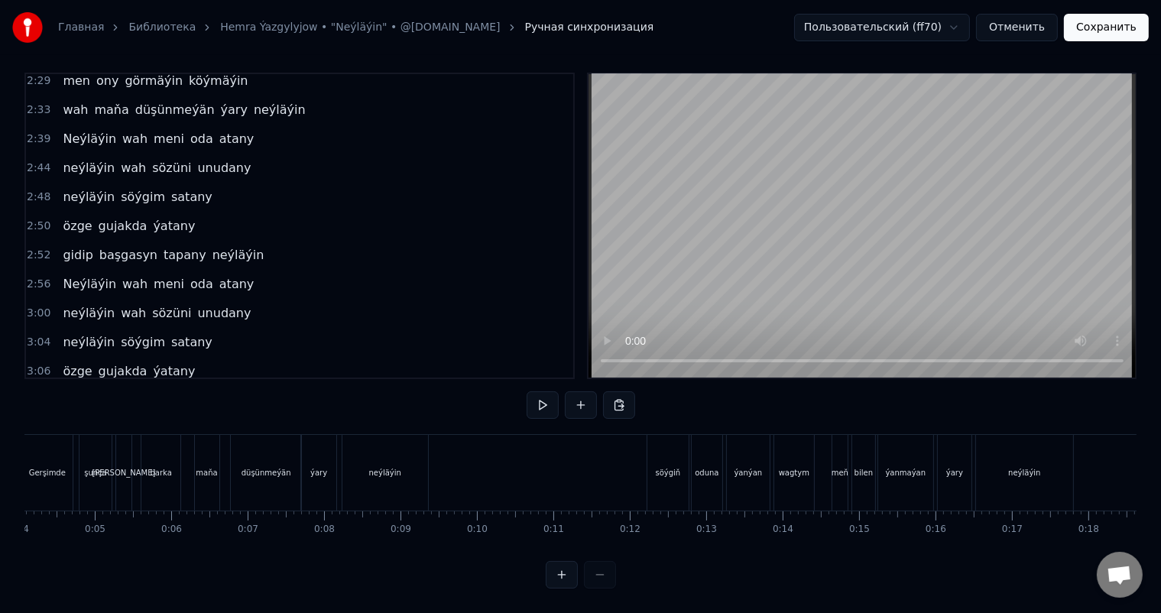
scroll to position [0, 0]
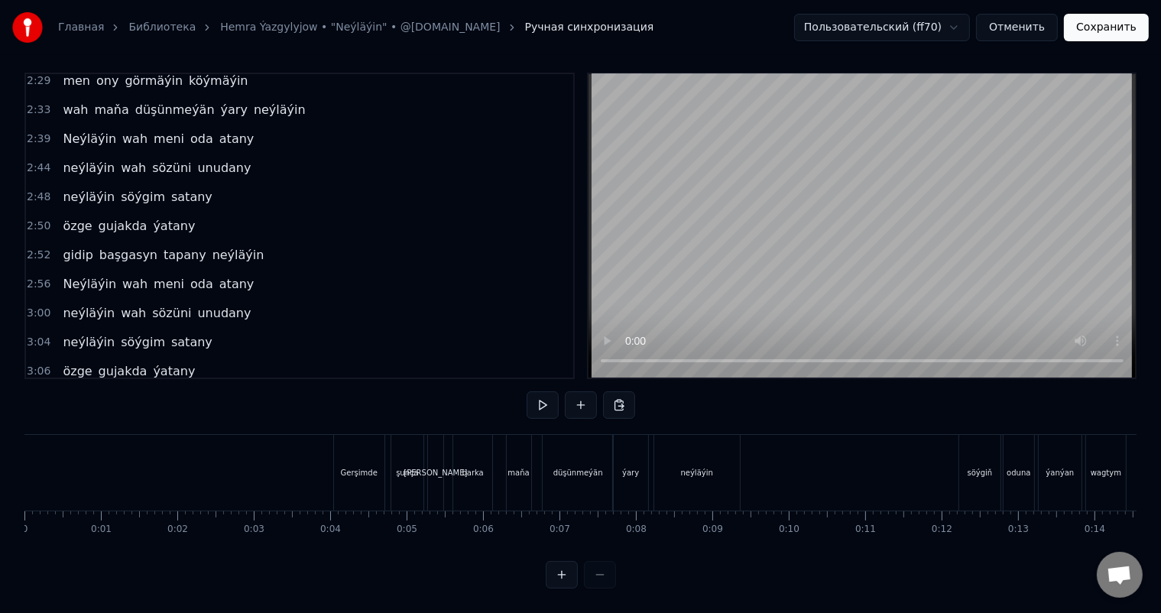
click at [1113, 33] on button "Сохранить" at bounding box center [1106, 28] width 85 height 28
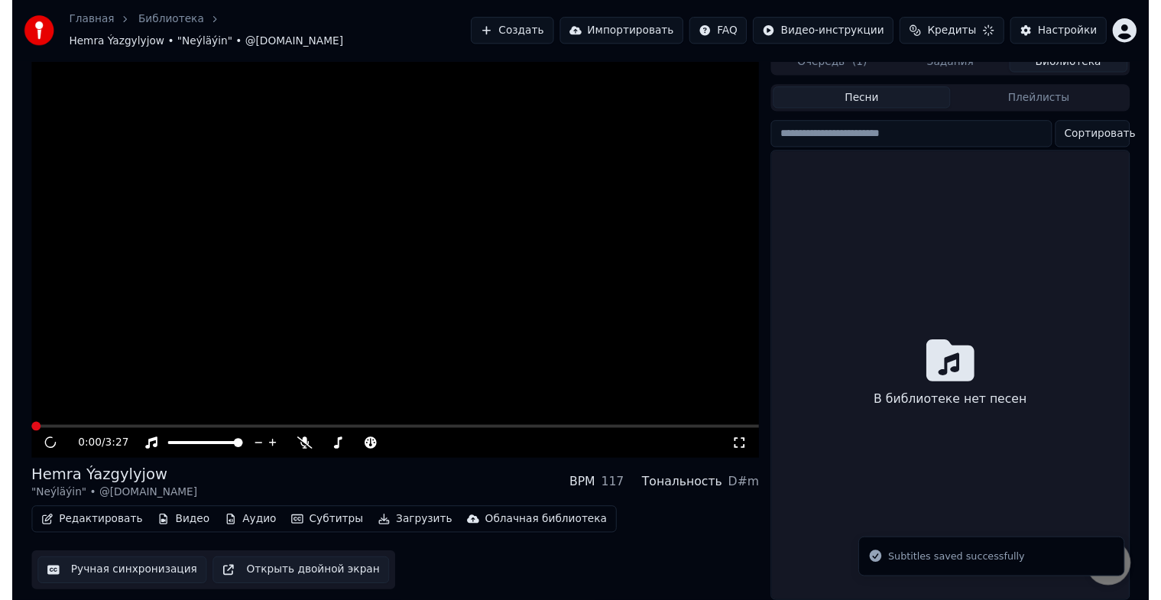
scroll to position [18, 0]
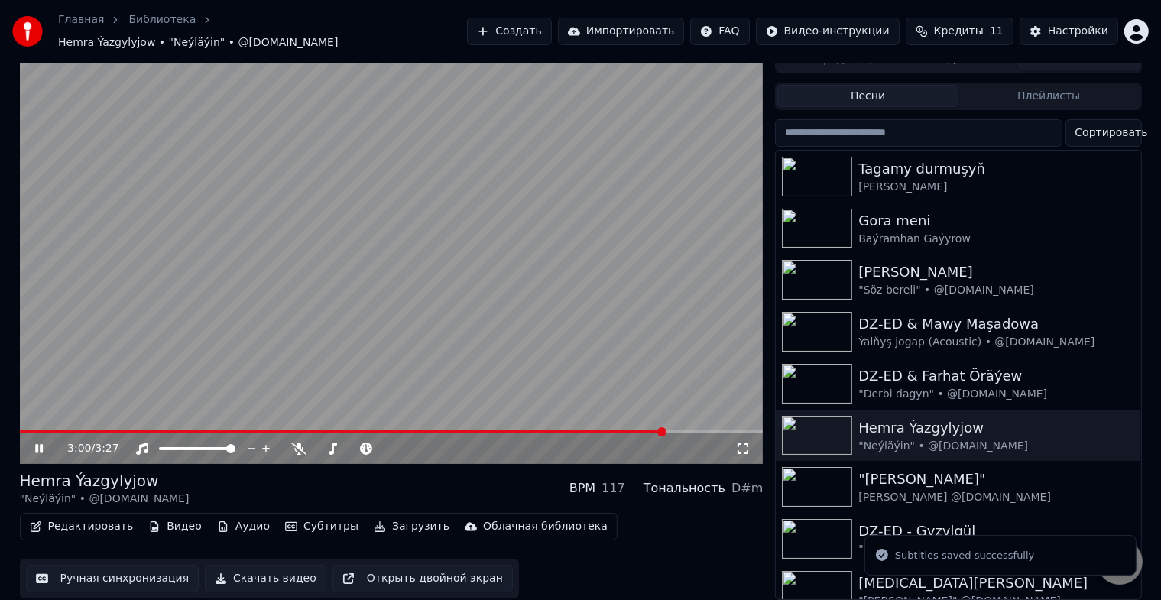
click at [664, 430] on span at bounding box center [392, 431] width 744 height 3
click at [37, 443] on icon at bounding box center [38, 448] width 9 height 11
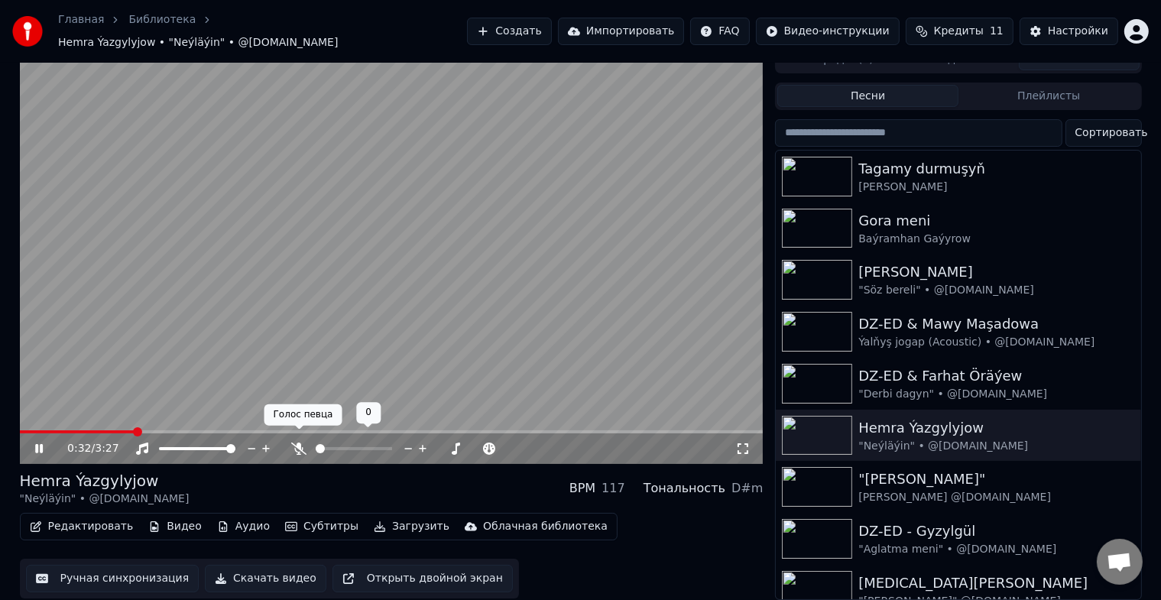
click at [300, 443] on icon at bounding box center [298, 449] width 15 height 12
click at [56, 430] on span at bounding box center [38, 431] width 36 height 3
click at [44, 430] on span at bounding box center [39, 431] width 38 height 3
click at [32, 430] on span at bounding box center [32, 431] width 25 height 3
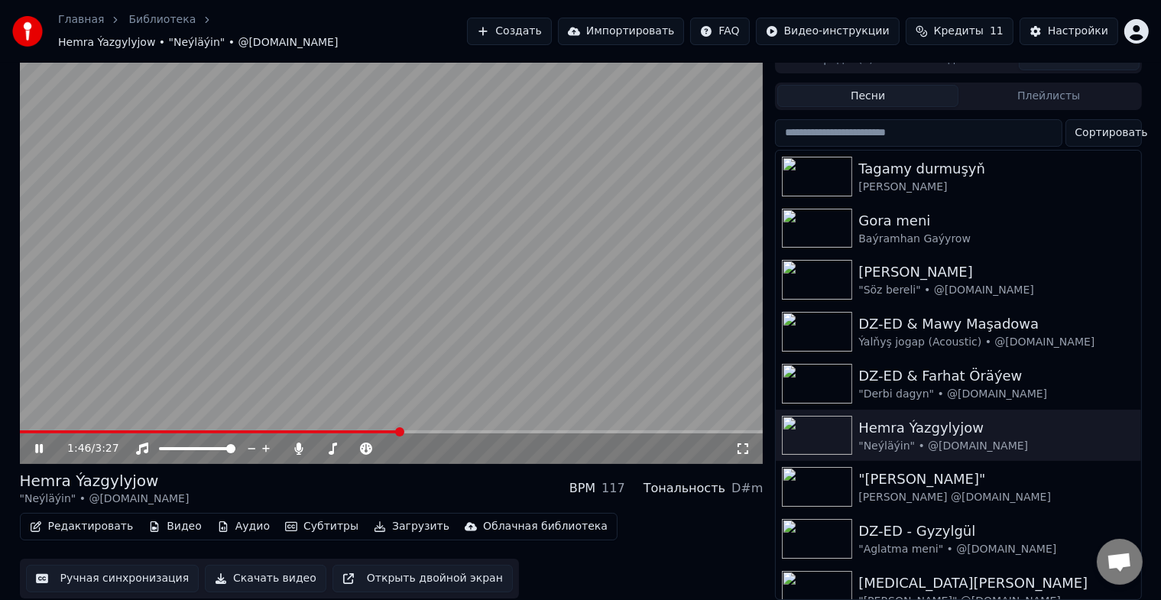
click at [401, 430] on span at bounding box center [392, 431] width 744 height 3
click at [425, 430] on span at bounding box center [392, 431] width 744 height 3
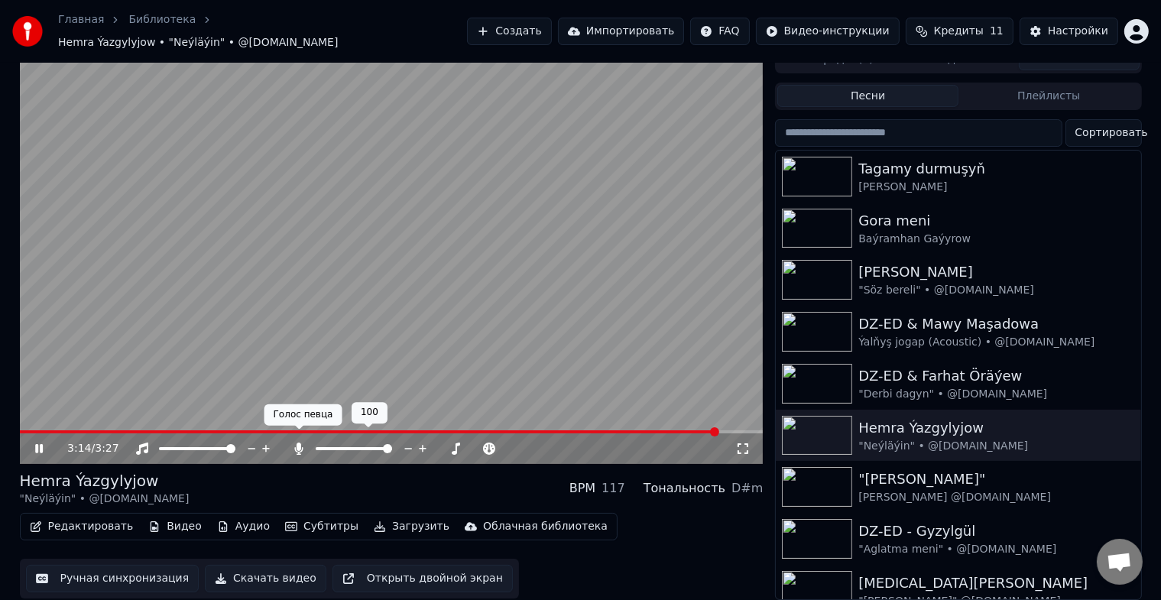
click at [299, 443] on icon at bounding box center [299, 449] width 8 height 12
click at [262, 567] on button "Скачать видео" at bounding box center [266, 579] width 122 height 28
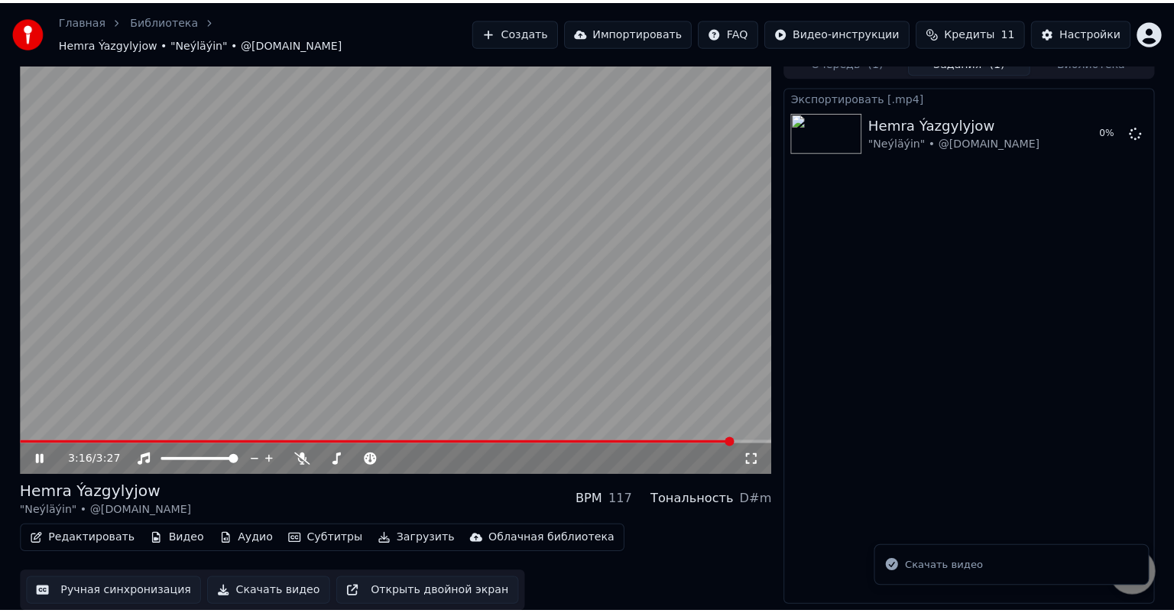
scroll to position [0, 0]
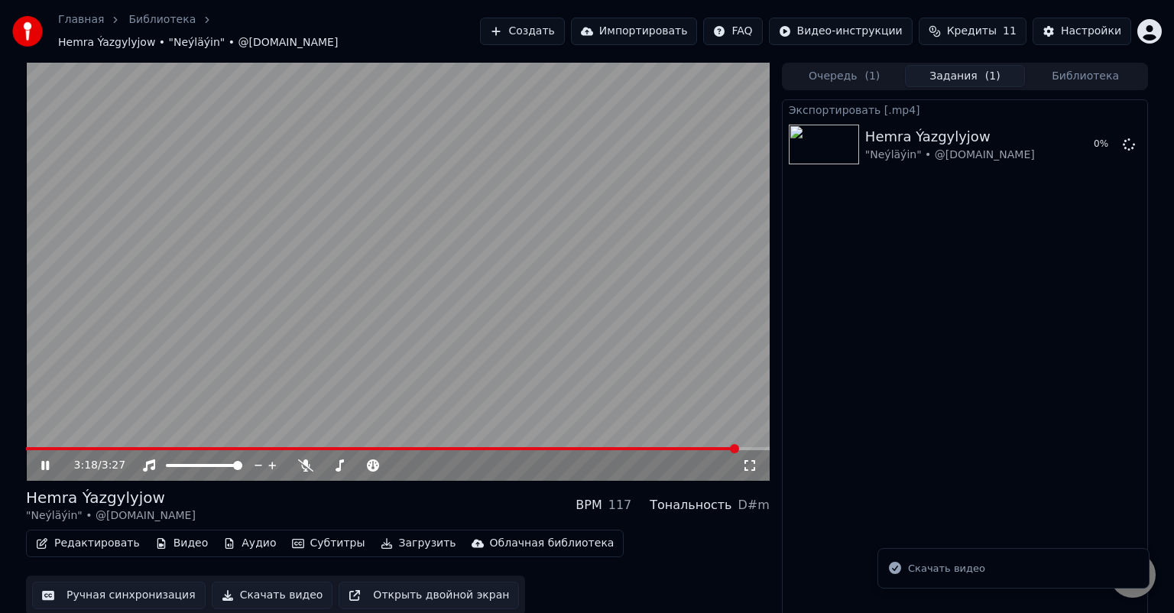
click at [52, 460] on icon at bounding box center [56, 466] width 36 height 12
